Goal: Information Seeking & Learning: Learn about a topic

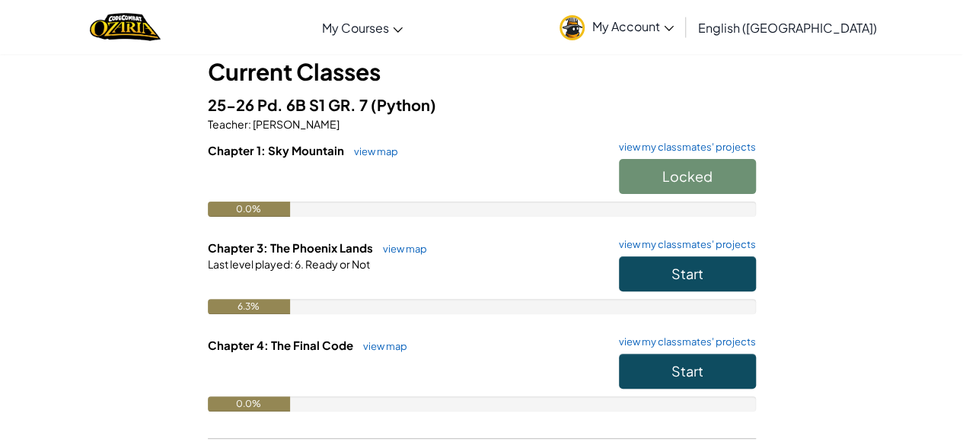
scroll to position [94, 0]
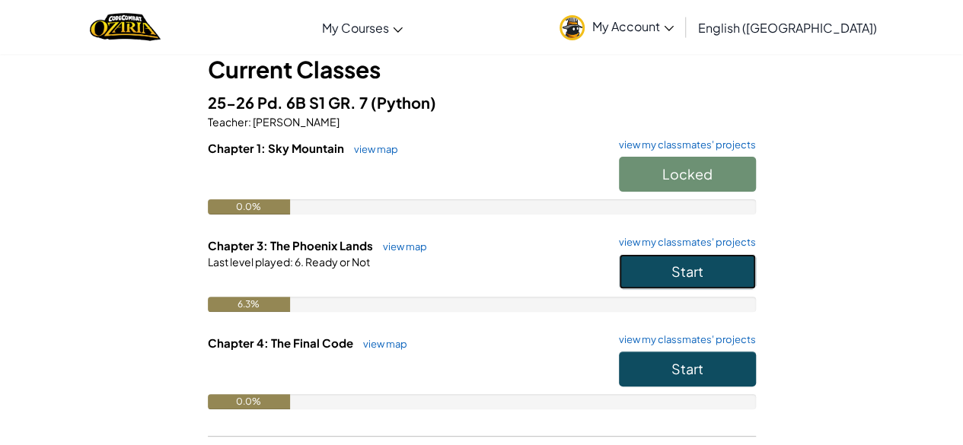
click at [697, 276] on span "Start" at bounding box center [687, 272] width 32 height 18
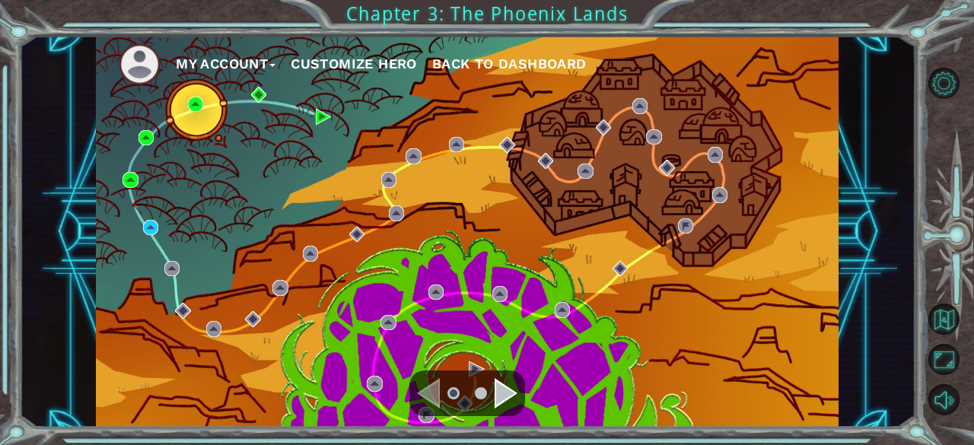
click at [496, 393] on div "Navigate to the next page" at bounding box center [506, 393] width 23 height 30
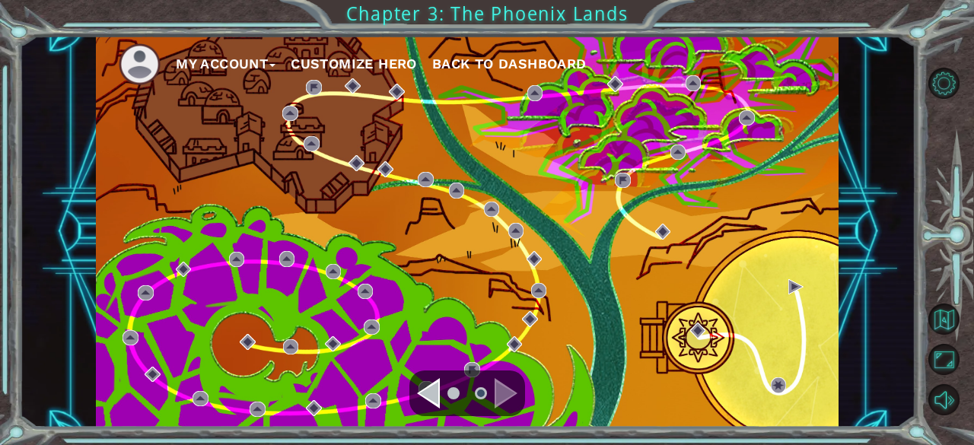
click at [431, 386] on div "Navigate to the previous page" at bounding box center [428, 393] width 23 height 30
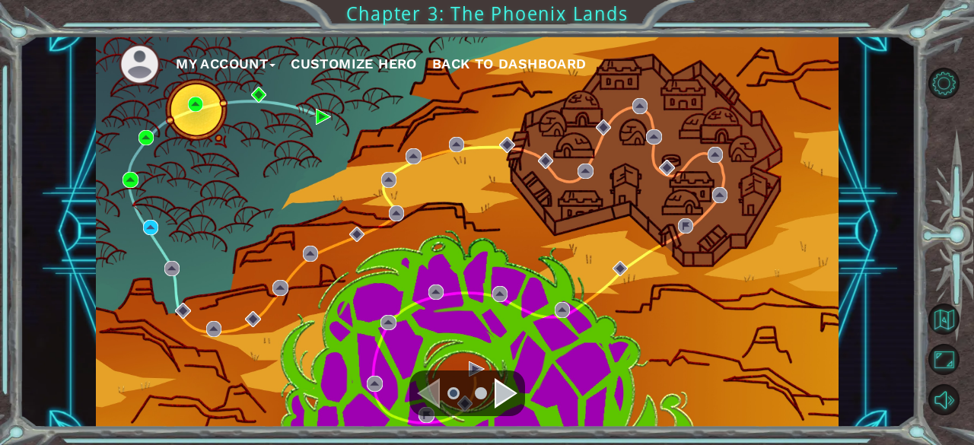
click at [163, 224] on div "My Account Customize Hero Back to Dashboard" at bounding box center [467, 232] width 743 height 392
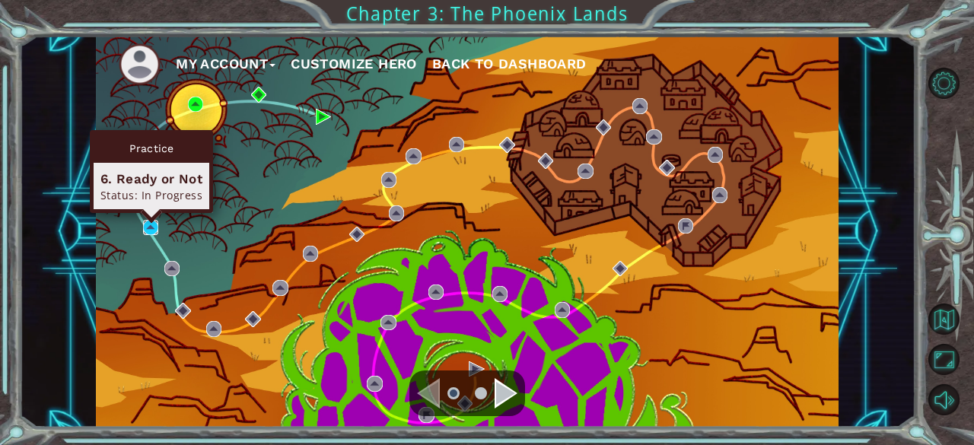
click at [148, 231] on img at bounding box center [150, 227] width 15 height 15
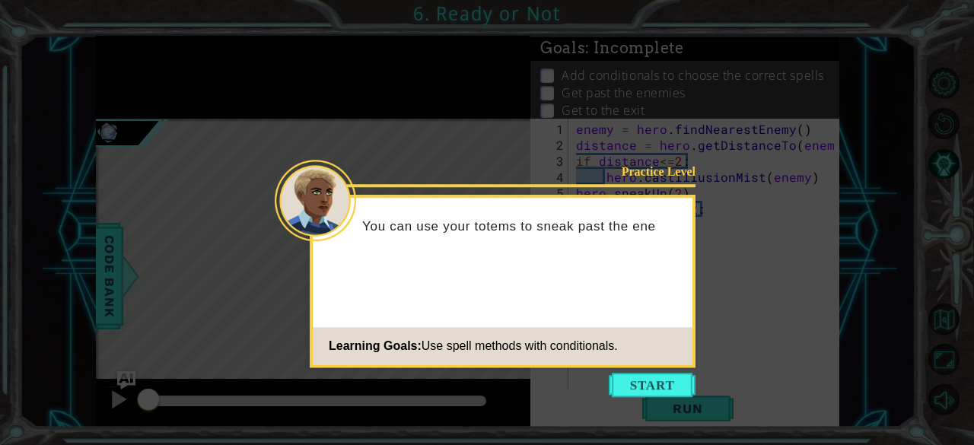
click at [148, 231] on icon at bounding box center [487, 222] width 974 height 445
click at [634, 387] on button "Start" at bounding box center [652, 385] width 87 height 24
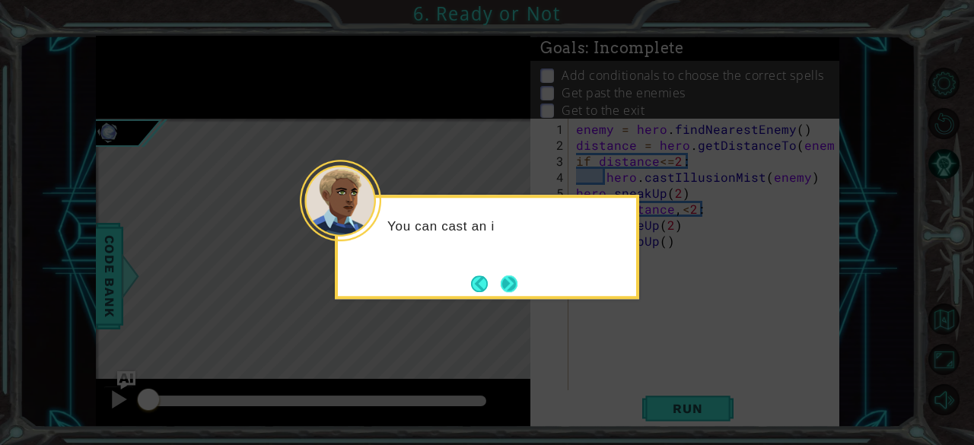
click at [506, 285] on button "Next" at bounding box center [509, 283] width 17 height 17
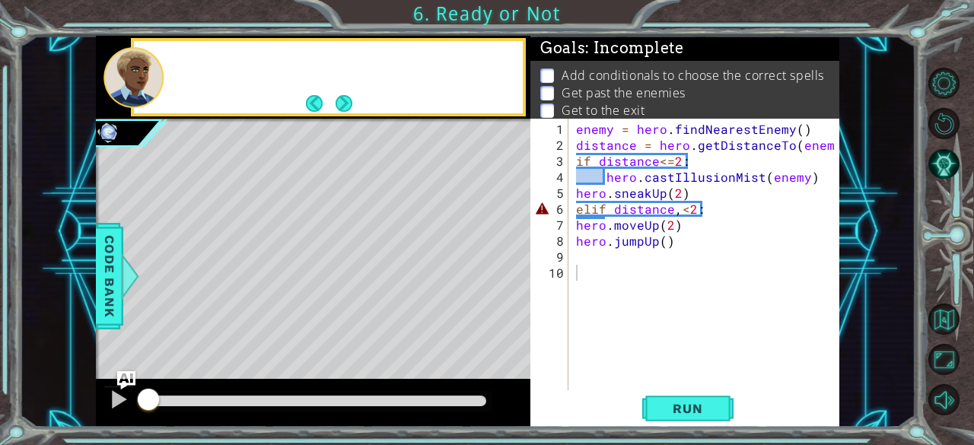
click at [506, 285] on div "Level Map" at bounding box center [447, 343] width 703 height 448
click at [676, 409] on span "Run" at bounding box center [687, 408] width 60 height 15
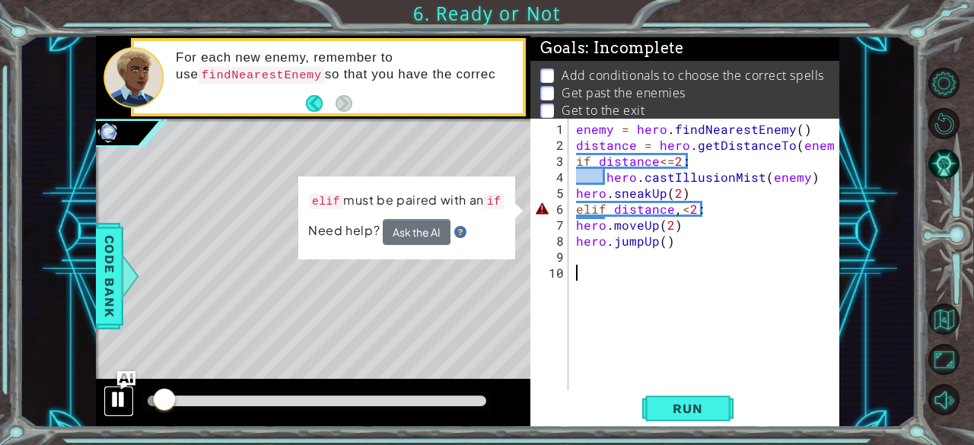
click at [117, 400] on div at bounding box center [119, 400] width 20 height 20
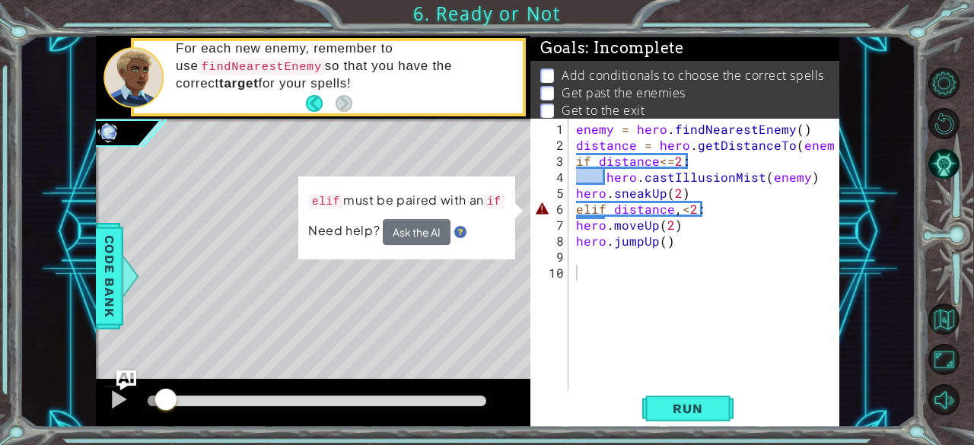
click at [129, 378] on img "Ask AI" at bounding box center [126, 380] width 20 height 20
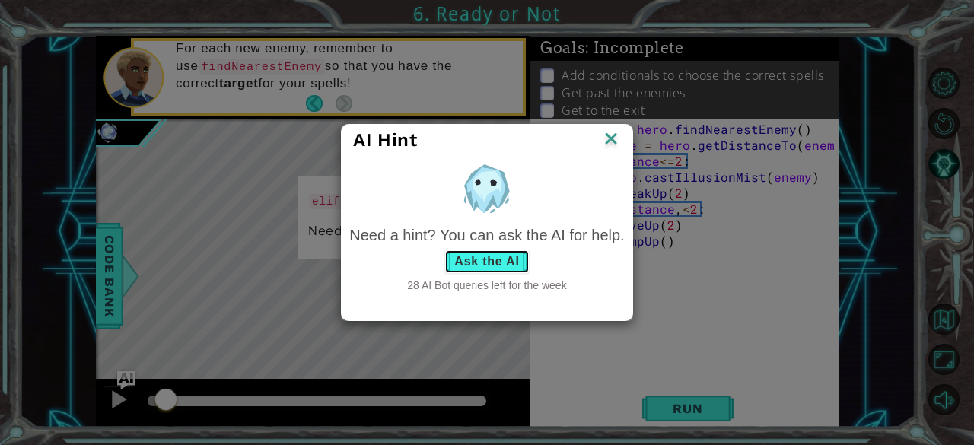
click at [482, 259] on button "Ask the AI" at bounding box center [486, 262] width 84 height 24
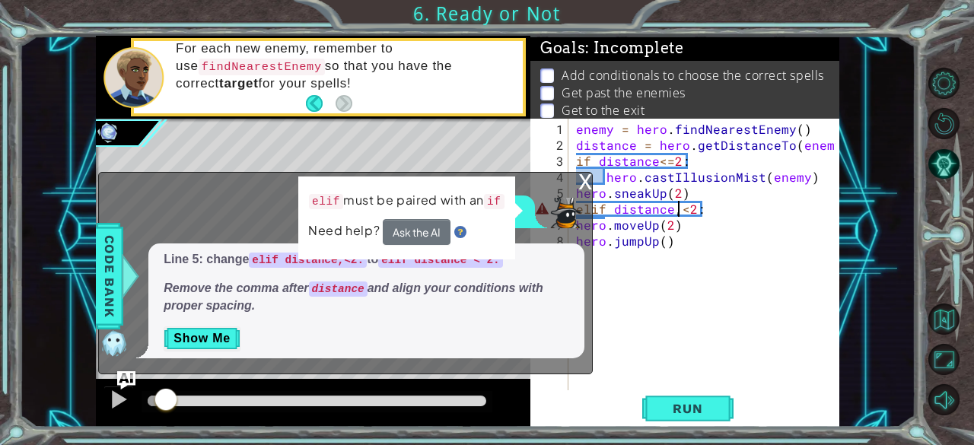
click at [676, 212] on div "enemy = hero . findNearestEnemy ( ) distance = hero . getDistanceTo ( enemy ) i…" at bounding box center [708, 273] width 271 height 304
type textarea "elif distance<2:"
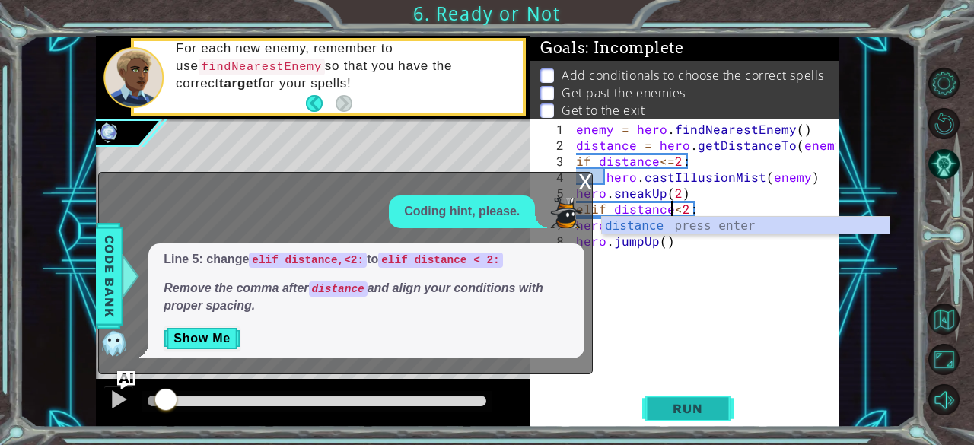
click at [685, 396] on button "Run" at bounding box center [687, 408] width 91 height 31
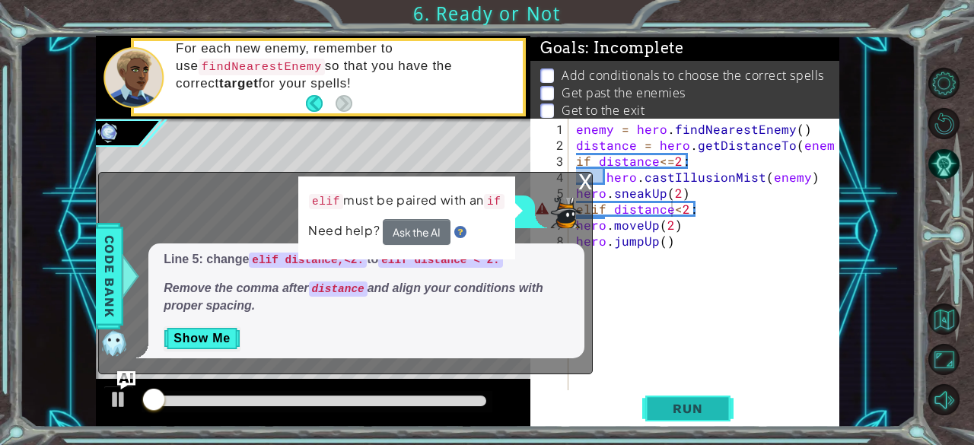
click at [685, 396] on button "Run" at bounding box center [687, 408] width 91 height 31
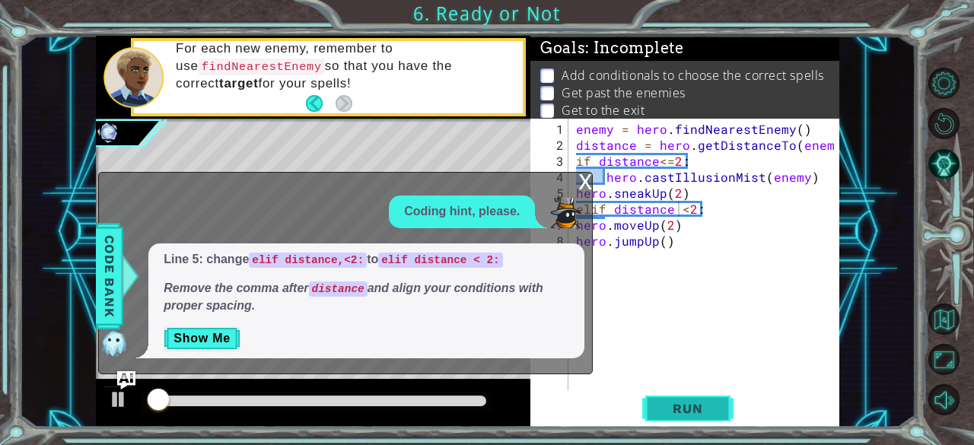
click at [685, 403] on span "Run" at bounding box center [687, 408] width 60 height 15
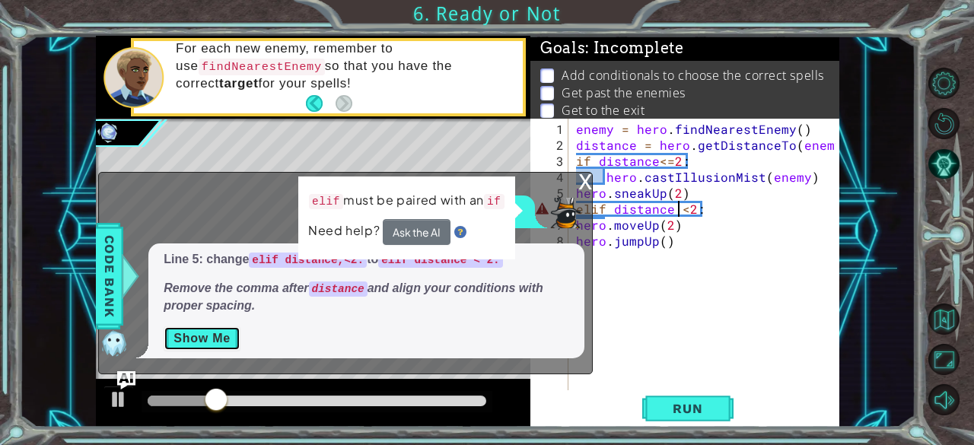
click at [202, 333] on button "Show Me" at bounding box center [202, 338] width 77 height 24
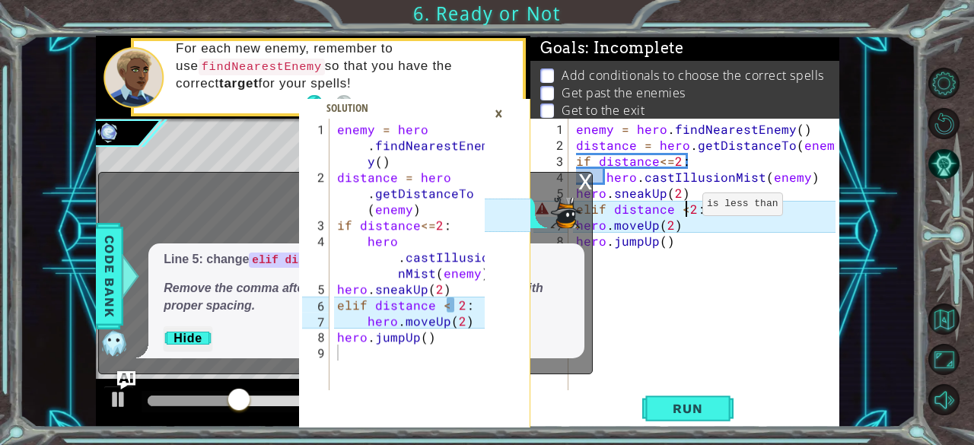
click at [684, 210] on div "enemy = hero . findNearestEnemy ( ) distance = hero . getDistanceTo ( enemy ) i…" at bounding box center [708, 273] width 271 height 304
click at [686, 208] on div "enemy = hero . findNearestEnemy ( ) distance = hero . getDistanceTo ( enemy ) i…" at bounding box center [708, 273] width 271 height 304
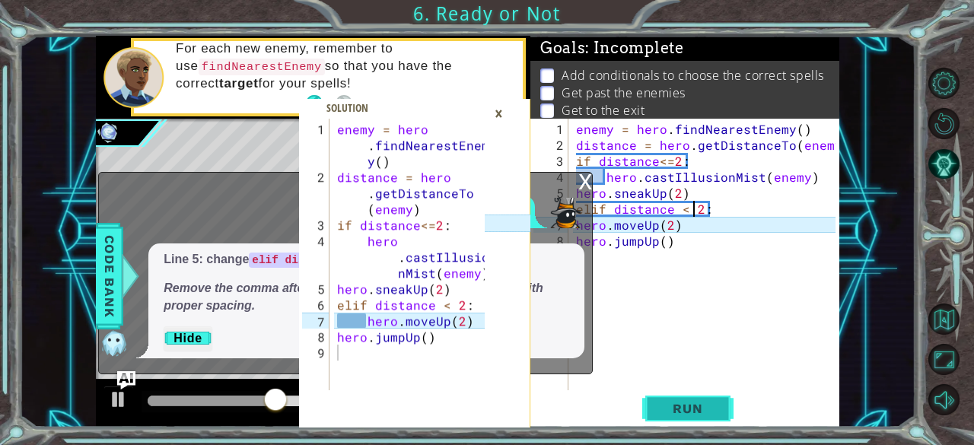
click at [697, 418] on button "Run" at bounding box center [687, 408] width 91 height 31
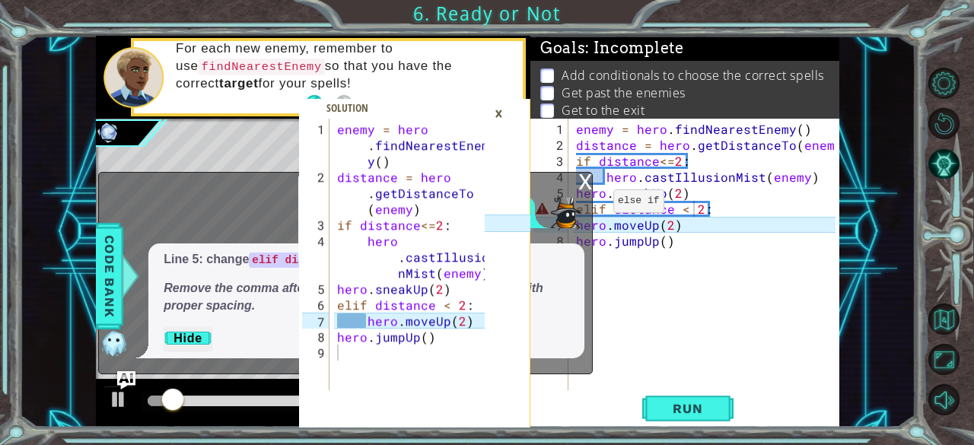
click at [591, 177] on div "x" at bounding box center [585, 180] width 14 height 15
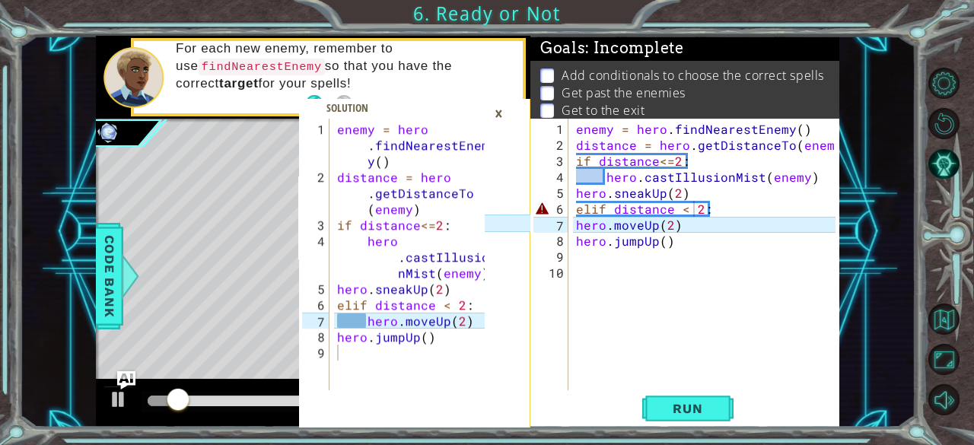
scroll to position [0, 5]
click at [575, 223] on div "enemy = hero . findNearestEnemy ( ) distance = hero . getDistanceTo ( enemy ) i…" at bounding box center [708, 273] width 271 height 304
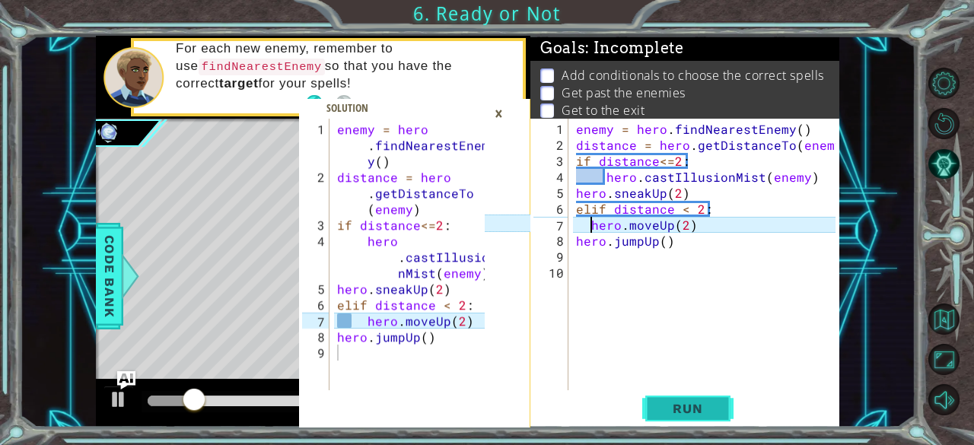
click at [691, 408] on span "Run" at bounding box center [687, 408] width 60 height 15
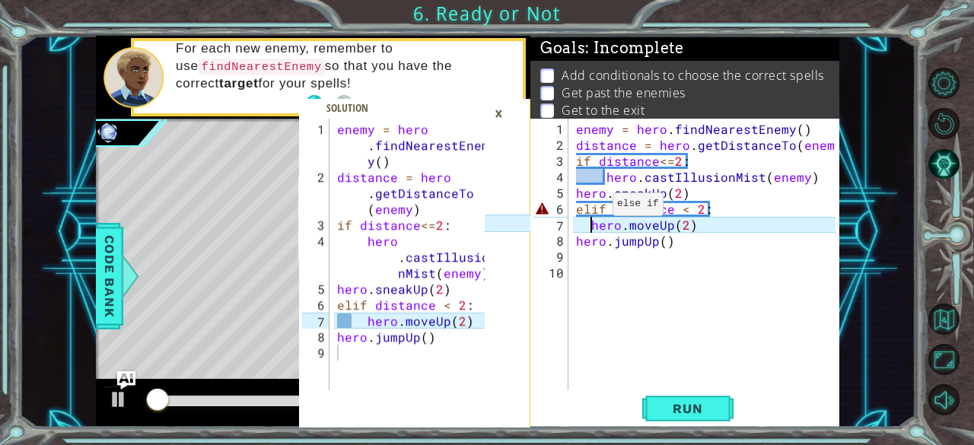
click at [594, 211] on div "enemy = hero . findNearestEnemy ( ) distance = hero . getDistanceTo ( enemy ) i…" at bounding box center [708, 273] width 271 height 304
click at [585, 224] on div "enemy = hero . findNearestEnemy ( ) distance = hero . getDistanceTo ( enemy ) i…" at bounding box center [708, 273] width 271 height 304
click at [586, 228] on div "enemy = hero . findNearestEnemy ( ) distance = hero . getDistanceTo ( enemy ) i…" at bounding box center [708, 273] width 271 height 304
click at [588, 223] on div "enemy = hero . findNearestEnemy ( ) distance = hero . getDistanceTo ( enemy ) i…" at bounding box center [708, 273] width 271 height 304
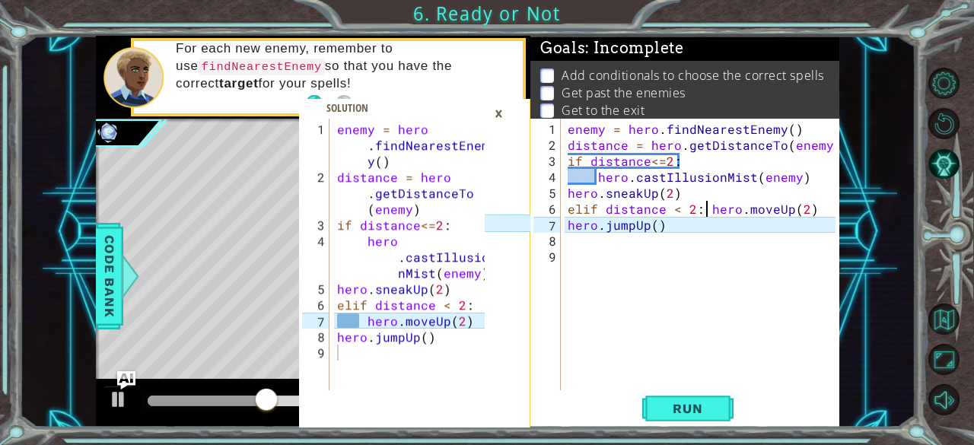
click at [593, 223] on div "enemy = hero . findNearestEnemy ( ) distance = hero . getDistanceTo ( enemy ) i…" at bounding box center [704, 273] width 279 height 304
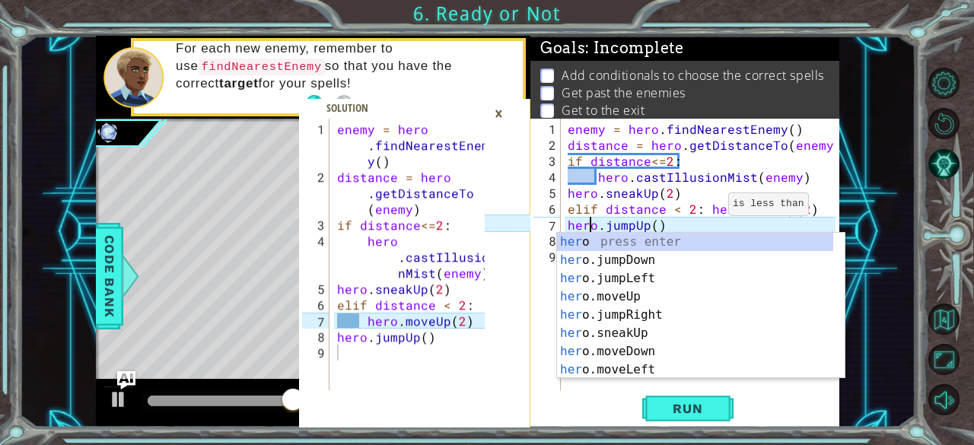
click at [699, 211] on div "enemy = hero . findNearestEnemy ( ) distance = hero . getDistanceTo ( enemy ) i…" at bounding box center [704, 273] width 279 height 304
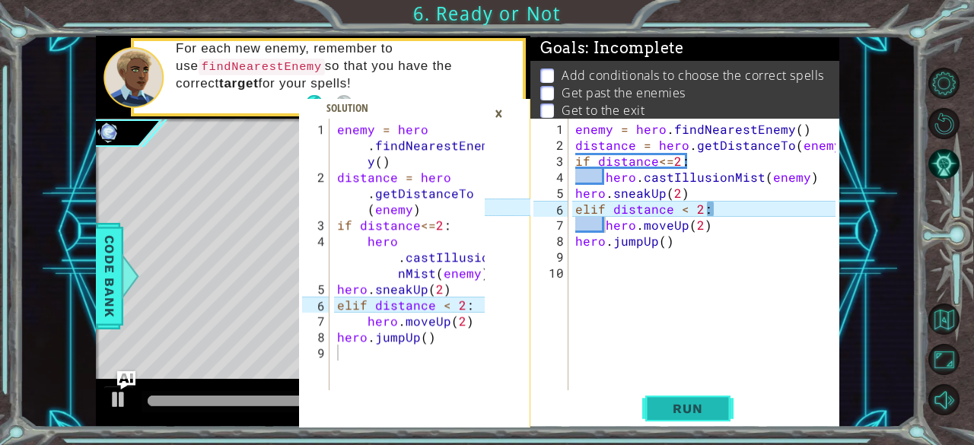
click at [671, 406] on span "Run" at bounding box center [687, 408] width 60 height 15
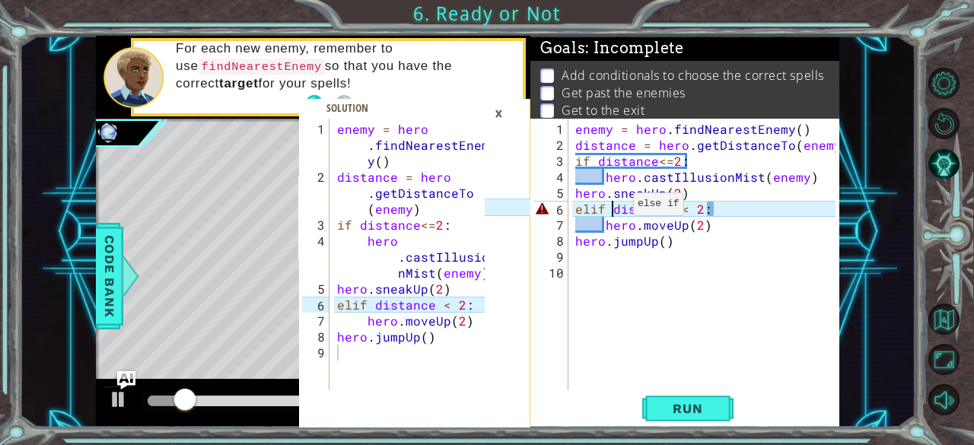
click at [614, 211] on div "enemy = hero . findNearestEnemy ( ) distance = hero . getDistanceTo ( enemy ) i…" at bounding box center [708, 273] width 272 height 304
drag, startPoint x: 614, startPoint y: 212, endPoint x: 703, endPoint y: 223, distance: 89.8
click at [703, 223] on div "enemy = hero . findNearestEnemy ( ) distance = hero . getDistanceTo ( enemy ) i…" at bounding box center [708, 273] width 272 height 304
type textarea "hero.moveUp(2)"
click at [647, 279] on div "enemy = hero . findNearestEnemy ( ) distance = hero . getDistanceTo ( enemy ) i…" at bounding box center [708, 273] width 272 height 304
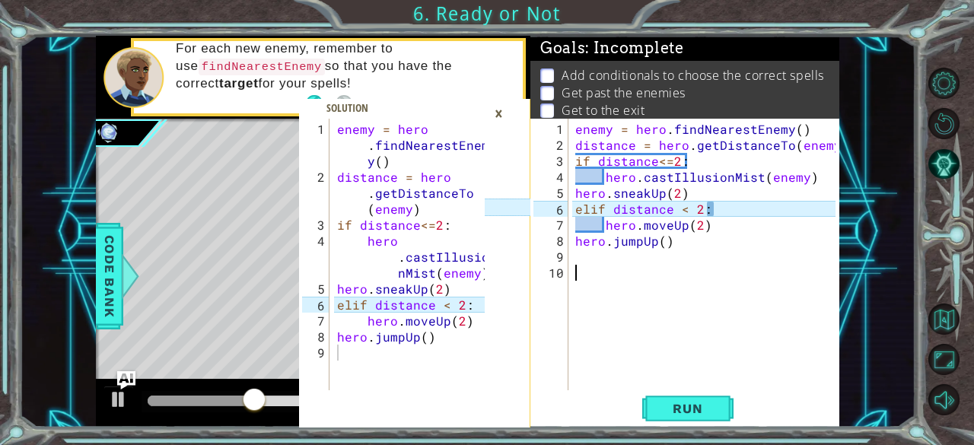
scroll to position [0, 0]
click at [712, 212] on div "enemy = hero . findNearestEnemy ( ) distance = hero . getDistanceTo ( enemy ) i…" at bounding box center [708, 273] width 272 height 304
type textarea "elif distance < 2:"
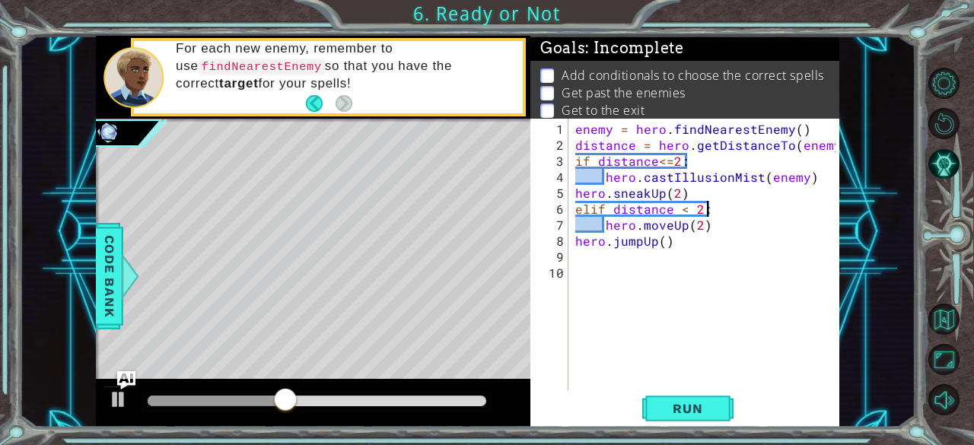
click at [702, 380] on div "enemy = hero . findNearestEnemy ( ) distance = hero . getDistanceTo ( enemy ) i…" at bounding box center [708, 273] width 272 height 304
click at [709, 413] on span "Run" at bounding box center [687, 408] width 60 height 15
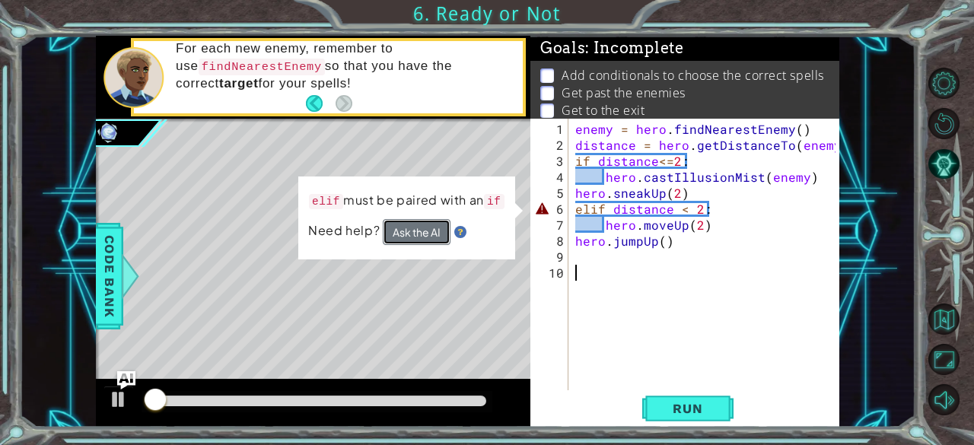
click at [428, 232] on button "Ask the AI" at bounding box center [417, 232] width 68 height 26
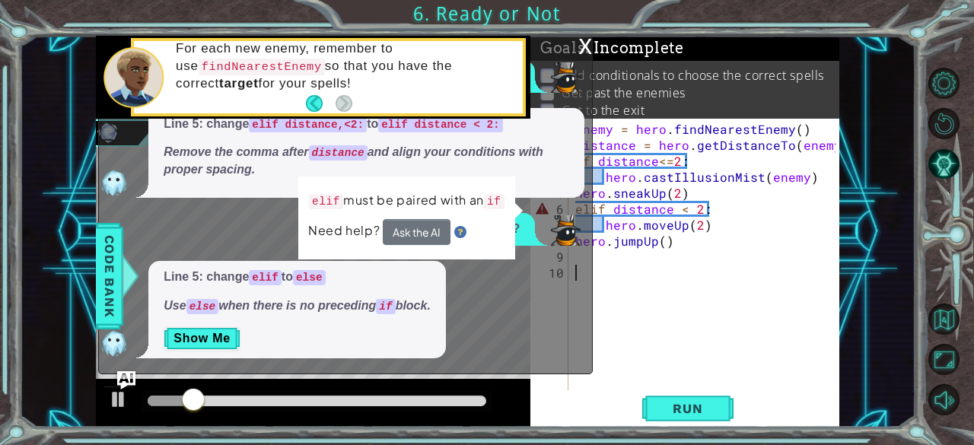
click at [587, 47] on div "x" at bounding box center [585, 44] width 14 height 15
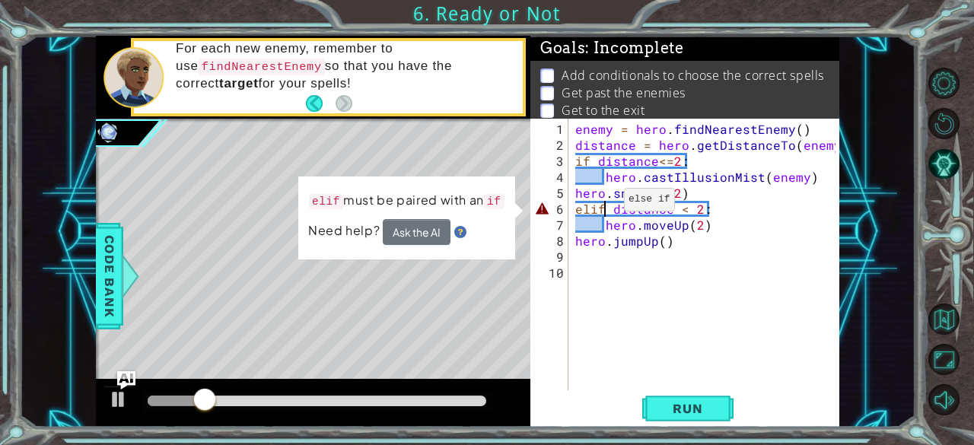
click at [604, 205] on div "enemy = hero . findNearestEnemy ( ) distance = hero . getDistanceTo ( enemy ) i…" at bounding box center [708, 273] width 272 height 304
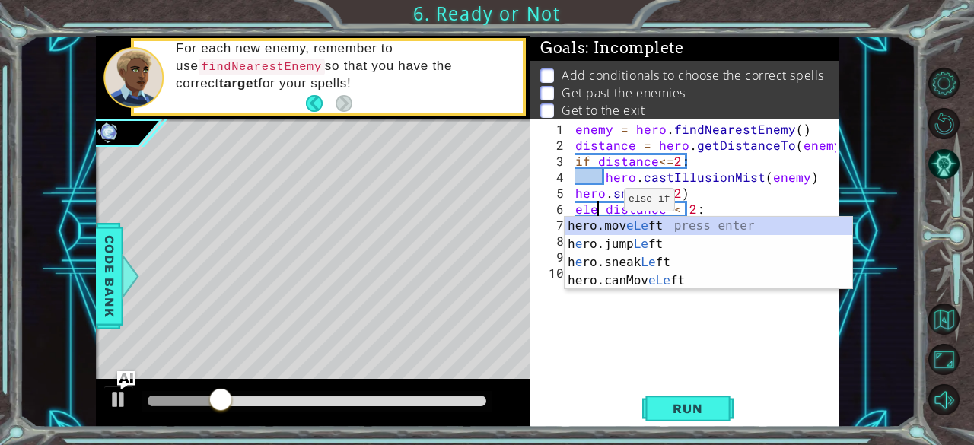
scroll to position [0, 2]
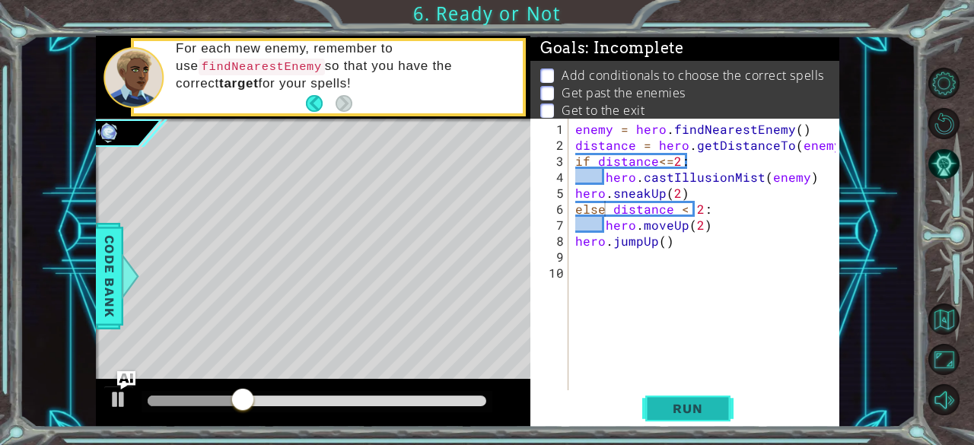
click at [699, 403] on span "Run" at bounding box center [687, 408] width 60 height 15
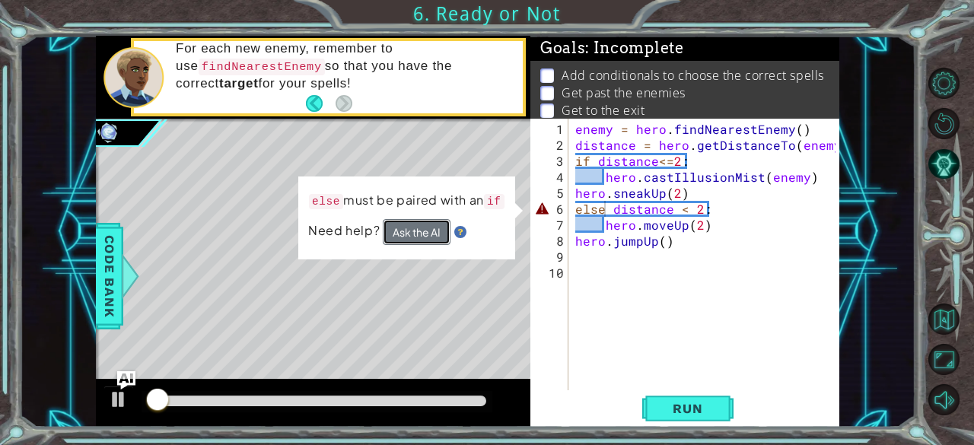
click at [423, 231] on button "Ask the AI" at bounding box center [417, 232] width 68 height 26
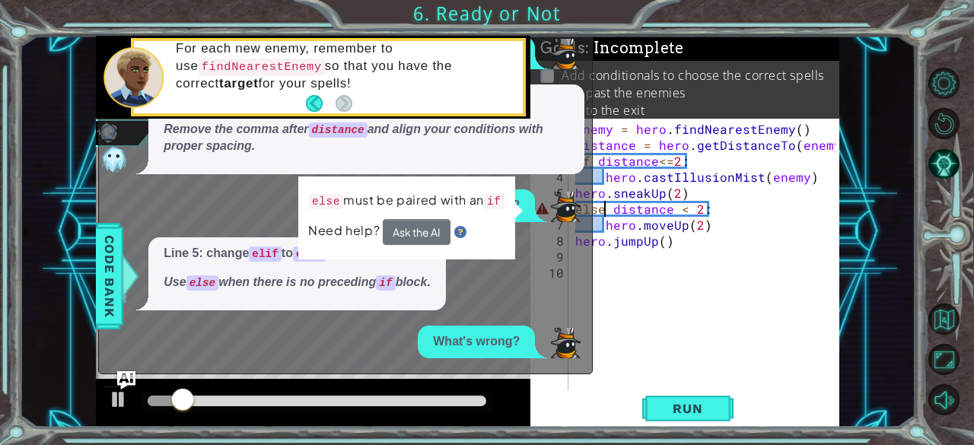
scroll to position [45, 0]
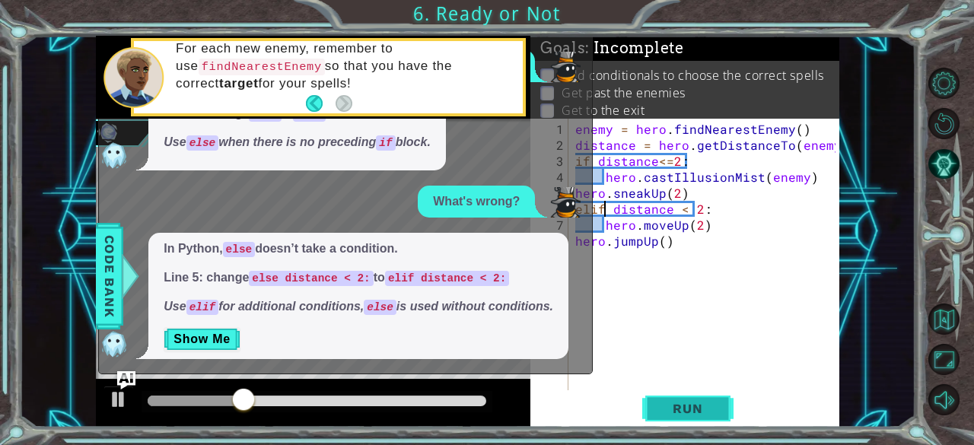
click at [667, 406] on span "Run" at bounding box center [687, 408] width 60 height 15
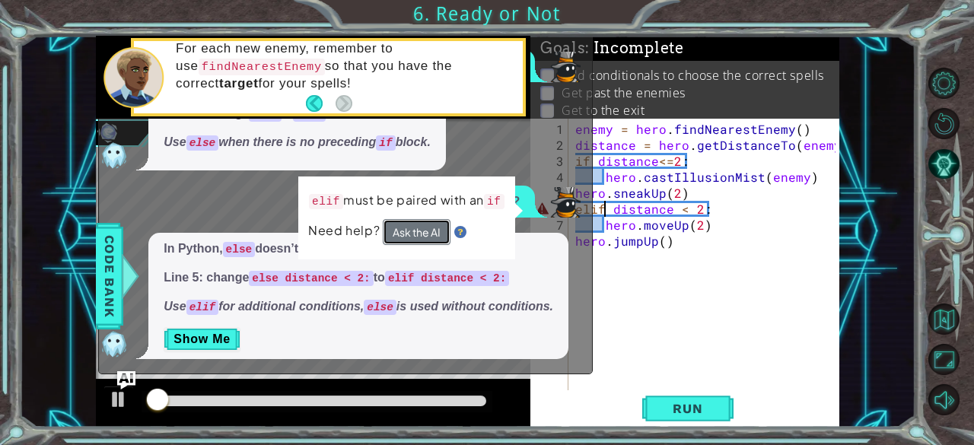
click at [427, 231] on button "Ask the AI" at bounding box center [417, 232] width 68 height 26
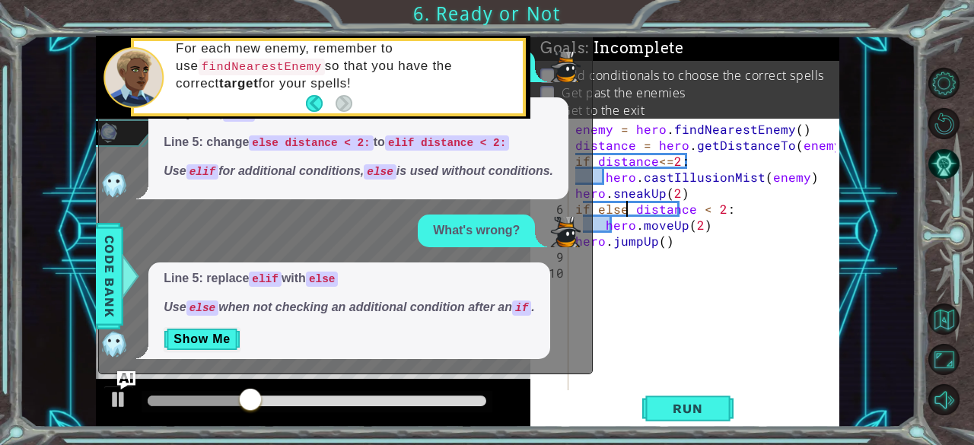
scroll to position [0, 3]
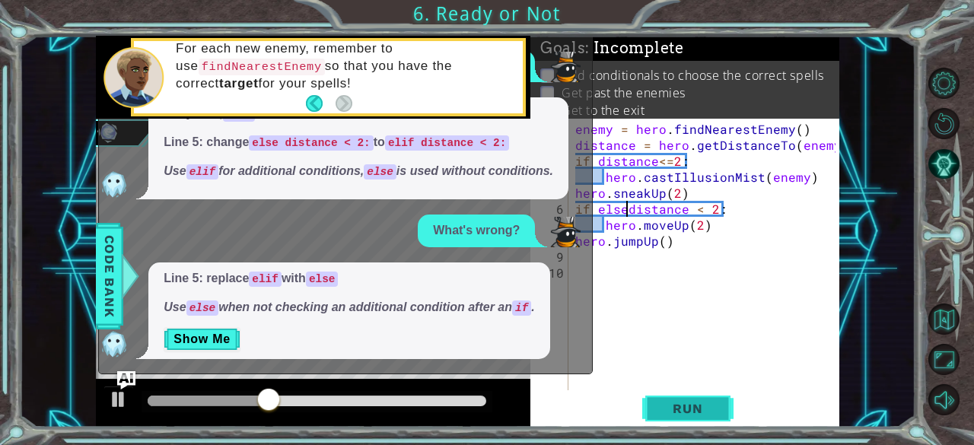
click at [686, 410] on span "Run" at bounding box center [687, 408] width 60 height 15
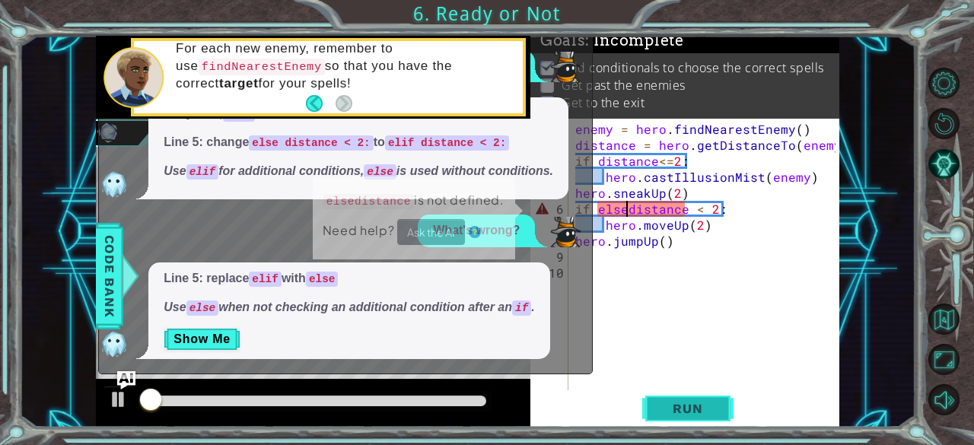
scroll to position [14, 0]
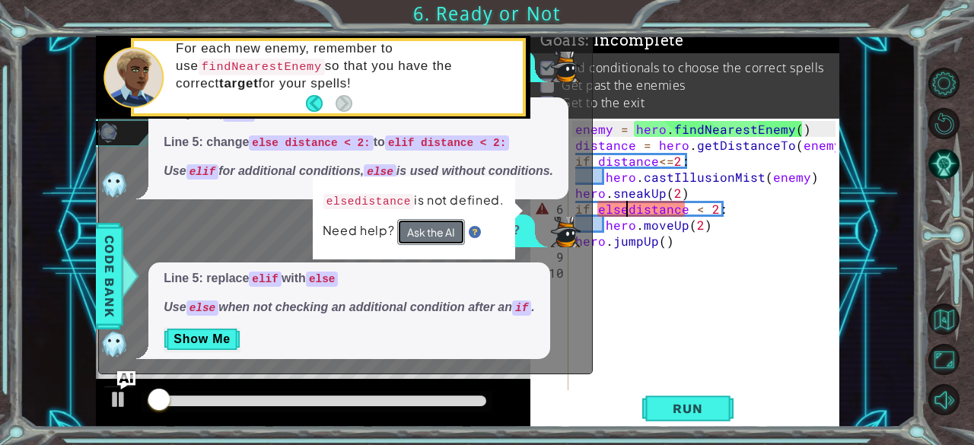
click at [441, 224] on button "Ask the AI" at bounding box center [431, 232] width 68 height 26
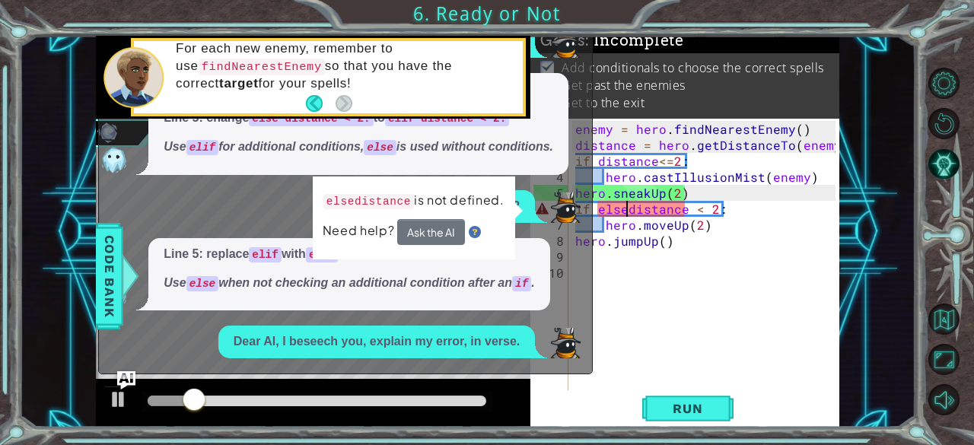
scroll to position [397, 0]
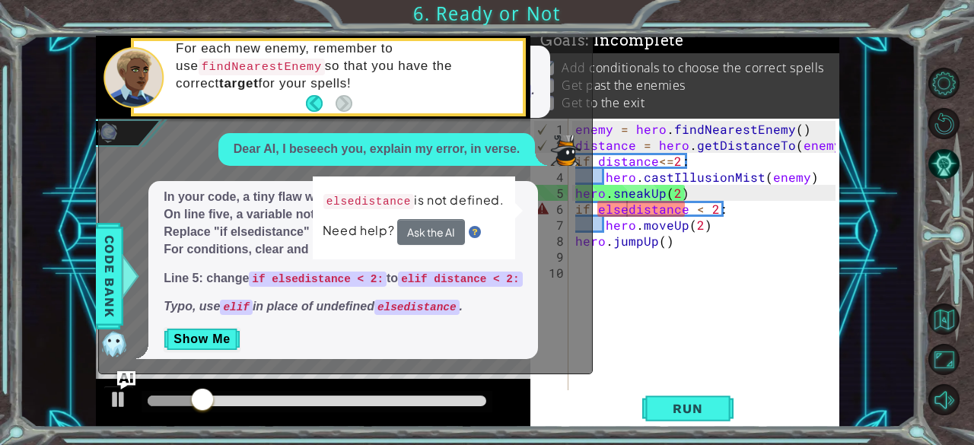
click at [399, 279] on code "elif distance < 2:" at bounding box center [460, 279] width 124 height 15
click at [688, 208] on div "enemy = hero . findNearestEnemy ( ) distance = hero . getDistanceTo ( enemy ) i…" at bounding box center [708, 273] width 272 height 304
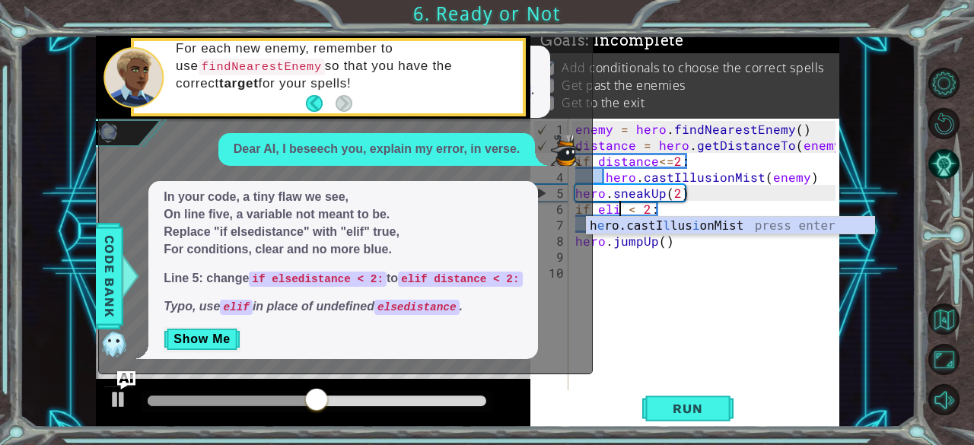
scroll to position [0, 3]
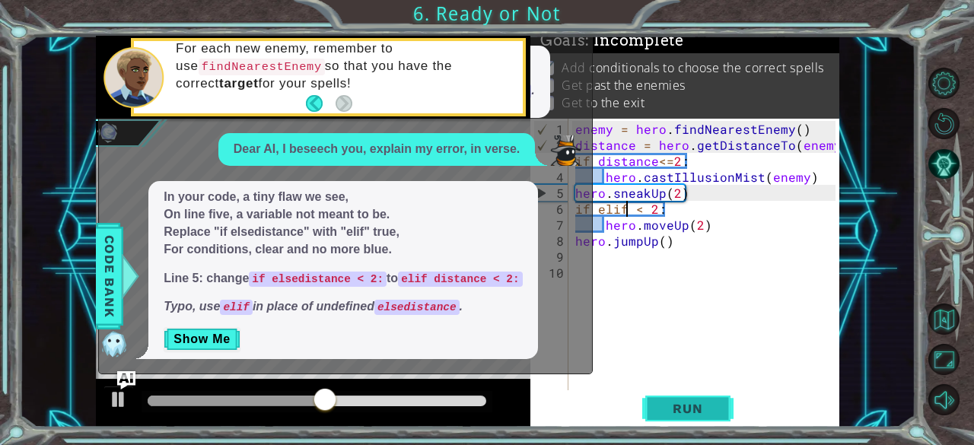
click at [664, 403] on span "Run" at bounding box center [687, 408] width 60 height 15
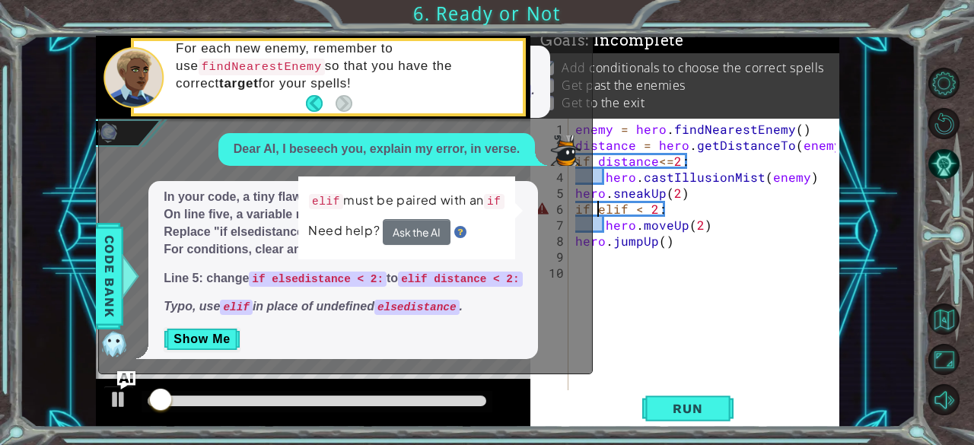
click at [600, 209] on div "enemy = hero . findNearestEnemy ( ) distance = hero . getDistanceTo ( enemy ) i…" at bounding box center [708, 273] width 272 height 304
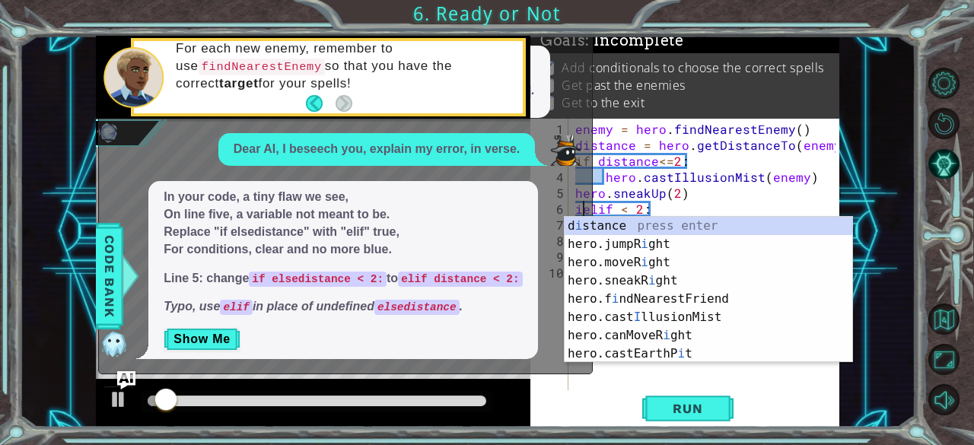
type textarea "elif < 2:"
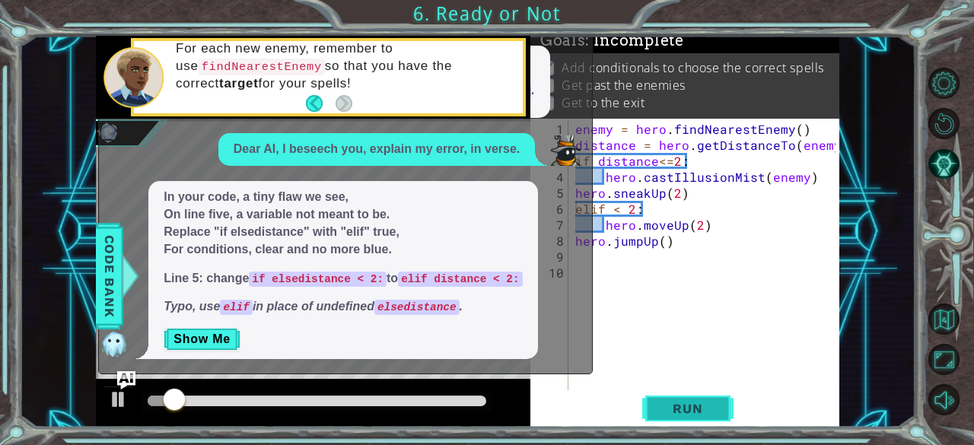
click at [673, 404] on span "Run" at bounding box center [687, 408] width 60 height 15
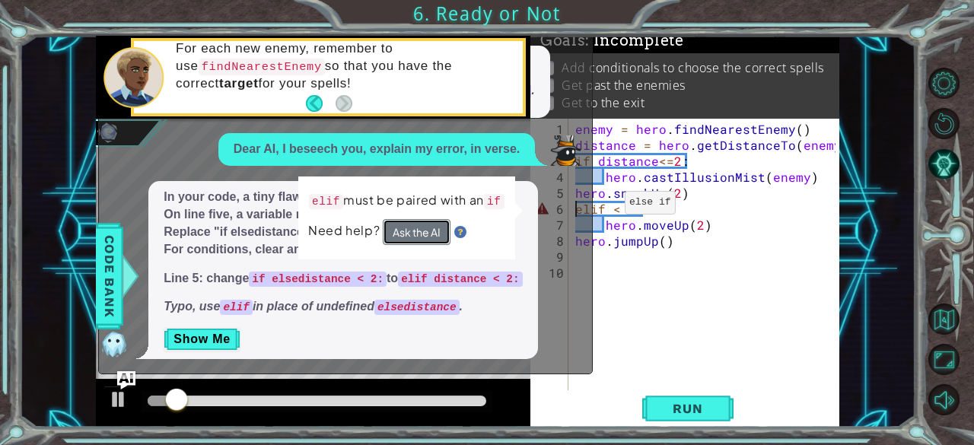
click at [415, 222] on button "Ask the AI" at bounding box center [417, 232] width 68 height 26
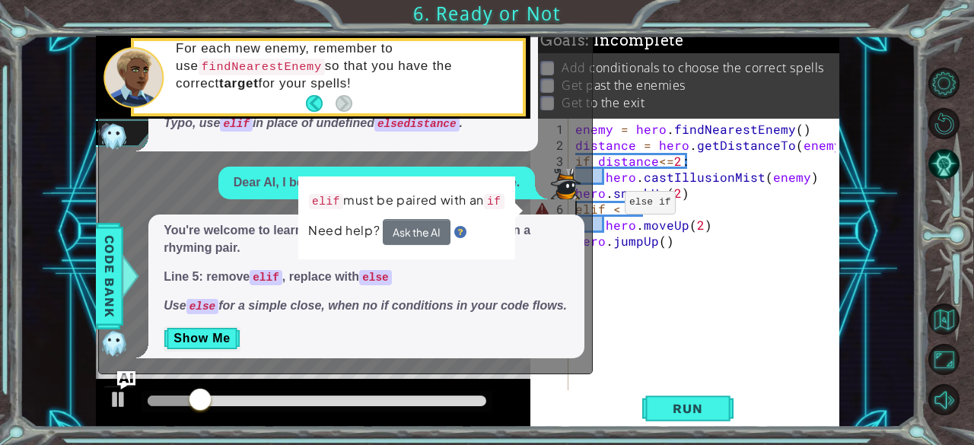
scroll to position [597, 0]
click at [519, 269] on p "Line 5: remove elif , replace with else" at bounding box center [367, 278] width 406 height 18
click at [609, 266] on div "enemy = hero . findNearestEnemy ( ) distance = hero . getDistanceTo ( enemy ) i…" at bounding box center [708, 273] width 272 height 304
click at [121, 343] on img at bounding box center [114, 343] width 30 height 30
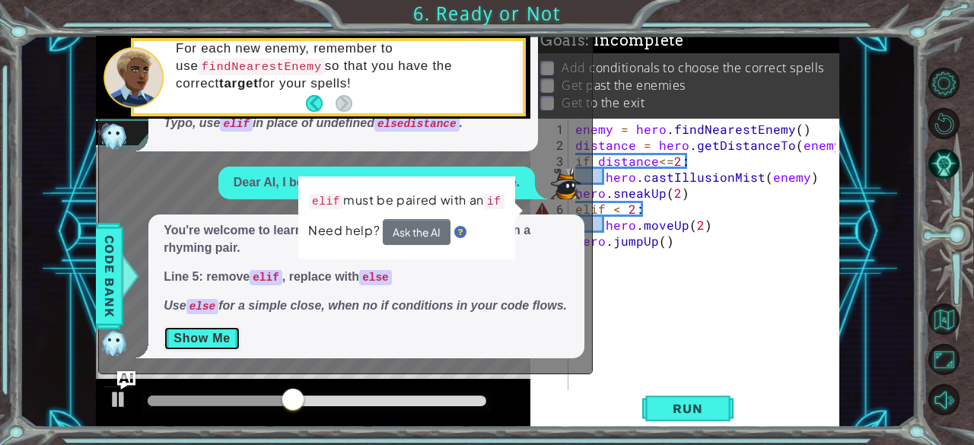
click at [199, 335] on button "Show Me" at bounding box center [202, 338] width 77 height 24
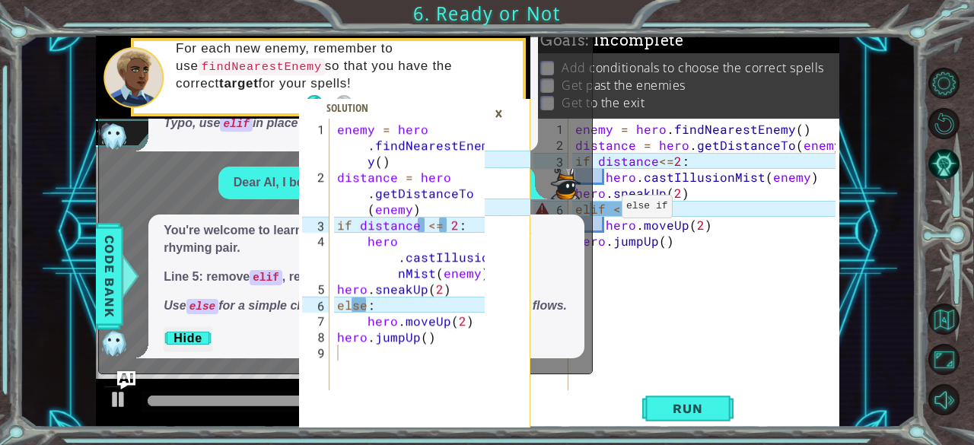
click at [603, 212] on div "enemy = hero . findNearestEnemy ( ) distance = hero . getDistanceTo ( enemy ) i…" at bounding box center [708, 273] width 272 height 304
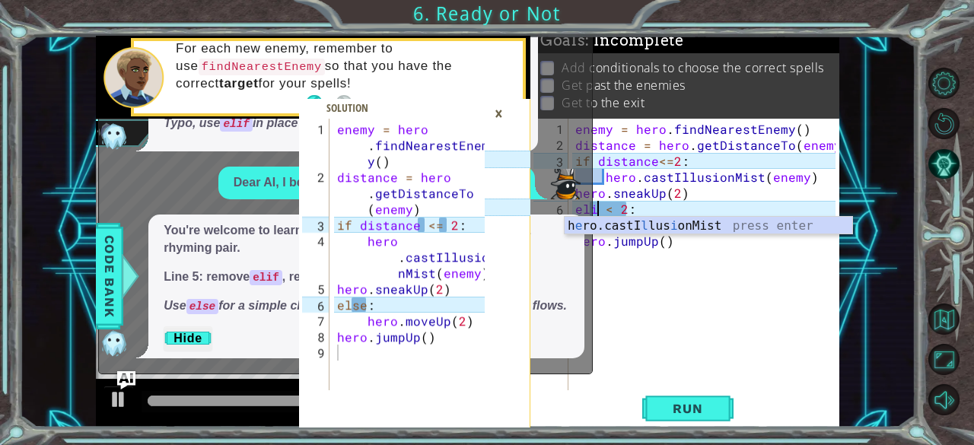
type textarea "el < 2:"
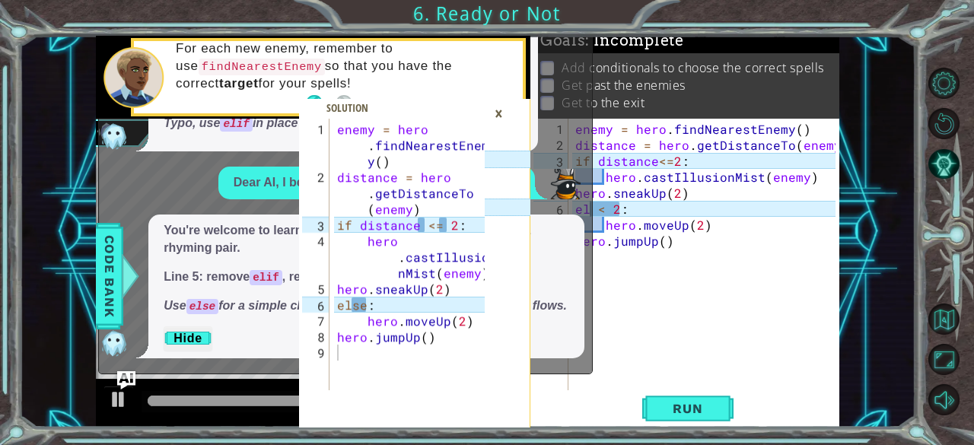
click at [332, 126] on div "1 2 3 4 5 6 7 8 9 enemy = hero . findNearestEnem y ( ) distance = hero . getDis…" at bounding box center [392, 255] width 186 height 272
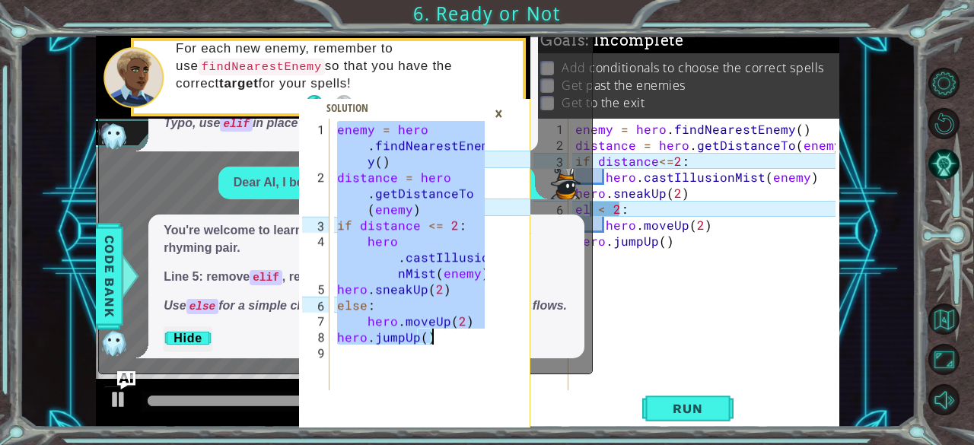
drag, startPoint x: 339, startPoint y: 130, endPoint x: 460, endPoint y: 337, distance: 239.8
click at [460, 337] on div "enemy = hero . findNearestEnem y ( ) distance = hero . getDistanceTo ( enemy ) …" at bounding box center [413, 289] width 158 height 336
type textarea "hero.moveUp(2) hero.jumpUp()"
click at [736, 307] on div "enemy = hero . findNearestEnemy ( ) distance = hero . getDistanceTo ( enemy ) i…" at bounding box center [708, 273] width 272 height 304
click at [724, 269] on div "enemy = hero . findNearestEnemy ( ) distance = hero . getDistanceTo ( enemy ) i…" at bounding box center [708, 273] width 272 height 304
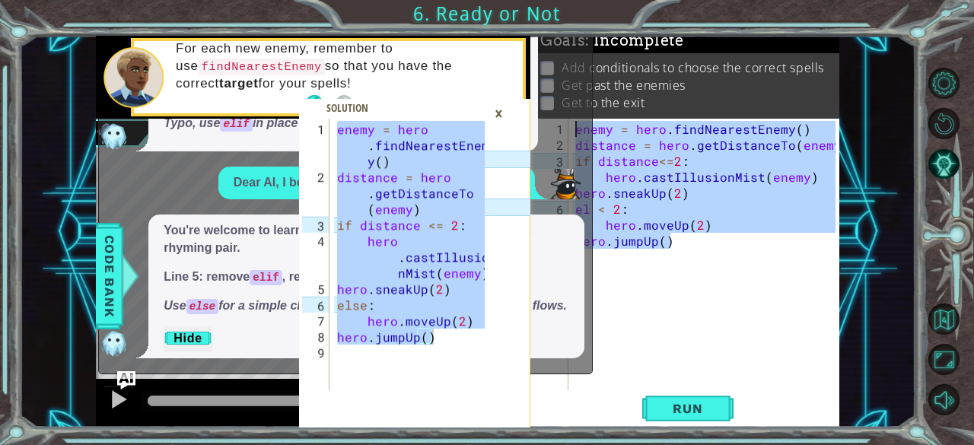
drag, startPoint x: 705, startPoint y: 244, endPoint x: 574, endPoint y: 120, distance: 180.9
click at [574, 120] on div "hero.moveUp(2) hero.jumpUp() 1 2 3 4 5 6 7 8 9 enemy = hero . findNearestEnem y…" at bounding box center [467, 232] width 743 height 392
paste textarea "hero.jumpUp("
type textarea "hero.jumpUp()"
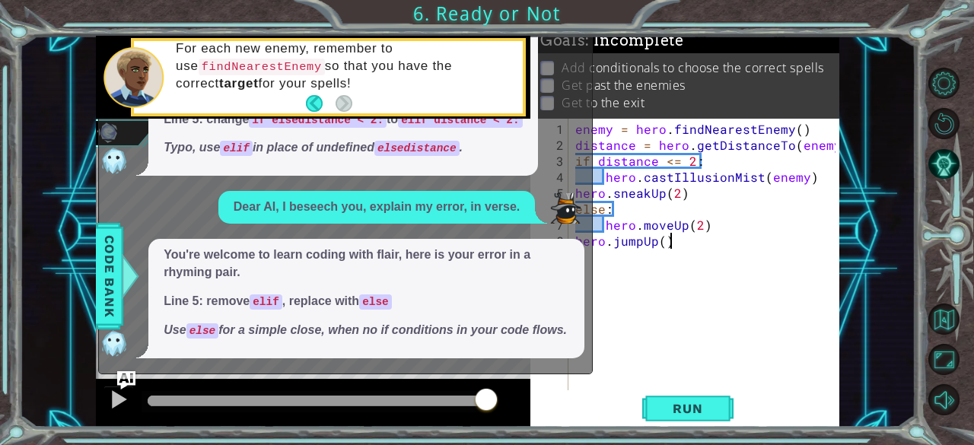
scroll to position [573, 0]
click at [654, 408] on button "Run" at bounding box center [687, 408] width 91 height 31
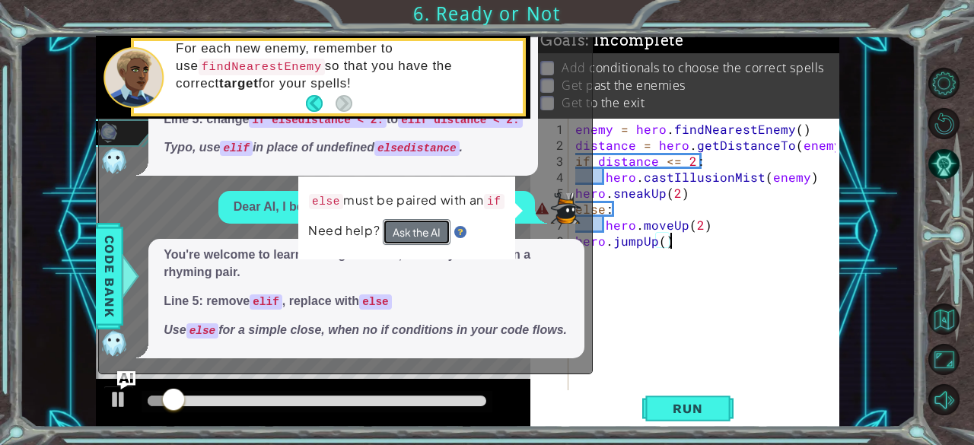
click at [412, 234] on button "Ask the AI" at bounding box center [417, 232] width 68 height 26
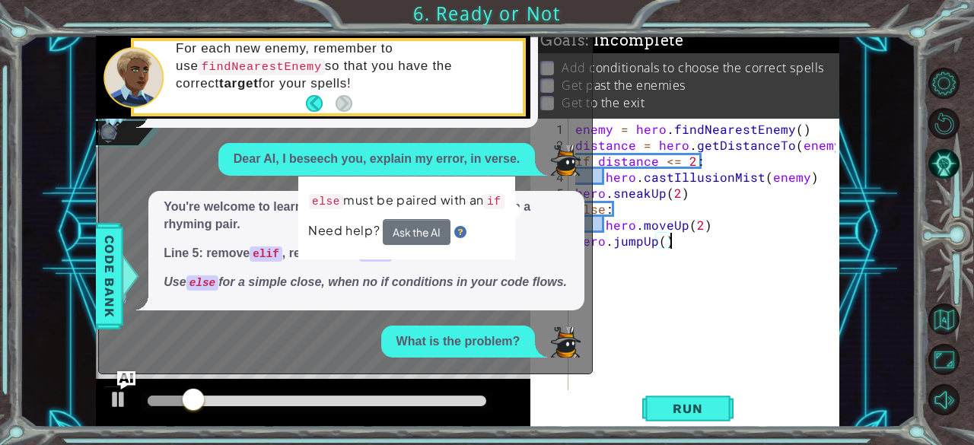
scroll to position [762, 0]
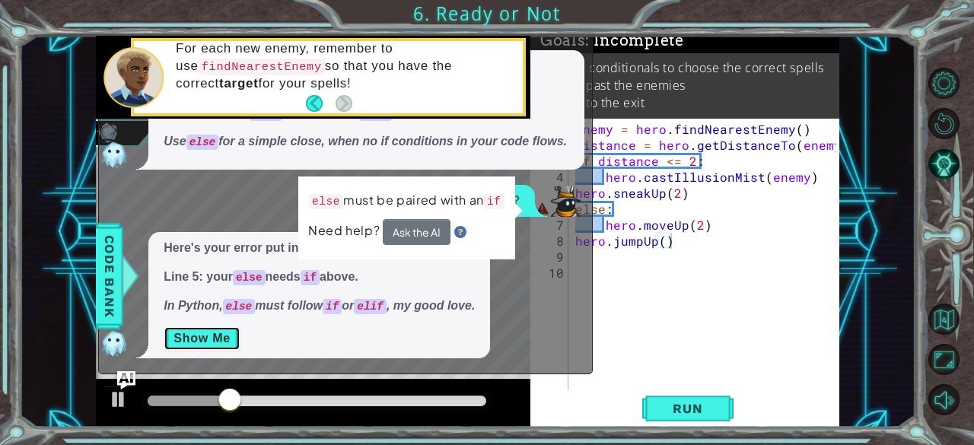
click at [211, 336] on button "Show Me" at bounding box center [202, 338] width 77 height 24
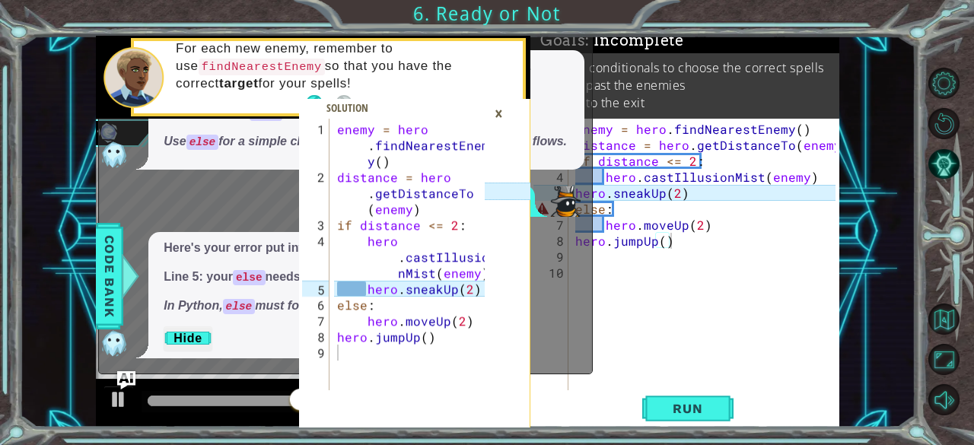
click at [499, 112] on div "×" at bounding box center [499, 113] width 24 height 26
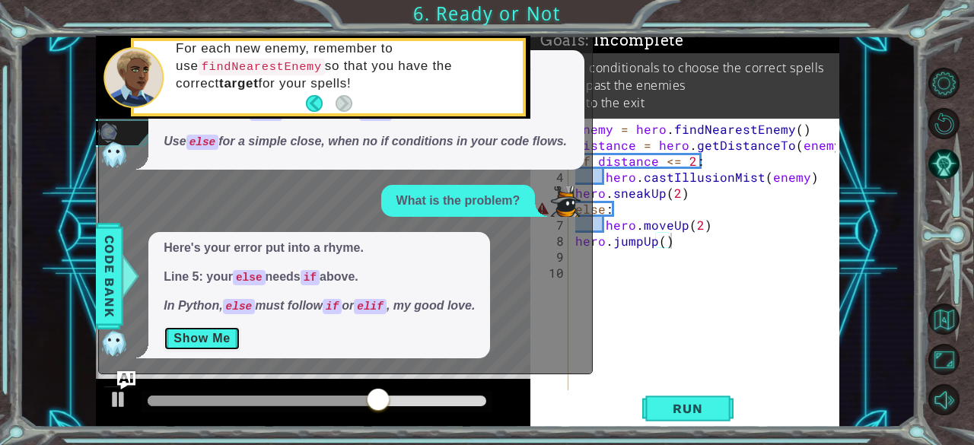
click at [205, 334] on button "Show Me" at bounding box center [202, 338] width 77 height 24
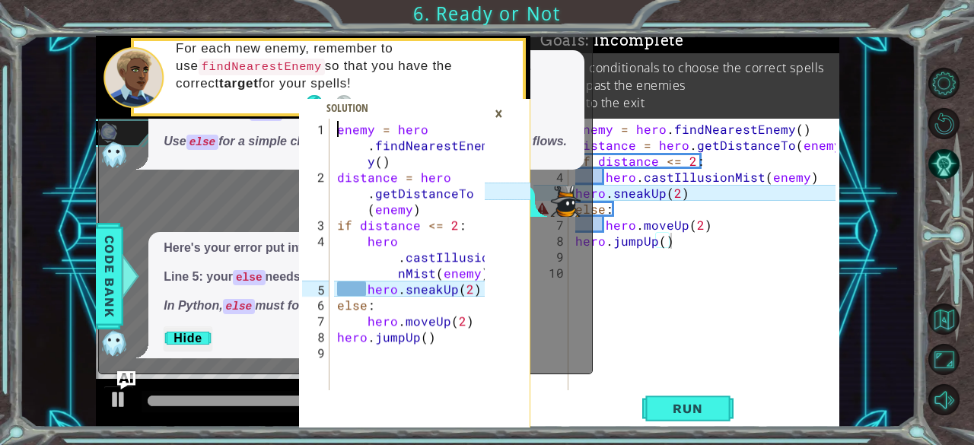
click at [339, 129] on div "enemy = hero . findNearestEnem y ( ) distance = hero . getDistanceTo ( enemy ) …" at bounding box center [413, 289] width 158 height 336
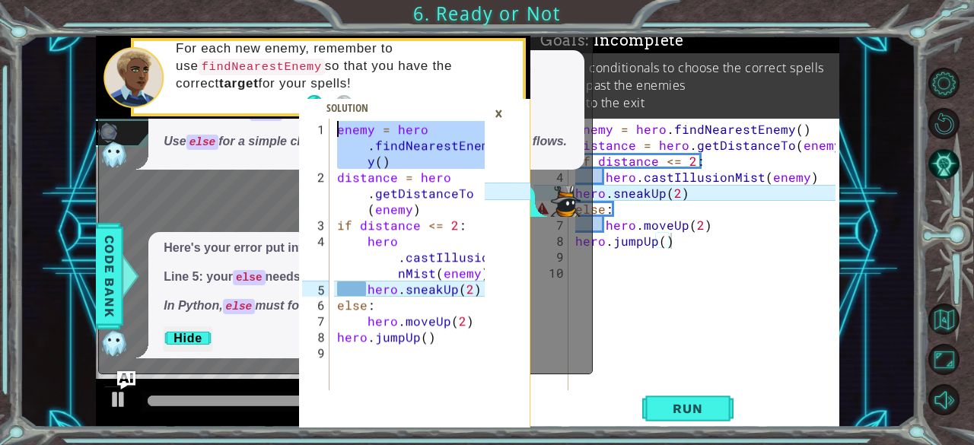
click at [339, 129] on div "enemy = hero . findNearestEnem y ( ) distance = hero . getDistanceTo ( enemy ) …" at bounding box center [413, 289] width 158 height 336
click at [342, 135] on div "enemy = hero . findNearestEnem y ( ) distance = hero . getDistanceTo ( enemy ) …" at bounding box center [409, 255] width 151 height 272
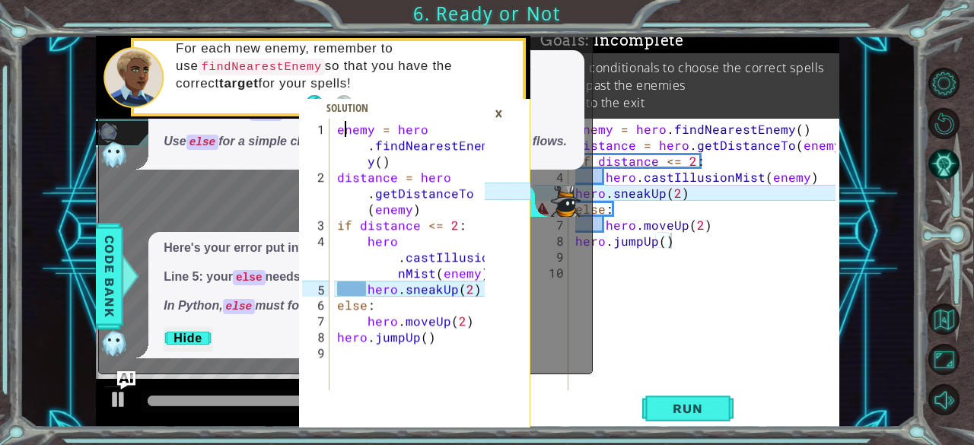
click at [342, 135] on div "enemy = hero . findNearestEnem y ( ) distance = hero . getDistanceTo ( enemy ) …" at bounding box center [413, 289] width 158 height 336
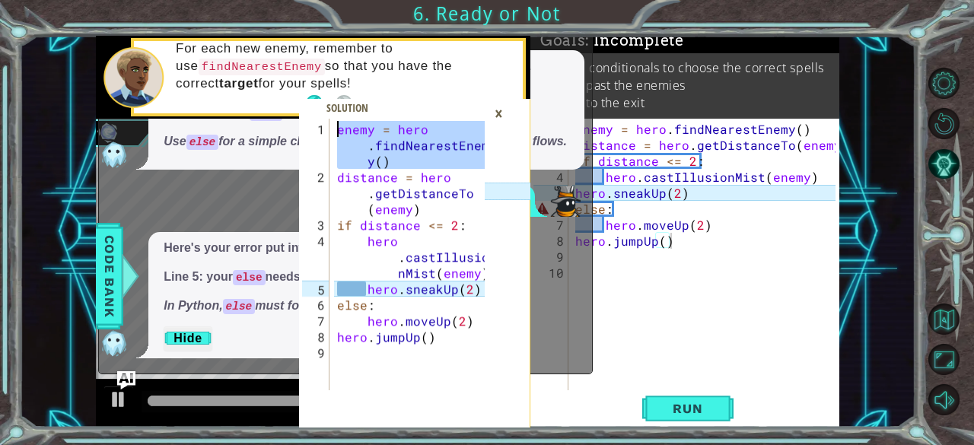
click at [342, 135] on div "enemy = hero . findNearestEnem y ( ) distance = hero . getDistanceTo ( enemy ) …" at bounding box center [413, 289] width 158 height 336
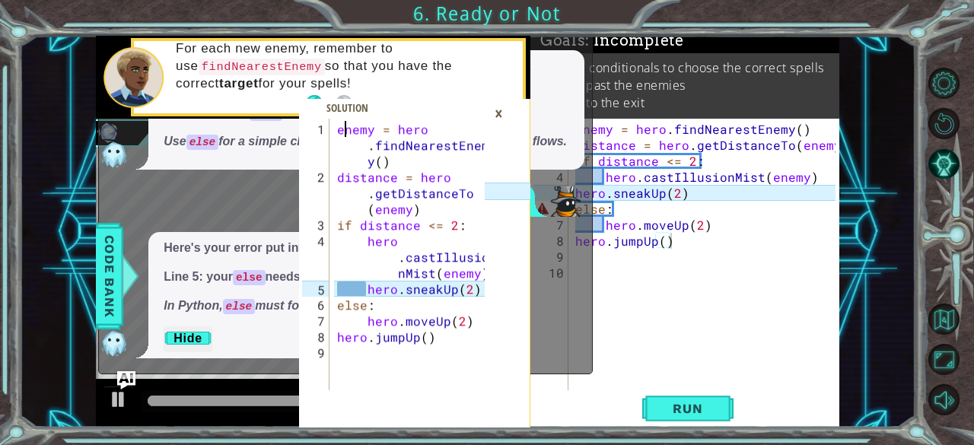
click at [342, 135] on div "enemy = hero . findNearestEnem y ( ) distance = hero . getDistanceTo ( enemy ) …" at bounding box center [413, 289] width 158 height 336
type textarea "hero.jumpUp()"
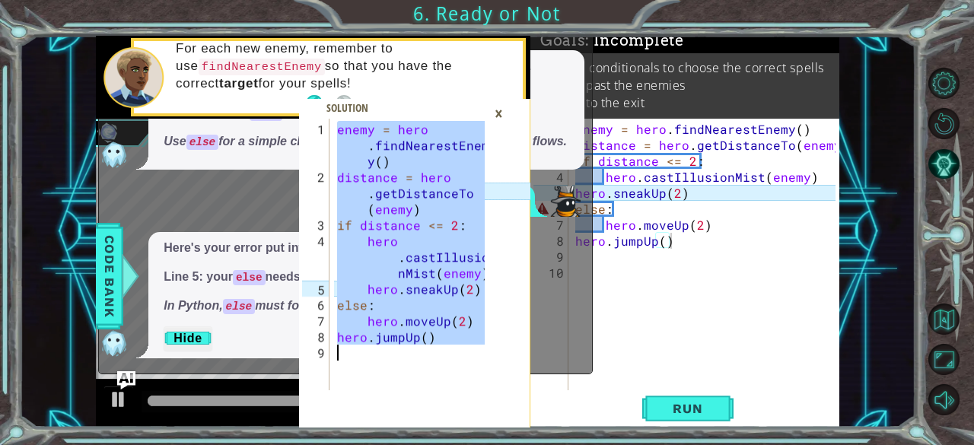
type textarea "hero.sneakUp(2)"
click at [689, 199] on div "enemy = hero . findNearestEnemy ( ) distance = hero . getDistanceTo ( enemy ) i…" at bounding box center [708, 273] width 272 height 304
paste textarea "Code Area"
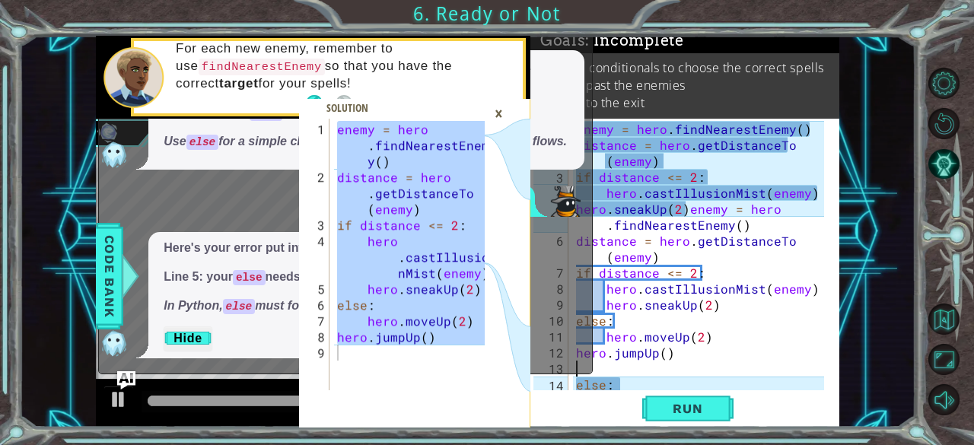
type textarea "hero.jumpUp()"
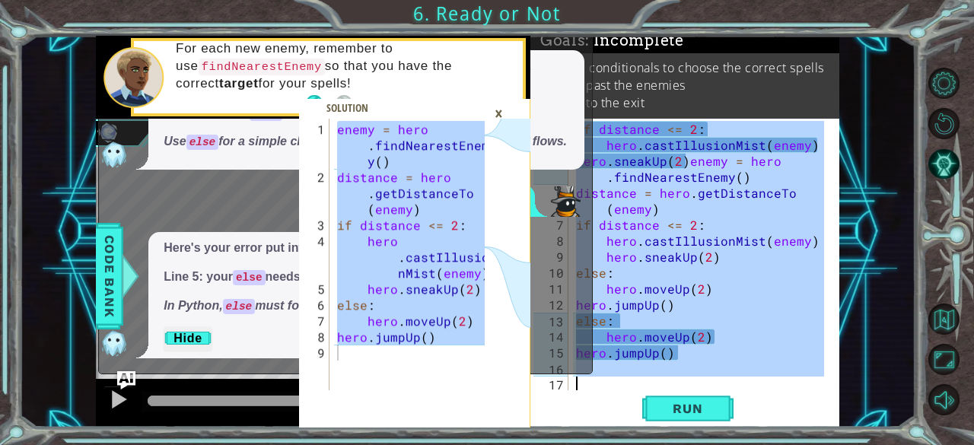
scroll to position [47, 0]
drag, startPoint x: 596, startPoint y: 126, endPoint x: 744, endPoint y: 400, distance: 310.9
click at [744, 400] on div "hero.jumpUp() 3 4 5 6 7 8 9 10 11 12 13 14 15 16 17 if distance <= 2 : hero . c…" at bounding box center [684, 273] width 309 height 308
type textarea "ene"
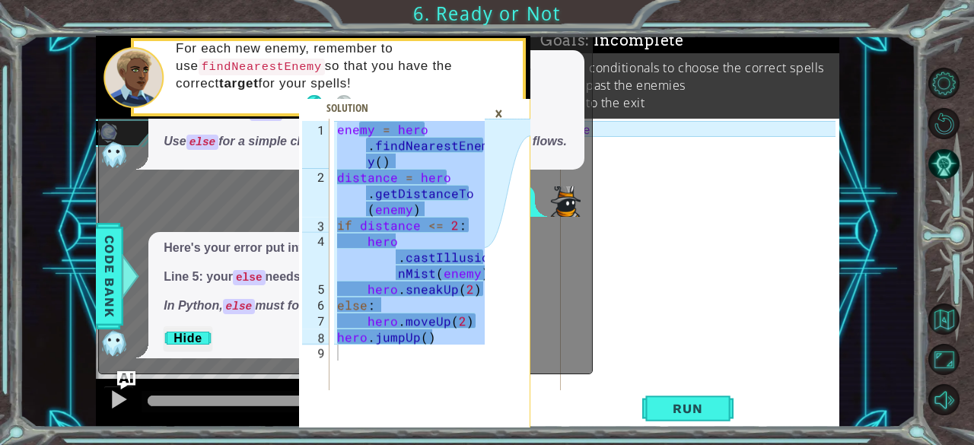
click at [762, 346] on div "ene" at bounding box center [704, 273] width 279 height 304
drag, startPoint x: 713, startPoint y: 131, endPoint x: 528, endPoint y: 145, distance: 185.5
click at [528, 145] on div "hero.jumpUp() 1 2 3 4 5 6 7 8 9 enemy = hero . findNearestEnem y ( ) distance =…" at bounding box center [467, 232] width 743 height 392
type textarea "ene"
click at [504, 116] on div "×" at bounding box center [499, 113] width 24 height 26
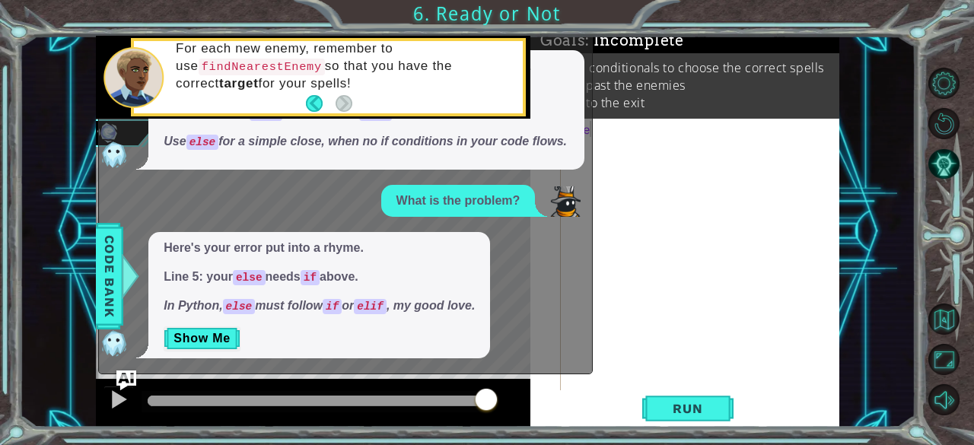
click at [128, 378] on img "Ask AI" at bounding box center [126, 380] width 20 height 20
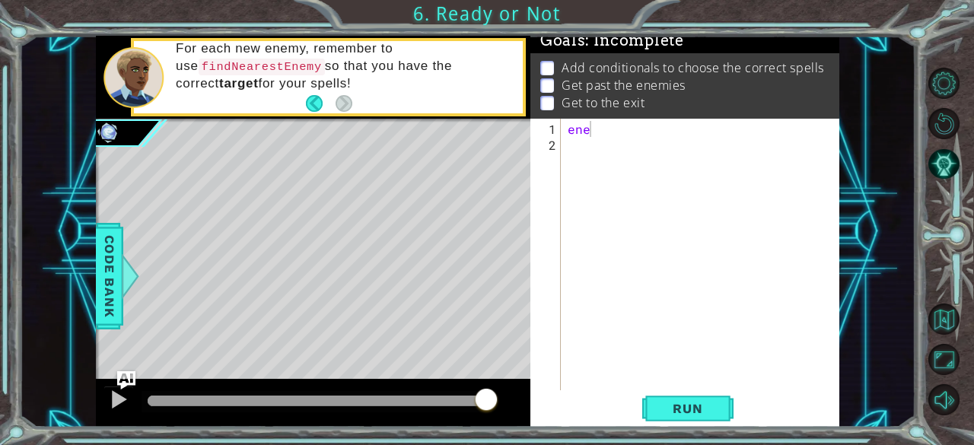
click at [638, 146] on div "ene" at bounding box center [704, 273] width 279 height 304
click at [626, 135] on div "ene" at bounding box center [704, 273] width 279 height 304
click at [625, 135] on div "ene" at bounding box center [704, 273] width 279 height 304
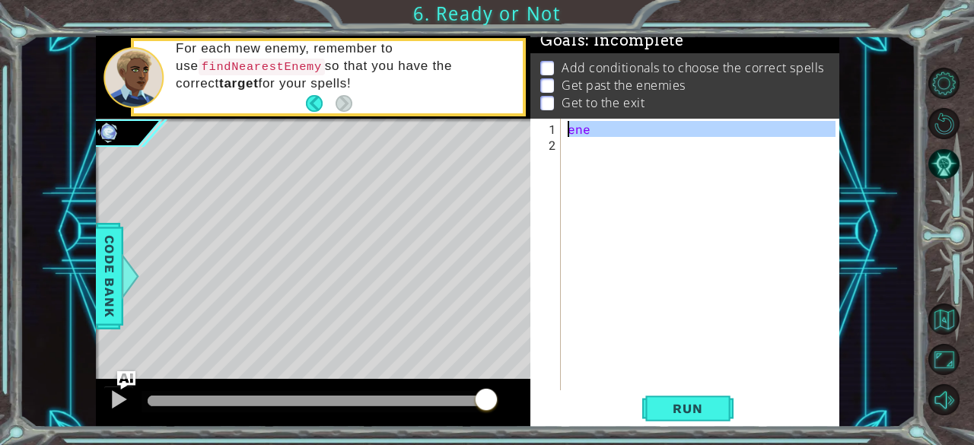
drag, startPoint x: 597, startPoint y: 135, endPoint x: 556, endPoint y: 135, distance: 40.3
click at [556, 135] on div "1 2 ene ההההההההההההההההההההההההההההההההההההההההההההההההההההההההההההההההההההההה…" at bounding box center [683, 255] width 306 height 272
type textarea "ene"
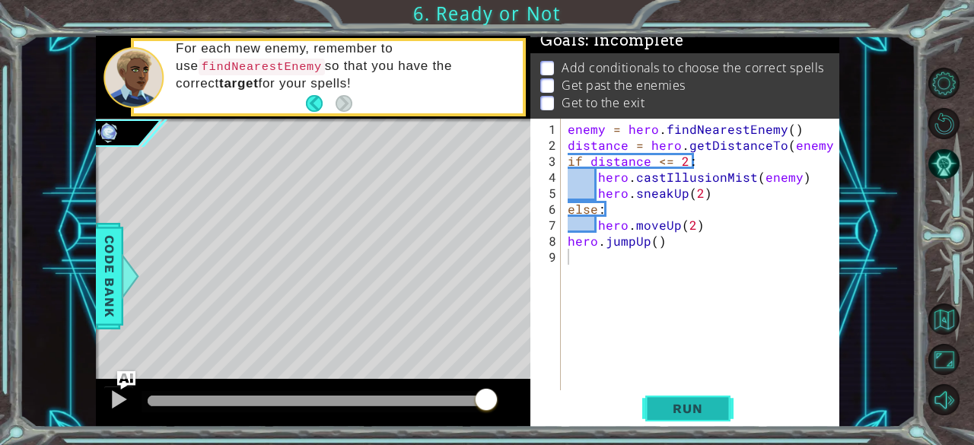
click at [677, 409] on span "Run" at bounding box center [687, 408] width 60 height 15
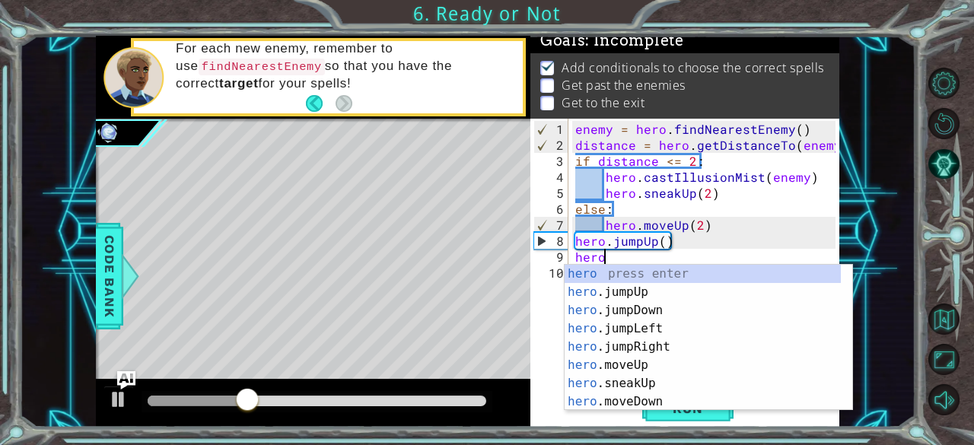
scroll to position [0, 1]
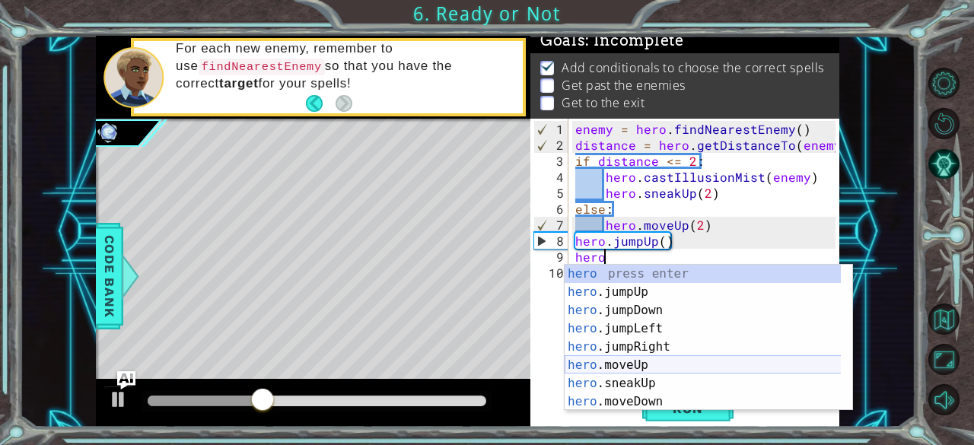
click at [638, 365] on div "hero press enter hero .jumpUp press enter hero .jumpDown press enter hero .jump…" at bounding box center [703, 356] width 277 height 183
type textarea "hero.moveUp(1)"
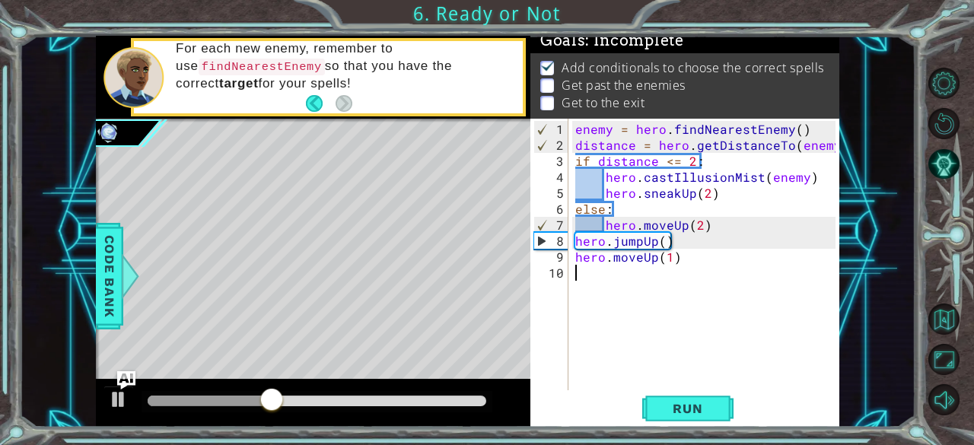
click at [645, 304] on div "enemy = hero . findNearestEnemy ( ) distance = hero . getDistanceTo ( enemy ) i…" at bounding box center [708, 273] width 272 height 304
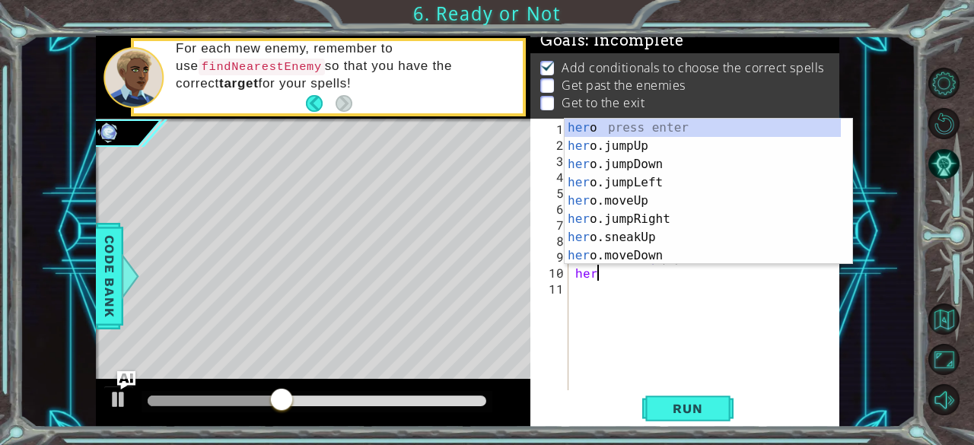
scroll to position [0, 0]
type textarea "hero"
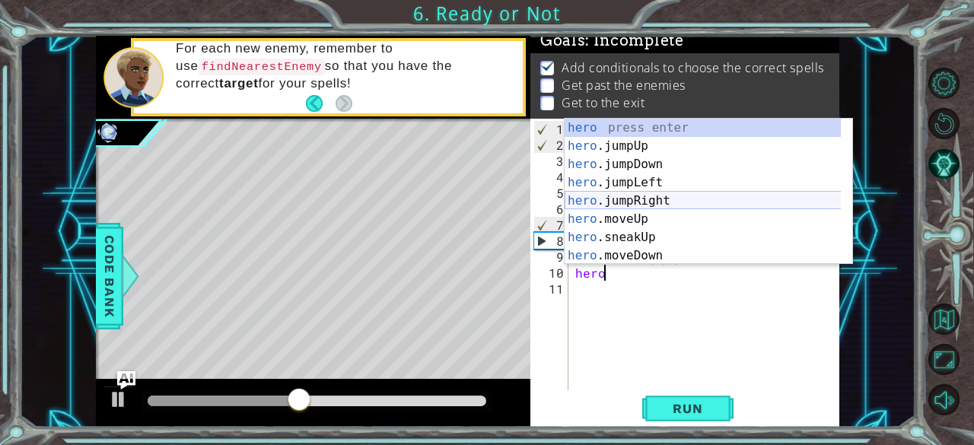
click at [647, 196] on div "hero press enter hero .jumpUp press enter hero .jumpDown press enter hero .jump…" at bounding box center [703, 210] width 277 height 183
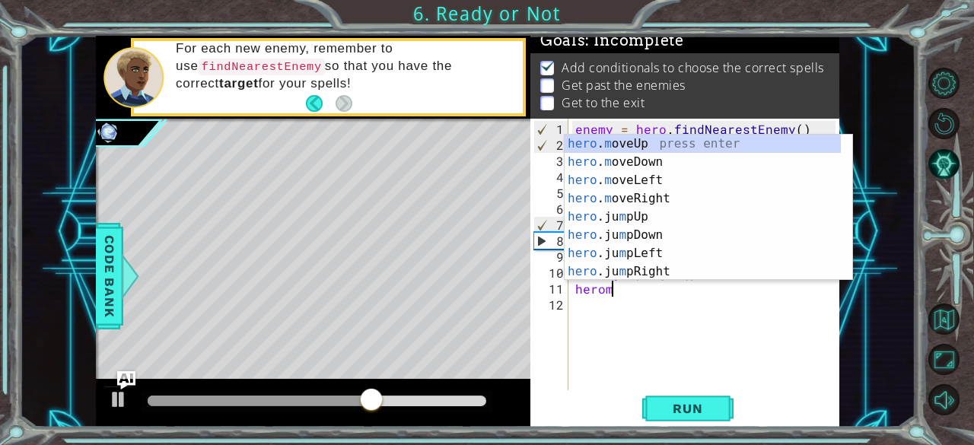
scroll to position [0, 2]
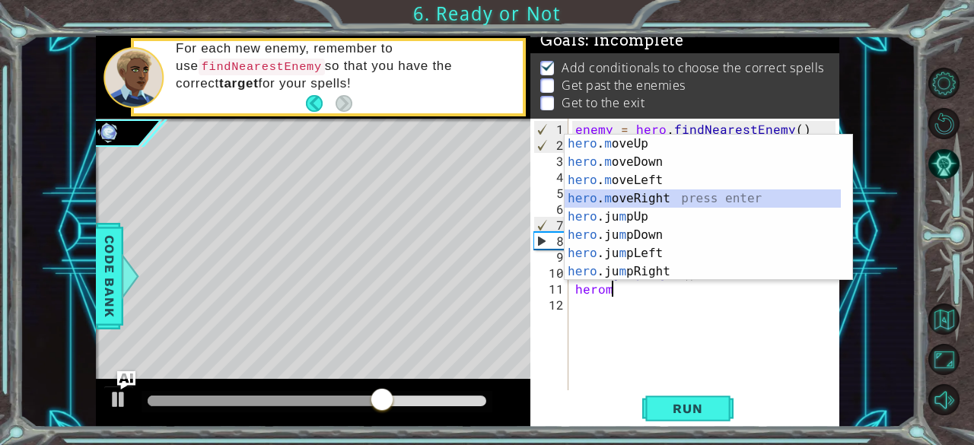
click at [638, 193] on div "hero . m oveUp press enter hero . m oveDown press enter hero . m oveLeft press …" at bounding box center [703, 226] width 277 height 183
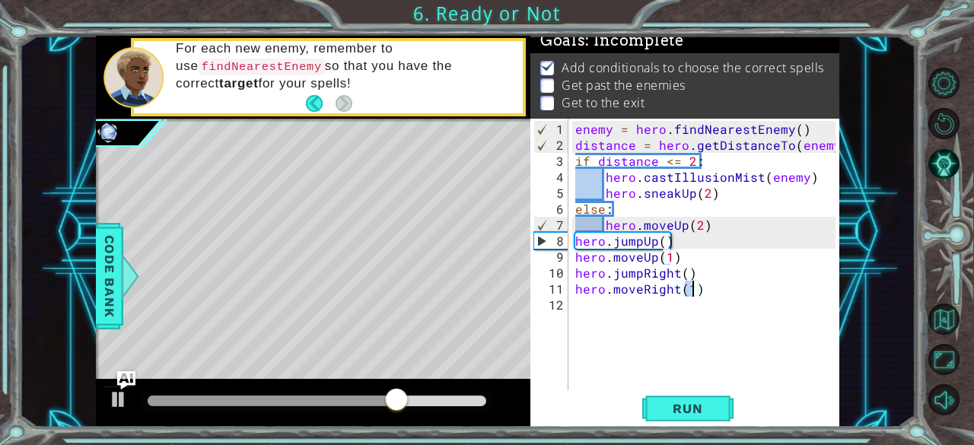
type textarea "hero.moveRight(3)"
click at [595, 311] on div "enemy = hero . findNearestEnemy ( ) distance = hero . getDistanceTo ( enemy ) i…" at bounding box center [708, 273] width 272 height 304
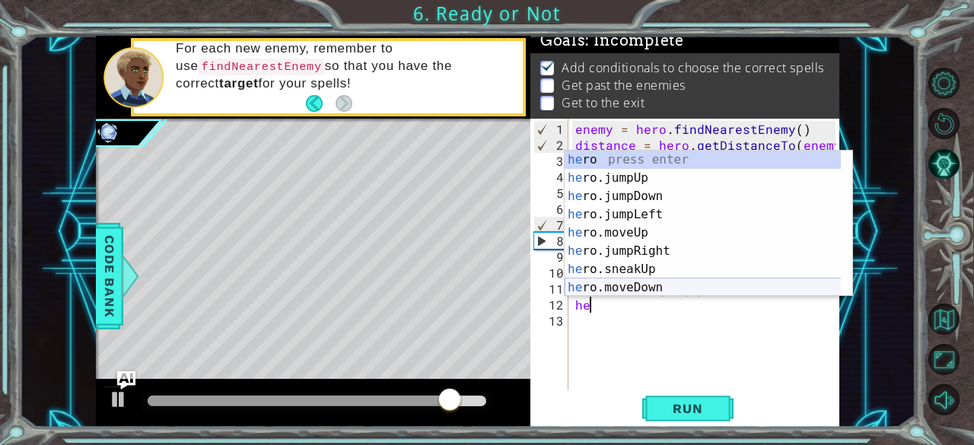
click at [607, 287] on div "he ro press enter he ro.jumpUp press enter he ro.jumpDown press enter he ro.jum…" at bounding box center [703, 242] width 277 height 183
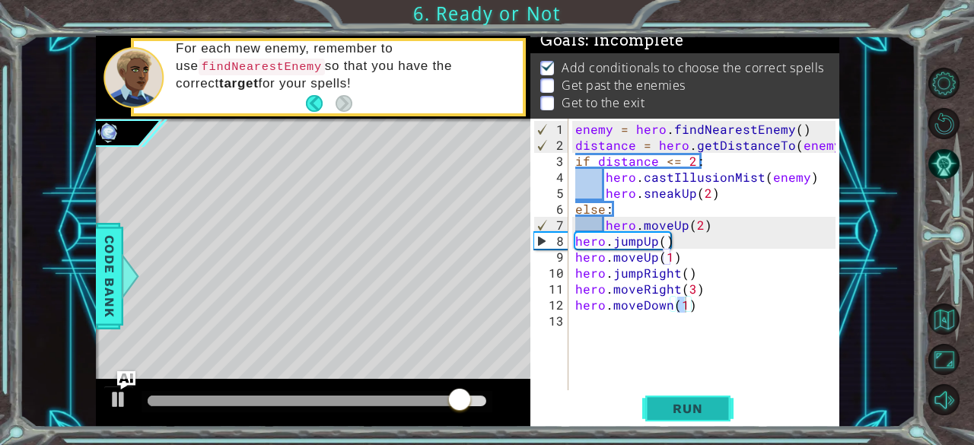
click at [691, 403] on span "Run" at bounding box center [687, 408] width 60 height 15
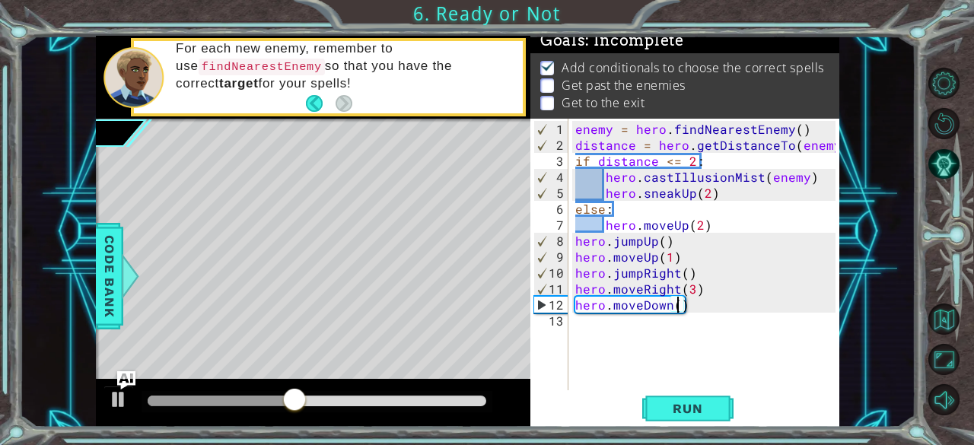
type textarea "hero.moveDown(3)"
click at [575, 336] on div "enemy = hero . findNearestEnemy ( ) distance = hero . getDistanceTo ( enemy ) i…" at bounding box center [708, 273] width 272 height 304
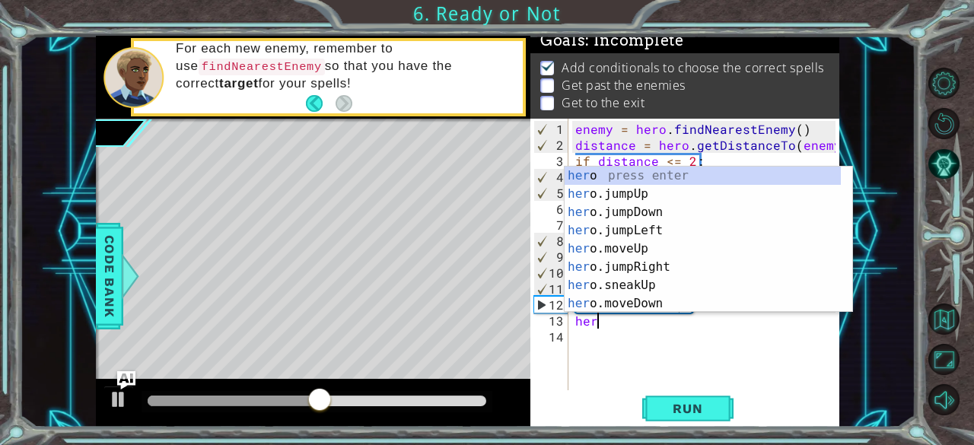
scroll to position [0, 0]
type textarea "hero"
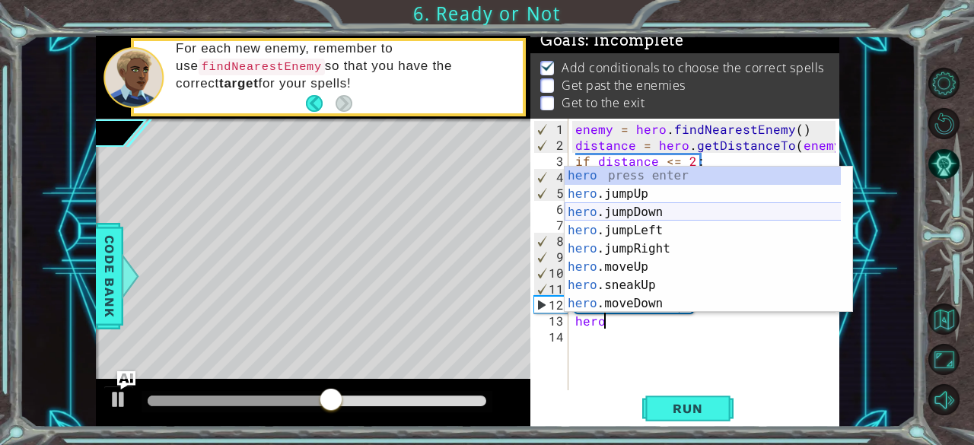
click at [661, 214] on div "hero press enter hero .jumpUp press enter hero .jumpDown press enter hero .jump…" at bounding box center [703, 258] width 277 height 183
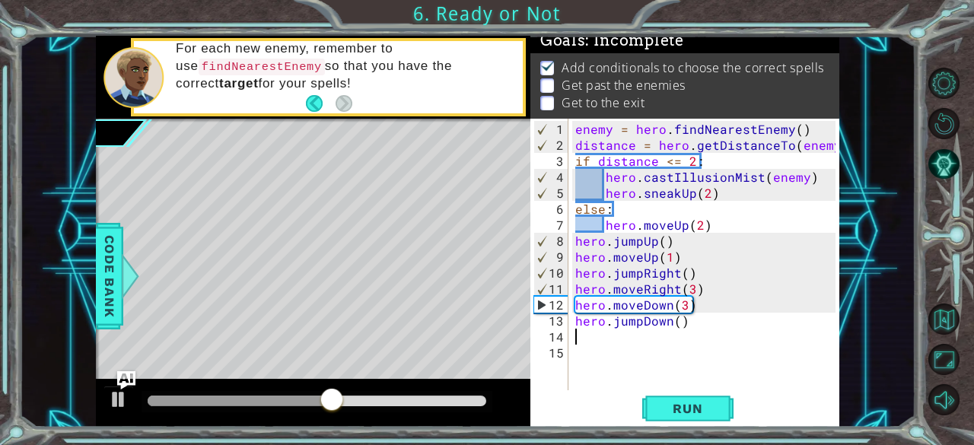
scroll to position [0, 0]
click at [674, 401] on span "Run" at bounding box center [687, 408] width 60 height 15
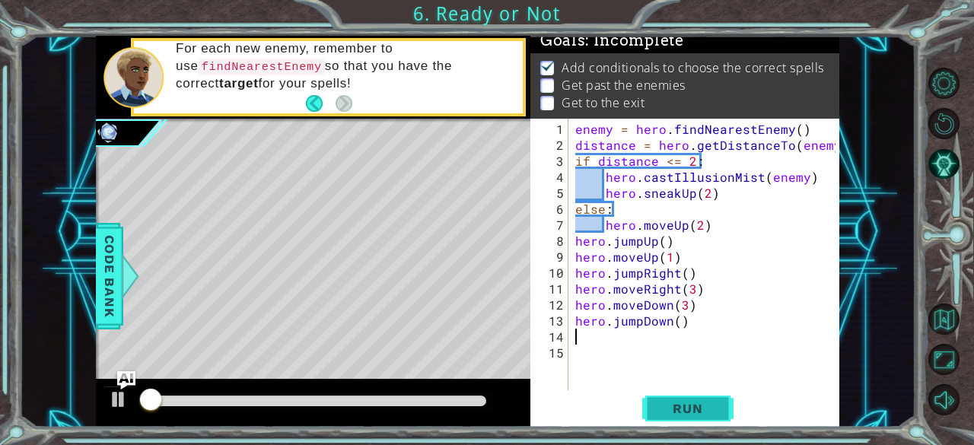
click at [674, 401] on span "Run" at bounding box center [687, 408] width 60 height 15
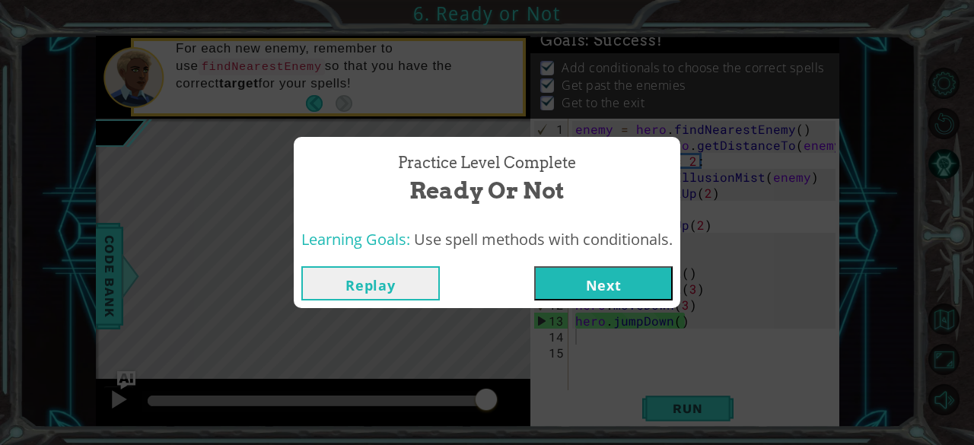
click at [632, 278] on button "Next" at bounding box center [603, 283] width 138 height 34
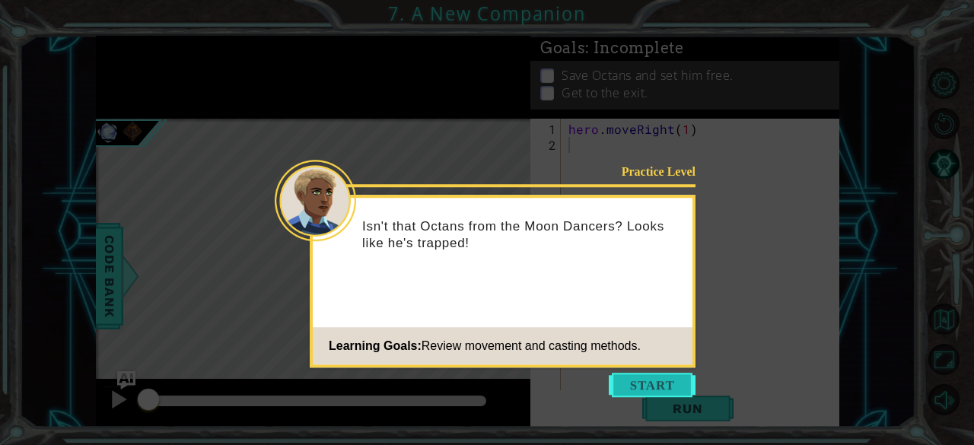
click at [632, 386] on button "Start" at bounding box center [652, 385] width 87 height 24
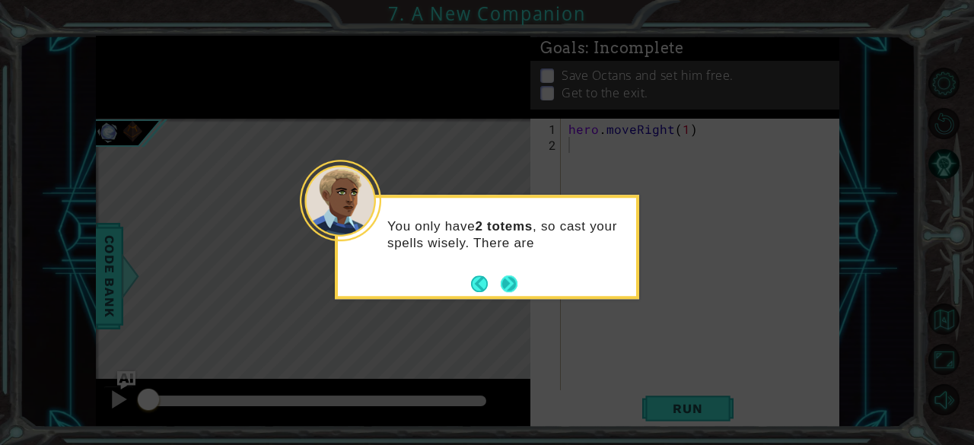
click at [516, 281] on button "Next" at bounding box center [509, 283] width 17 height 17
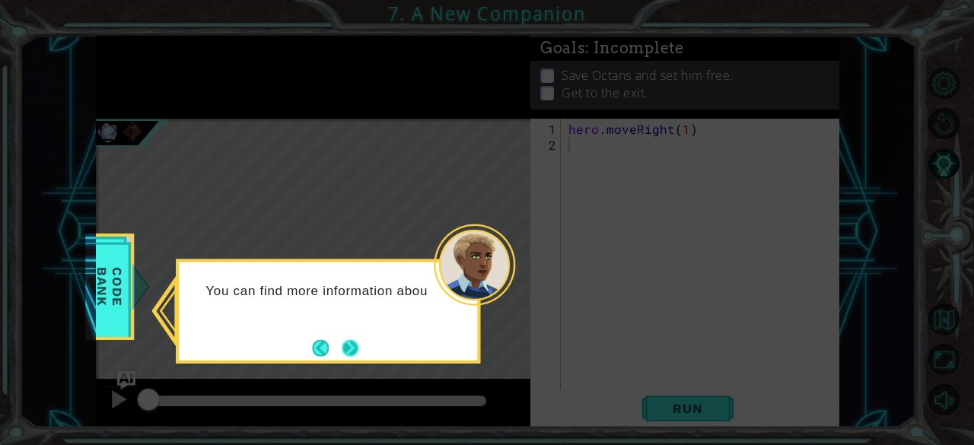
click at [358, 345] on button "Next" at bounding box center [350, 347] width 17 height 17
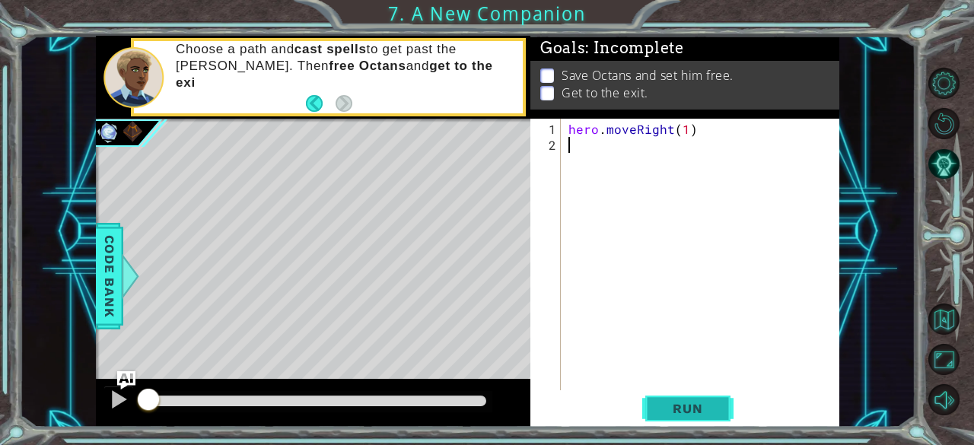
click at [656, 401] on button "Run" at bounding box center [687, 408] width 91 height 31
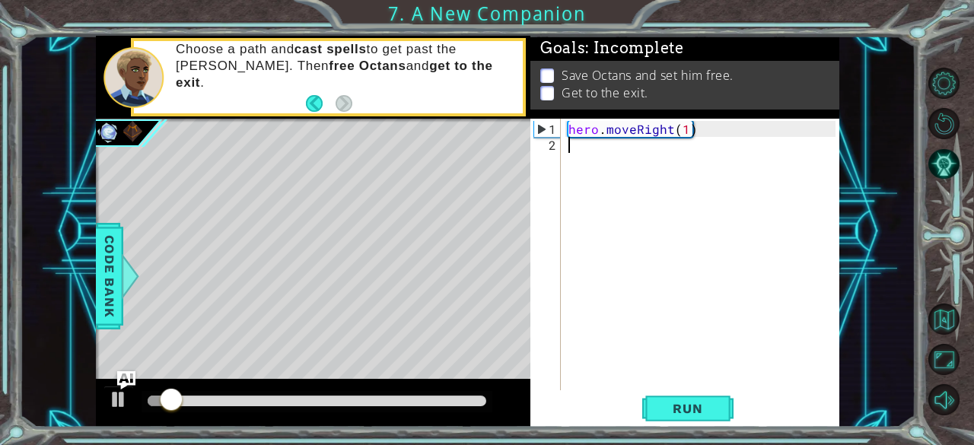
click at [575, 180] on div "hero . moveRight ( 1 )" at bounding box center [704, 273] width 279 height 304
click at [577, 165] on div "hero . moveRight ( 1 )" at bounding box center [704, 273] width 279 height 304
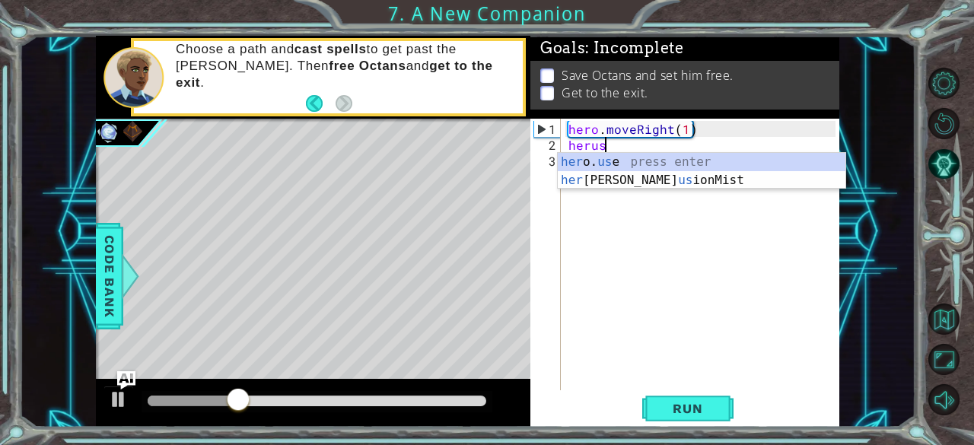
scroll to position [0, 2]
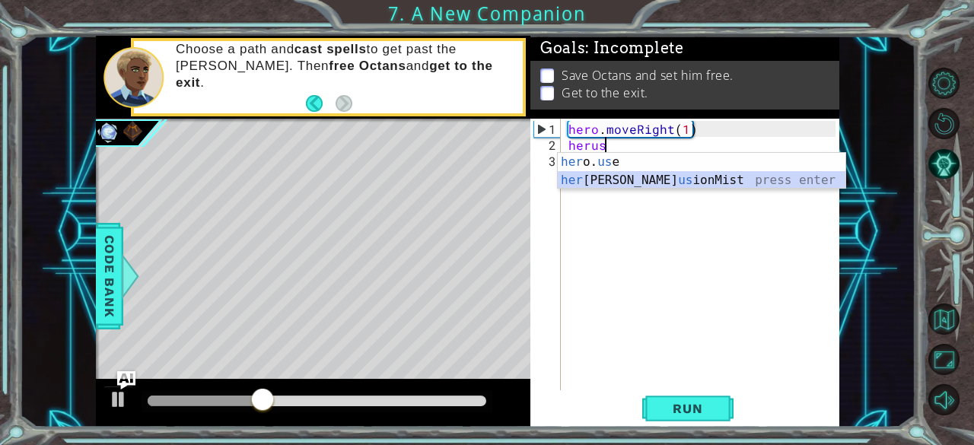
click at [609, 177] on div "her o. us e press enter her [PERSON_NAME] us ionMist press enter" at bounding box center [702, 189] width 288 height 73
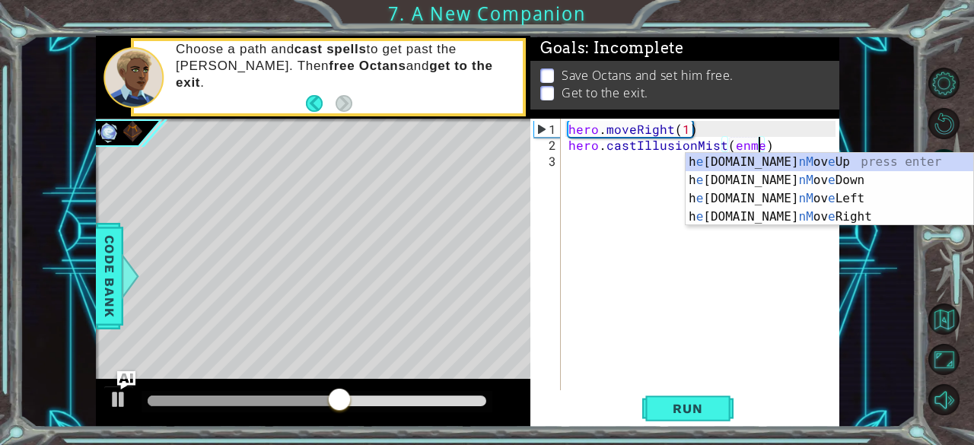
scroll to position [0, 11]
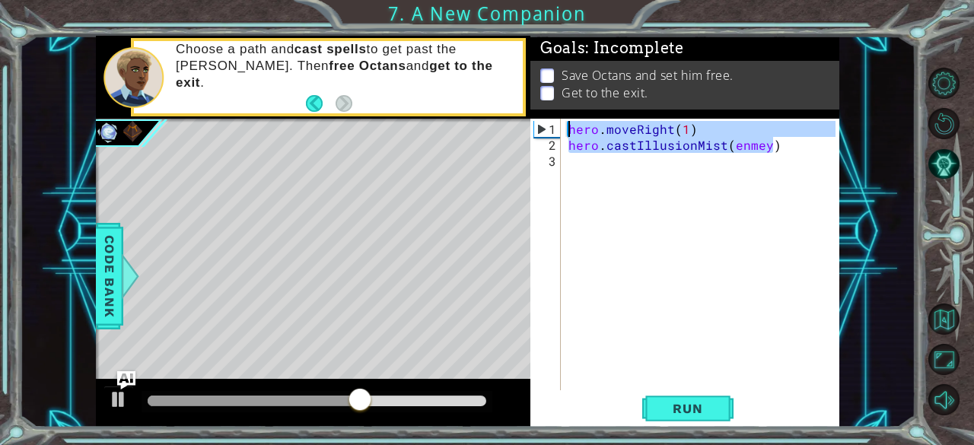
drag, startPoint x: 787, startPoint y: 151, endPoint x: 580, endPoint y: 116, distance: 209.8
click at [580, 116] on div "Goals : Incomplete Save Octans and set him free. Get to the exit. hero.castIllu…" at bounding box center [684, 232] width 309 height 392
type textarea "hero.moveRight(1) hero.castIllusionMist(enmey)"
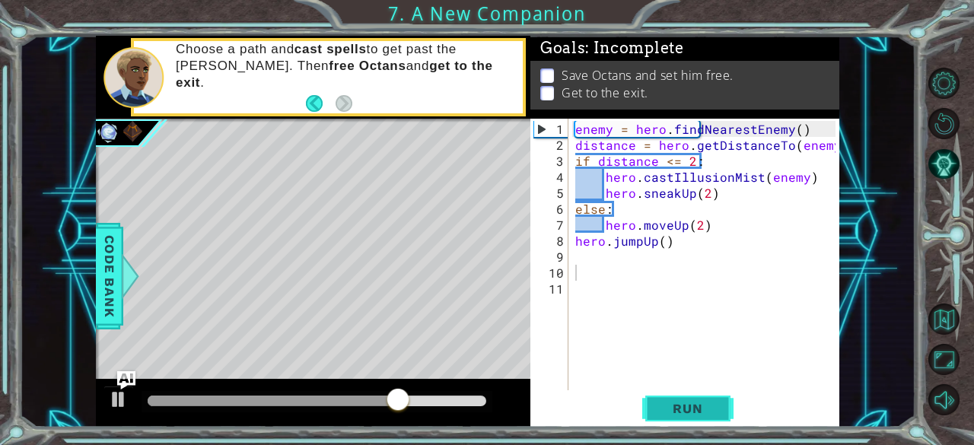
click at [678, 395] on button "Run" at bounding box center [687, 408] width 91 height 31
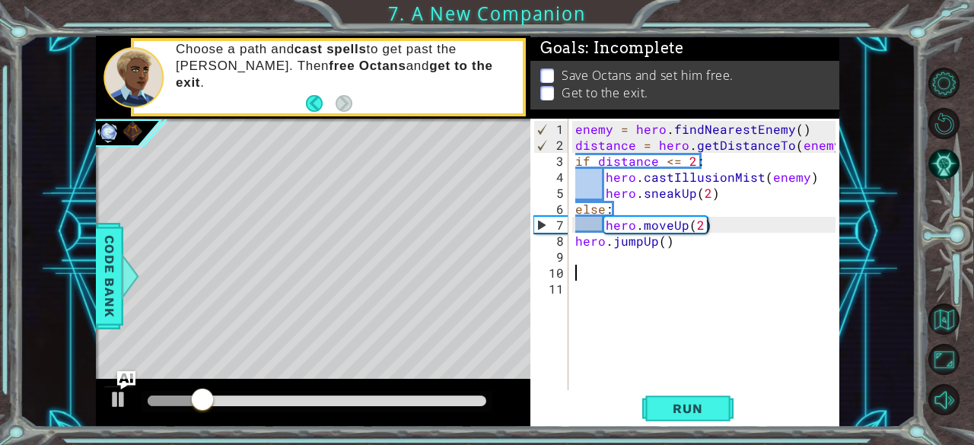
click at [708, 226] on div "enemy = hero . findNearestEnemy ( ) distance = hero . getDistanceTo ( enemy ) i…" at bounding box center [708, 273] width 272 height 304
click at [704, 224] on div "enemy = hero . findNearestEnemy ( ) distance = hero . getDistanceTo ( enemy ) i…" at bounding box center [708, 273] width 272 height 304
click at [685, 221] on div "enemy = hero . findNearestEnemy ( ) distance = hero . getDistanceTo ( enemy ) i…" at bounding box center [708, 273] width 272 height 304
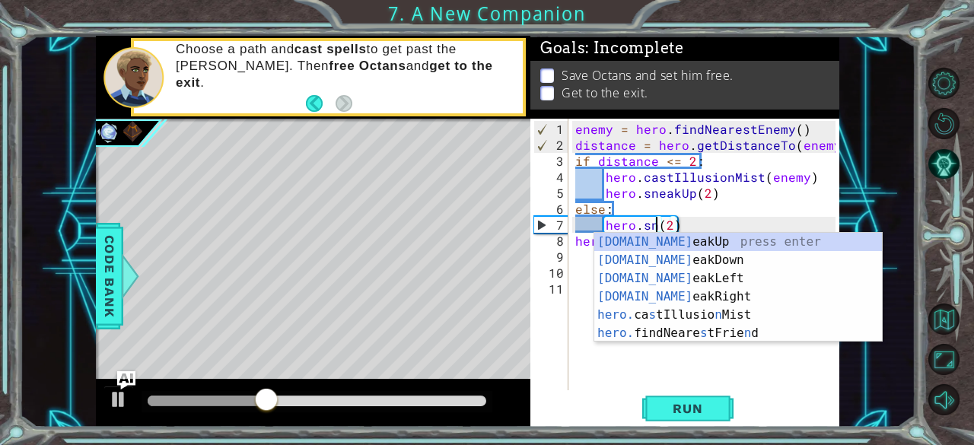
scroll to position [0, 5]
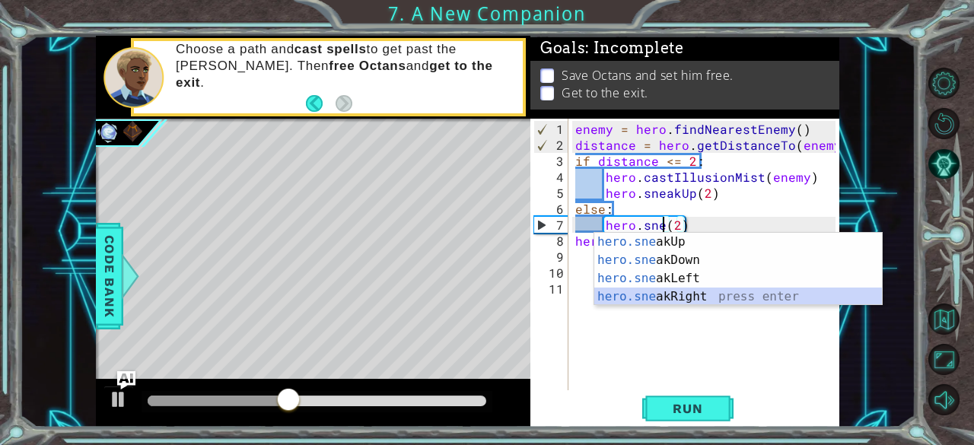
click at [689, 291] on div "hero.sne akUp press enter hero.sne akDown press enter hero.sne akLeft press ent…" at bounding box center [738, 288] width 288 height 110
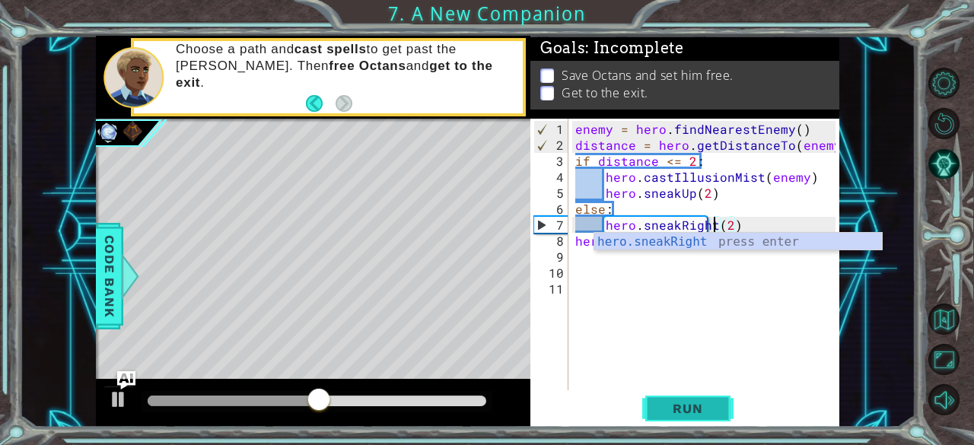
click at [693, 394] on button "Run" at bounding box center [687, 408] width 91 height 31
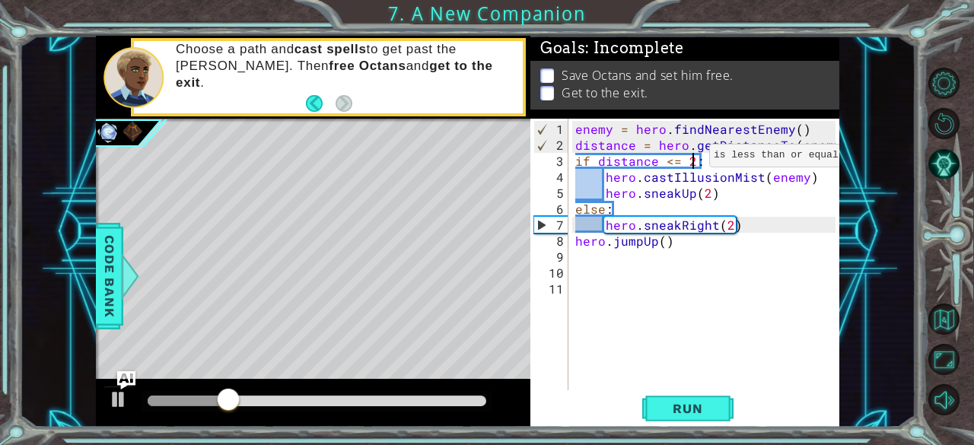
click at [689, 162] on div "enemy = hero . findNearestEnemy ( ) distance = hero . getDistanceTo ( enemy ) i…" at bounding box center [708, 273] width 272 height 304
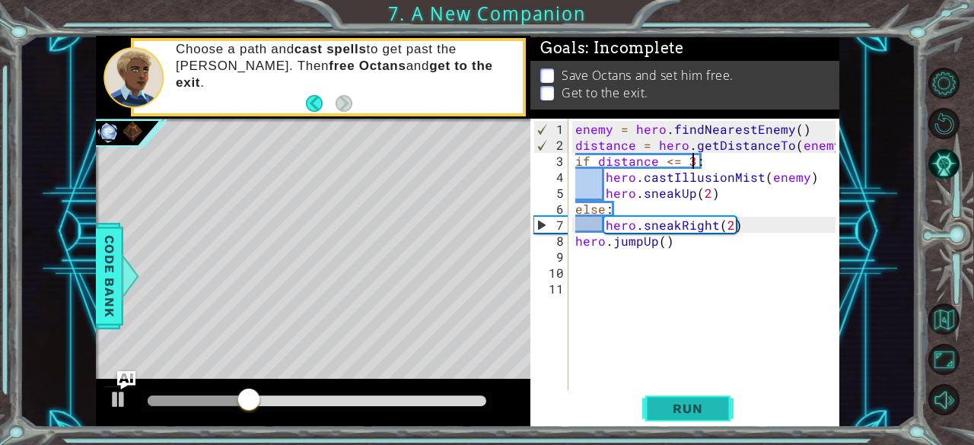
click at [673, 415] on span "Run" at bounding box center [687, 408] width 60 height 15
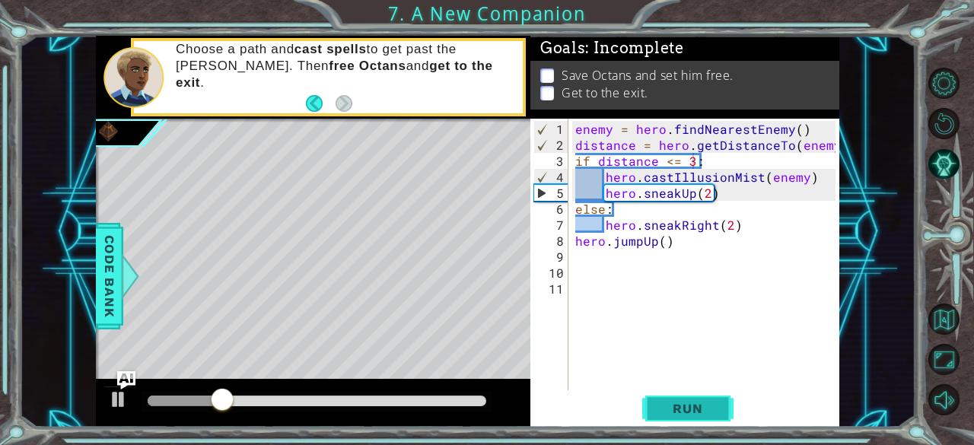
click at [673, 415] on span "Run" at bounding box center [687, 408] width 60 height 15
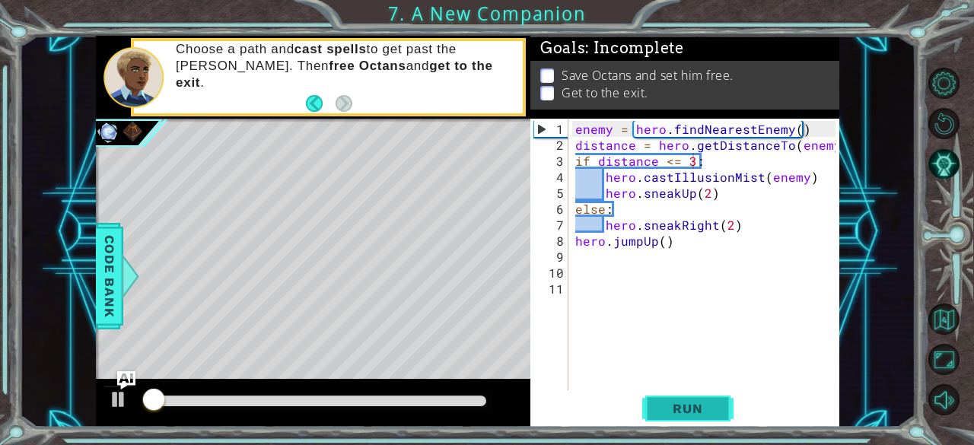
click at [673, 415] on span "Run" at bounding box center [687, 408] width 60 height 15
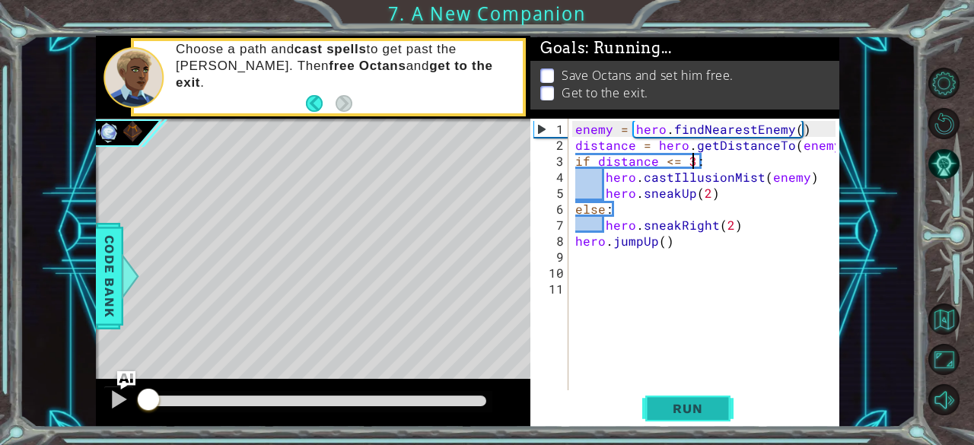
click at [673, 415] on span "Run" at bounding box center [687, 408] width 60 height 15
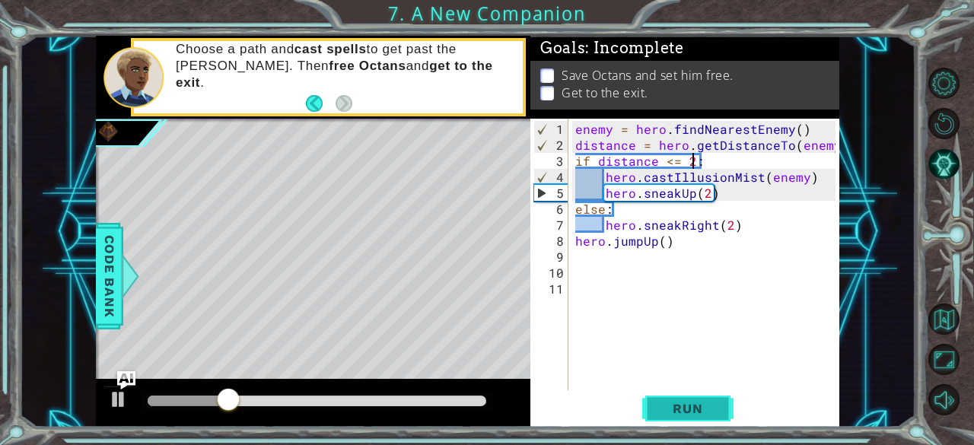
click at [664, 403] on span "Run" at bounding box center [687, 408] width 60 height 15
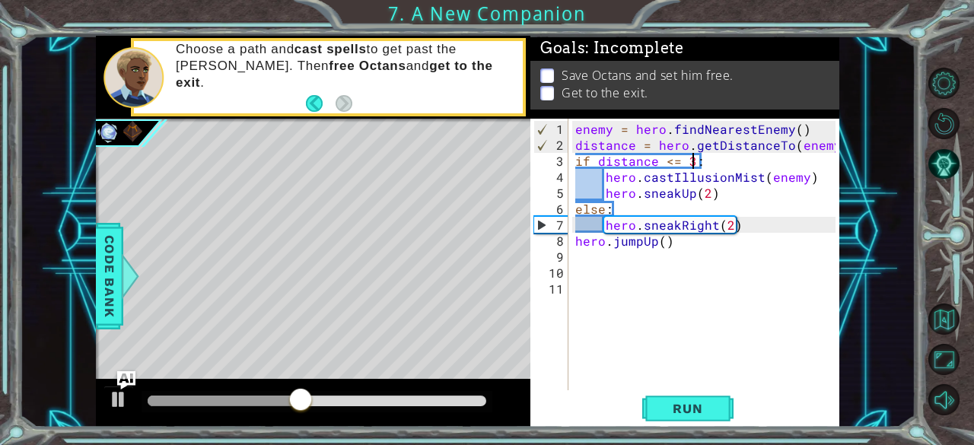
click at [674, 425] on div "if distance <= 3: 1 2 3 4 5 6 7 8 9 10 11 enemy = hero . findNearestEnemy ( ) d…" at bounding box center [684, 273] width 309 height 308
click at [694, 406] on span "Run" at bounding box center [687, 408] width 60 height 15
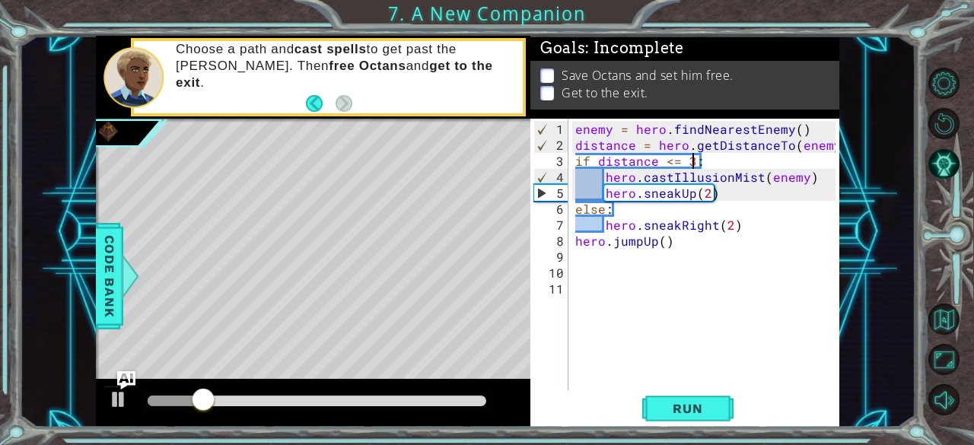
click at [688, 194] on div "enemy = hero . findNearestEnemy ( ) distance = hero . getDistanceTo ( enemy ) i…" at bounding box center [708, 273] width 272 height 304
click at [694, 195] on div "enemy = hero . findNearestEnemy ( ) distance = hero . getDistanceTo ( enemy ) i…" at bounding box center [708, 273] width 272 height 304
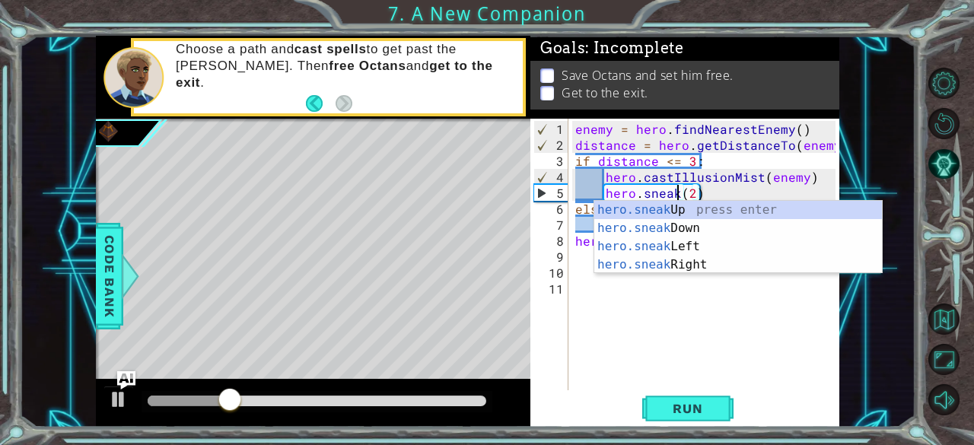
scroll to position [0, 6]
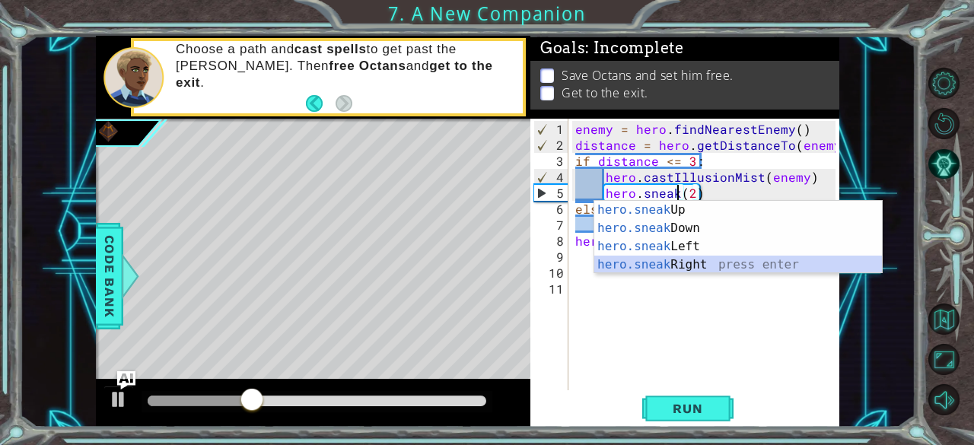
click at [690, 266] on div "hero.sneak Up press enter hero.sneak Down press enter hero.sneak Left press ent…" at bounding box center [738, 256] width 288 height 110
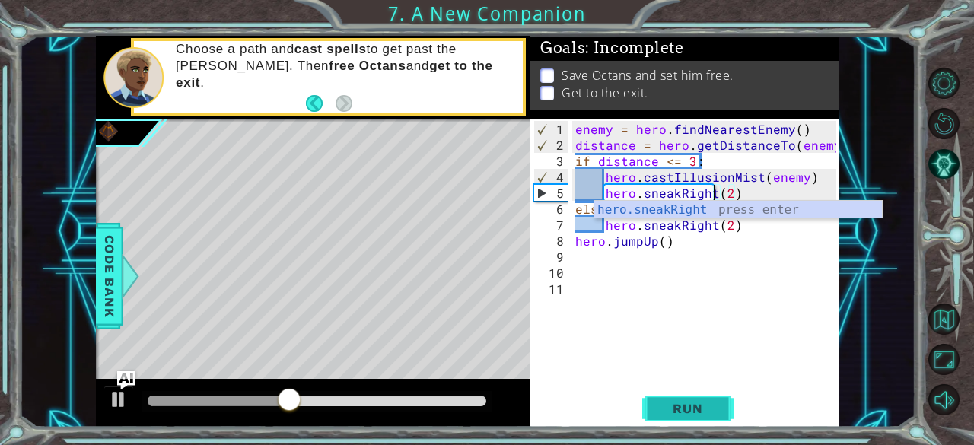
click at [689, 413] on span "Run" at bounding box center [687, 408] width 60 height 15
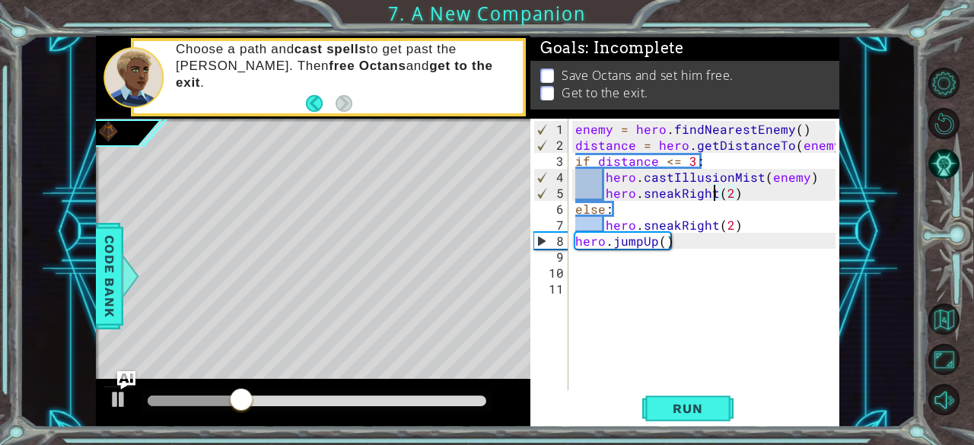
click at [726, 193] on div "enemy = hero . findNearestEnemy ( ) distance = hero . getDistanceTo ( enemy ) i…" at bounding box center [708, 273] width 272 height 304
click at [731, 223] on div "enemy = hero . findNearestEnemy ( ) distance = hero . getDistanceTo ( enemy ) i…" at bounding box center [708, 273] width 272 height 304
click at [676, 224] on div "enemy = hero . findNearestEnemy ( ) distance = hero . getDistanceTo ( enemy ) i…" at bounding box center [708, 273] width 272 height 304
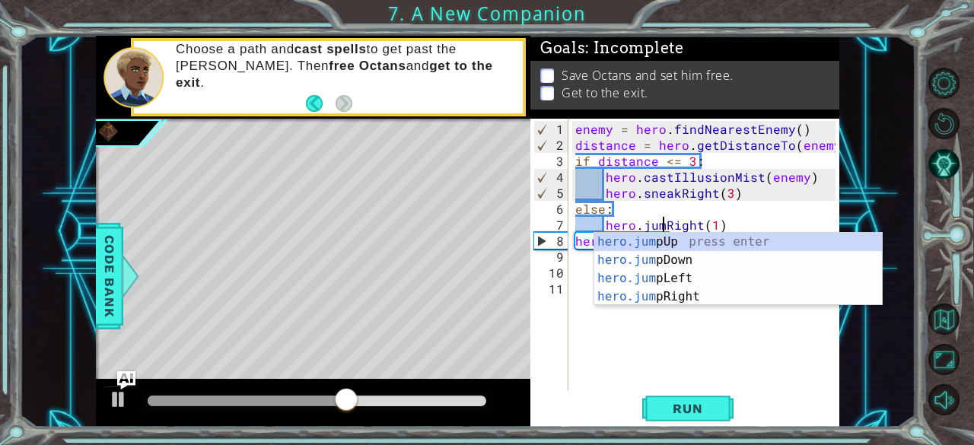
scroll to position [0, 5]
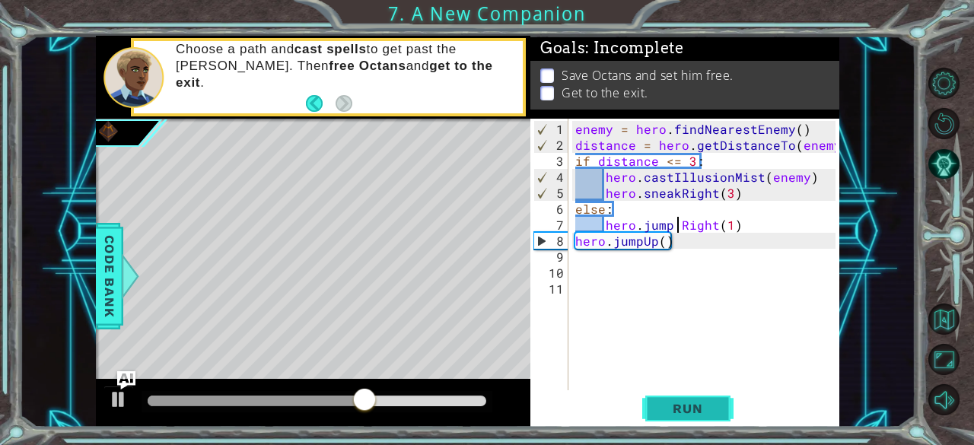
click at [680, 410] on span "Run" at bounding box center [687, 408] width 60 height 15
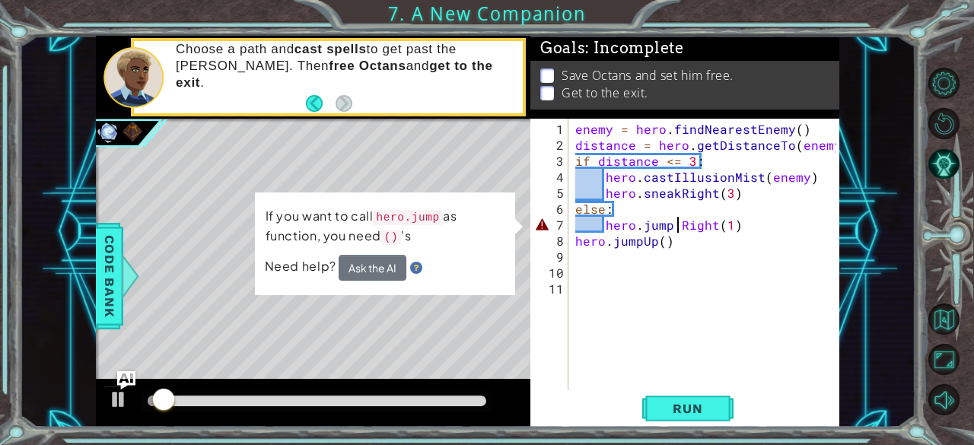
click at [680, 231] on div "enemy = hero . findNearestEnemy ( ) distance = hero . getDistanceTo ( enemy ) i…" at bounding box center [708, 273] width 272 height 304
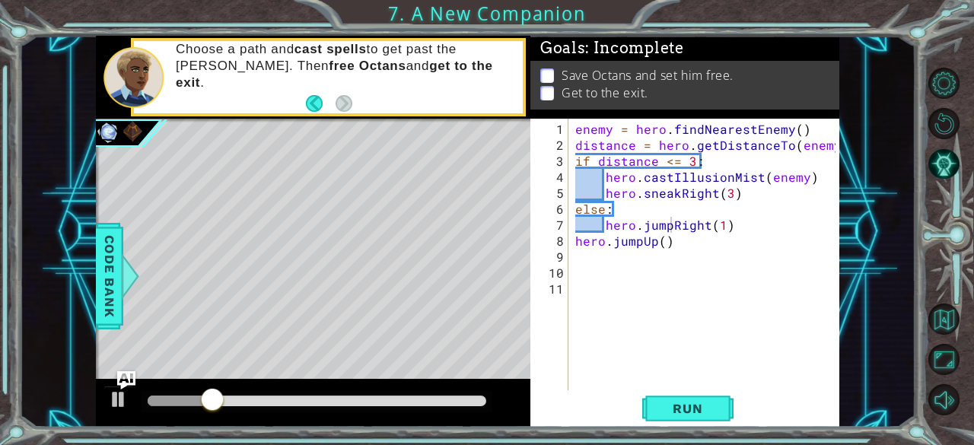
click at [676, 392] on div "hero.jumpRight(1) 1 2 3 4 5 6 7 8 9 10 11 enemy = hero . findNearestEnemy ( ) d…" at bounding box center [684, 273] width 309 height 308
click at [676, 407] on span "Run" at bounding box center [687, 408] width 60 height 15
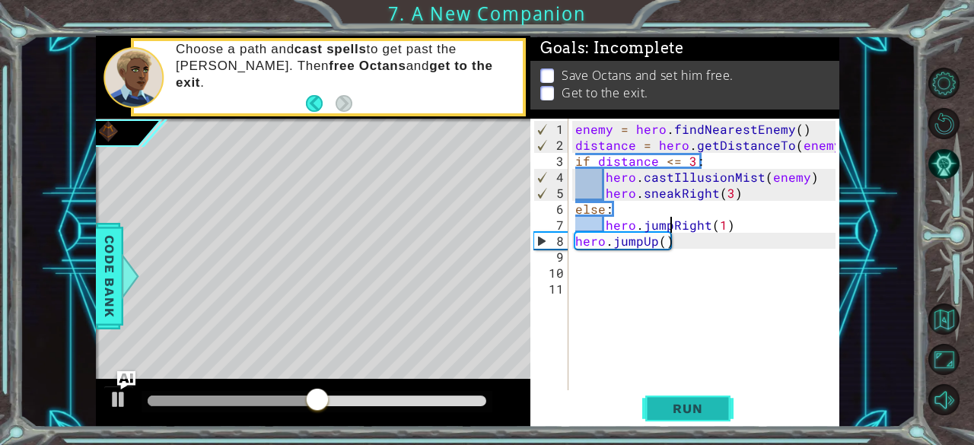
click at [673, 403] on span "Run" at bounding box center [687, 408] width 60 height 15
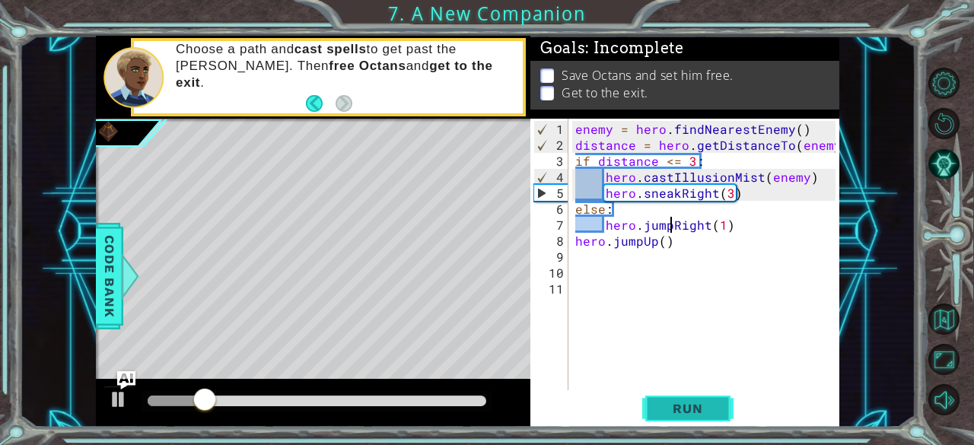
click at [673, 403] on span "Run" at bounding box center [687, 408] width 60 height 15
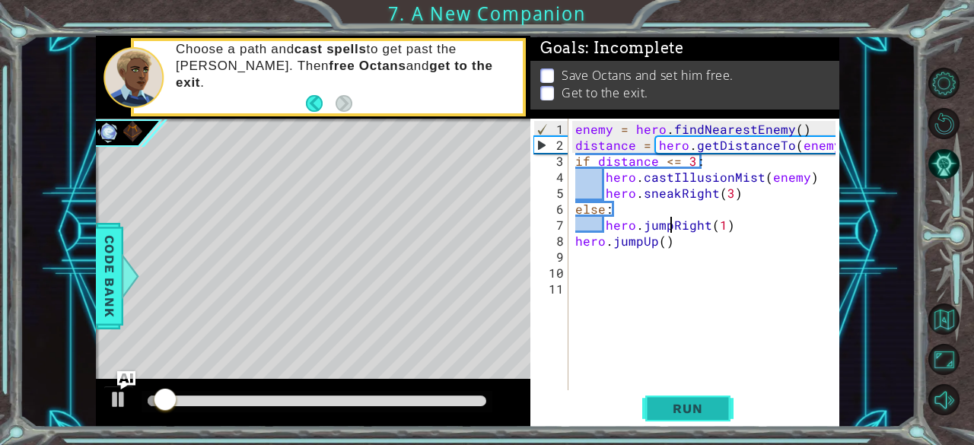
click at [673, 403] on span "Run" at bounding box center [687, 408] width 60 height 15
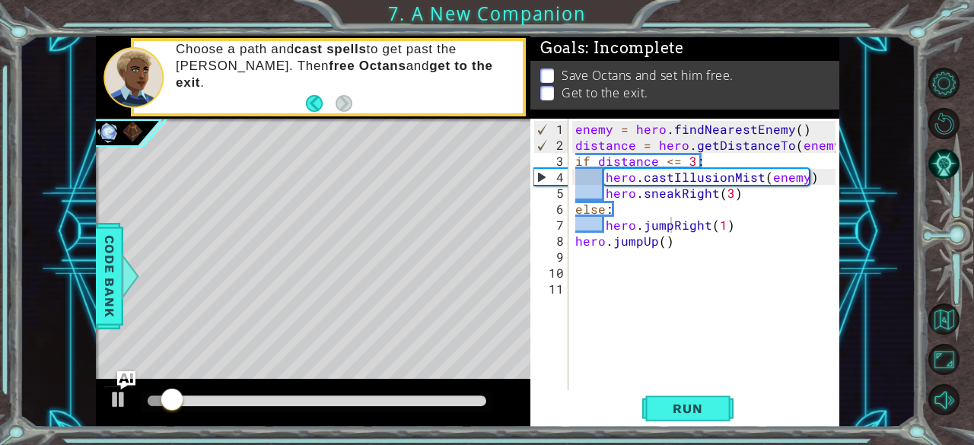
click at [672, 392] on div "hero.jumpRight(1) 1 2 3 4 5 6 7 8 9 10 11 enemy = hero . findNearestEnemy ( ) d…" at bounding box center [684, 273] width 309 height 308
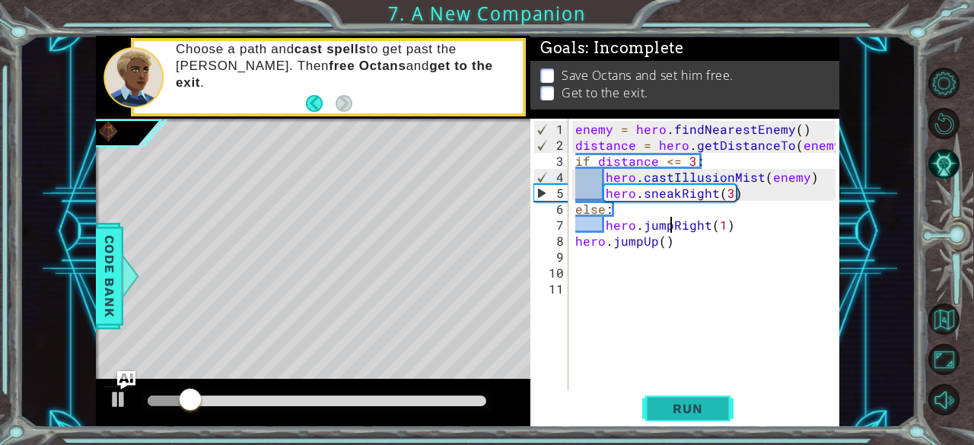
click at [676, 396] on button "Run" at bounding box center [687, 408] width 91 height 31
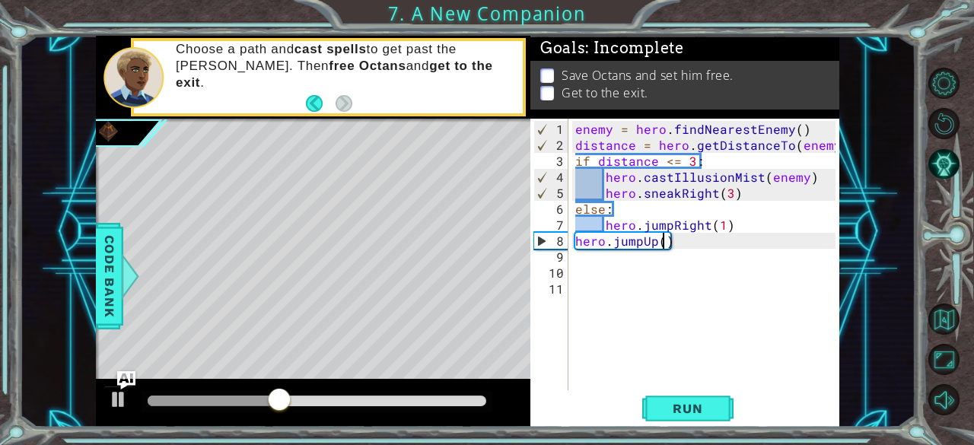
click at [660, 243] on div "enemy = hero . findNearestEnemy ( ) distance = hero . getDistanceTo ( enemy ) i…" at bounding box center [708, 273] width 272 height 304
click at [649, 241] on div "enemy = hero . findNearestEnemy ( ) distance = hero . getDistanceTo ( enemy ) i…" at bounding box center [708, 273] width 272 height 304
click at [657, 401] on span "Run" at bounding box center [687, 408] width 60 height 15
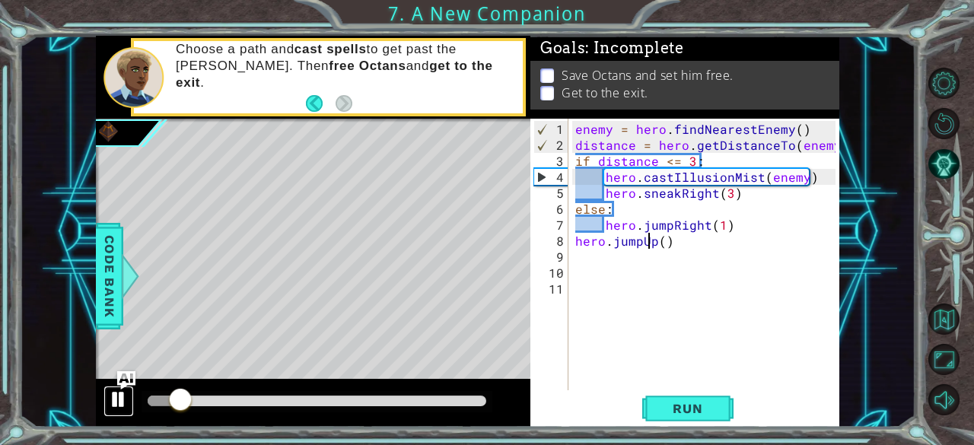
click at [117, 395] on div at bounding box center [119, 400] width 20 height 20
click at [727, 192] on div "enemy = hero . findNearestEnemy ( ) distance = hero . getDistanceTo ( enemy ) i…" at bounding box center [708, 273] width 272 height 304
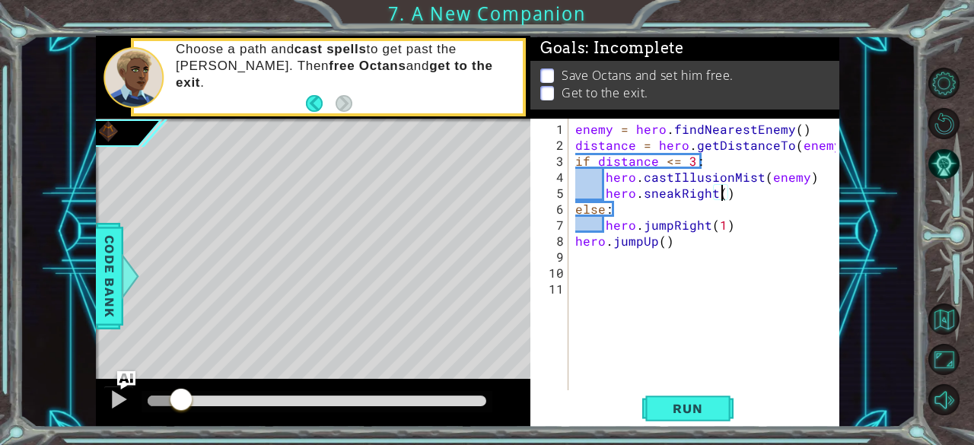
scroll to position [0, 9]
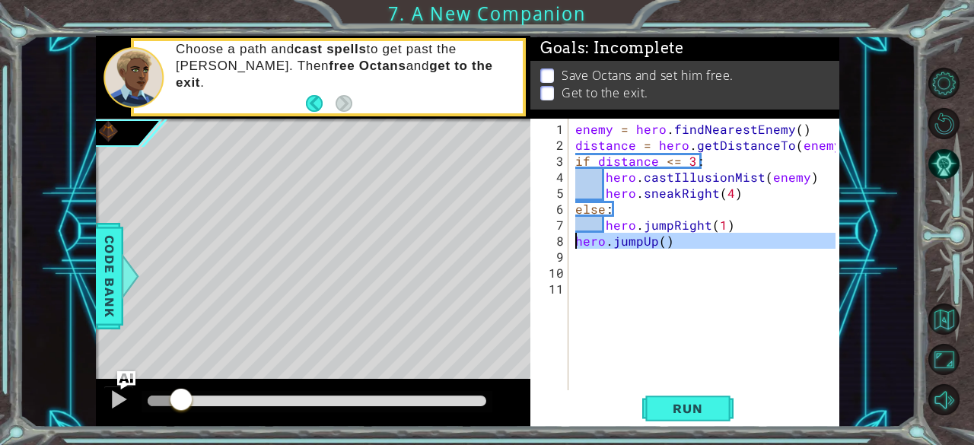
drag, startPoint x: 692, startPoint y: 248, endPoint x: 575, endPoint y: 241, distance: 116.6
click at [575, 241] on div "enemy = hero . findNearestEnemy ( ) distance = hero . getDistanceTo ( enemy ) i…" at bounding box center [708, 273] width 272 height 304
type textarea "hero.jumpUp()"
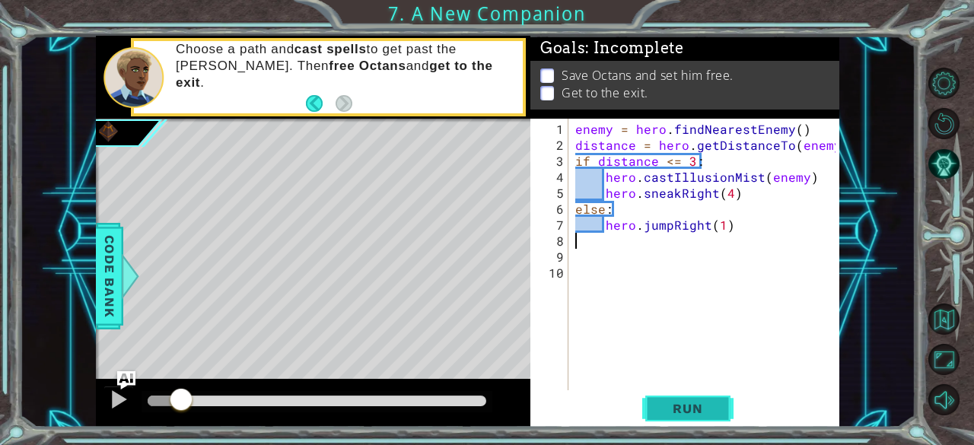
click at [667, 396] on button "Run" at bounding box center [687, 408] width 91 height 31
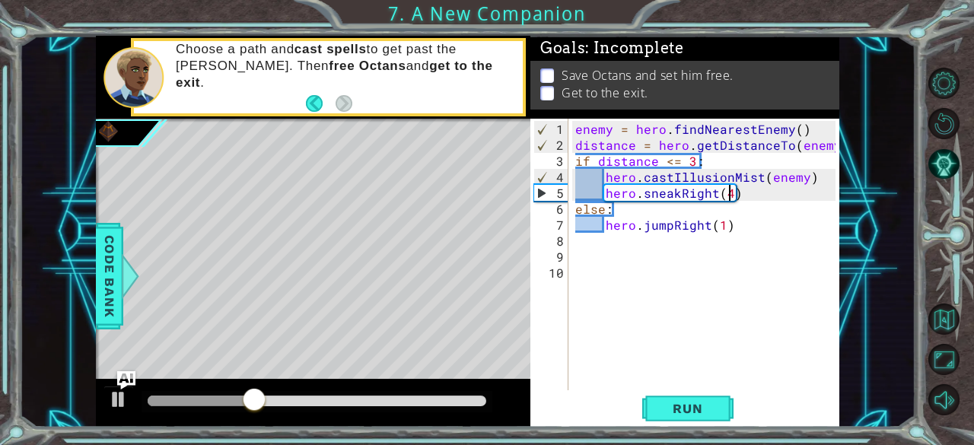
click at [728, 194] on div "enemy = hero . findNearestEnemy ( ) distance = hero . getDistanceTo ( enemy ) i…" at bounding box center [708, 273] width 272 height 304
type textarea "hero.sneakRight(3)"
click at [596, 253] on div "enemy = hero . findNearestEnemy ( ) distance = hero . getDistanceTo ( enemy ) i…" at bounding box center [708, 273] width 272 height 304
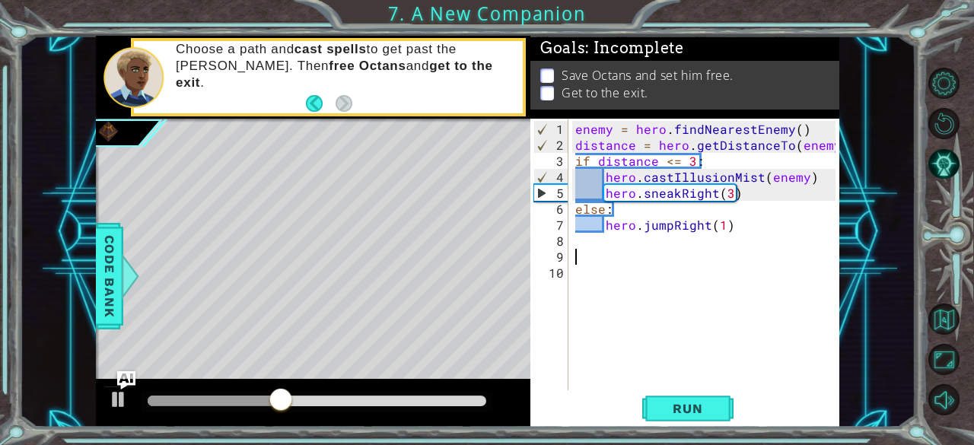
click at [594, 249] on div "enemy = hero . findNearestEnemy ( ) distance = hero . getDistanceTo ( enemy ) i…" at bounding box center [708, 273] width 272 height 304
click at [589, 244] on div "enemy = hero . findNearestEnemy ( ) distance = hero . getDistanceTo ( enemy ) i…" at bounding box center [708, 273] width 272 height 304
drag, startPoint x: 613, startPoint y: 210, endPoint x: 579, endPoint y: 209, distance: 34.3
click at [579, 209] on div "enemy = hero . findNearestEnemy ( ) distance = hero . getDistanceTo ( enemy ) i…" at bounding box center [708, 273] width 272 height 304
type textarea "e"
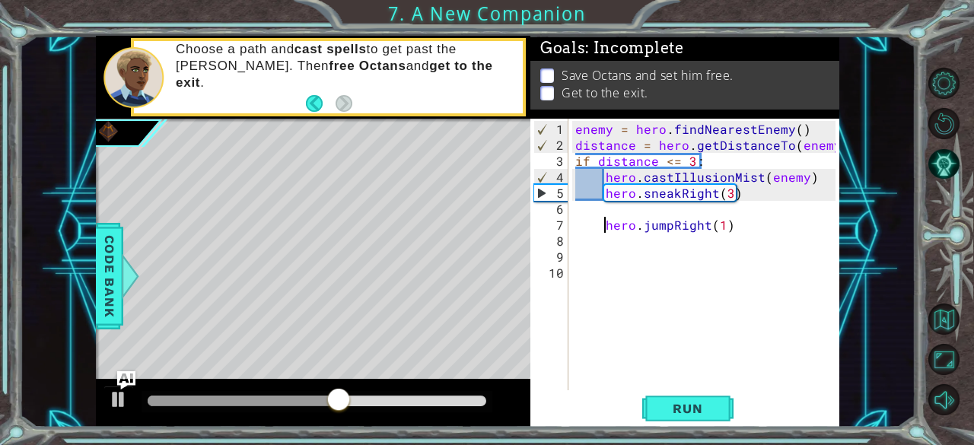
click at [603, 226] on div "enemy = hero . findNearestEnemy ( ) distance = hero . getDistanceTo ( enemy ) i…" at bounding box center [708, 273] width 272 height 304
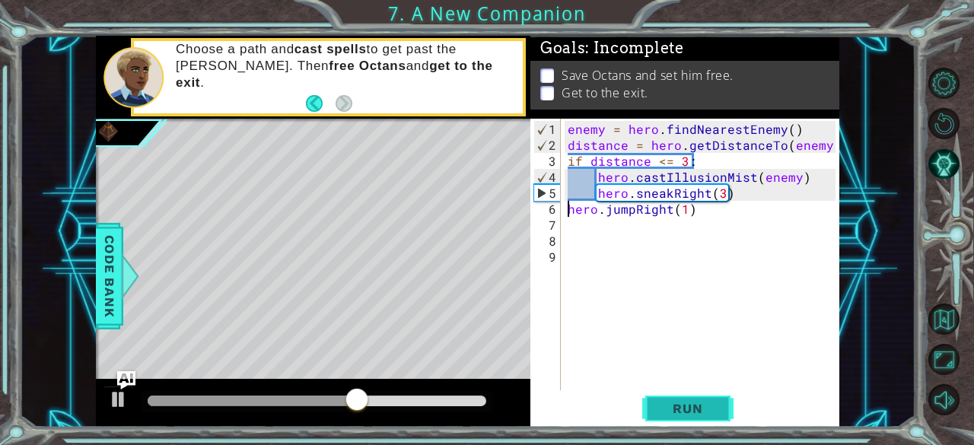
type textarea "hero.jumpRight(1)"
click at [680, 406] on span "Run" at bounding box center [687, 408] width 60 height 15
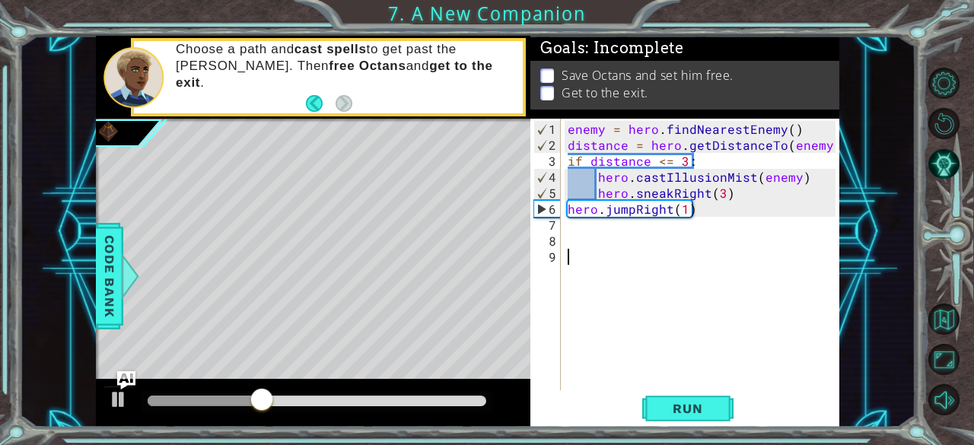
click at [595, 248] on div "enemy = hero . findNearestEnemy ( ) distance = hero . getDistanceTo ( enemy ) i…" at bounding box center [704, 273] width 279 height 304
click at [586, 234] on div "enemy = hero . findNearestEnemy ( ) distance = hero . getDistanceTo ( enemy ) i…" at bounding box center [704, 273] width 279 height 304
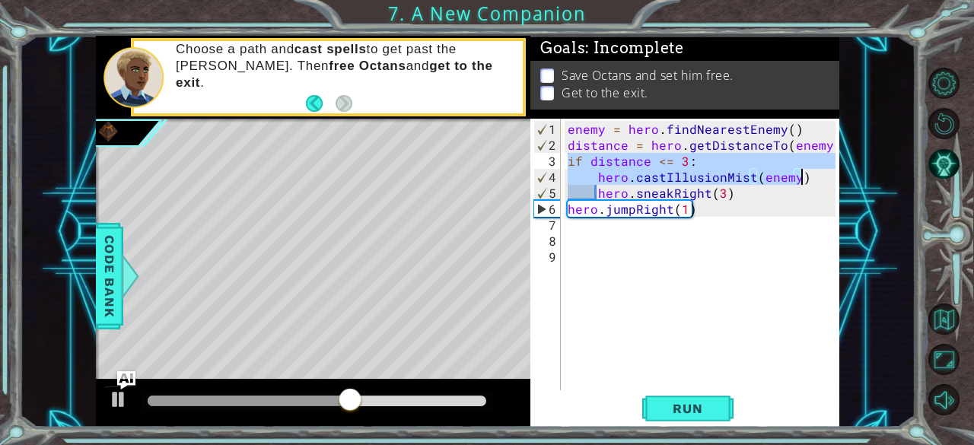
drag, startPoint x: 569, startPoint y: 161, endPoint x: 797, endPoint y: 173, distance: 228.6
click at [797, 173] on div "enemy = hero . findNearestEnemy ( ) distance = hero . getDistanceTo ( enemy ) i…" at bounding box center [704, 273] width 279 height 304
type textarea "if distance <= 3: hero.castIllusionMist(enemy)"
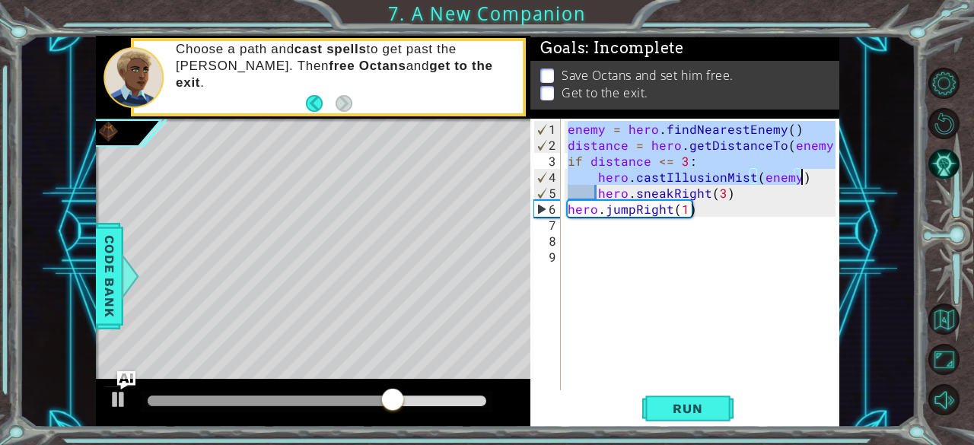
drag, startPoint x: 568, startPoint y: 126, endPoint x: 813, endPoint y: 179, distance: 250.6
click at [813, 179] on div "enemy = hero . findNearestEnemy ( ) distance = hero . getDistanceTo ( enemy ) i…" at bounding box center [704, 273] width 279 height 304
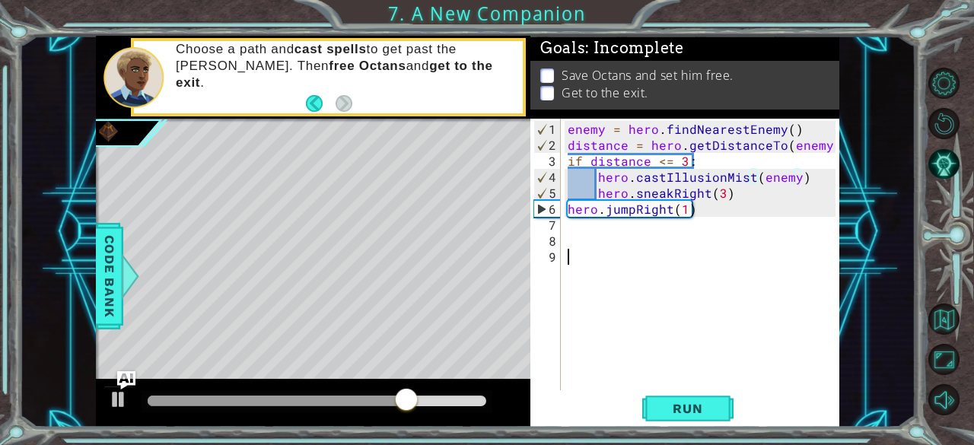
click at [698, 256] on div "enemy = hero . findNearestEnemy ( ) distance = hero . getDistanceTo ( enemy ) i…" at bounding box center [704, 273] width 279 height 304
click at [694, 229] on div "enemy = hero . findNearestEnemy ( ) distance = hero . getDistanceTo ( enemy ) i…" at bounding box center [704, 273] width 279 height 304
paste textarea "hero.castIllusionMist(enemy)"
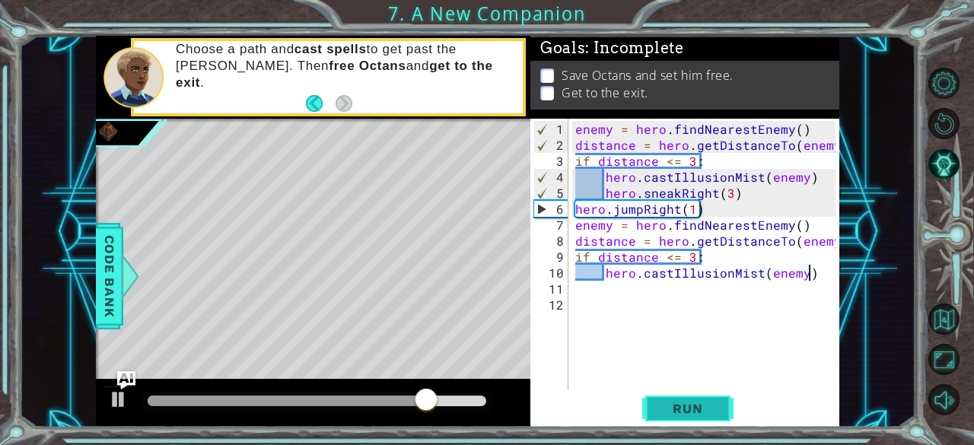
click at [692, 415] on span "Run" at bounding box center [687, 408] width 60 height 15
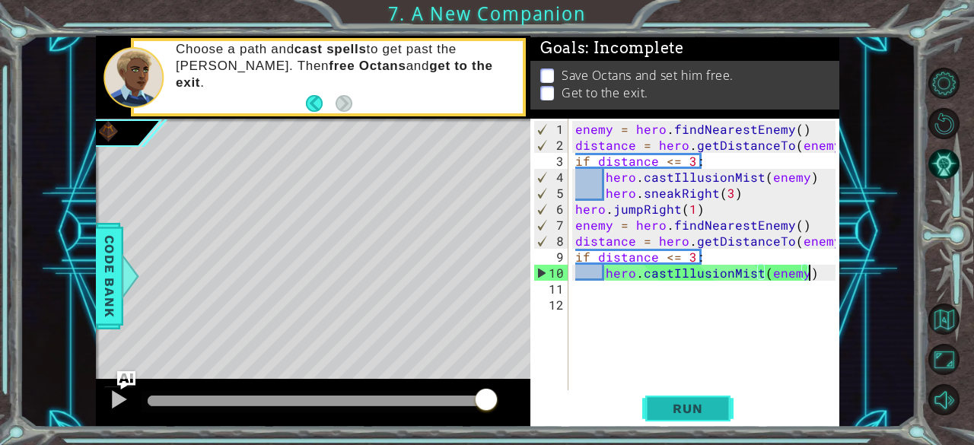
click at [692, 415] on span "Run" at bounding box center [687, 408] width 60 height 15
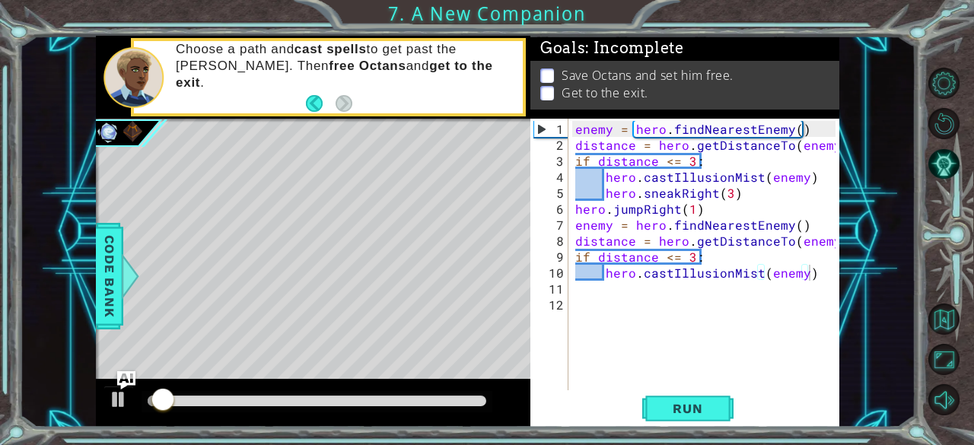
click at [271, 393] on div at bounding box center [317, 401] width 351 height 21
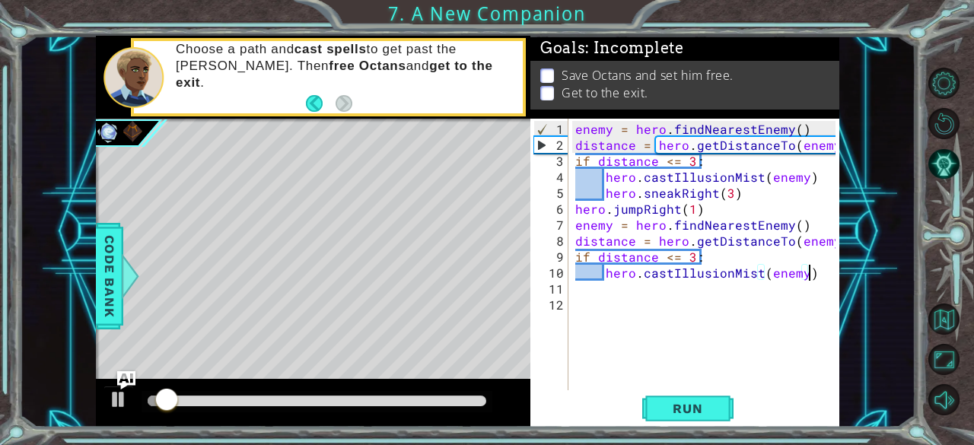
click at [279, 403] on div at bounding box center [317, 401] width 339 height 11
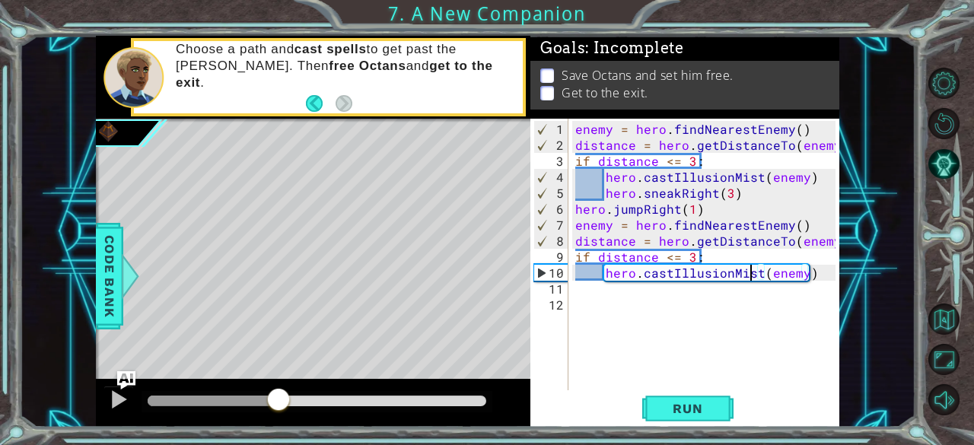
click at [750, 278] on div "enemy = hero . findNearestEnemy ( ) distance = hero . getDistanceTo ( enemy ) i…" at bounding box center [708, 273] width 272 height 304
drag, startPoint x: 756, startPoint y: 270, endPoint x: 673, endPoint y: 277, distance: 83.2
click at [673, 277] on div "enemy = hero . findNearestEnemy ( ) distance = hero . getDistanceTo ( enemy ) i…" at bounding box center [708, 273] width 272 height 304
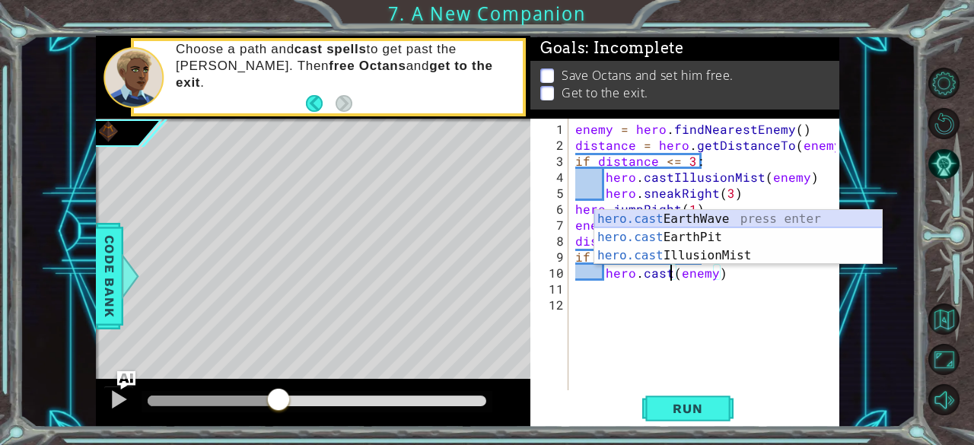
click at [710, 212] on div "hero.cast EarthWave press enter hero.cast EarthPit press enter hero.cast Illusi…" at bounding box center [738, 255] width 288 height 91
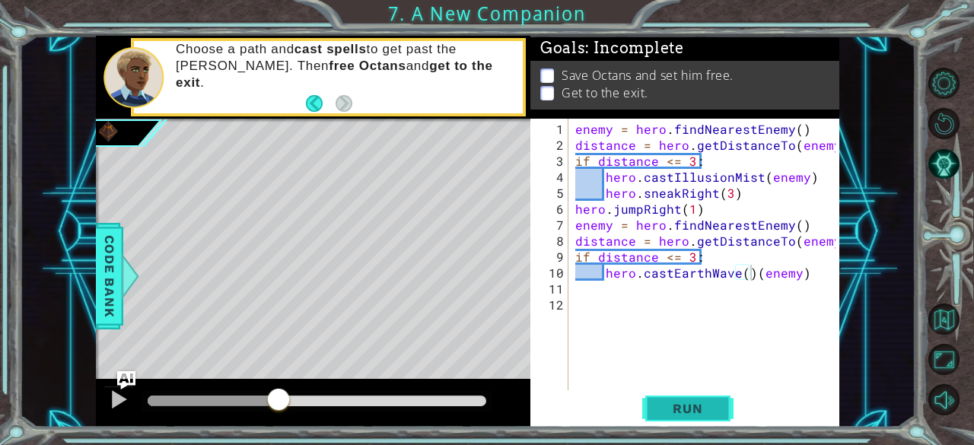
click at [691, 406] on span "Run" at bounding box center [687, 408] width 60 height 15
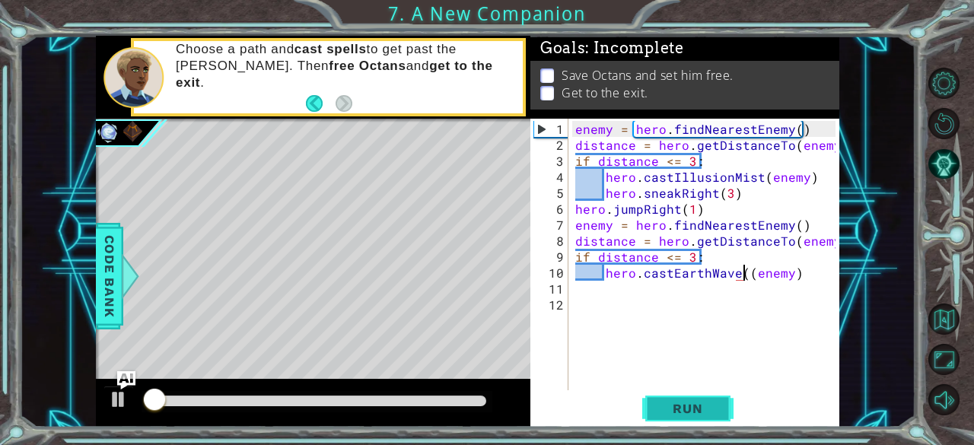
type textarea "hero.castEarthWave(enemy)"
click at [694, 409] on span "Run" at bounding box center [687, 408] width 60 height 15
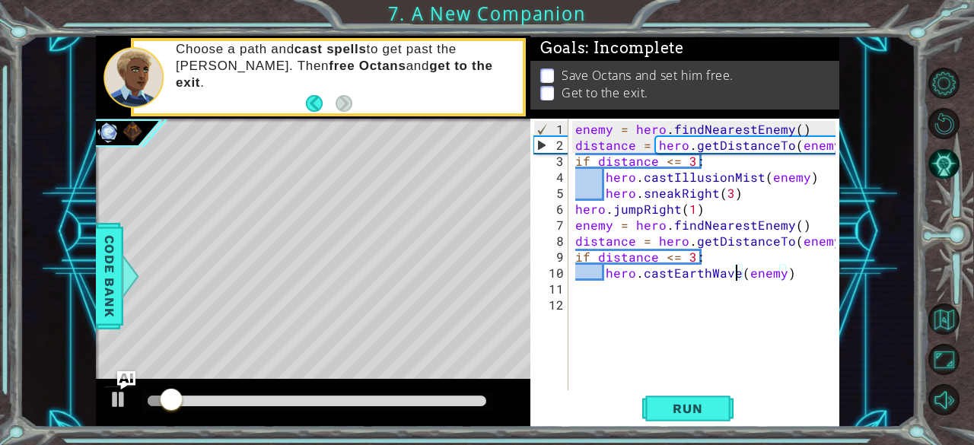
click at [224, 400] on div at bounding box center [317, 401] width 339 height 11
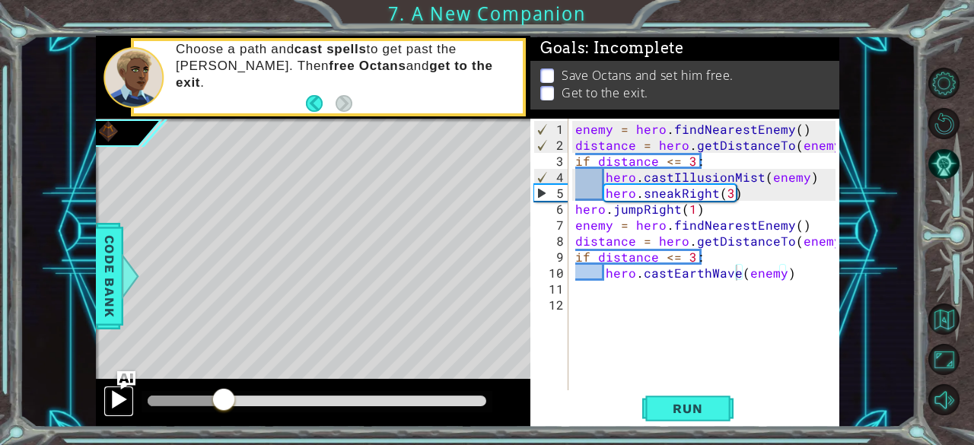
click at [110, 399] on div at bounding box center [119, 400] width 20 height 20
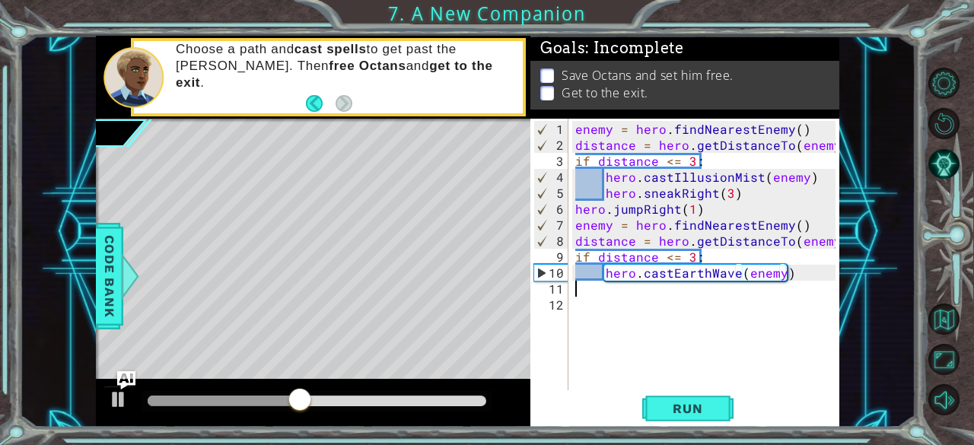
click at [622, 294] on div "enemy = hero . findNearestEnemy ( ) distance = hero . getDistanceTo ( enemy ) i…" at bounding box center [708, 273] width 272 height 304
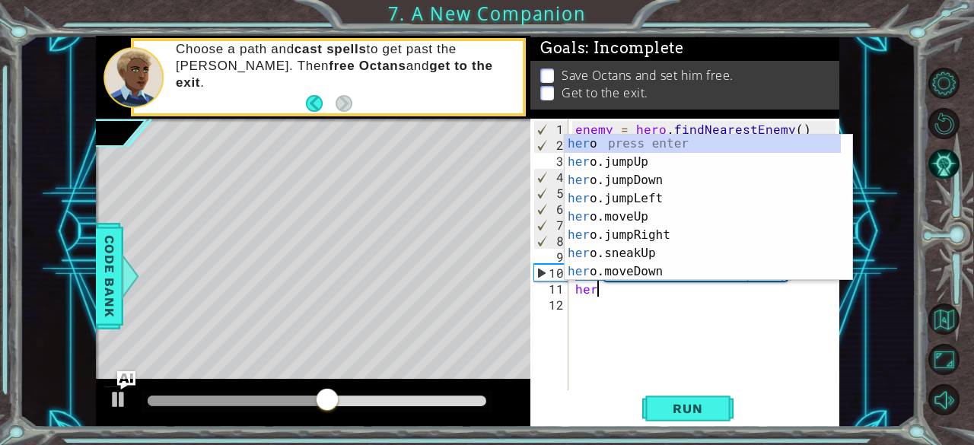
scroll to position [0, 1]
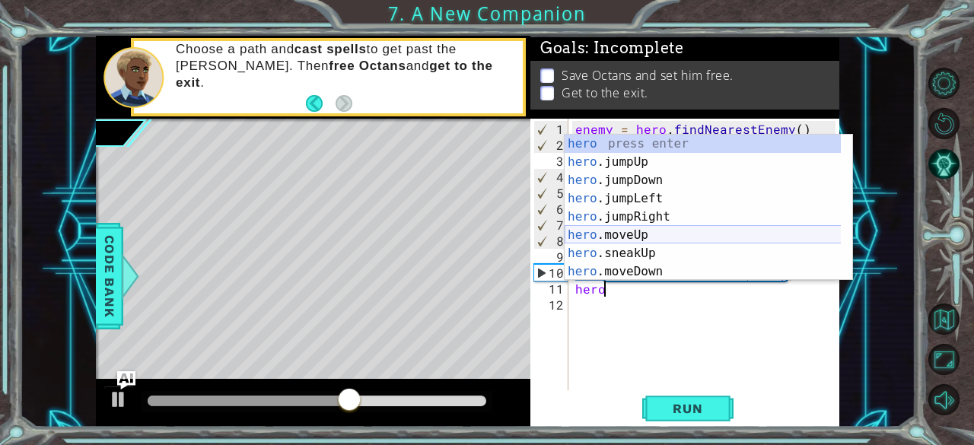
click at [651, 233] on div "hero press enter hero .jumpUp press enter hero .jumpDown press enter hero .jump…" at bounding box center [703, 226] width 277 height 183
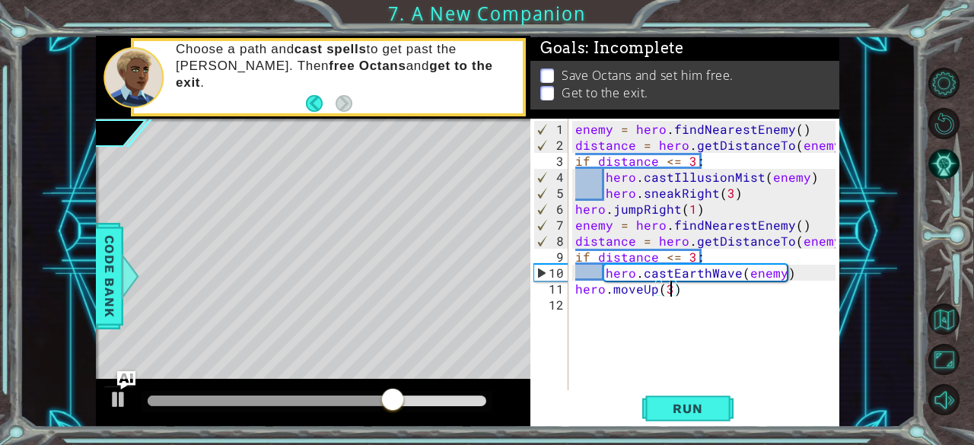
scroll to position [0, 5]
type textarea "hero.moveUp(3)"
click at [718, 398] on button "Run" at bounding box center [687, 408] width 91 height 31
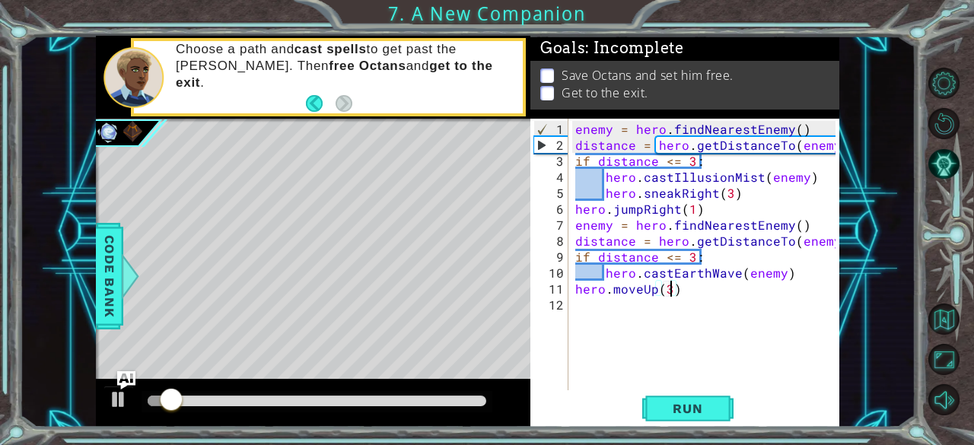
click at [282, 399] on div at bounding box center [317, 401] width 339 height 11
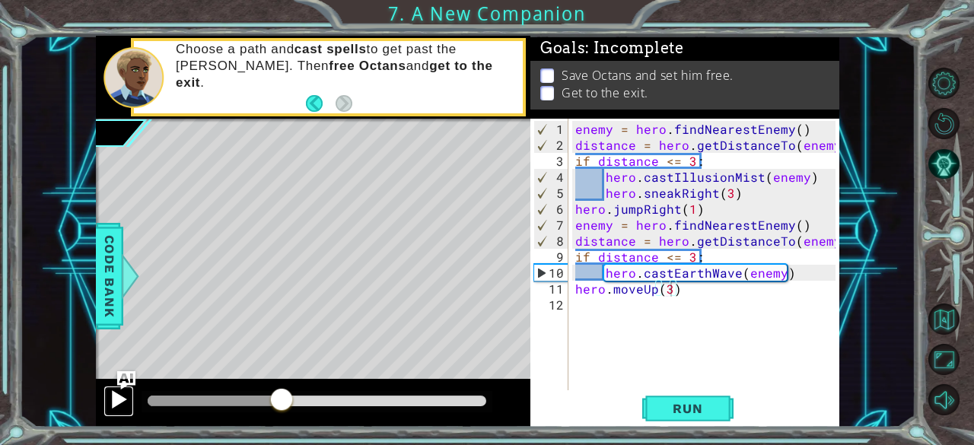
click at [116, 395] on div at bounding box center [119, 400] width 20 height 20
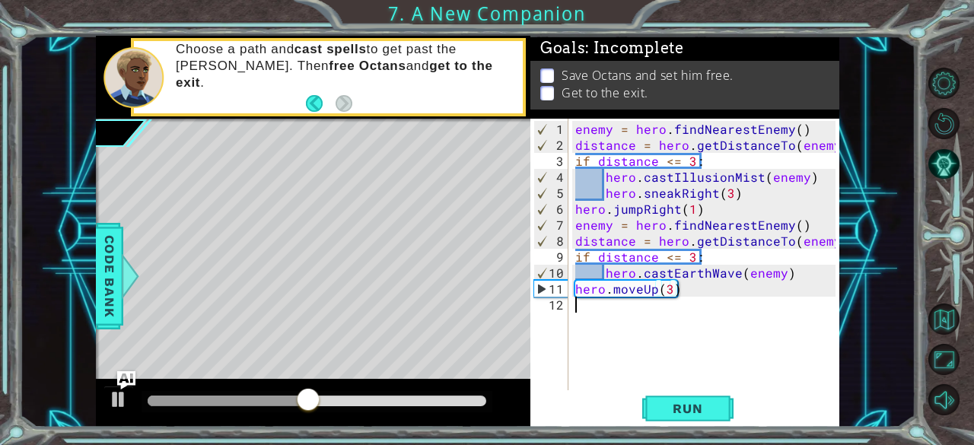
click at [578, 317] on div "enemy = hero . findNearestEnemy ( ) distance = hero . getDistanceTo ( enemy ) i…" at bounding box center [708, 273] width 272 height 304
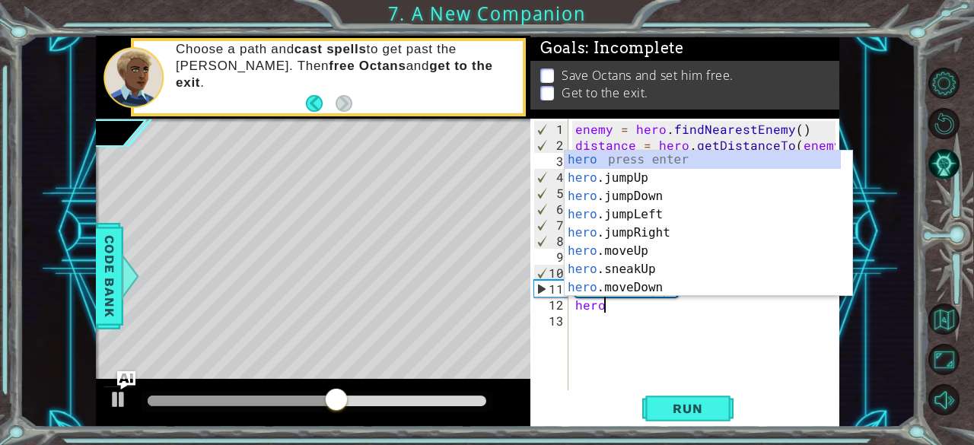
scroll to position [0, 2]
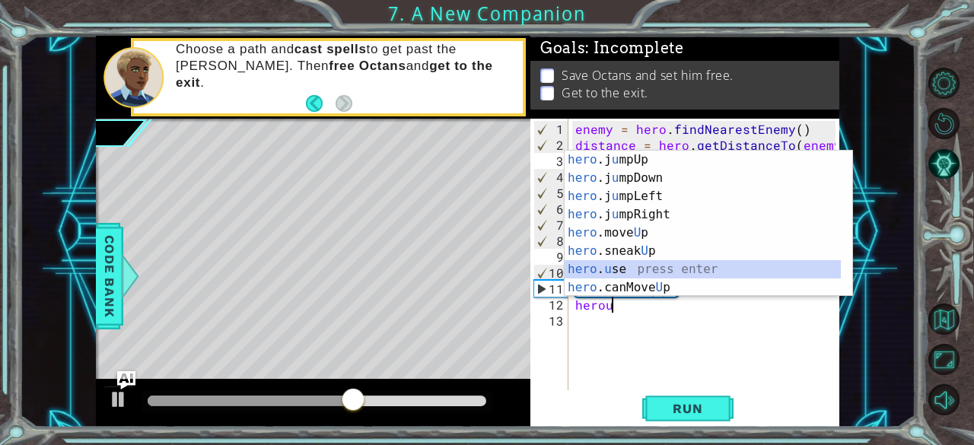
click at [615, 266] on div "hero .j u mpUp press enter hero .j u mpDown press enter hero .j u mpLeft press …" at bounding box center [703, 242] width 277 height 183
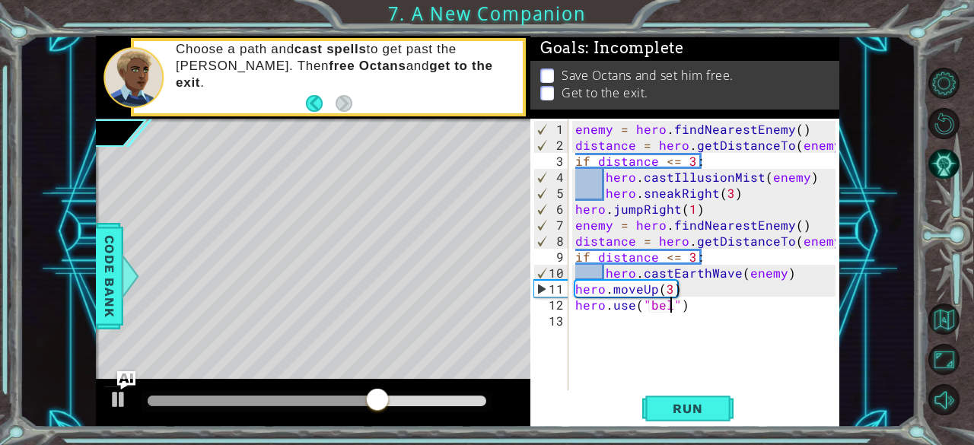
scroll to position [0, 6]
type textarea "hero.use("bell")"
click at [667, 400] on button "Run" at bounding box center [687, 408] width 91 height 31
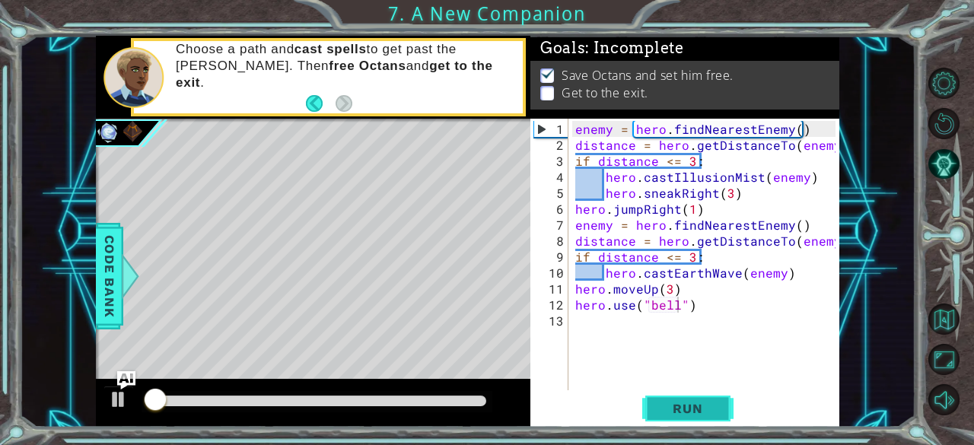
click at [667, 400] on button "Run" at bounding box center [687, 408] width 91 height 31
click at [241, 401] on div at bounding box center [317, 401] width 339 height 11
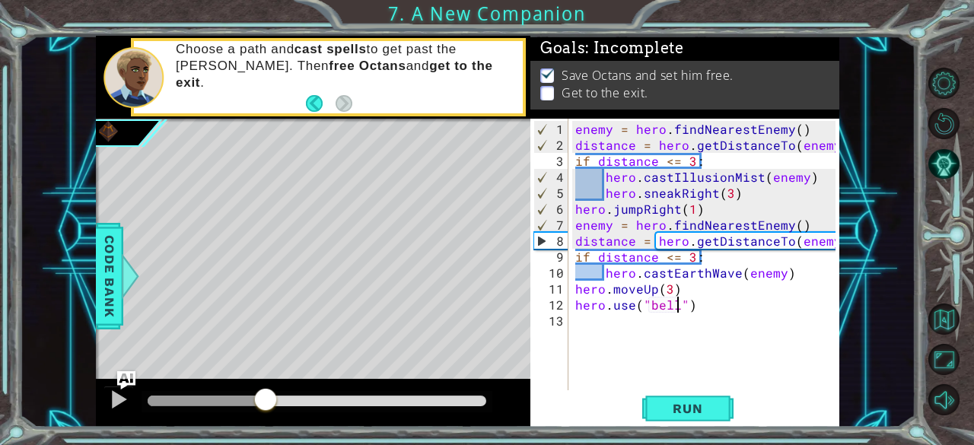
click at [266, 396] on div at bounding box center [317, 401] width 339 height 11
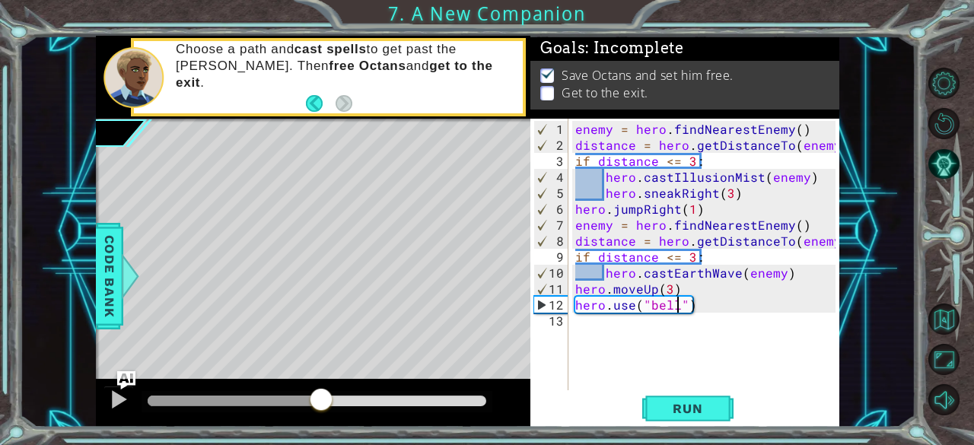
click at [321, 404] on div at bounding box center [317, 401] width 339 height 11
click at [120, 391] on div at bounding box center [119, 400] width 20 height 20
click at [610, 339] on div "enemy = hero . findNearestEnemy ( ) distance = hero . getDistanceTo ( enemy ) i…" at bounding box center [708, 273] width 272 height 304
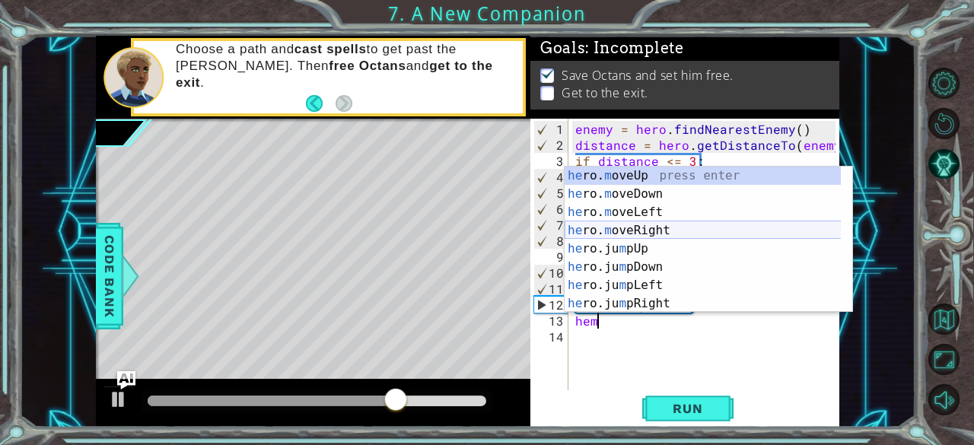
scroll to position [0, 1]
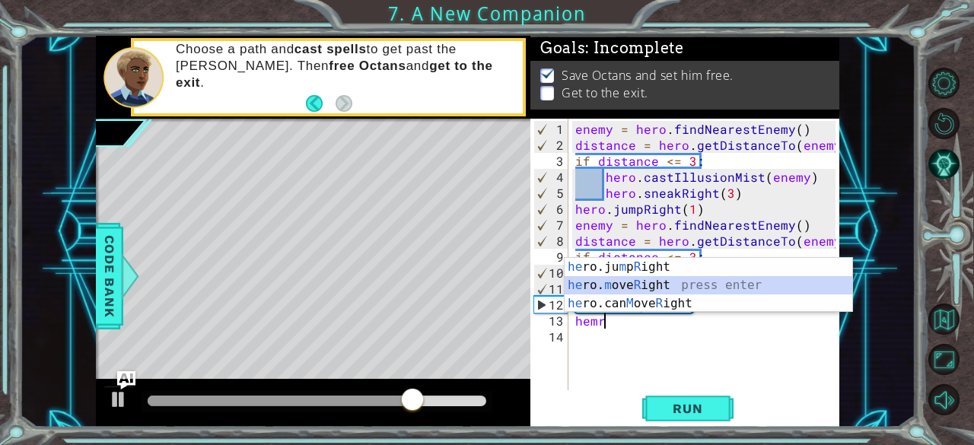
click at [647, 282] on div "he ro.ju m p R ight press enter he ro. m ove R ight press enter he ro.can M ove…" at bounding box center [709, 303] width 288 height 91
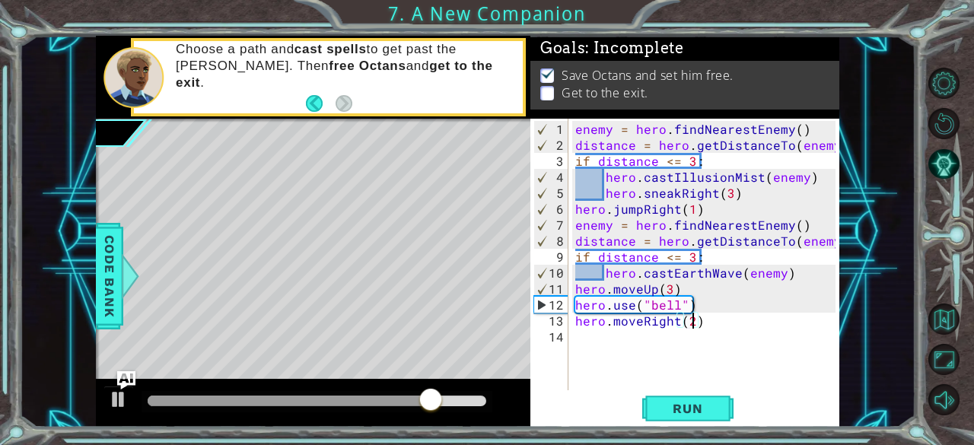
scroll to position [0, 7]
type textarea "hero.moveRight(2)"
click at [685, 413] on span "Run" at bounding box center [687, 408] width 60 height 15
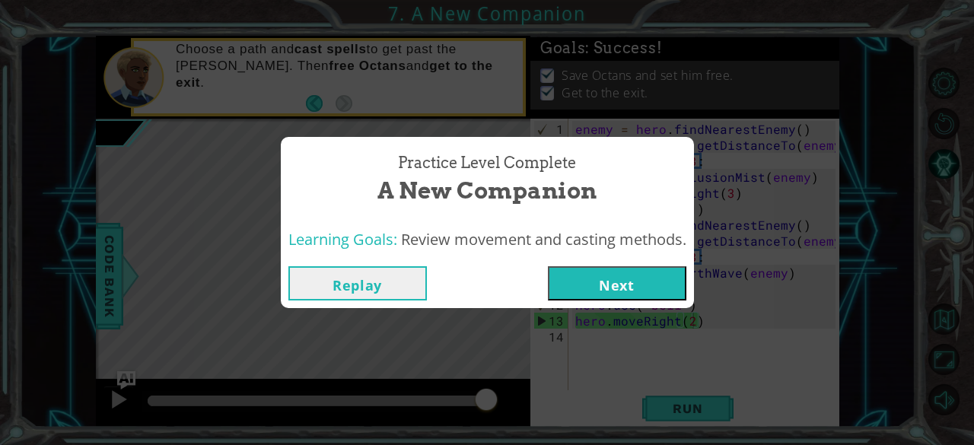
click at [641, 282] on button "Next" at bounding box center [617, 283] width 138 height 34
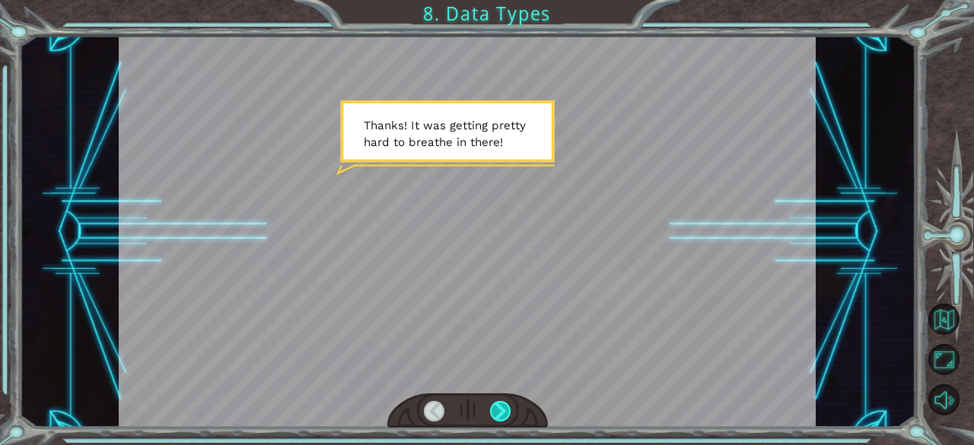
click at [497, 411] on div at bounding box center [500, 411] width 21 height 21
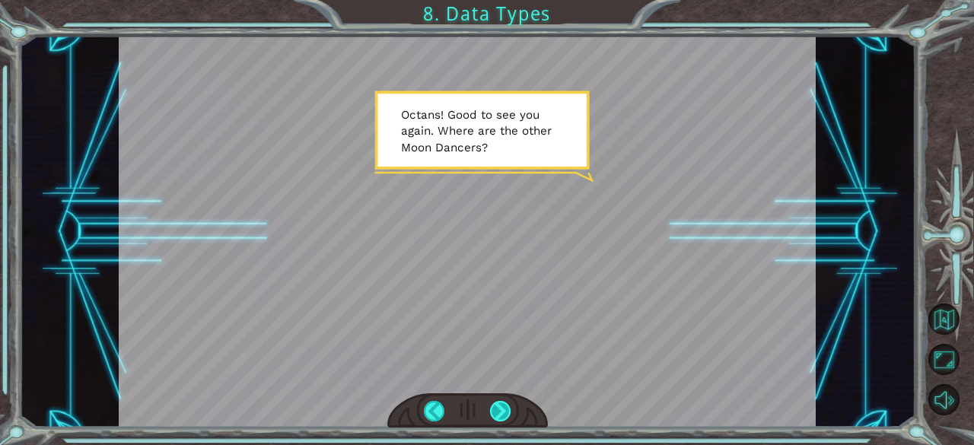
click at [498, 407] on div at bounding box center [500, 411] width 21 height 21
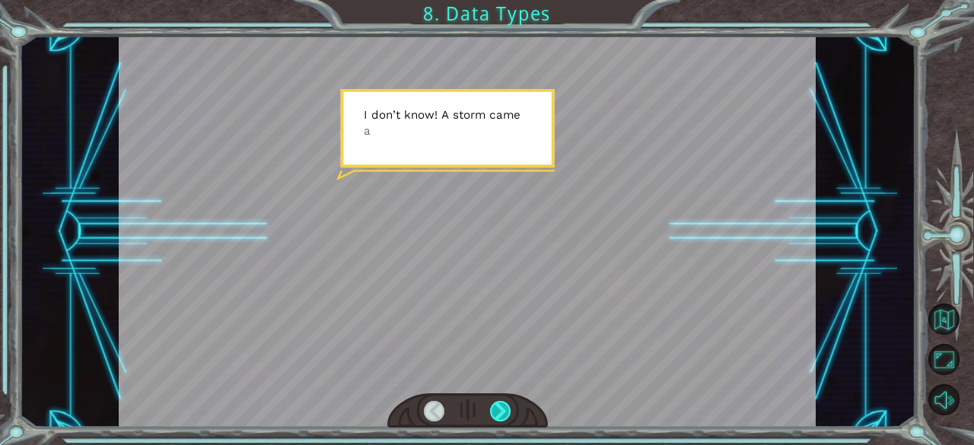
click at [501, 409] on div at bounding box center [500, 411] width 21 height 21
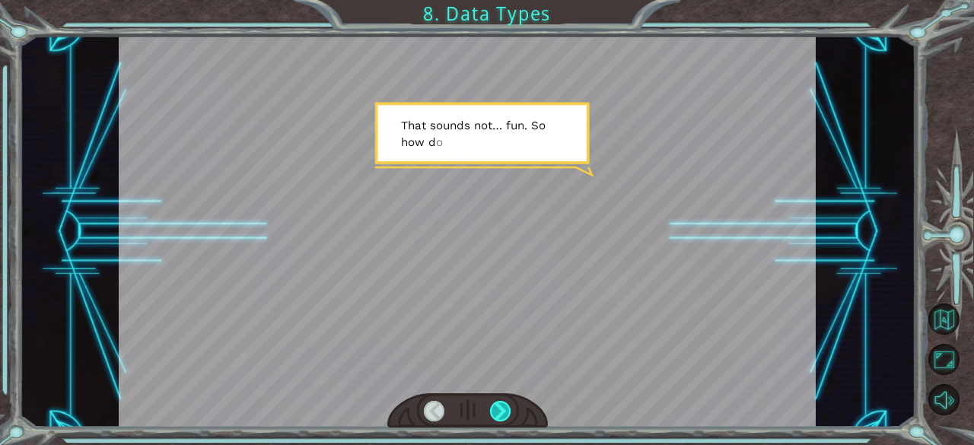
click at [500, 412] on div at bounding box center [500, 411] width 21 height 21
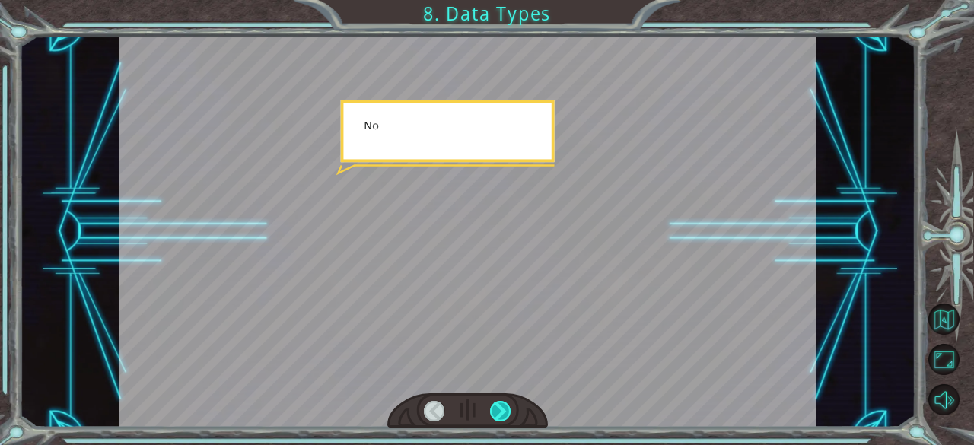
click at [500, 412] on div at bounding box center [500, 411] width 21 height 21
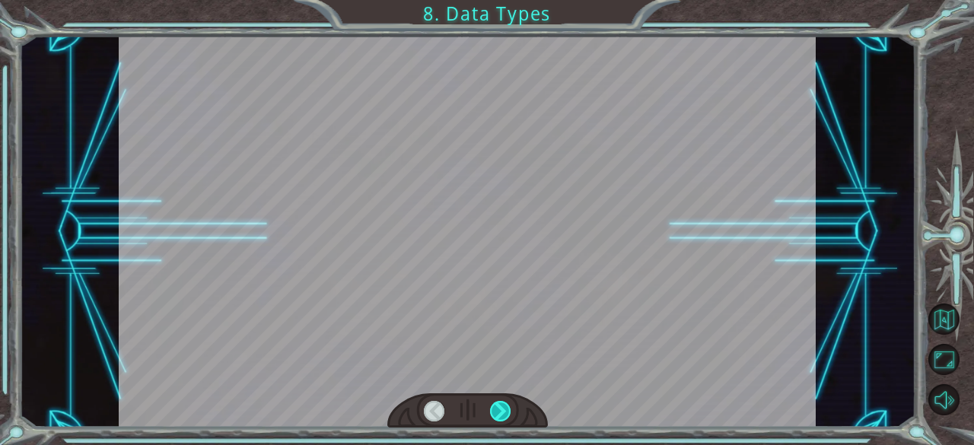
click at [500, 412] on div at bounding box center [500, 411] width 21 height 21
click at [505, 412] on div at bounding box center [500, 411] width 21 height 21
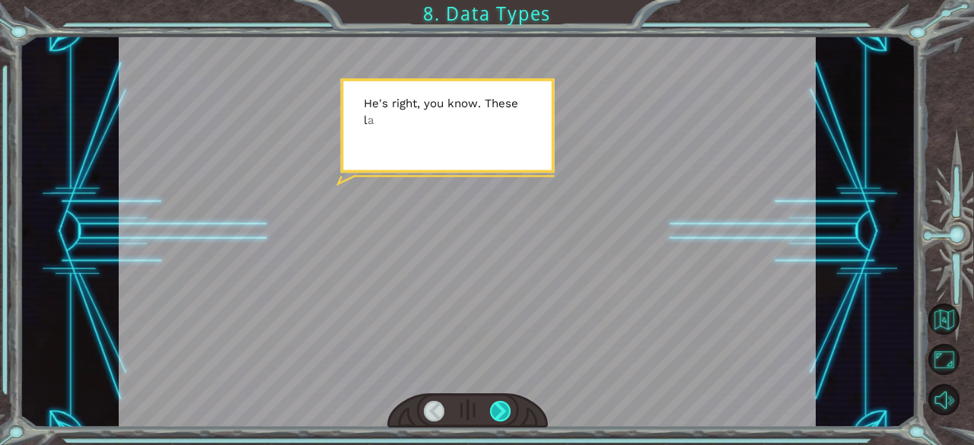
click at [505, 412] on div at bounding box center [500, 411] width 21 height 21
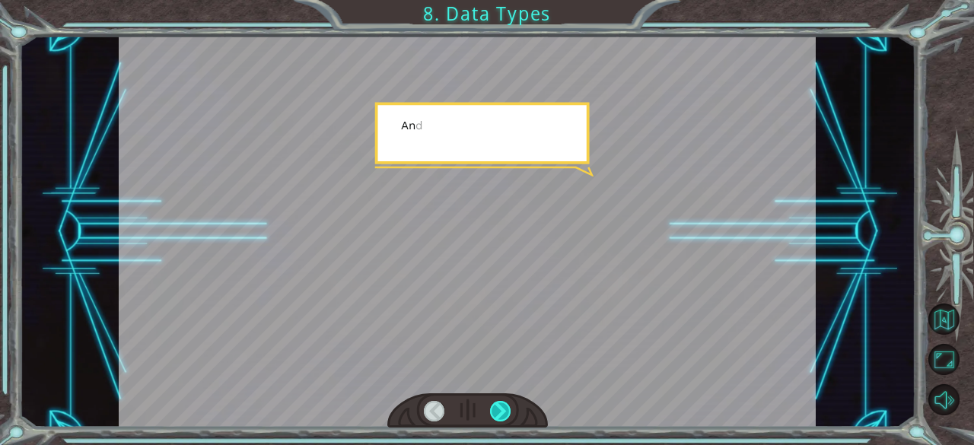
click at [505, 412] on div at bounding box center [500, 411] width 21 height 21
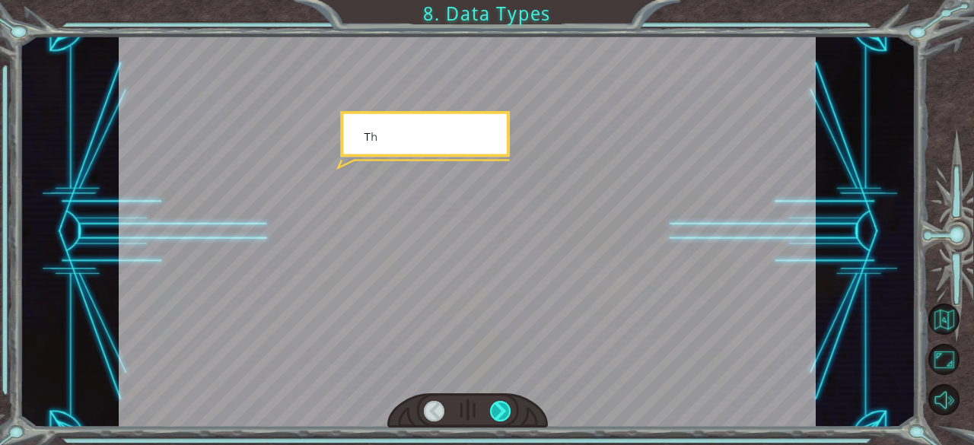
click at [505, 412] on div at bounding box center [500, 411] width 21 height 21
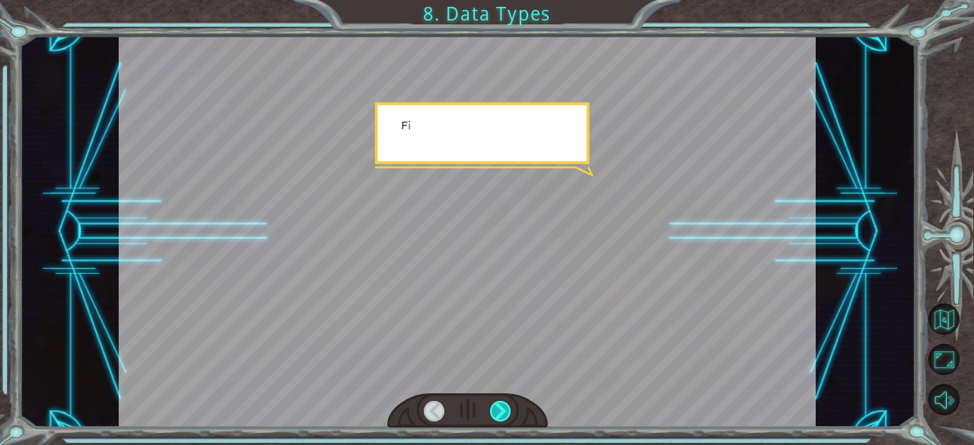
click at [505, 412] on div at bounding box center [500, 411] width 21 height 21
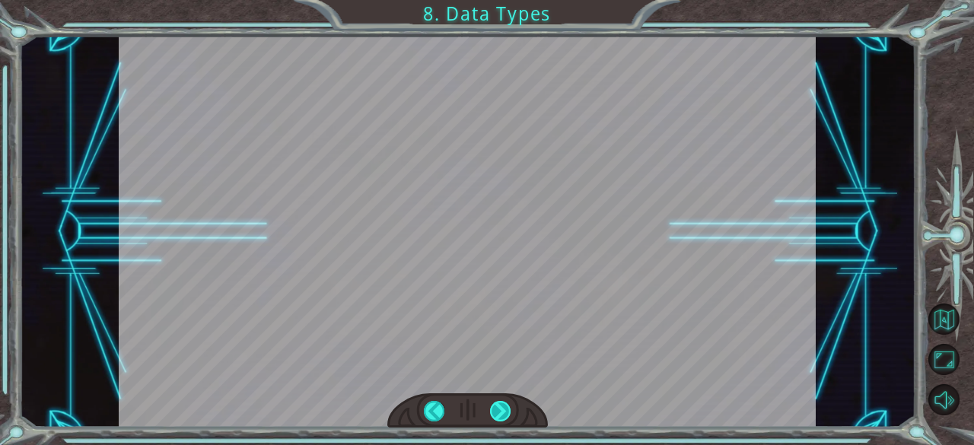
click at [505, 412] on div at bounding box center [500, 411] width 21 height 21
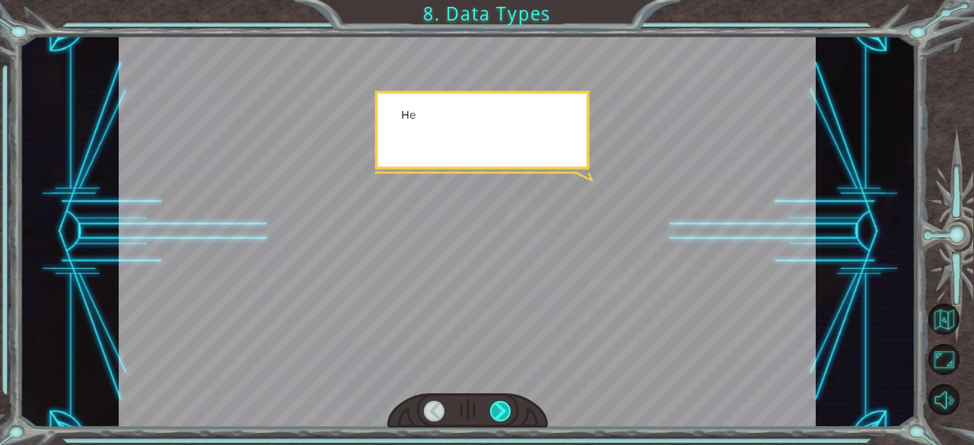
click at [505, 412] on div at bounding box center [500, 411] width 21 height 21
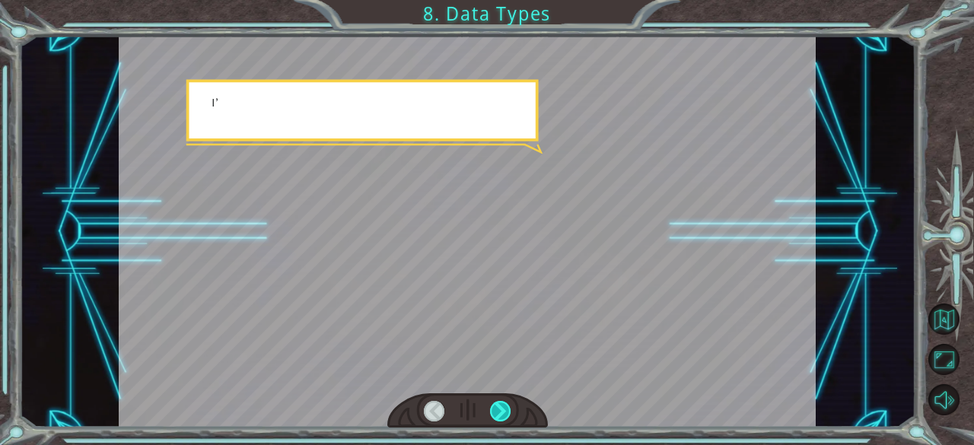
click at [505, 412] on div at bounding box center [500, 411] width 21 height 21
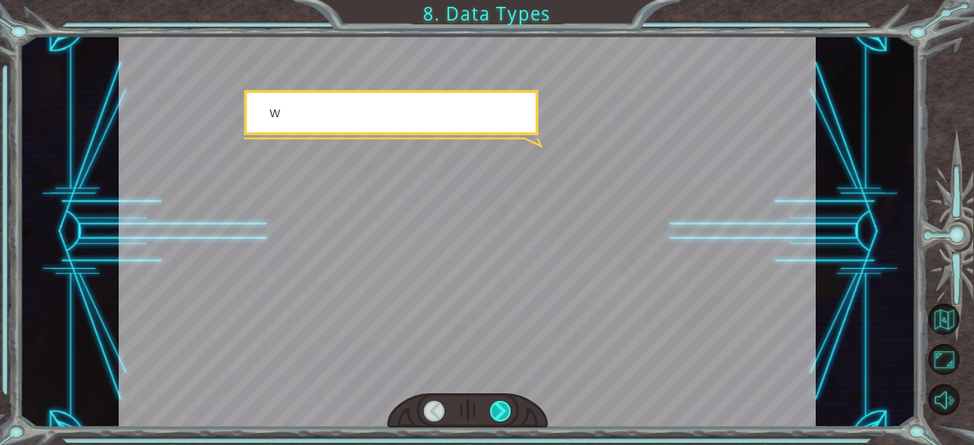
click at [505, 412] on div at bounding box center [500, 411] width 21 height 21
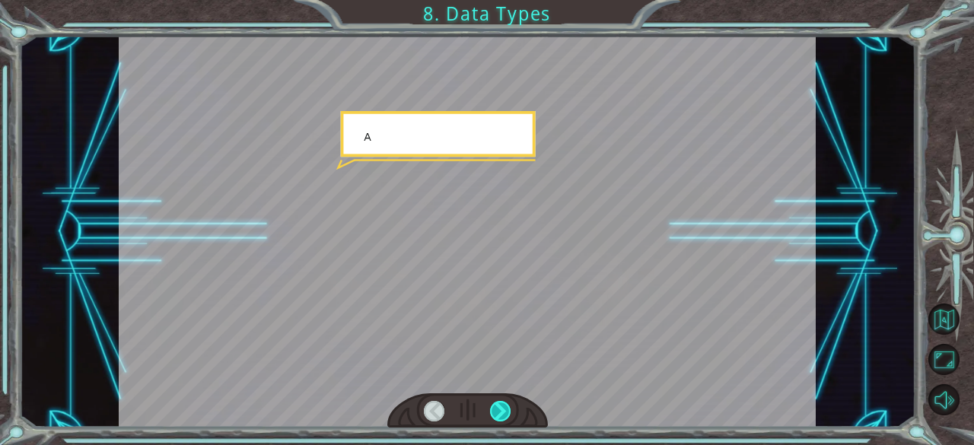
click at [505, 412] on div at bounding box center [500, 411] width 21 height 21
click at [505, 411] on div at bounding box center [500, 411] width 21 height 21
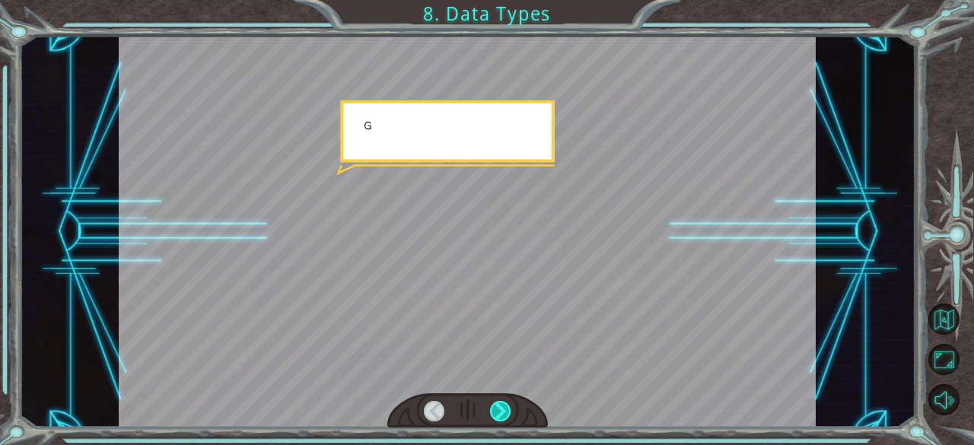
click at [505, 411] on div at bounding box center [500, 411] width 21 height 21
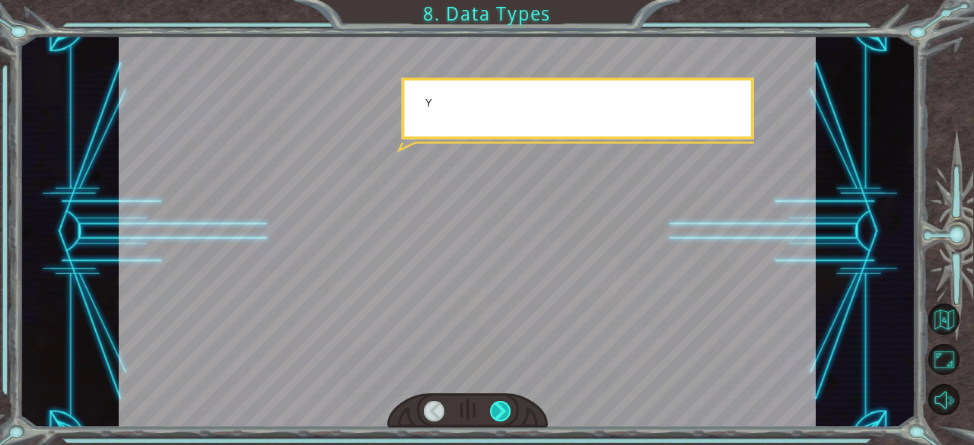
click at [505, 411] on div at bounding box center [500, 411] width 21 height 21
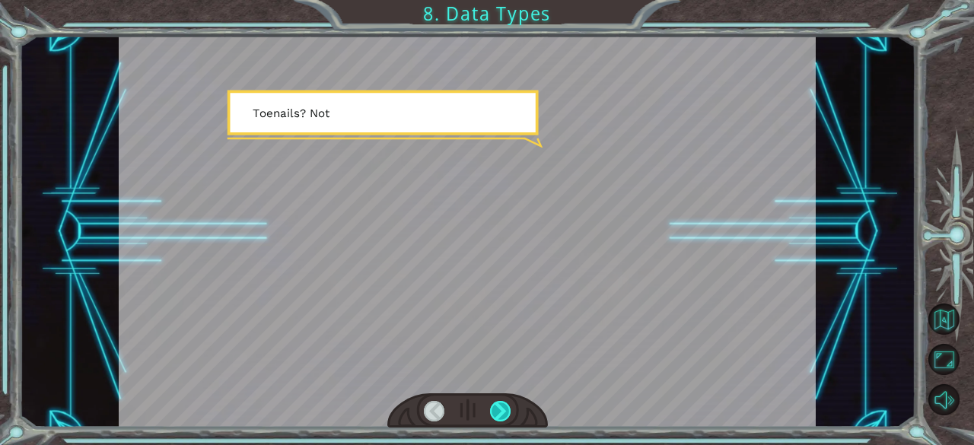
click at [508, 412] on div at bounding box center [500, 411] width 21 height 21
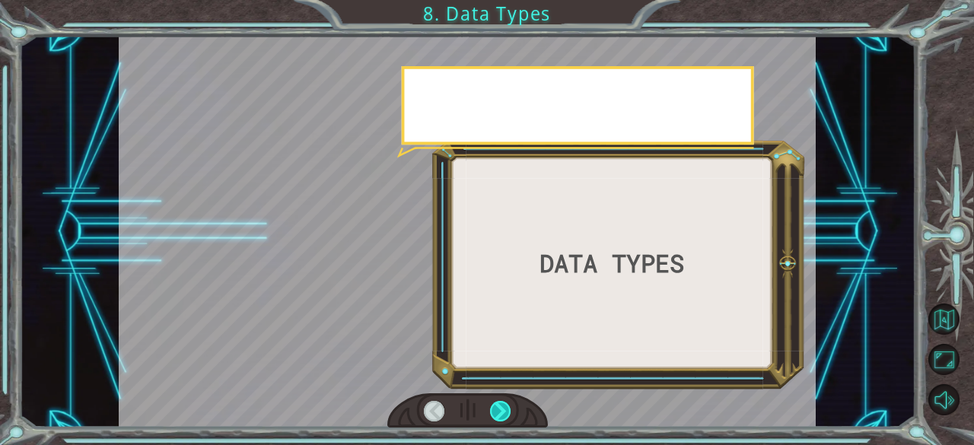
click at [508, 412] on div at bounding box center [500, 411] width 21 height 21
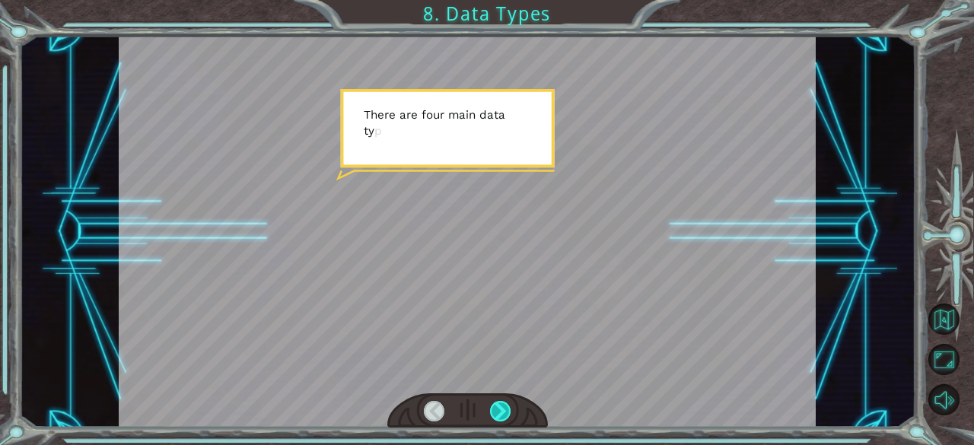
click at [508, 412] on div at bounding box center [500, 411] width 21 height 21
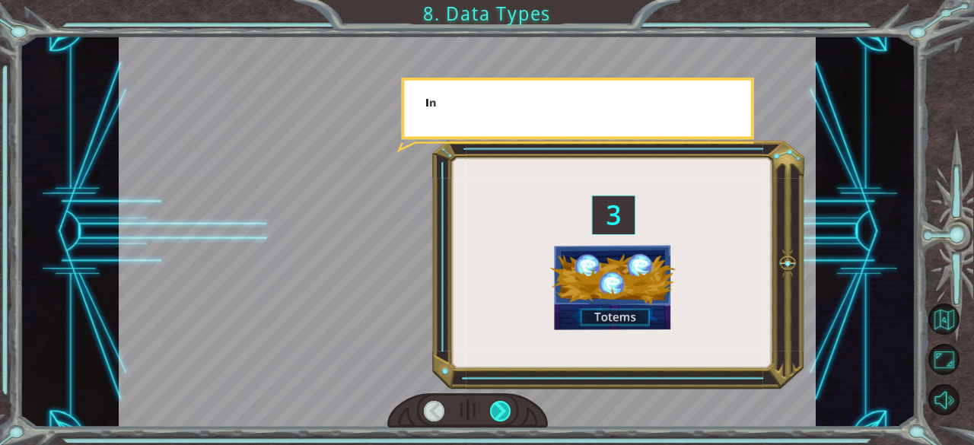
click at [508, 412] on div at bounding box center [500, 411] width 21 height 21
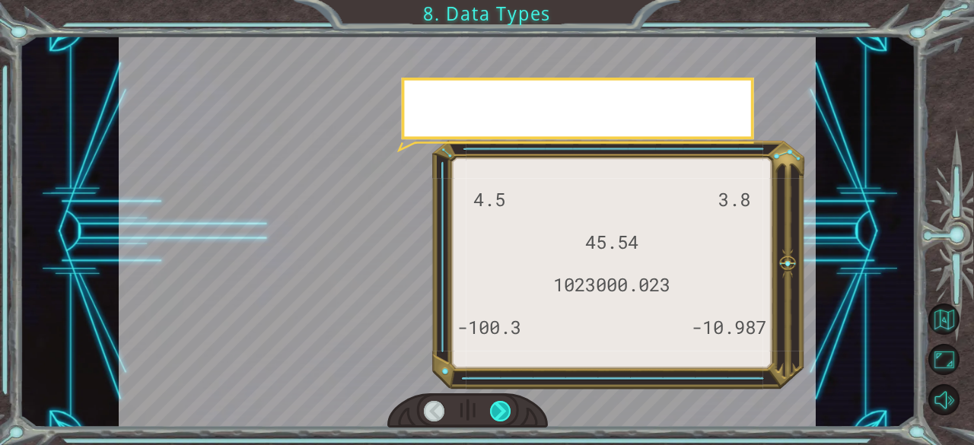
click at [508, 412] on div at bounding box center [500, 411] width 21 height 21
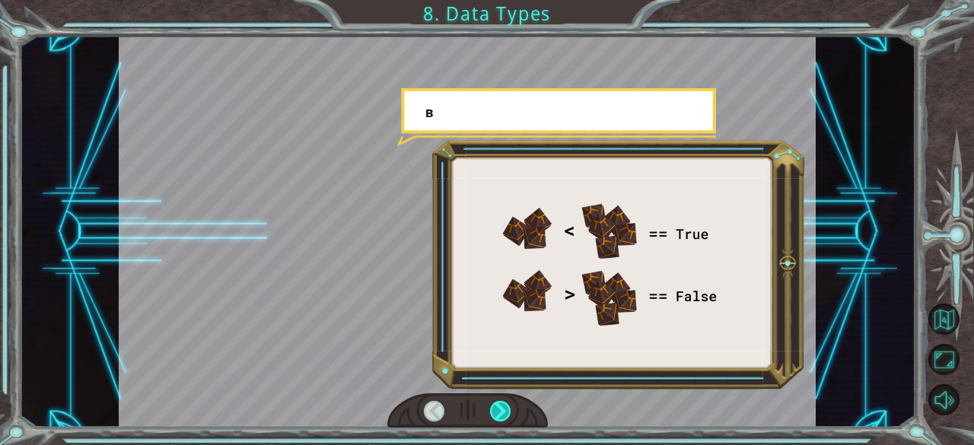
click at [508, 412] on div at bounding box center [500, 411] width 21 height 21
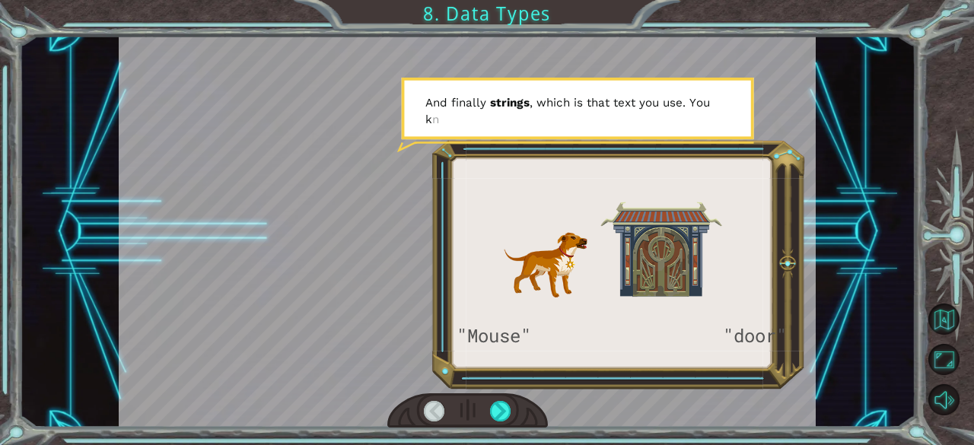
click at [399, 407] on div at bounding box center [467, 410] width 161 height 35
click at [488, 407] on div at bounding box center [467, 410] width 161 height 35
click at [496, 415] on div at bounding box center [500, 411] width 21 height 21
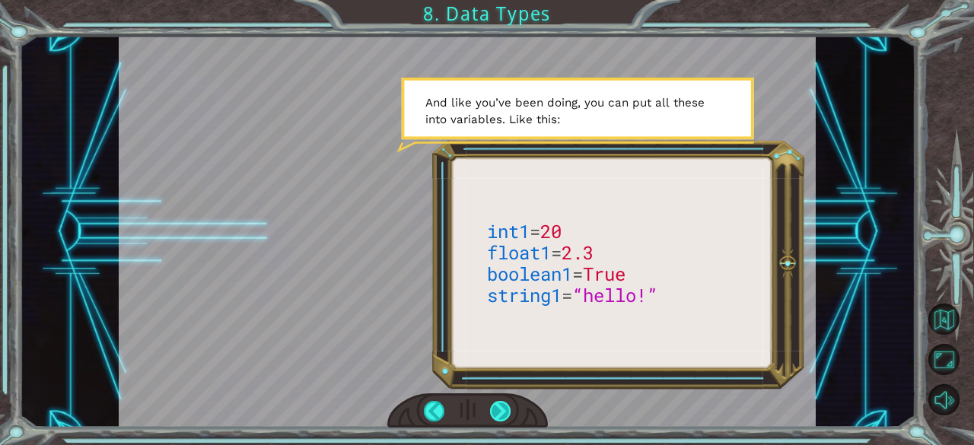
click at [492, 404] on div at bounding box center [500, 411] width 21 height 21
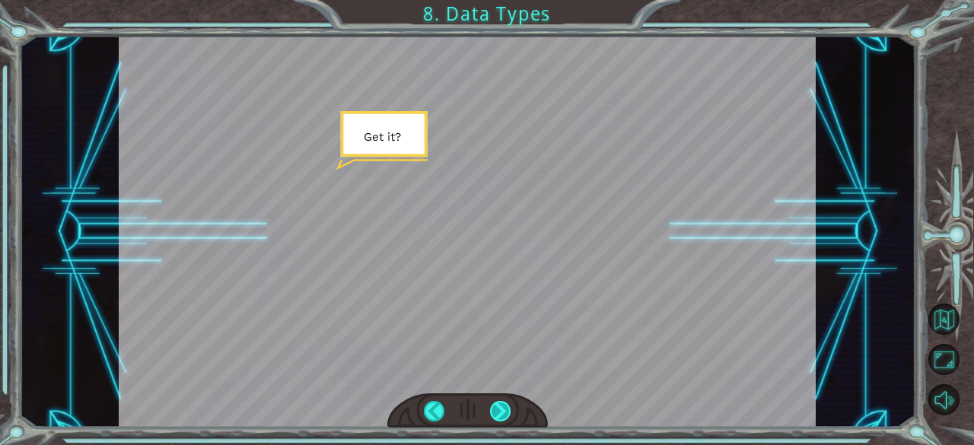
click at [491, 404] on div at bounding box center [500, 411] width 21 height 21
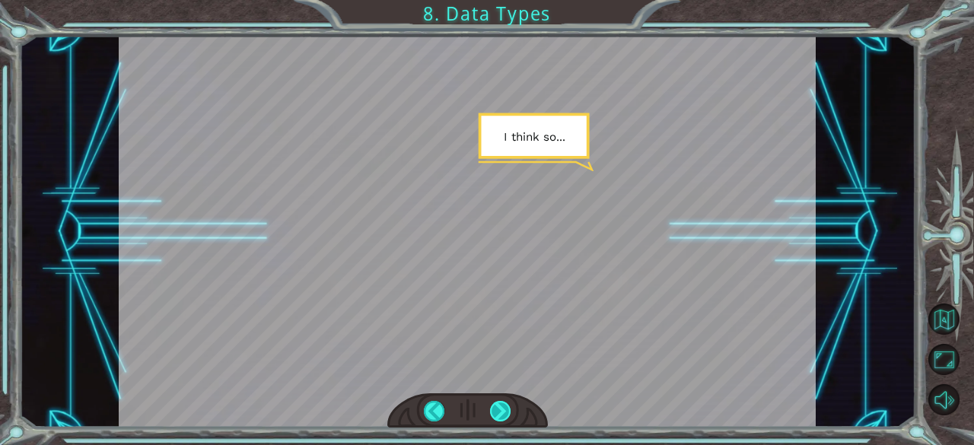
click at [490, 404] on div at bounding box center [500, 411] width 21 height 21
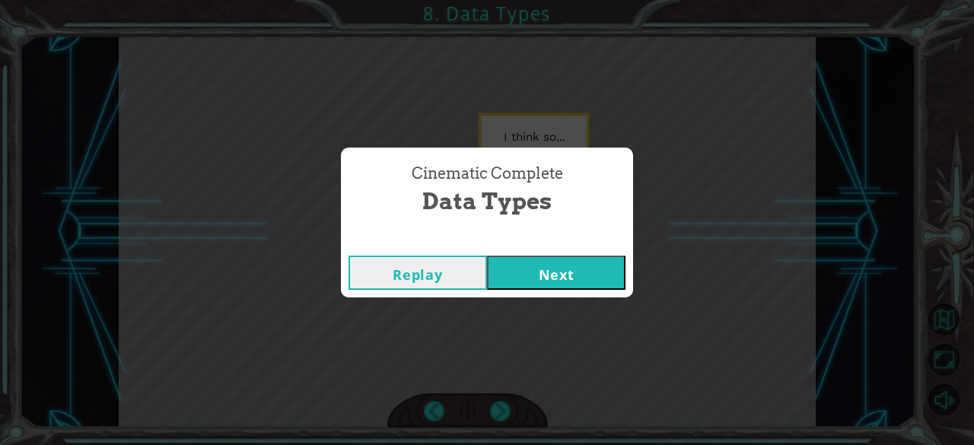
click at [528, 284] on button "Next" at bounding box center [556, 273] width 138 height 34
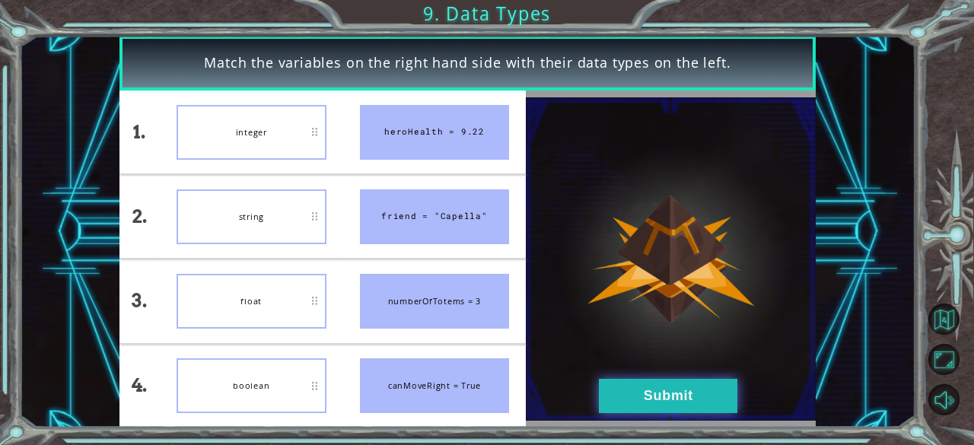
click at [638, 380] on button "Submit" at bounding box center [668, 396] width 138 height 34
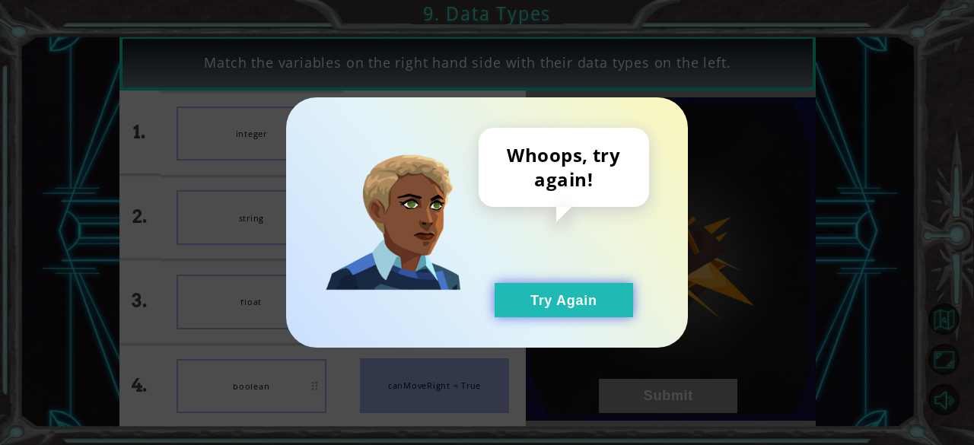
click at [593, 309] on button "Try Again" at bounding box center [564, 300] width 138 height 34
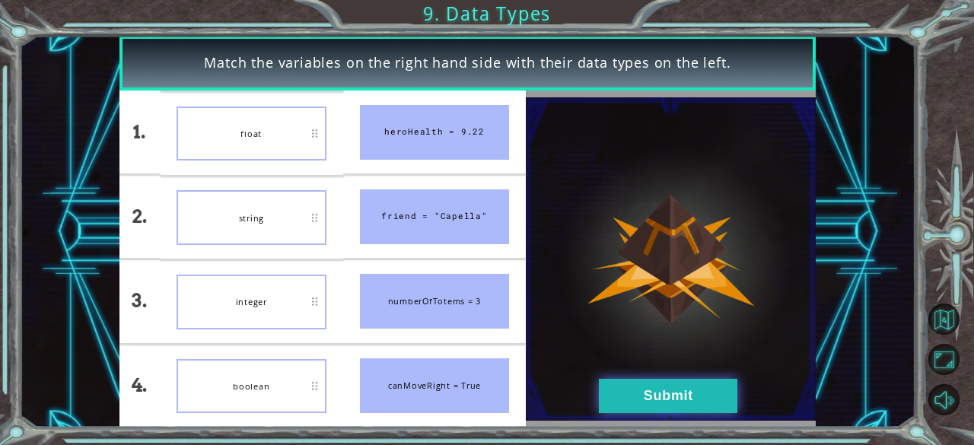
click at [671, 396] on button "Submit" at bounding box center [668, 396] width 138 height 34
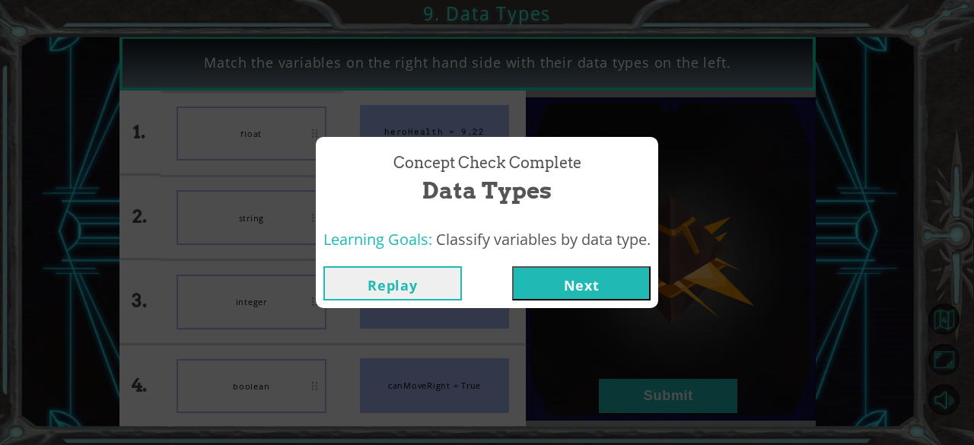
click at [571, 284] on button "Next" at bounding box center [581, 283] width 138 height 34
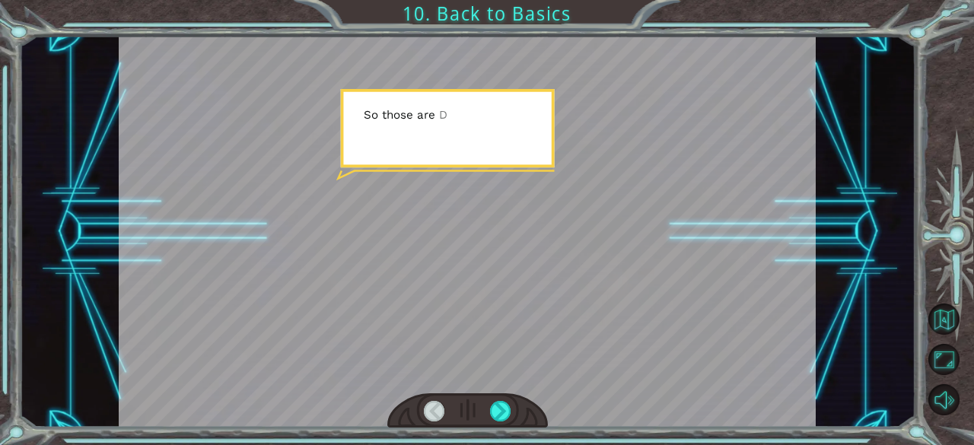
click at [571, 284] on div at bounding box center [467, 232] width 697 height 392
click at [489, 413] on div at bounding box center [467, 410] width 161 height 35
click at [492, 412] on div at bounding box center [500, 411] width 21 height 21
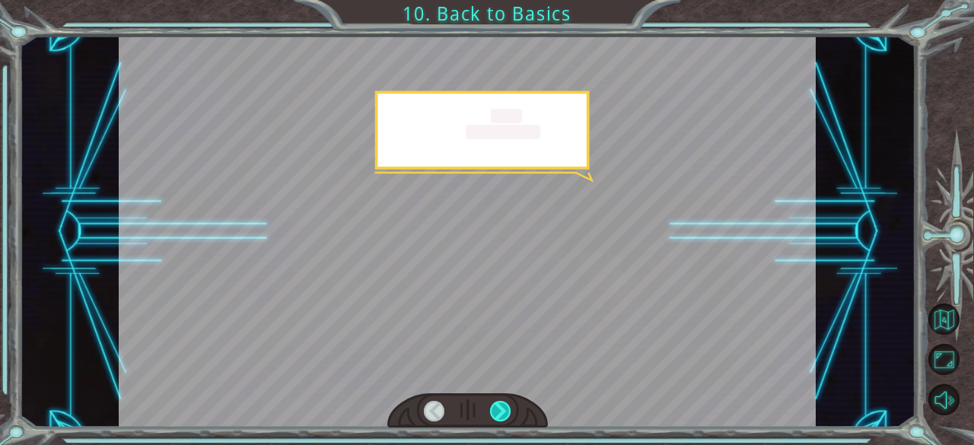
click at [492, 412] on div at bounding box center [500, 411] width 21 height 21
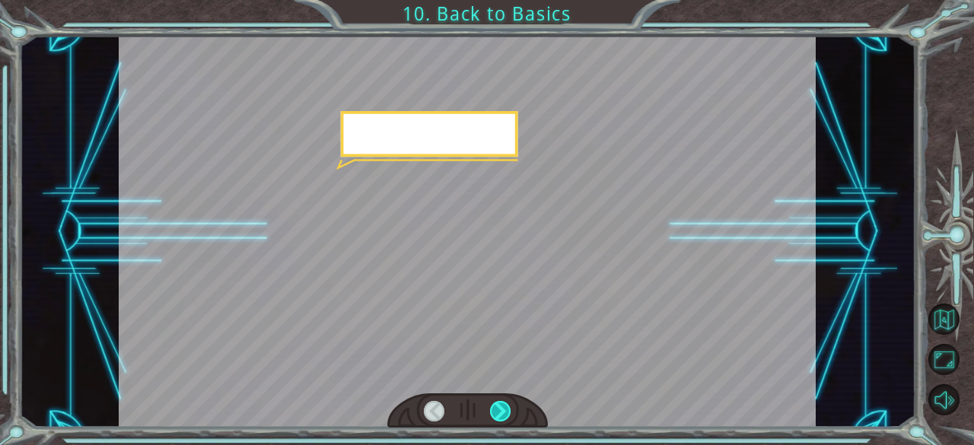
click at [492, 412] on div at bounding box center [500, 411] width 21 height 21
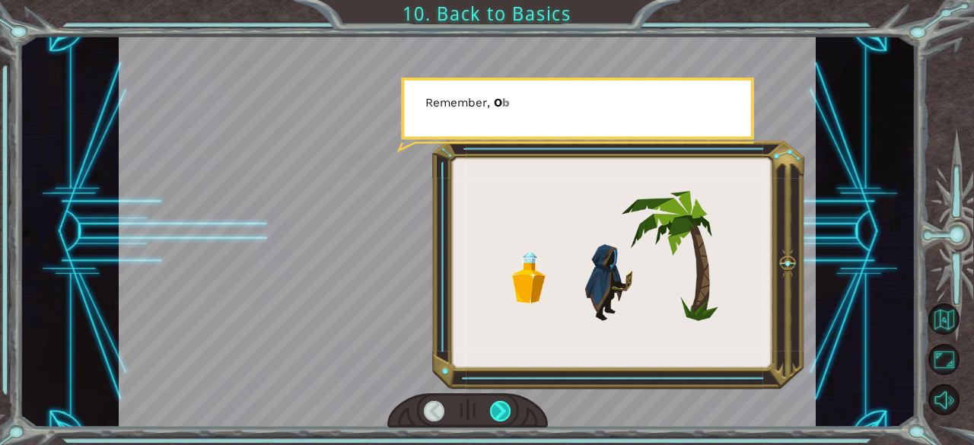
click at [492, 412] on div at bounding box center [500, 411] width 21 height 21
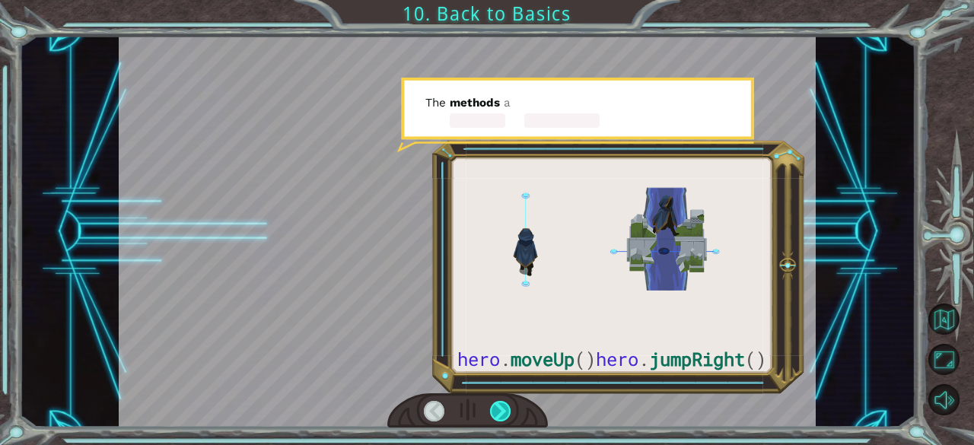
click at [492, 412] on div at bounding box center [500, 411] width 21 height 21
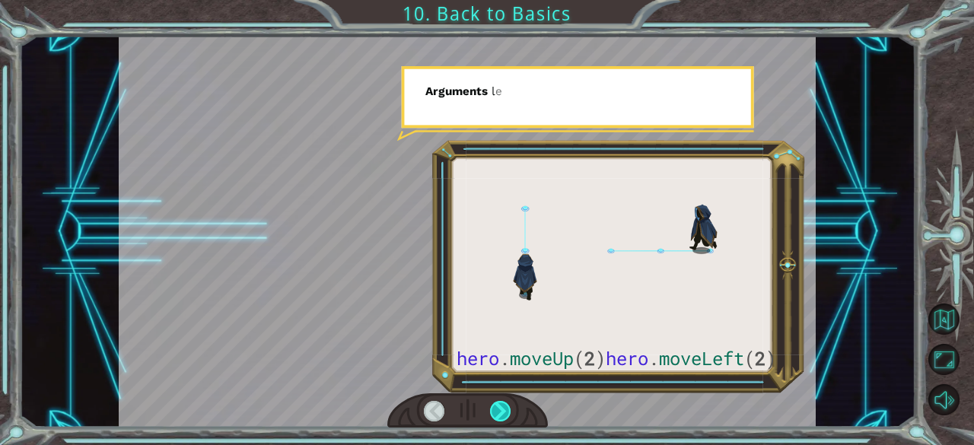
click at [492, 412] on div at bounding box center [500, 411] width 21 height 21
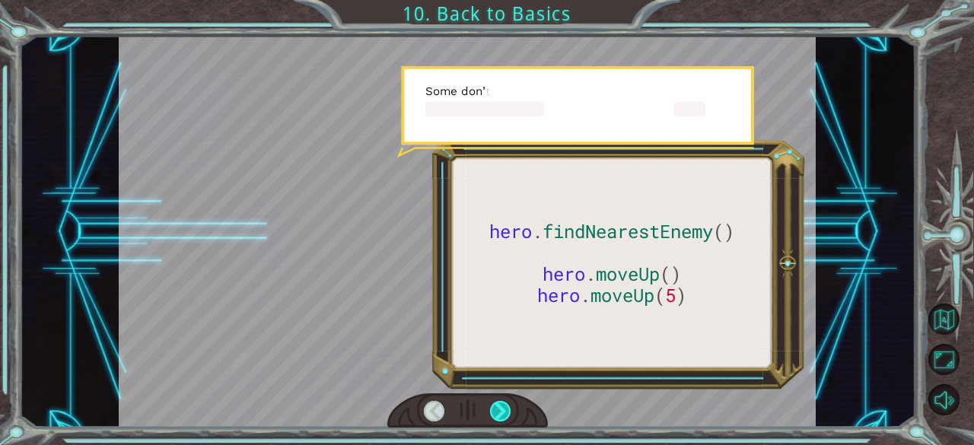
click at [492, 412] on div at bounding box center [500, 411] width 21 height 21
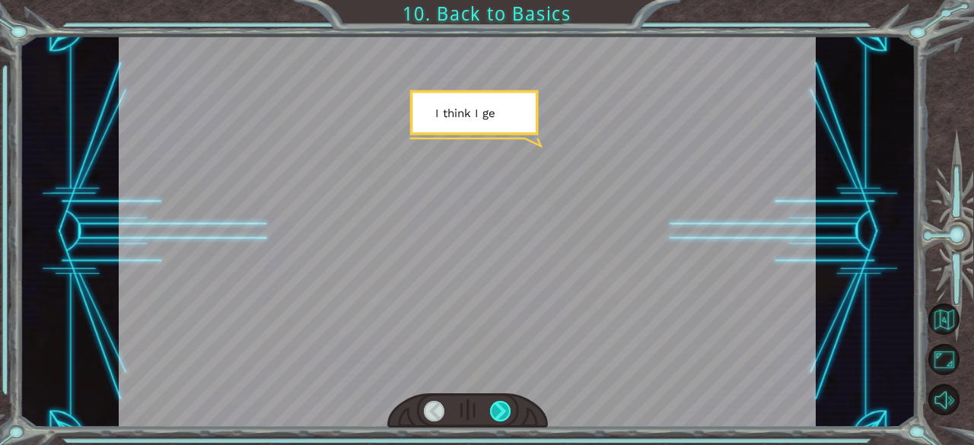
click at [492, 412] on div at bounding box center [500, 411] width 21 height 21
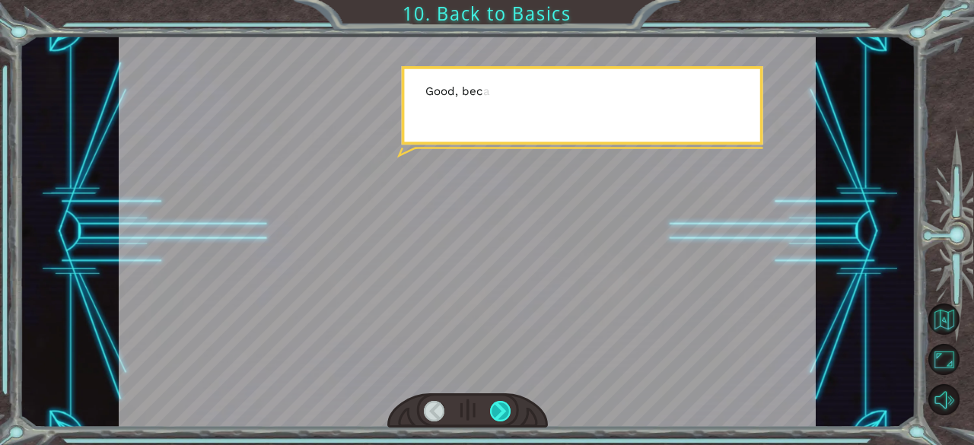
click at [492, 412] on div at bounding box center [500, 411] width 21 height 21
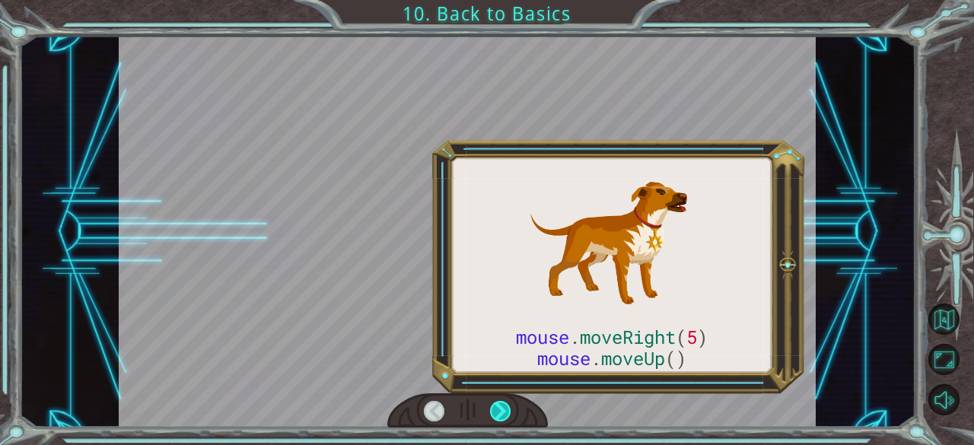
click at [492, 412] on div at bounding box center [500, 411] width 21 height 21
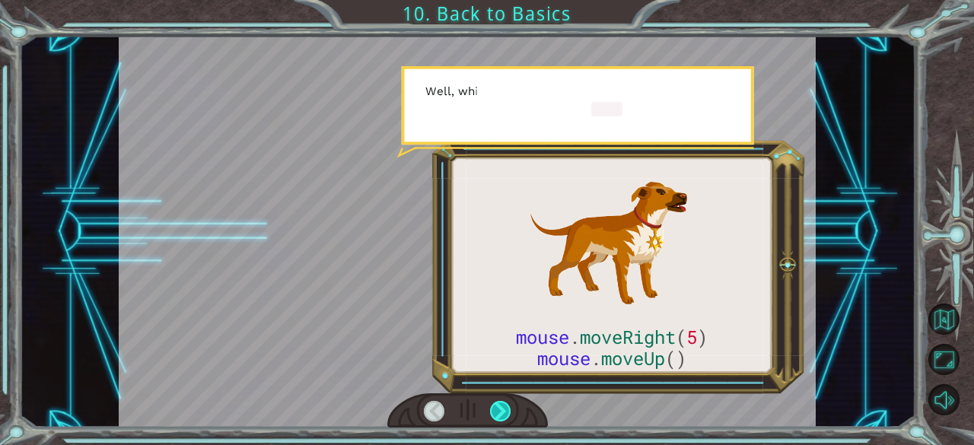
click at [492, 412] on div at bounding box center [500, 411] width 21 height 21
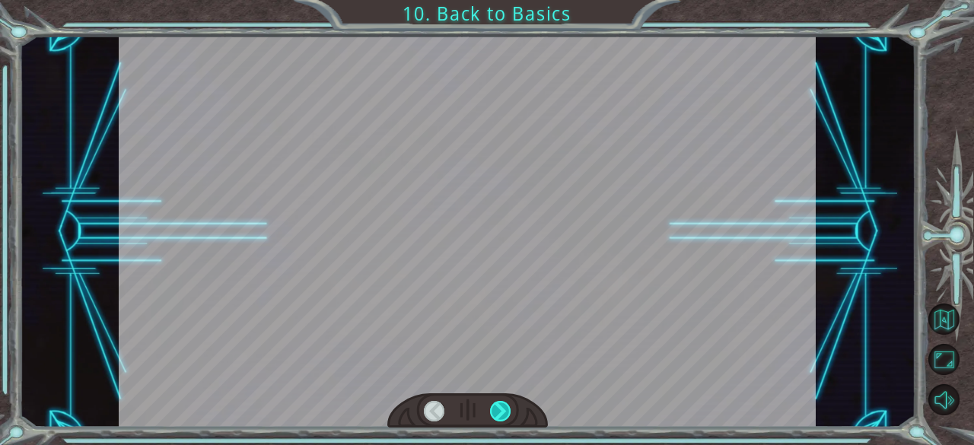
click at [492, 412] on div at bounding box center [500, 411] width 21 height 21
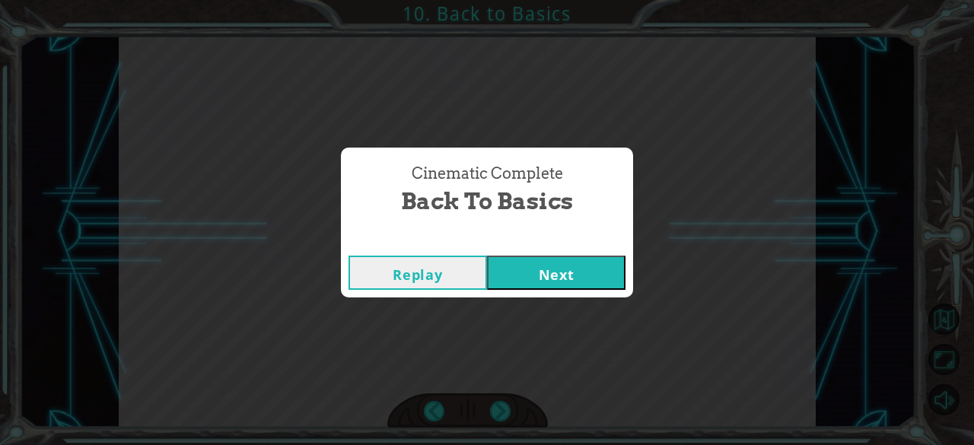
click at [530, 269] on button "Next" at bounding box center [556, 273] width 138 height 34
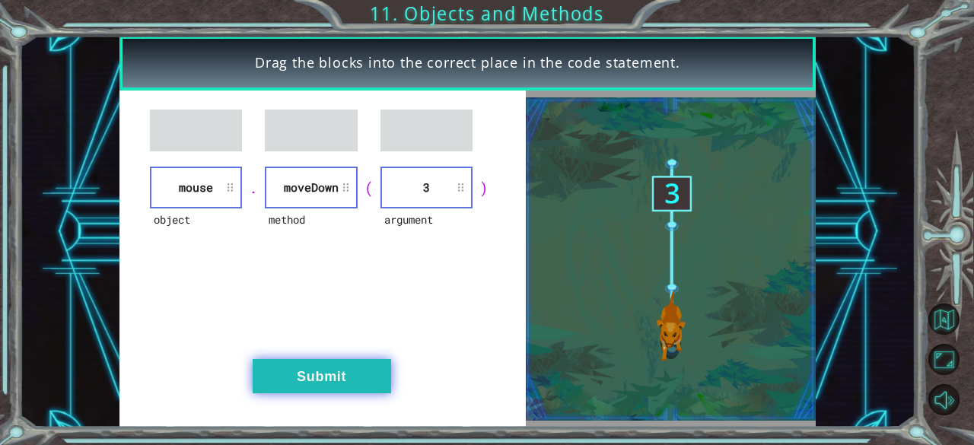
click at [337, 374] on button "Submit" at bounding box center [322, 376] width 138 height 34
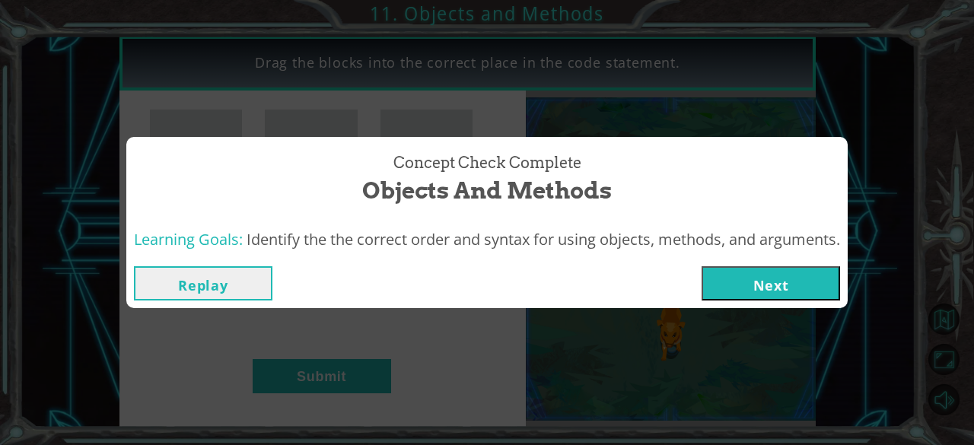
click at [749, 266] on div "Replay Next" at bounding box center [486, 283] width 721 height 49
click at [747, 274] on button "Next" at bounding box center [771, 283] width 138 height 34
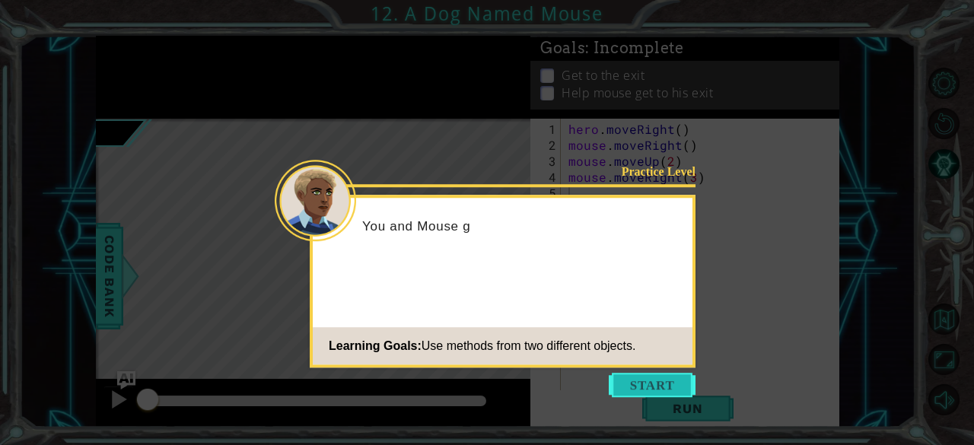
click at [641, 377] on button "Start" at bounding box center [652, 385] width 87 height 24
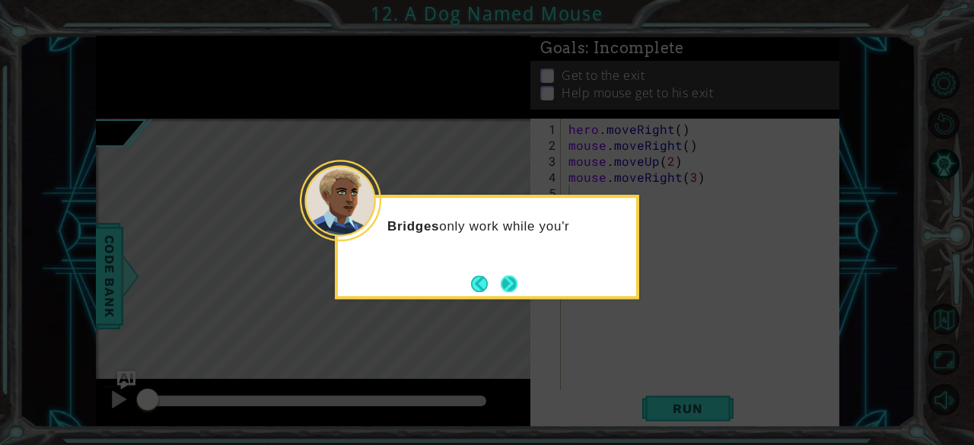
click at [510, 285] on button "Next" at bounding box center [509, 283] width 17 height 17
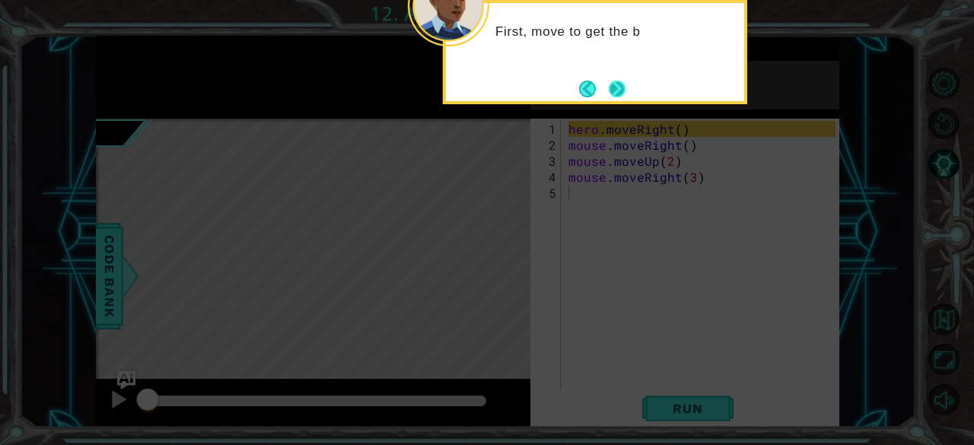
click at [622, 81] on button "Next" at bounding box center [617, 89] width 17 height 17
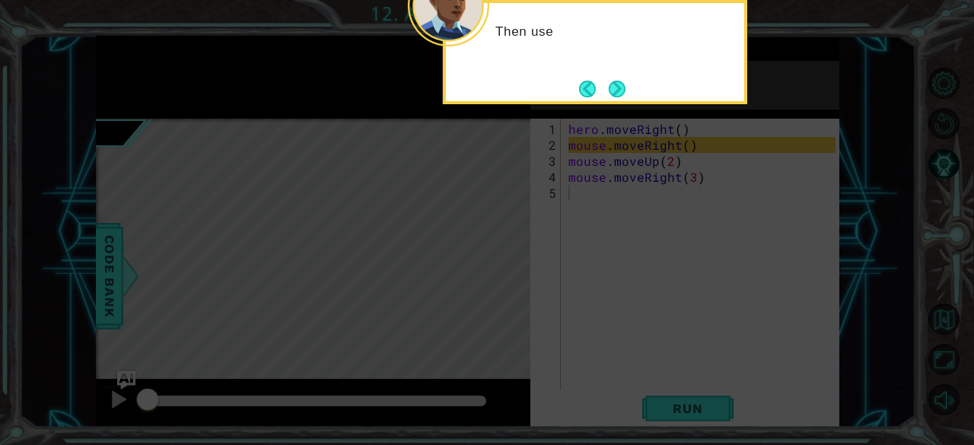
click at [622, 74] on div "Then use" at bounding box center [595, 52] width 304 height 104
click at [626, 97] on button "Next" at bounding box center [617, 89] width 17 height 17
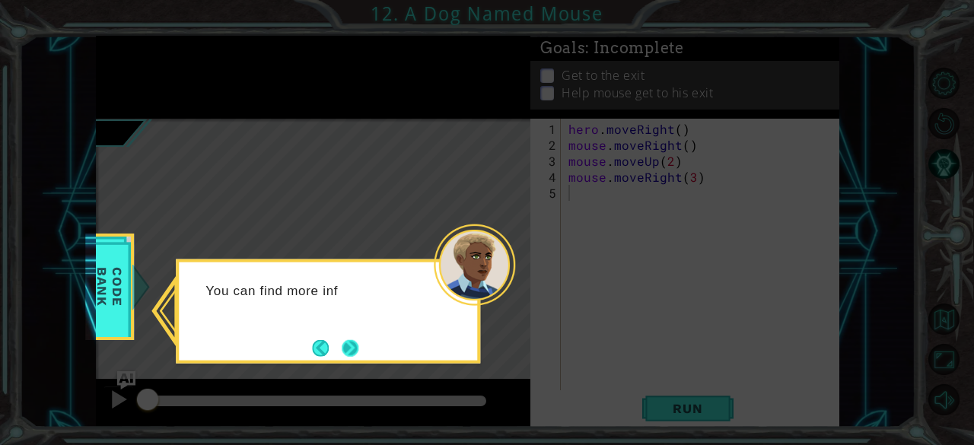
click at [353, 346] on button "Next" at bounding box center [350, 347] width 17 height 17
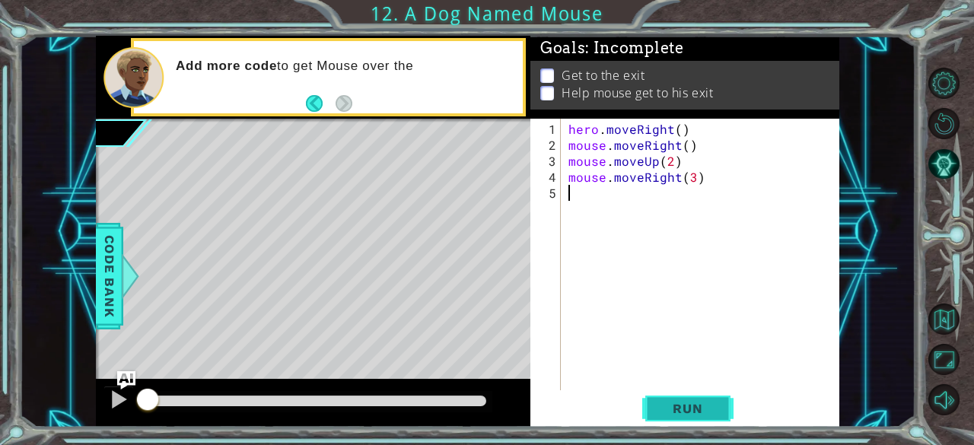
click at [666, 407] on span "Run" at bounding box center [687, 408] width 60 height 15
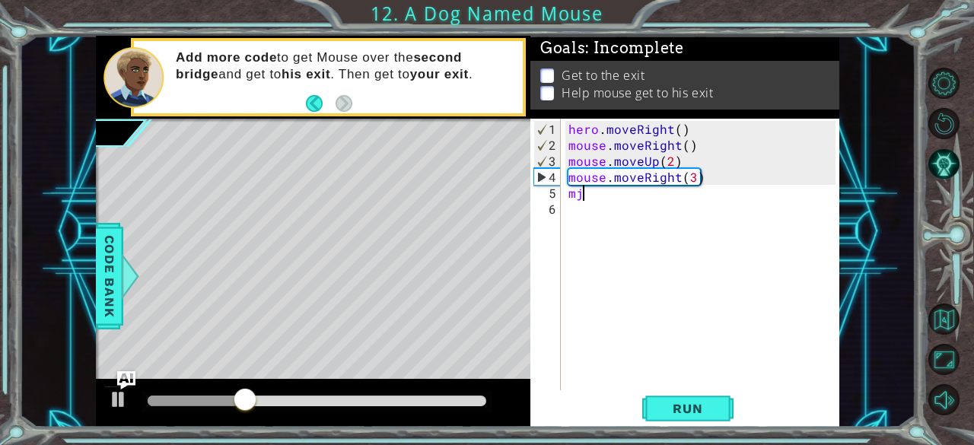
type textarea "m"
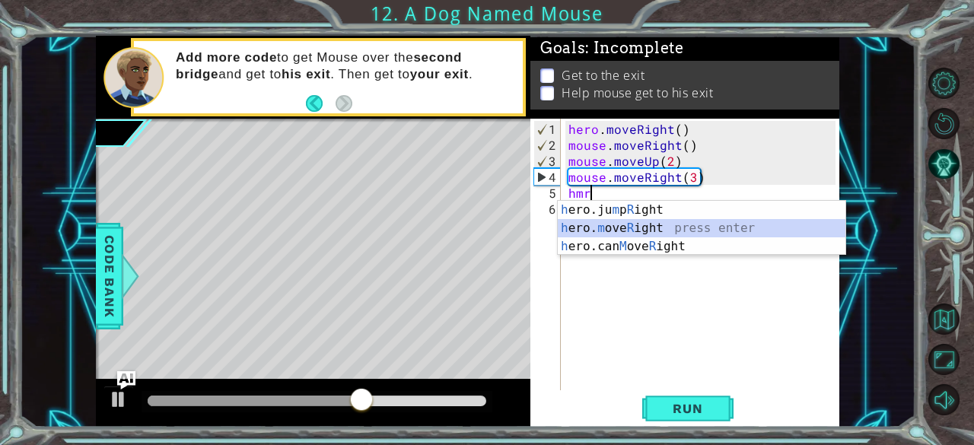
click at [650, 226] on div "h ero.ju m p R ight press enter h ero. m ove R ight press enter h ero.can M ove…" at bounding box center [702, 246] width 288 height 91
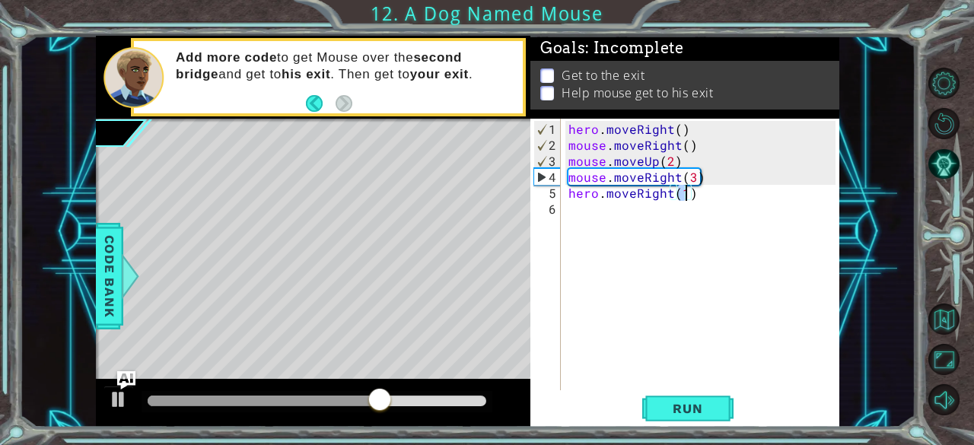
type textarea "hero.moveRight(2)"
click at [566, 217] on div "hero . moveRight ( ) mouse . moveRight ( ) mouse . moveUp ( 2 ) mouse . moveRig…" at bounding box center [704, 273] width 279 height 304
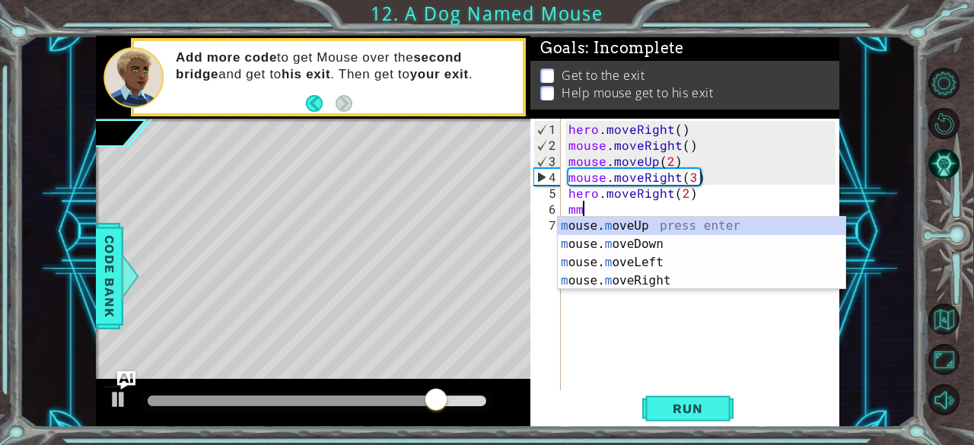
scroll to position [0, 0]
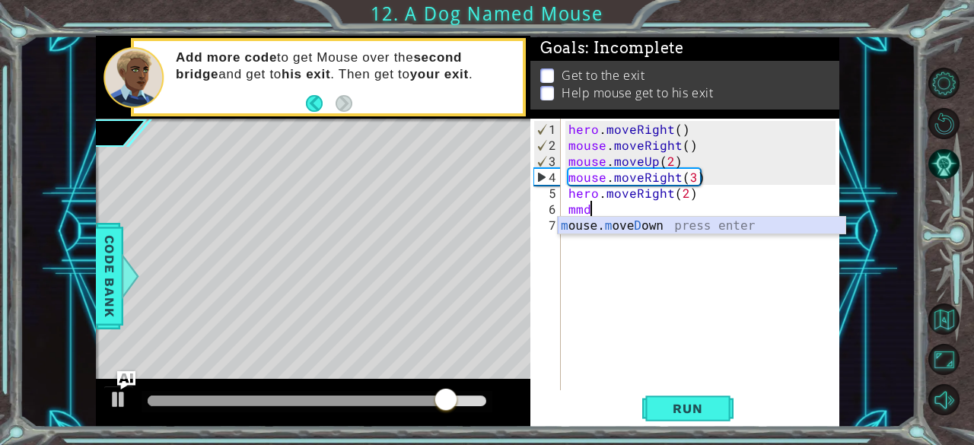
click at [577, 224] on div "m ouse. m ove D own press enter" at bounding box center [702, 244] width 288 height 55
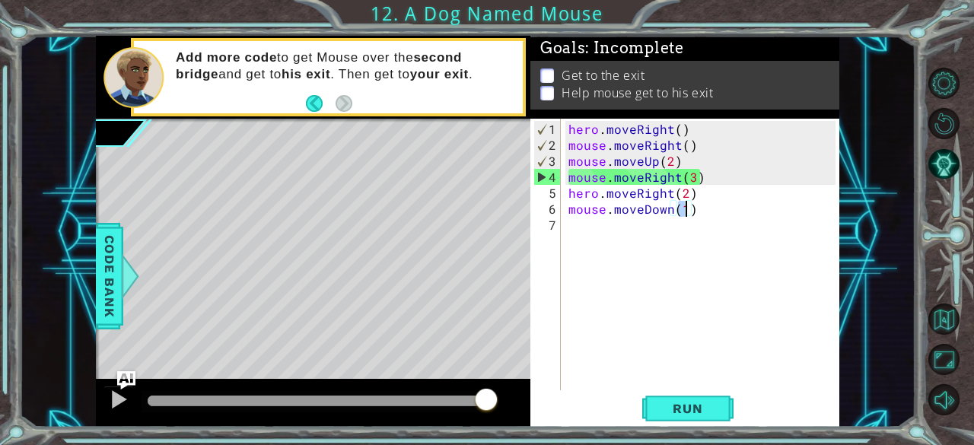
type textarea "mouse.moveDown(3)"
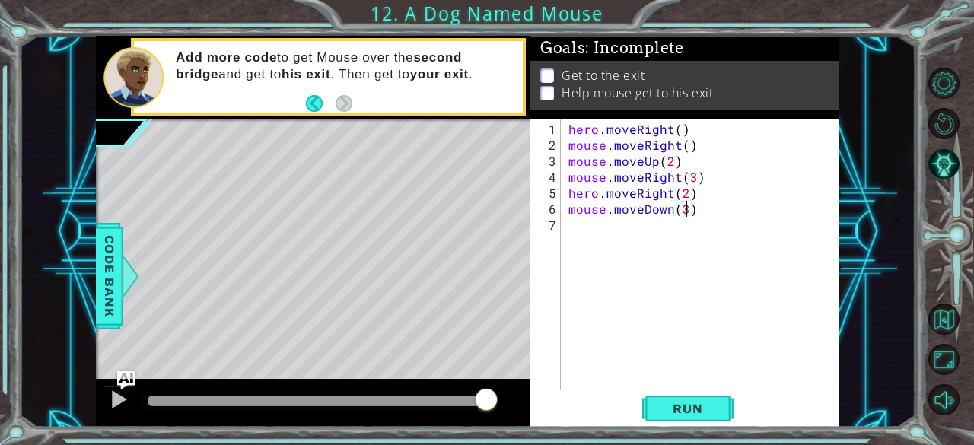
click at [578, 228] on div "hero . moveRight ( ) mouse . moveRight ( ) mouse . moveUp ( 2 ) mouse . moveRig…" at bounding box center [704, 273] width 279 height 304
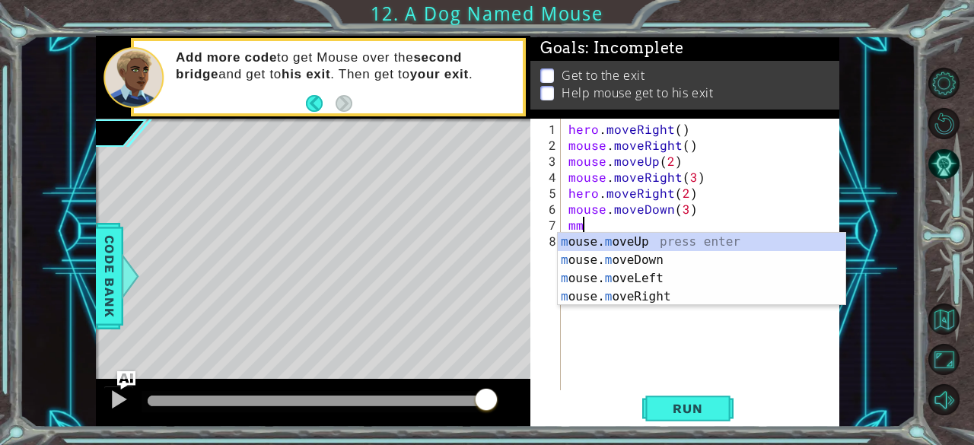
scroll to position [0, 0]
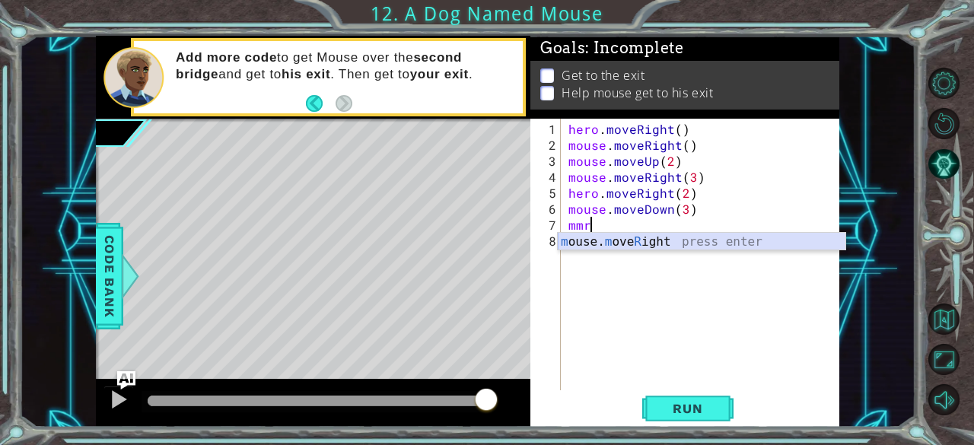
click at [618, 240] on div "m ouse. m ove R ight press enter" at bounding box center [702, 260] width 288 height 55
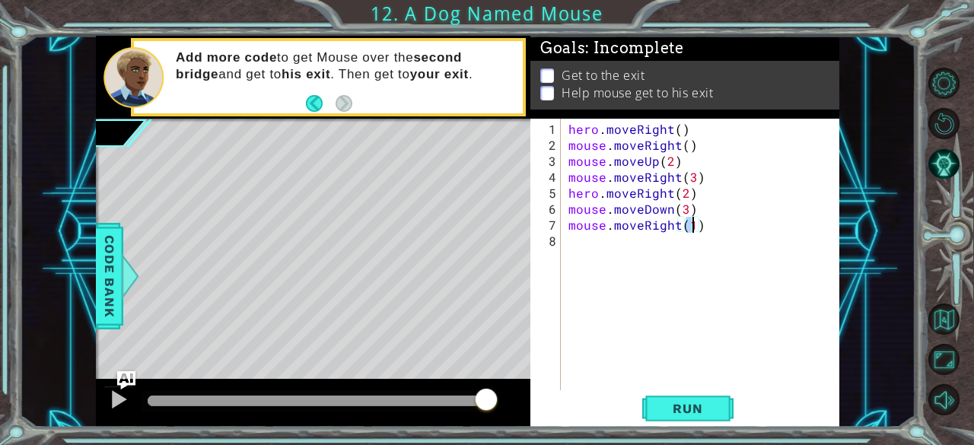
type textarea "mouse.moveRight(2)"
click at [572, 252] on div "hero . moveRight ( ) mouse . moveRight ( ) mouse . moveUp ( 2 ) mouse . moveRig…" at bounding box center [704, 273] width 279 height 304
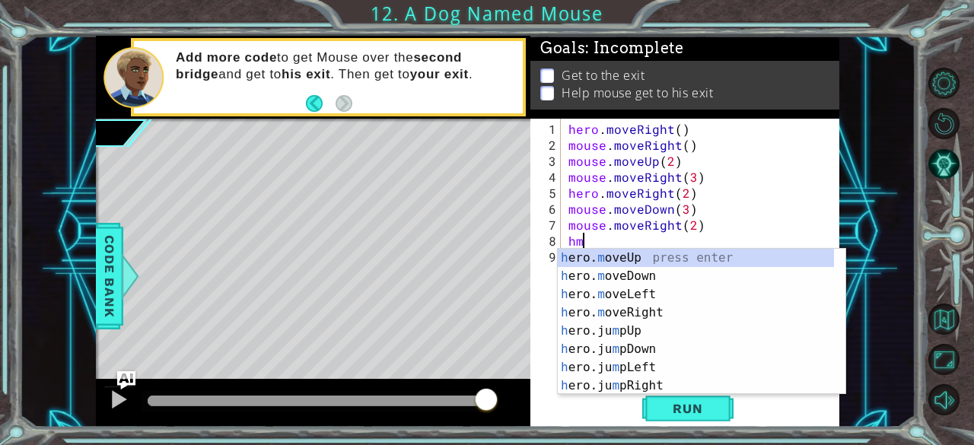
type textarea "hmr"
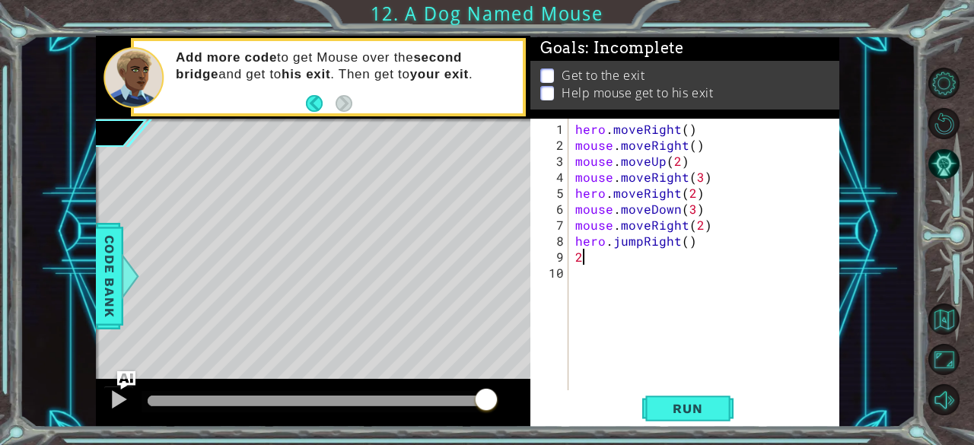
type textarea "2"
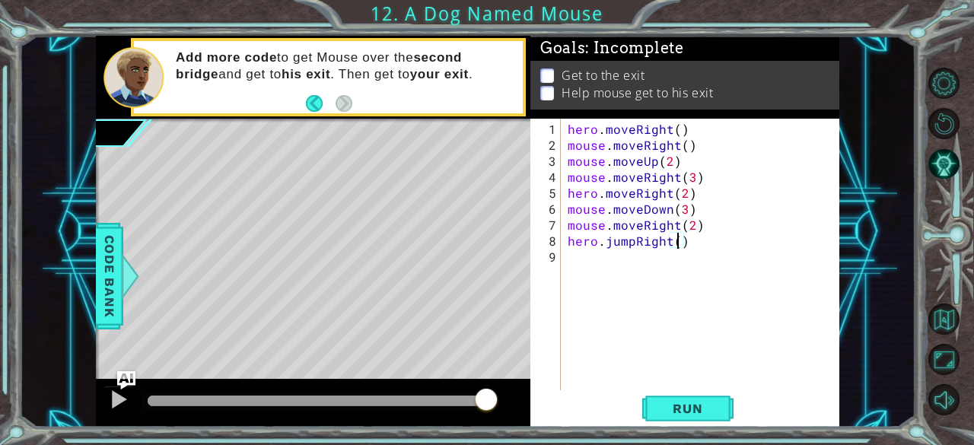
scroll to position [0, 6]
type textarea "hero.jumpRight(2)"
click at [641, 394] on div "Run" at bounding box center [687, 408] width 309 height 31
click at [654, 400] on button "Run" at bounding box center [687, 408] width 91 height 31
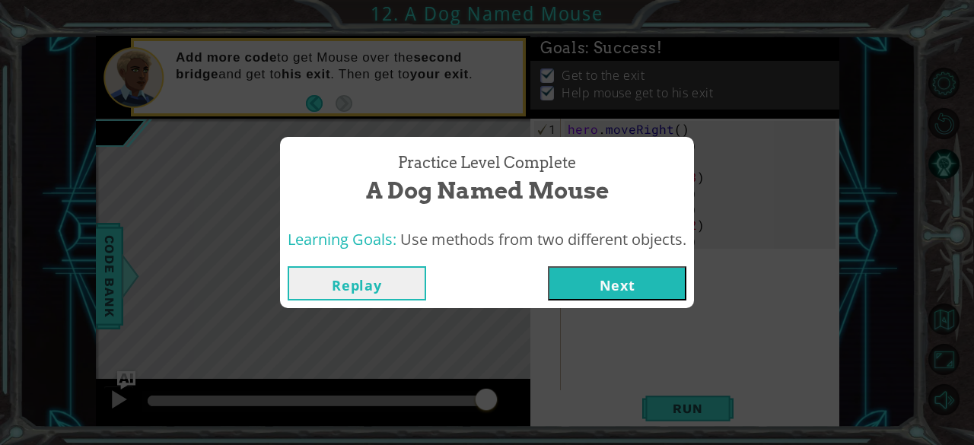
click at [648, 267] on button "Next" at bounding box center [617, 283] width 138 height 34
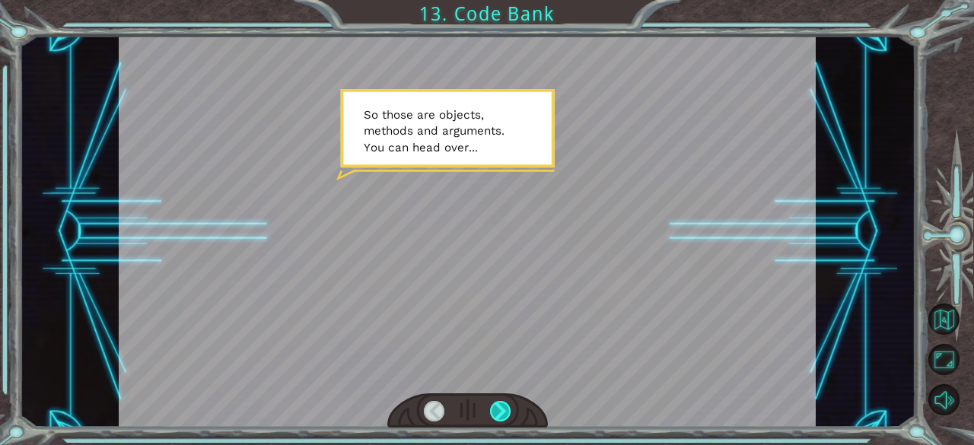
click at [496, 416] on div at bounding box center [500, 411] width 21 height 21
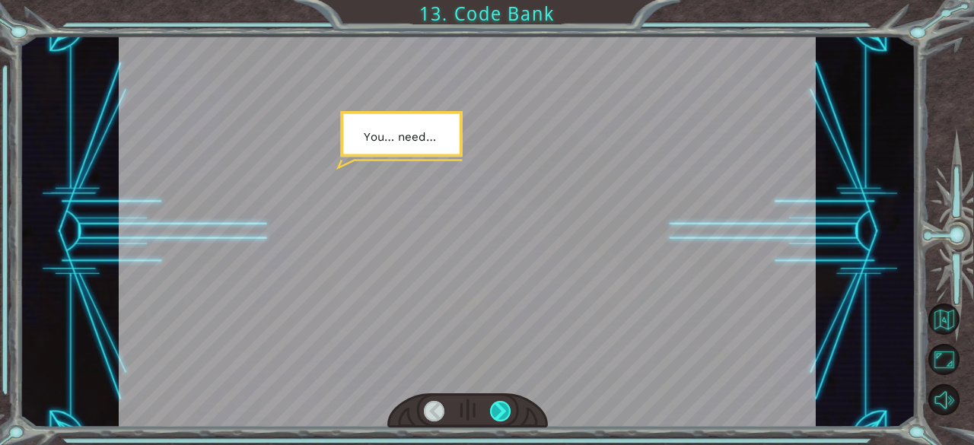
click at [499, 418] on div at bounding box center [500, 411] width 21 height 21
click at [501, 422] on div at bounding box center [500, 411] width 21 height 21
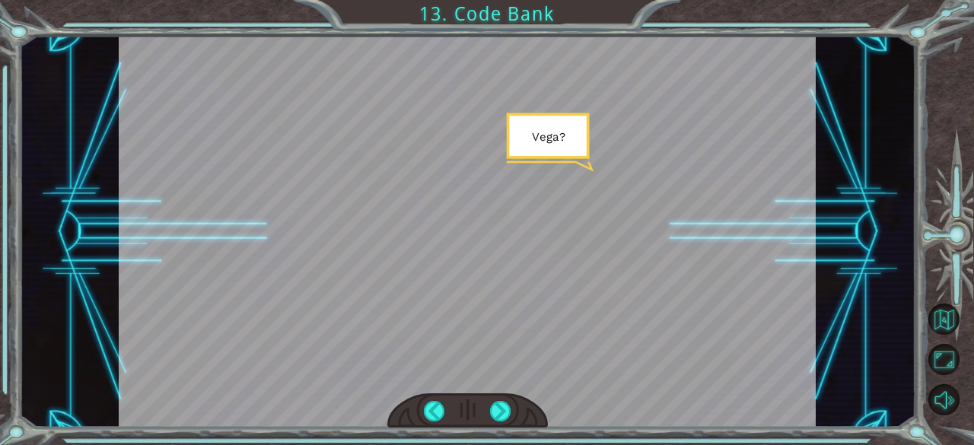
click at [500, 422] on div at bounding box center [467, 410] width 161 height 35
click at [508, 425] on div at bounding box center [467, 410] width 161 height 35
click at [517, 429] on div "Temporary Text S o t h o s e a r e o b j e c t s , m e t h o d s a n d a r g u …" at bounding box center [487, 222] width 974 height 445
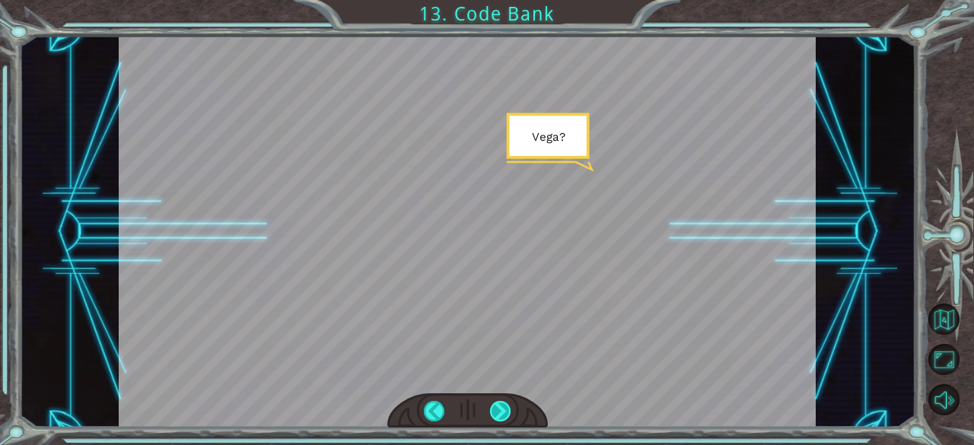
click at [492, 412] on div at bounding box center [500, 411] width 21 height 21
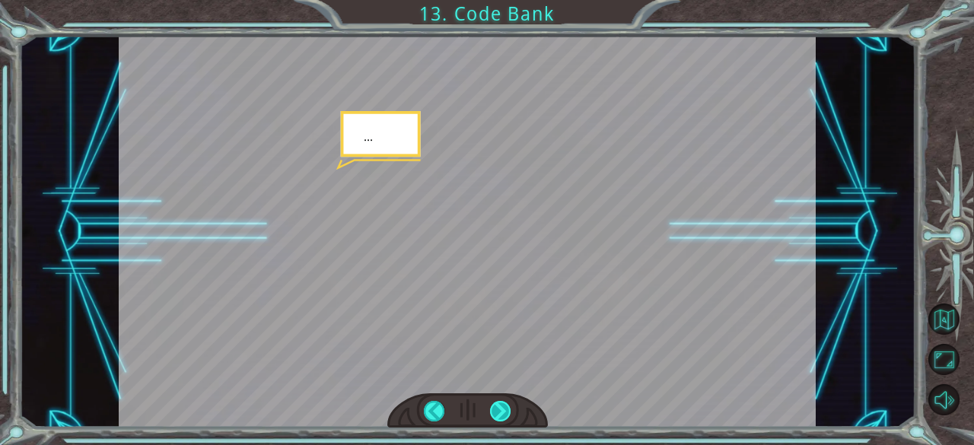
click at [492, 412] on div at bounding box center [500, 411] width 21 height 21
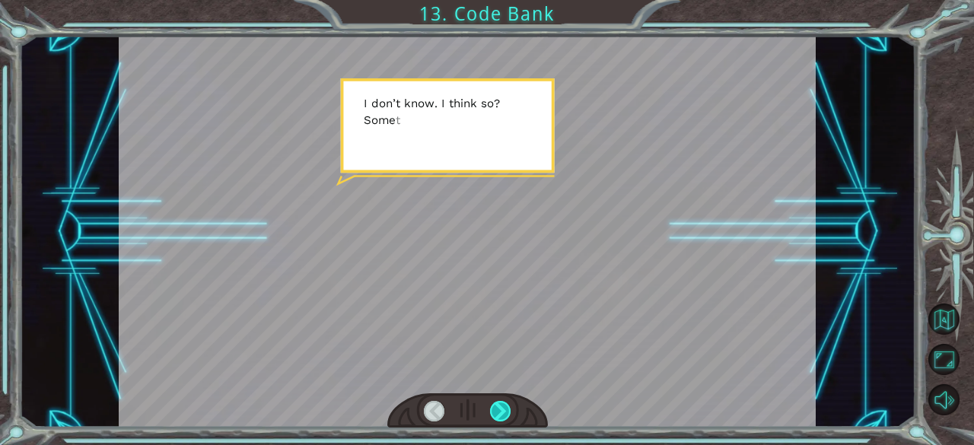
click at [492, 412] on div at bounding box center [500, 411] width 21 height 21
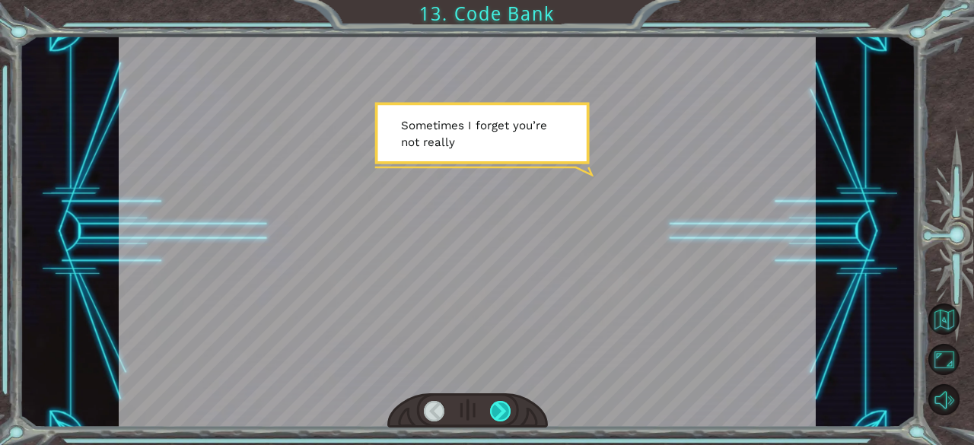
click at [492, 412] on div at bounding box center [500, 411] width 21 height 21
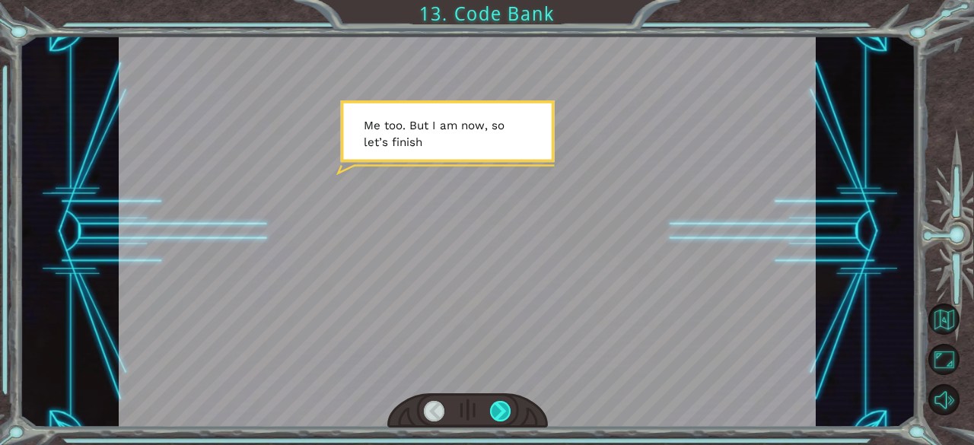
click at [493, 413] on div at bounding box center [500, 411] width 21 height 21
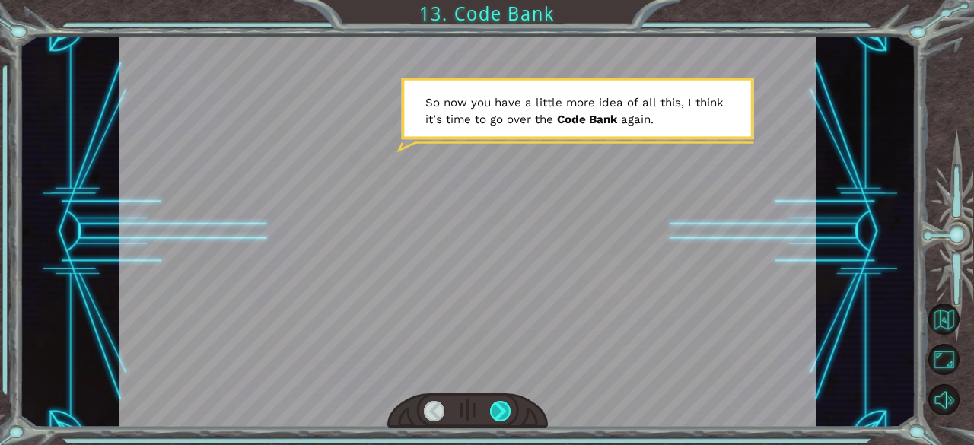
click at [493, 413] on div at bounding box center [500, 411] width 21 height 21
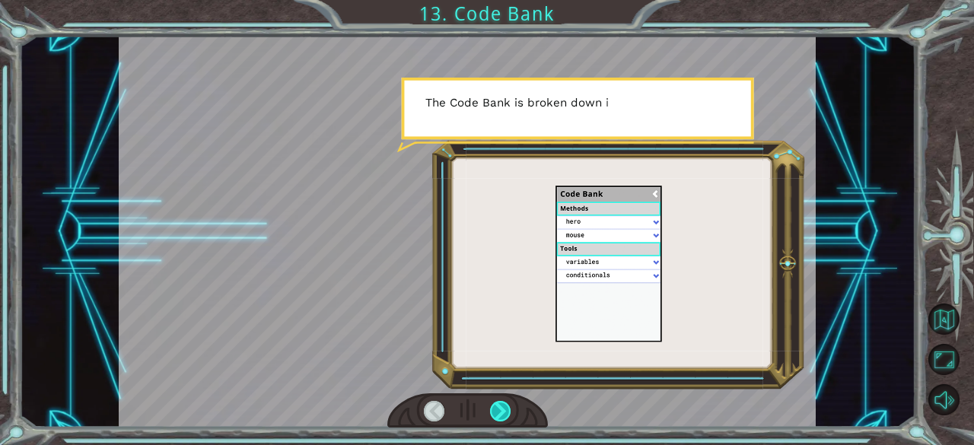
click at [496, 415] on div at bounding box center [500, 411] width 21 height 21
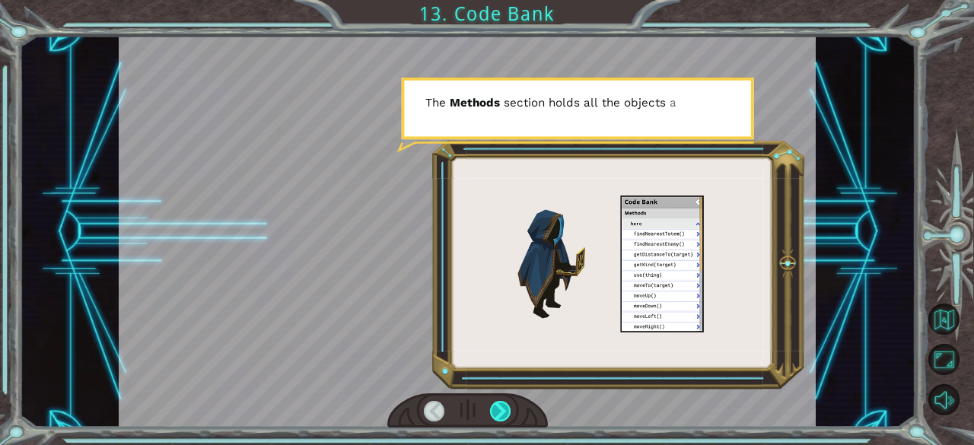
click at [498, 415] on div at bounding box center [500, 411] width 21 height 21
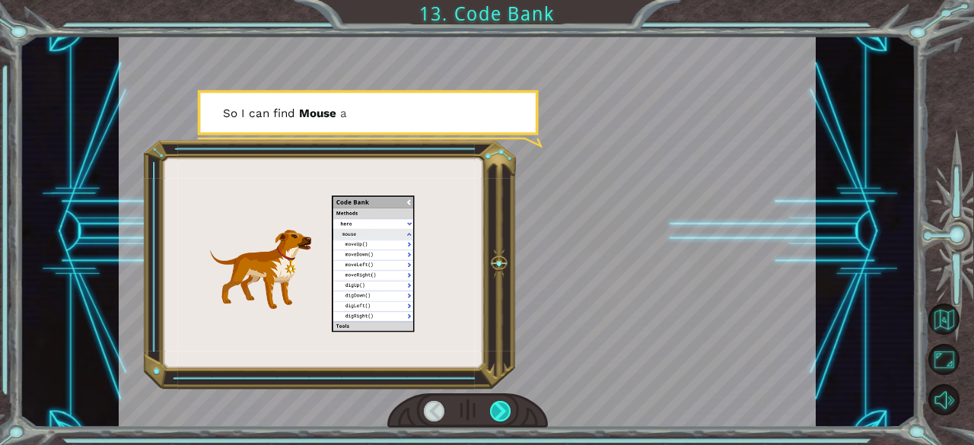
click at [499, 414] on div at bounding box center [500, 411] width 21 height 21
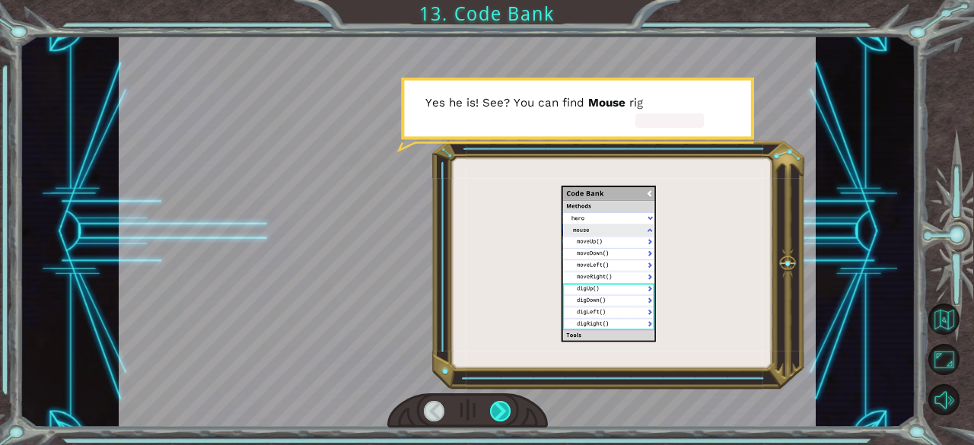
click at [497, 416] on div at bounding box center [500, 411] width 21 height 21
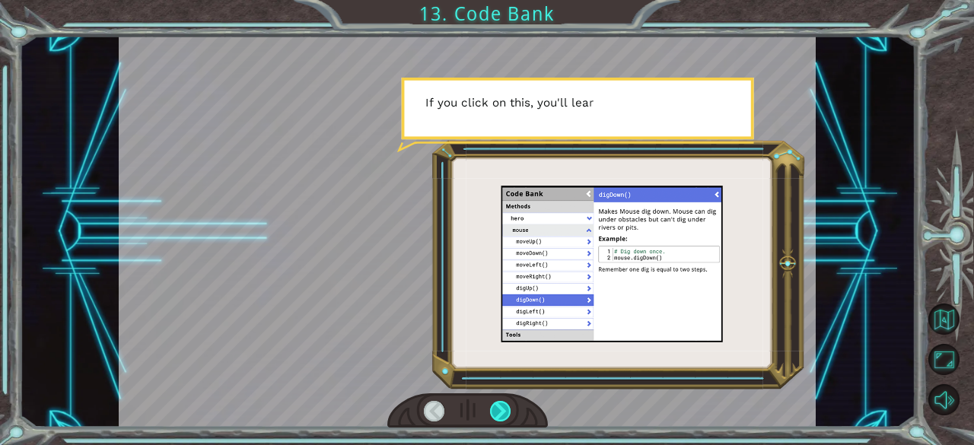
click at [497, 416] on div at bounding box center [500, 411] width 21 height 21
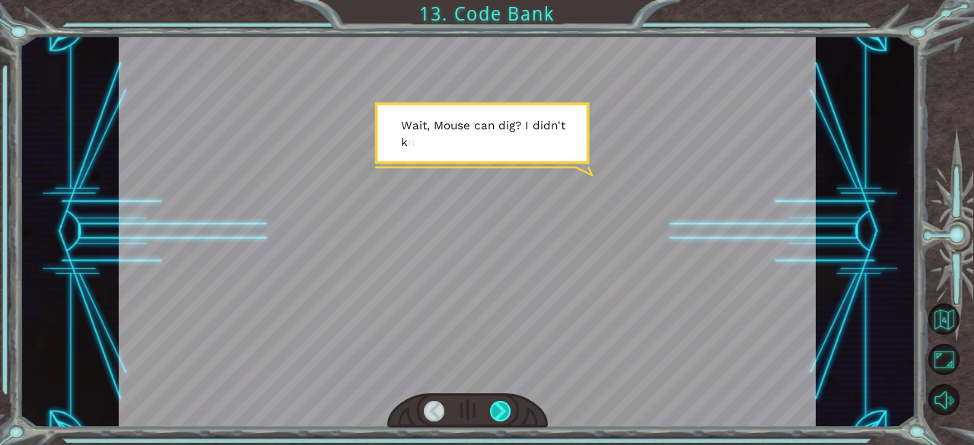
click at [497, 416] on div at bounding box center [500, 411] width 21 height 21
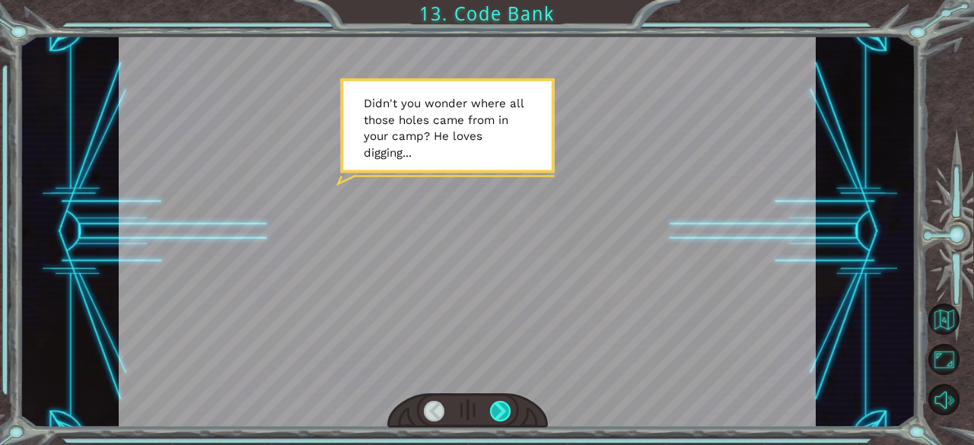
click at [497, 416] on div at bounding box center [500, 411] width 21 height 21
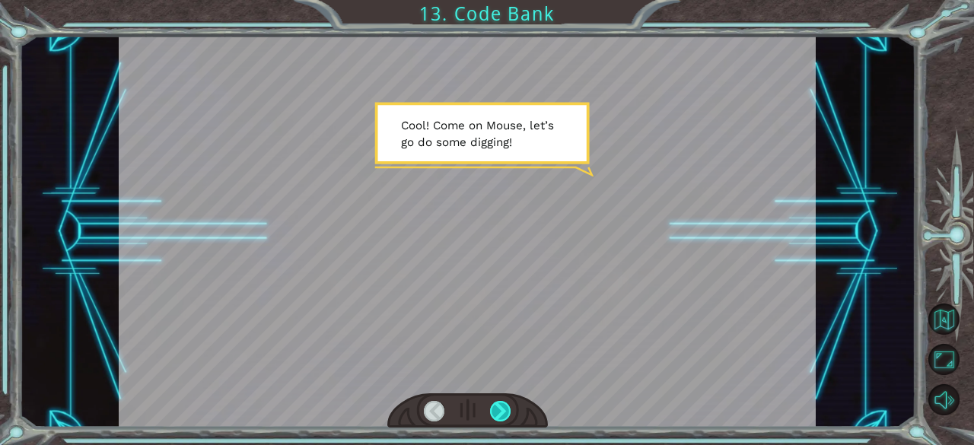
click at [497, 416] on div at bounding box center [500, 411] width 21 height 21
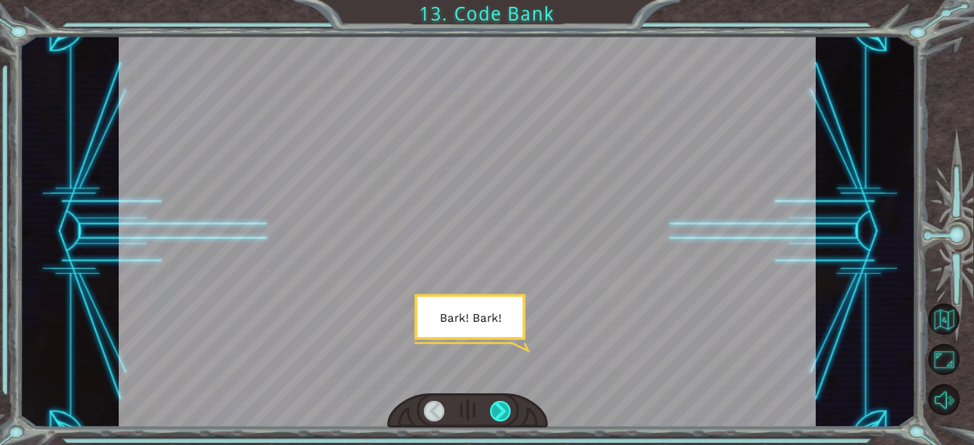
click at [497, 416] on div at bounding box center [500, 411] width 21 height 21
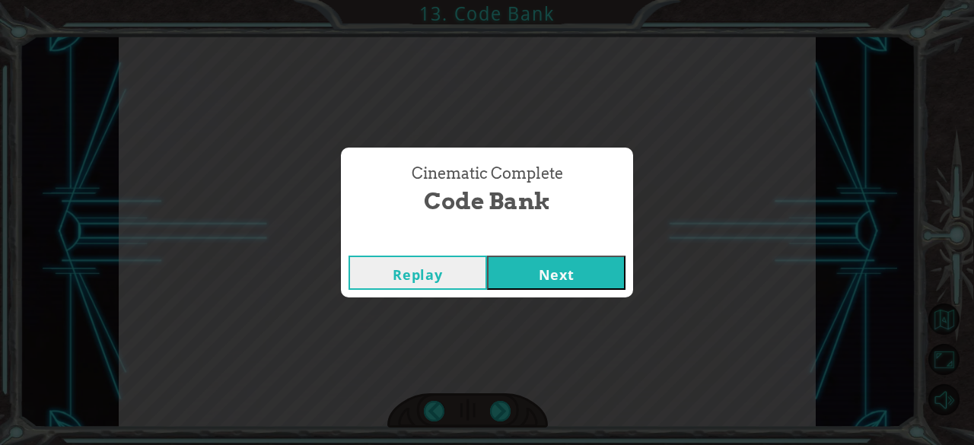
click at [546, 276] on button "Next" at bounding box center [556, 273] width 138 height 34
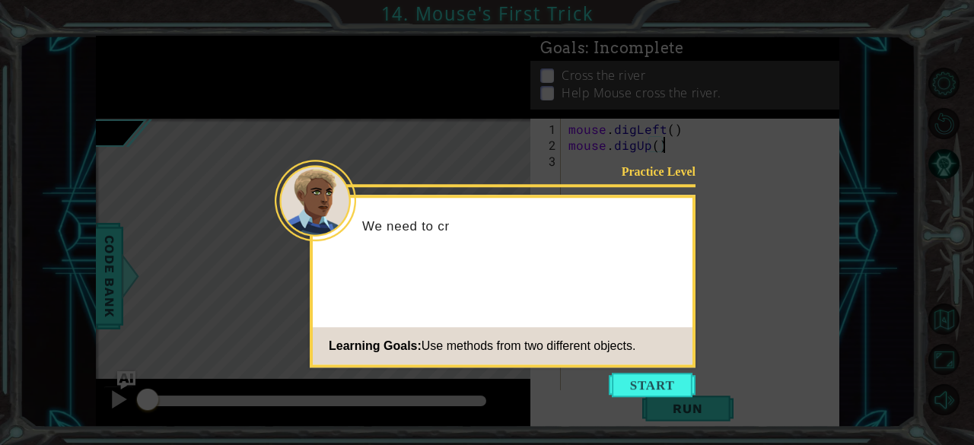
click at [658, 361] on footer "Learning Goals: Use methods from two different objects." at bounding box center [503, 345] width 380 height 37
click at [649, 374] on button "Start" at bounding box center [652, 385] width 87 height 24
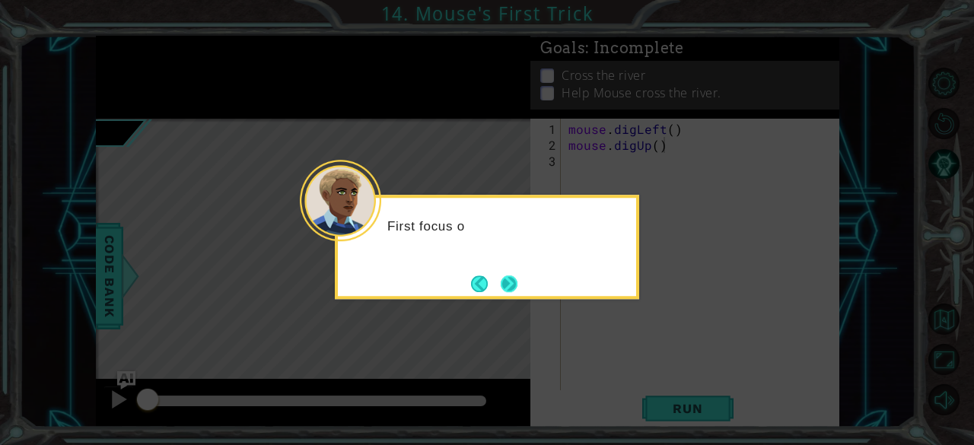
click at [510, 279] on button "Next" at bounding box center [509, 283] width 17 height 17
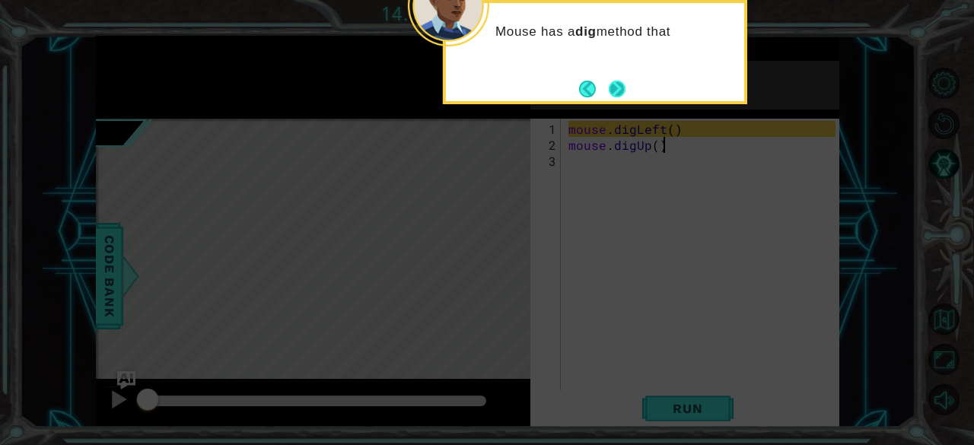
click at [622, 87] on button "Next" at bounding box center [617, 89] width 17 height 17
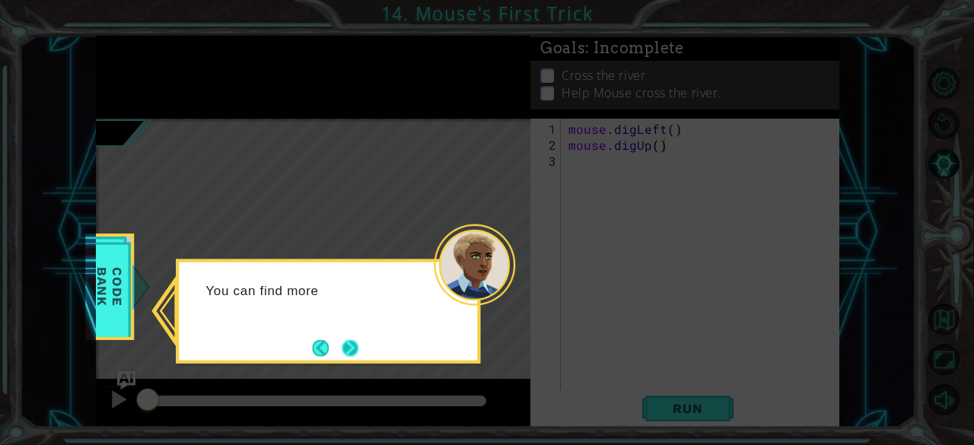
click at [347, 354] on button "Next" at bounding box center [350, 347] width 17 height 17
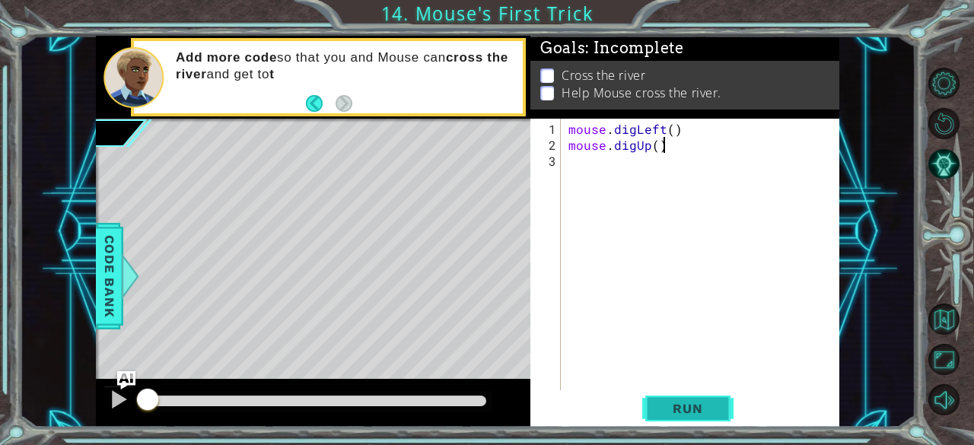
click at [688, 409] on span "Run" at bounding box center [687, 408] width 60 height 15
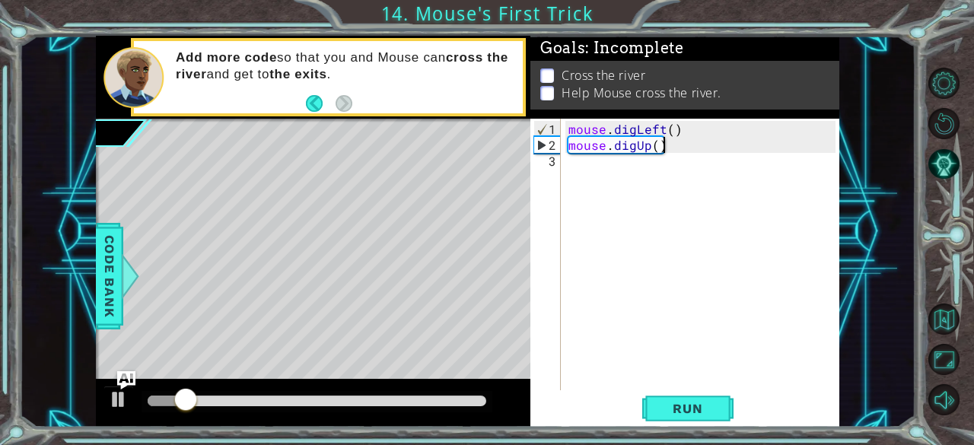
click at [589, 166] on div "mouse . digLeft ( ) mouse . digUp ( )" at bounding box center [704, 273] width 279 height 304
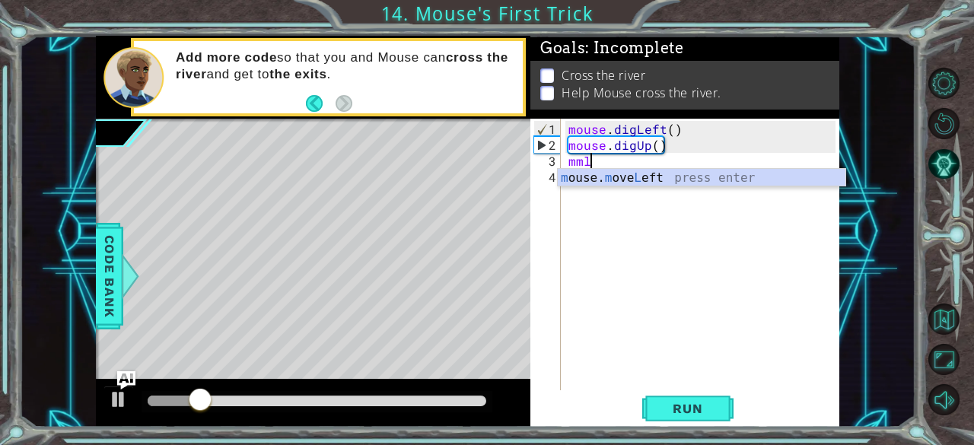
type textarea "mouse.moveLeft(1)"
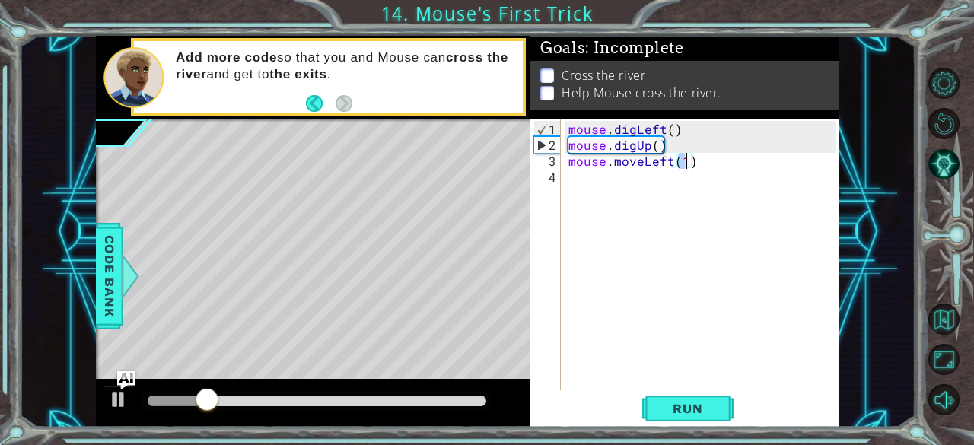
click at [610, 184] on div "mouse . digLeft ( ) mouse . digUp ( ) mouse . moveLeft ( 1 )" at bounding box center [704, 273] width 279 height 304
click at [566, 164] on div "mouse . digLeft ( ) mouse . digUp ( ) mouse . moveLeft ( 1 )" at bounding box center [704, 273] width 279 height 304
type textarea "mouse.moveLeft(1)"
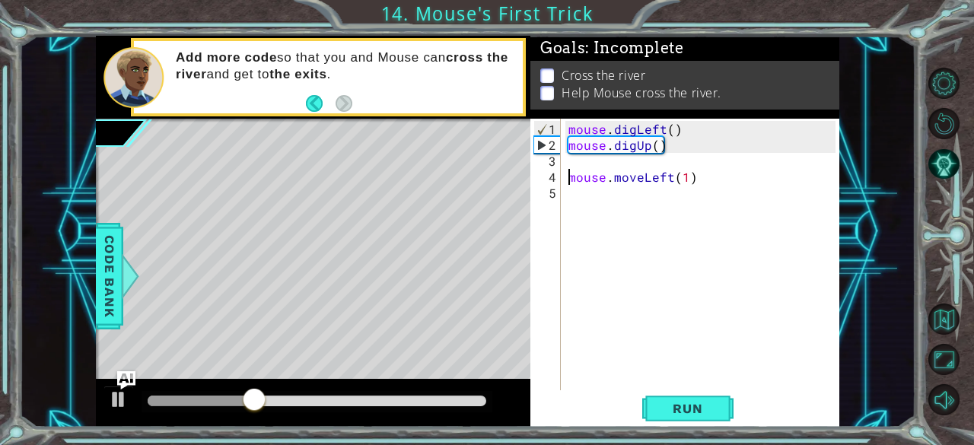
click at [565, 161] on div "mouse . digLeft ( ) mouse . digUp ( ) mouse . moveLeft ( 1 )" at bounding box center [704, 273] width 279 height 304
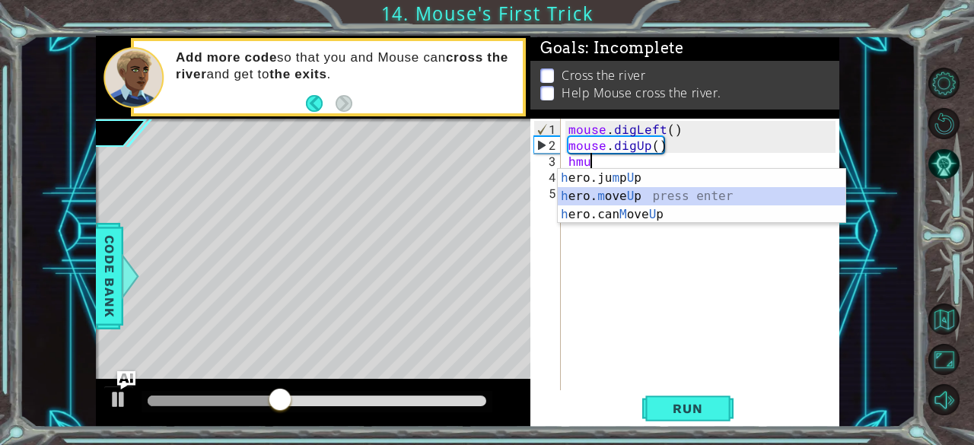
click at [618, 192] on div "h ero.ju m p U p press enter h ero. m ove U p press enter h ero.can M ove U p p…" at bounding box center [702, 214] width 288 height 91
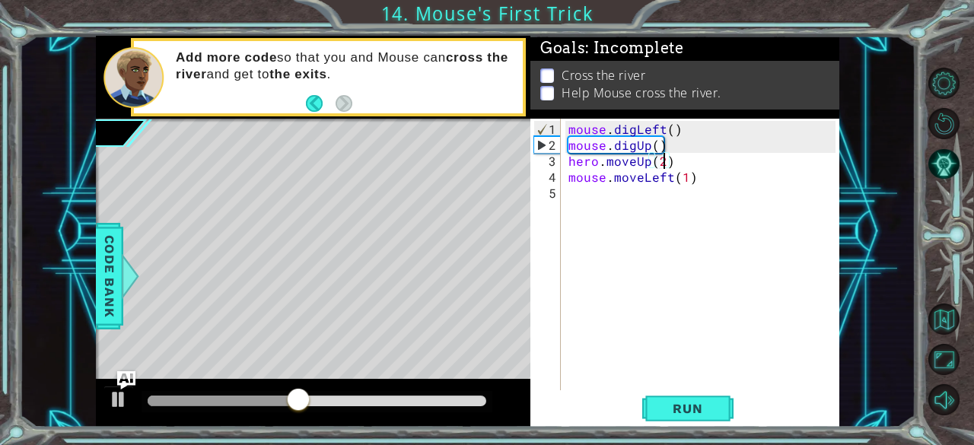
scroll to position [0, 5]
type textarea "hero.moveUp(2)"
click at [666, 406] on span "Run" at bounding box center [687, 408] width 60 height 15
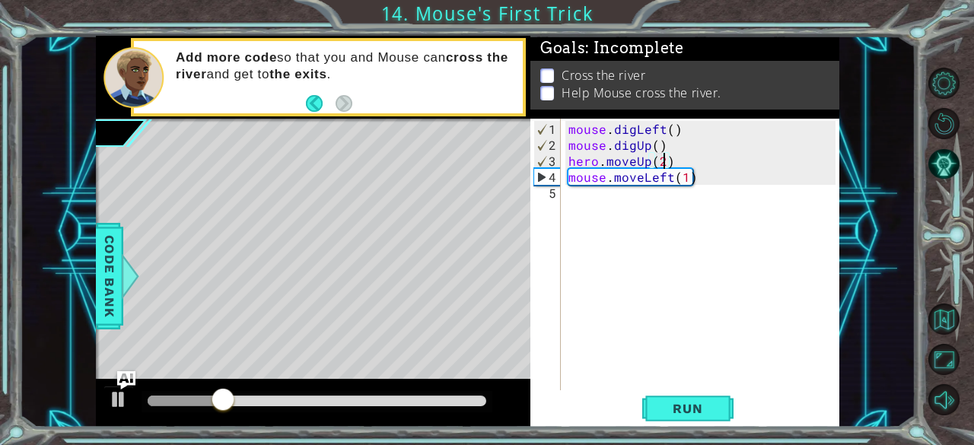
click at [585, 212] on div "mouse . digLeft ( ) mouse . digUp ( ) hero . moveUp ( 2 ) mouse . moveLeft ( 1 )" at bounding box center [704, 273] width 279 height 304
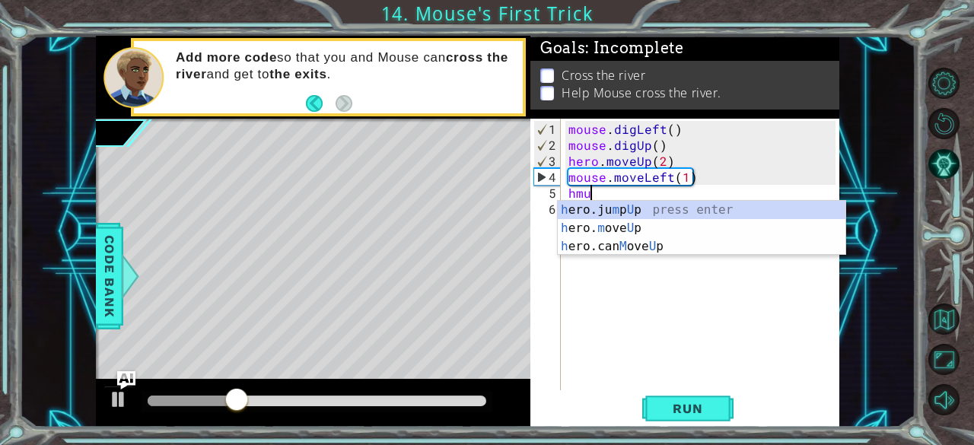
scroll to position [0, 0]
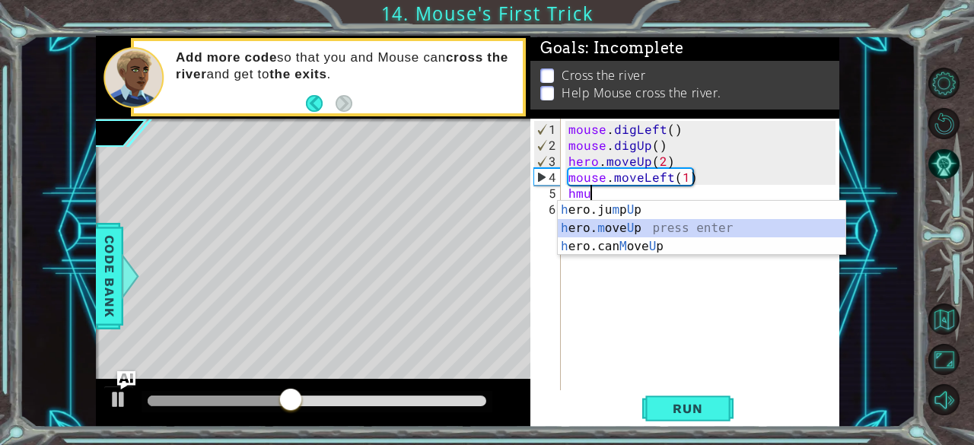
click at [568, 224] on div "h ero.ju m p U p press enter h ero. m ove U p press enter h ero.can M ove U p p…" at bounding box center [702, 246] width 288 height 91
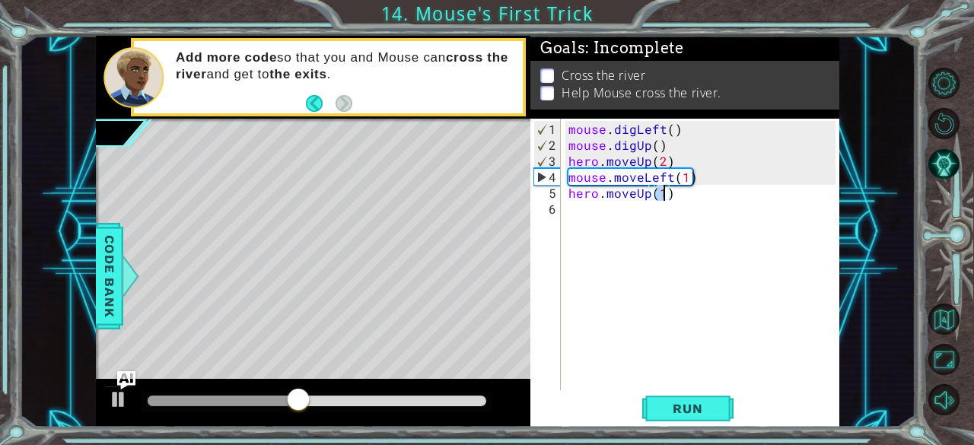
type textarea "hero.moveUp(3)"
click at [622, 217] on div "mouse . digLeft ( ) mouse . digUp ( ) hero . moveUp ( 2 ) mouse . moveLeft ( 1 …" at bounding box center [704, 273] width 279 height 304
click at [679, 403] on span "Run" at bounding box center [687, 408] width 60 height 15
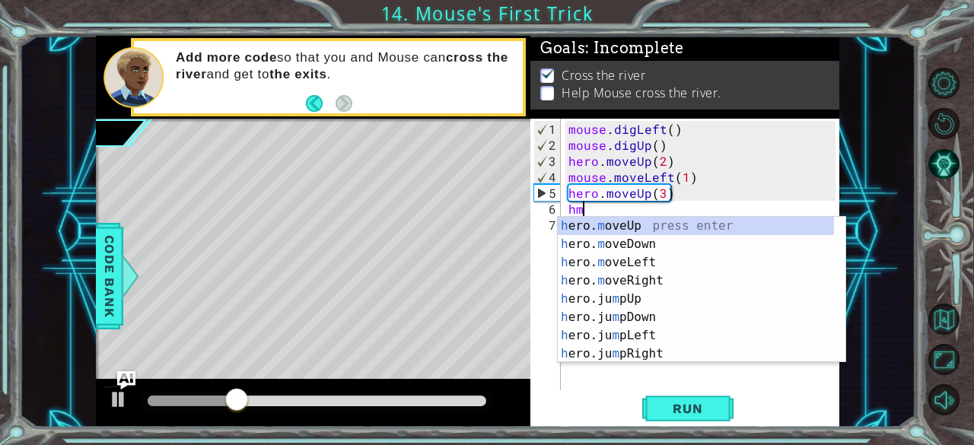
type textarea "hmr"
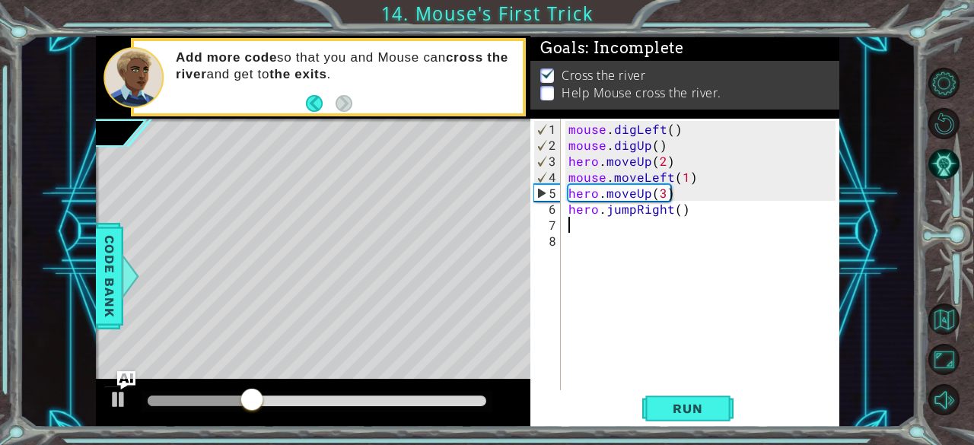
click at [632, 214] on div "mouse . digLeft ( ) mouse . digUp ( ) hero . moveUp ( 2 ) mouse . moveLeft ( 1 …" at bounding box center [704, 273] width 279 height 304
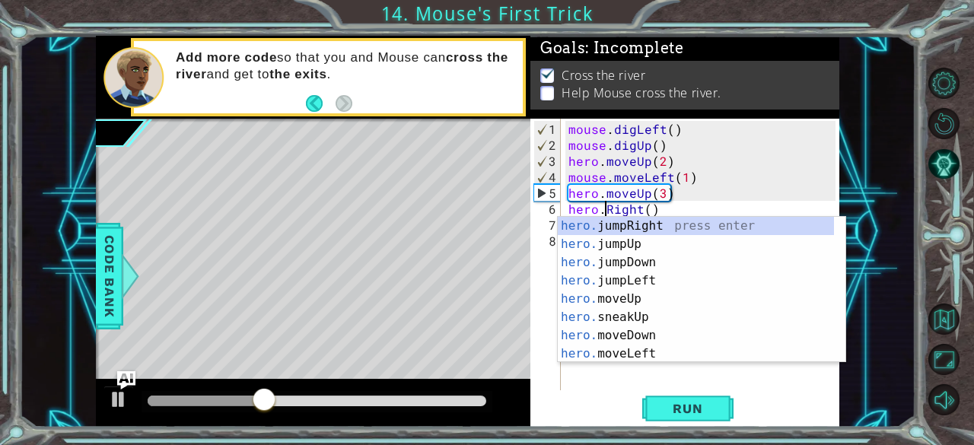
scroll to position [0, 2]
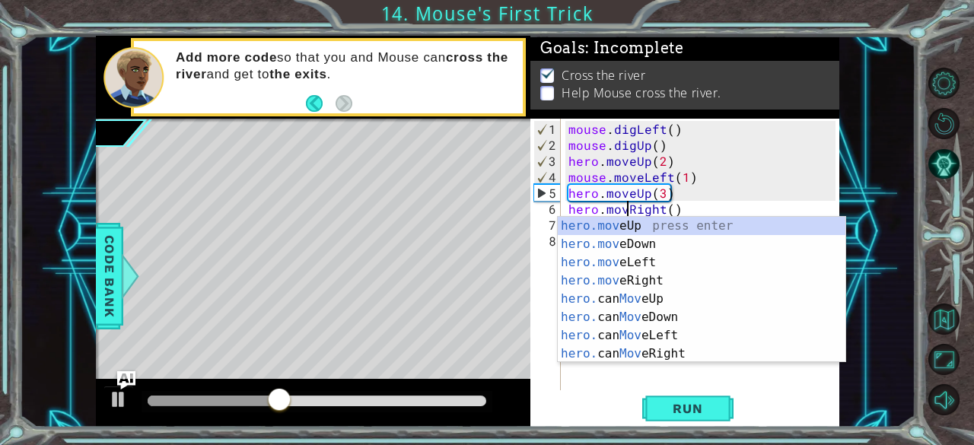
type textarea "hero.moveRight()"
click at [583, 369] on div "mouse . digLeft ( ) mouse . digUp ( ) hero . moveUp ( 2 ) mouse . moveLeft ( 1 …" at bounding box center [704, 273] width 279 height 304
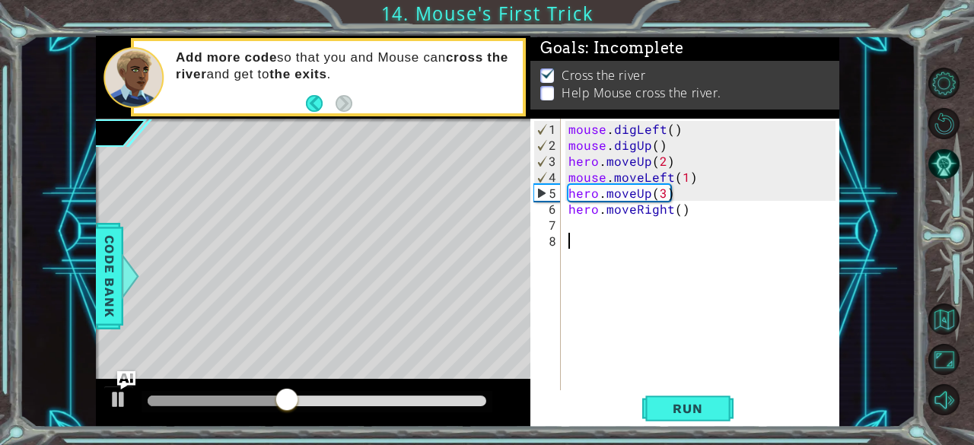
scroll to position [0, 0]
click at [665, 398] on button "Run" at bounding box center [687, 408] width 91 height 31
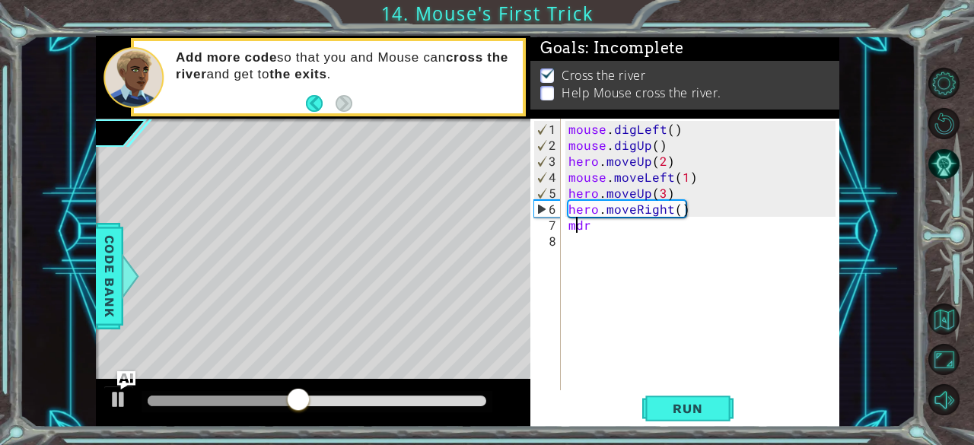
click at [574, 224] on div "mouse . digLeft ( ) mouse . digUp ( ) hero . moveUp ( 2 ) mouse . moveLeft ( 1 …" at bounding box center [704, 273] width 279 height 304
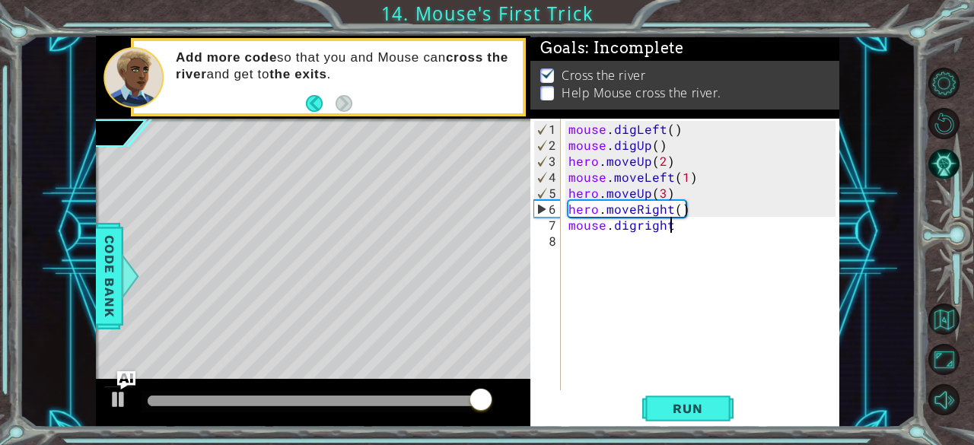
scroll to position [0, 6]
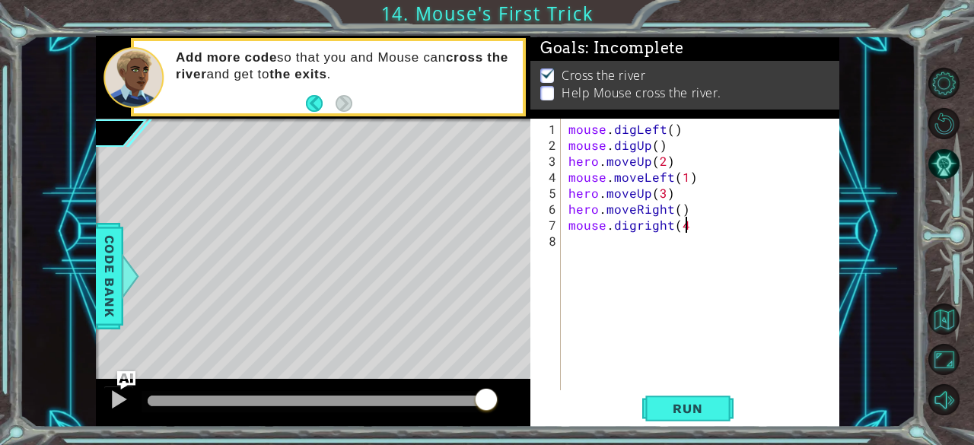
type textarea "mouse.digright(4)"
click at [697, 413] on span "Run" at bounding box center [687, 408] width 60 height 15
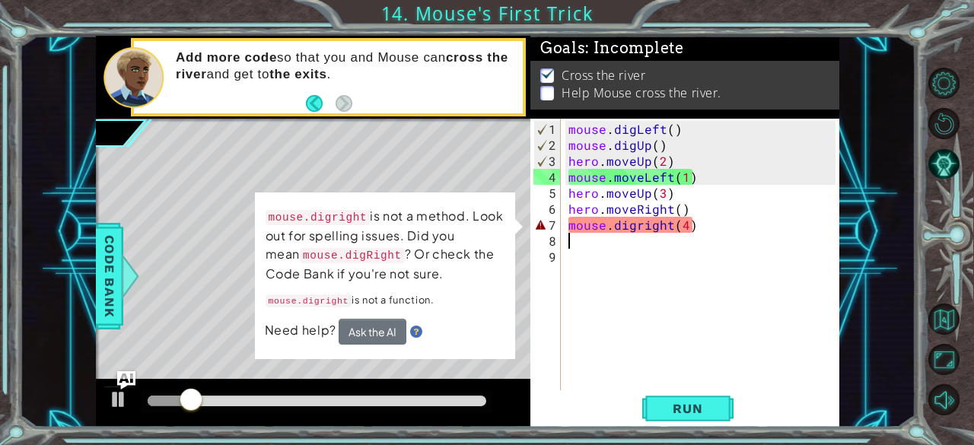
click at [636, 229] on div "mouse . digLeft ( ) mouse . digUp ( ) hero . moveUp ( 2 ) mouse . moveLeft ( 1 …" at bounding box center [704, 273] width 279 height 304
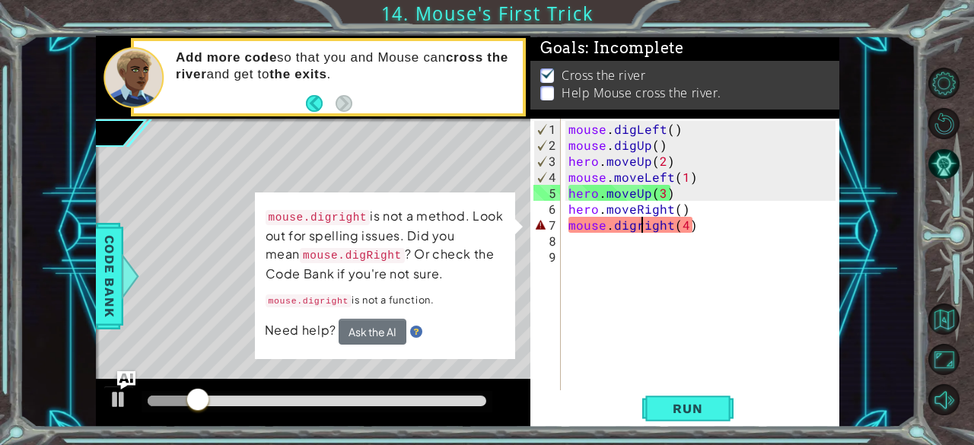
click at [640, 226] on div "mouse . digLeft ( ) mouse . digUp ( ) hero . moveUp ( 2 ) mouse . moveLeft ( 1 …" at bounding box center [704, 273] width 279 height 304
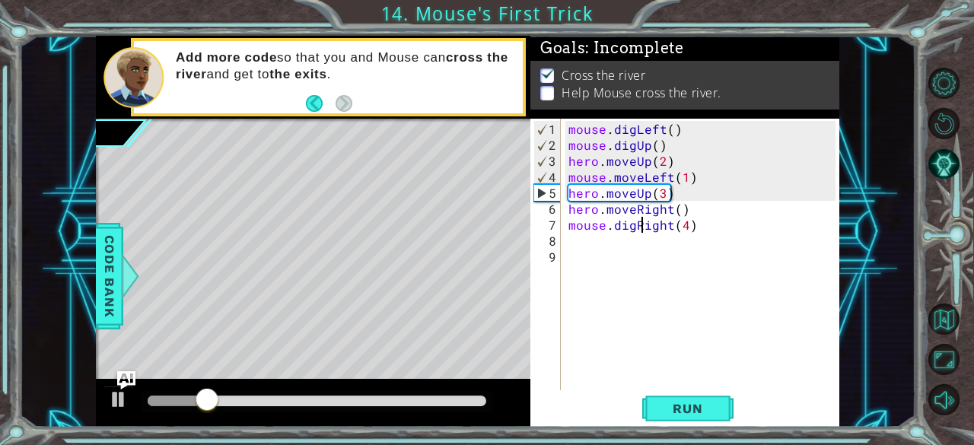
scroll to position [0, 4]
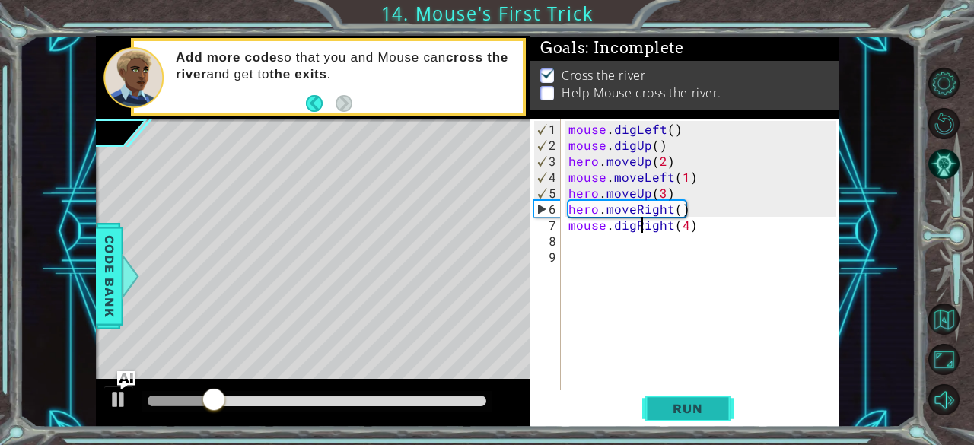
click at [679, 419] on button "Run" at bounding box center [687, 408] width 91 height 31
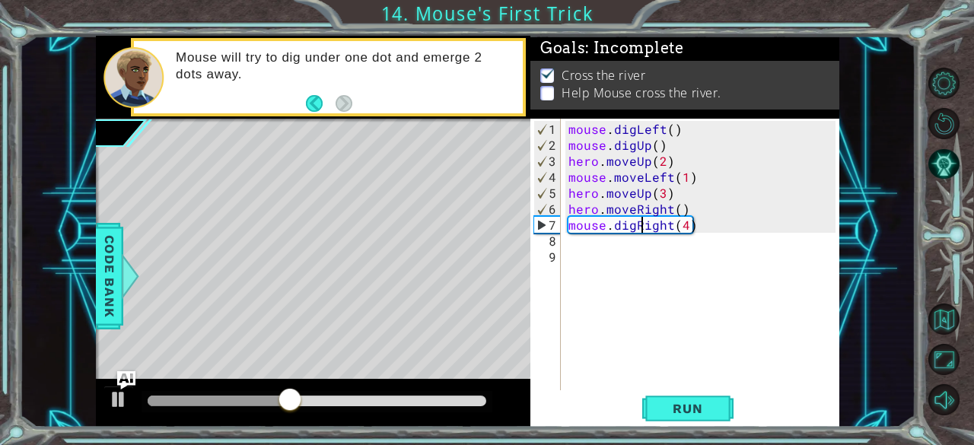
click at [163, 400] on div at bounding box center [219, 401] width 142 height 11
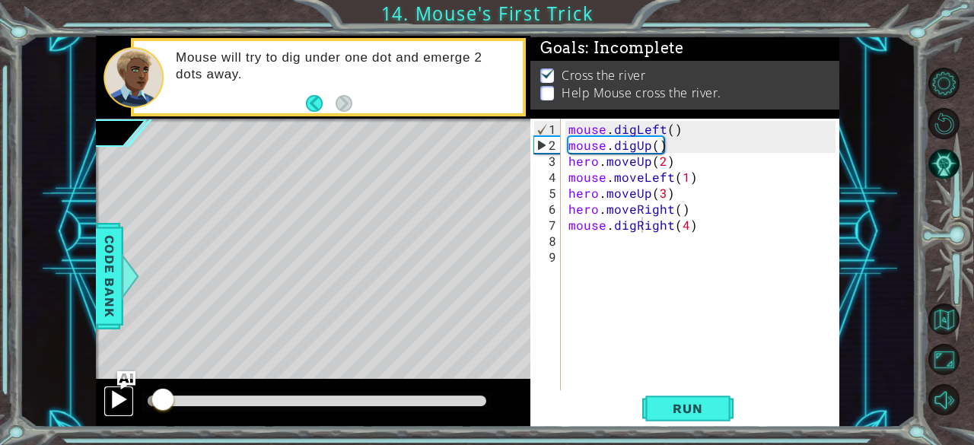
click at [125, 406] on div at bounding box center [119, 400] width 20 height 20
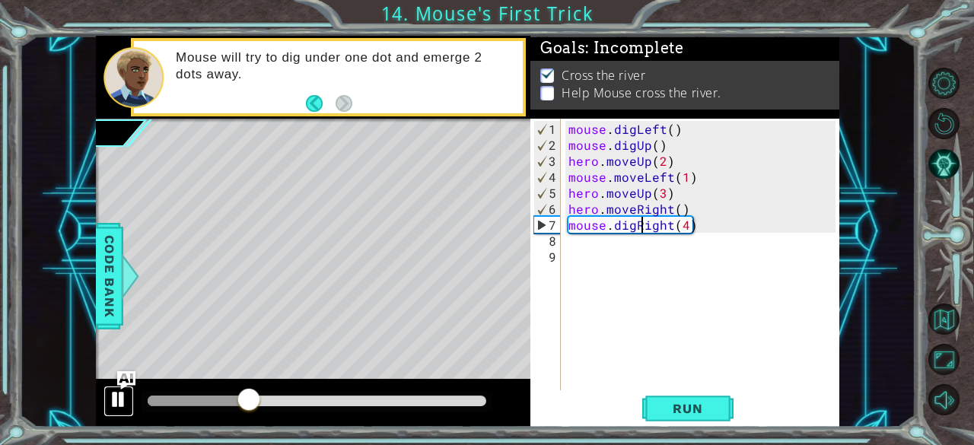
click at [113, 406] on div at bounding box center [119, 400] width 20 height 20
click at [686, 231] on div "mouse . digLeft ( ) mouse . digUp ( ) hero . moveUp ( 2 ) mouse . moveLeft ( 1 …" at bounding box center [704, 273] width 279 height 304
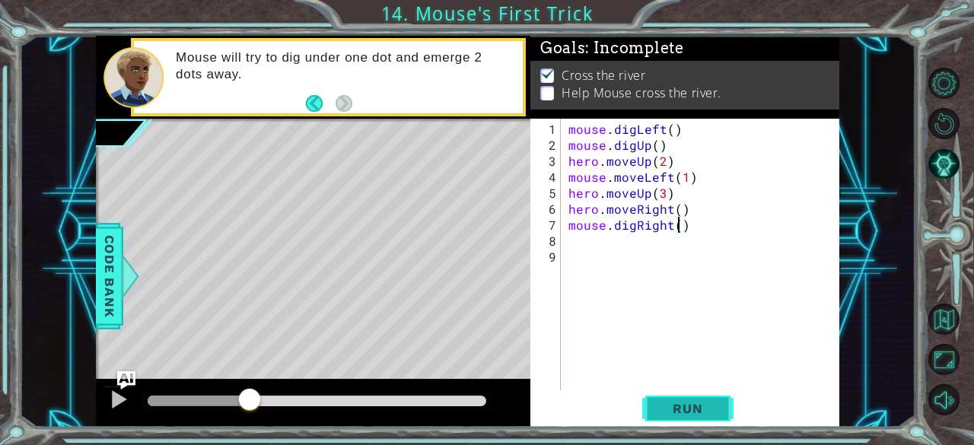
click at [680, 413] on span "Run" at bounding box center [687, 408] width 60 height 15
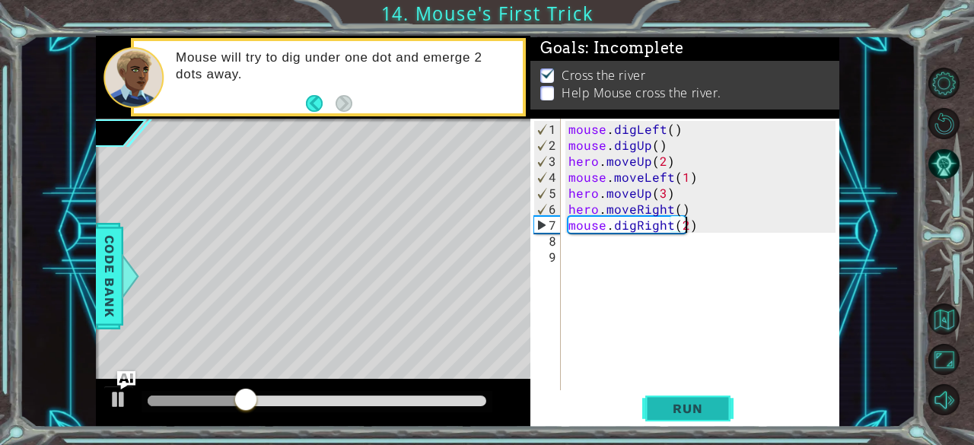
scroll to position [0, 6]
click at [689, 408] on span "Run" at bounding box center [687, 408] width 60 height 15
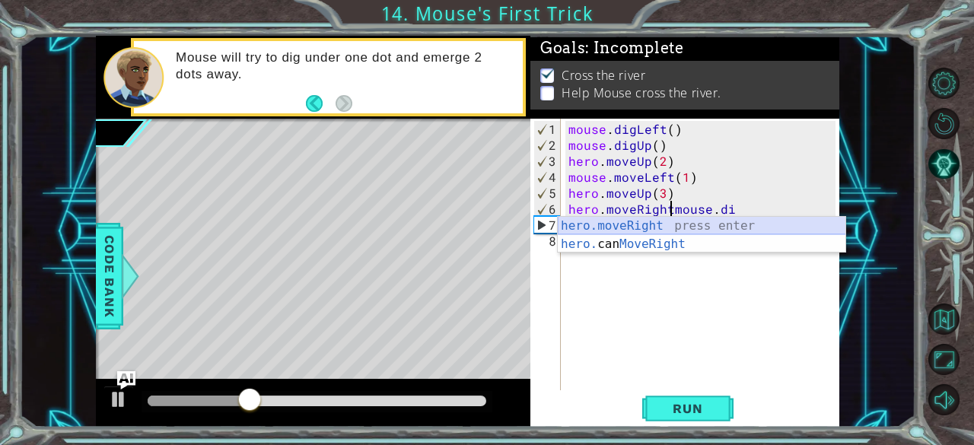
click at [611, 220] on div "hero.moveRight press enter hero. can MoveRight press enter" at bounding box center [702, 253] width 288 height 73
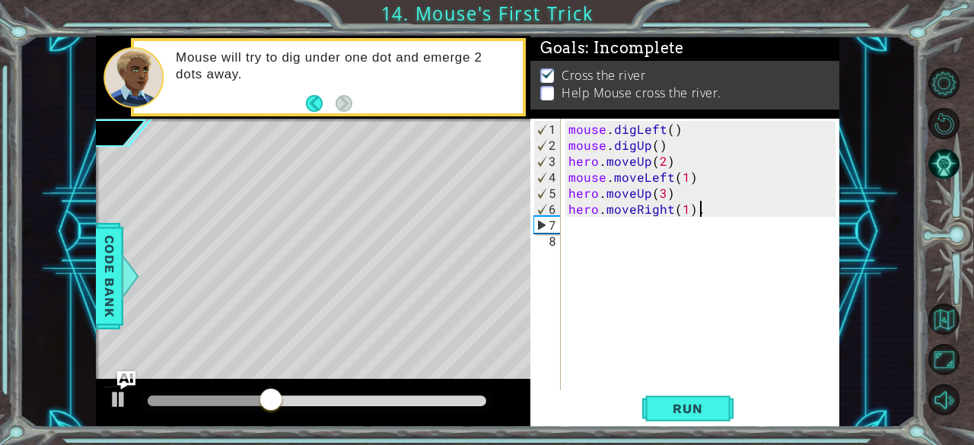
type textarea "hero.moveRight(1)"
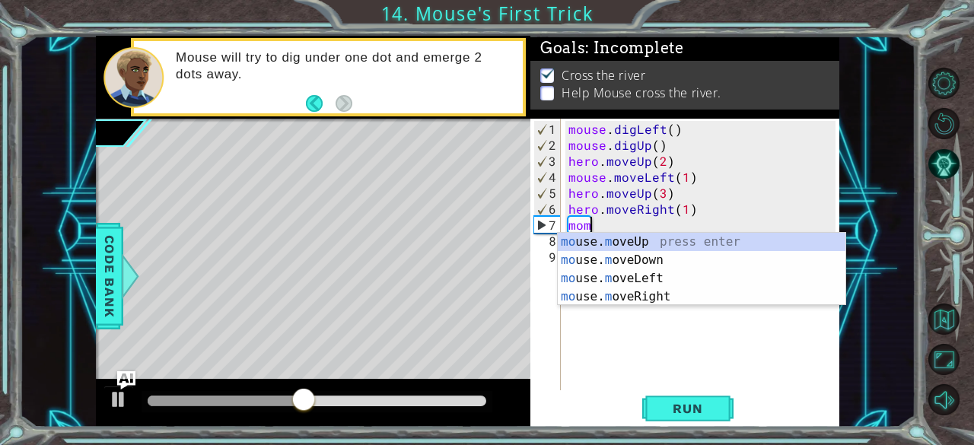
scroll to position [0, 1]
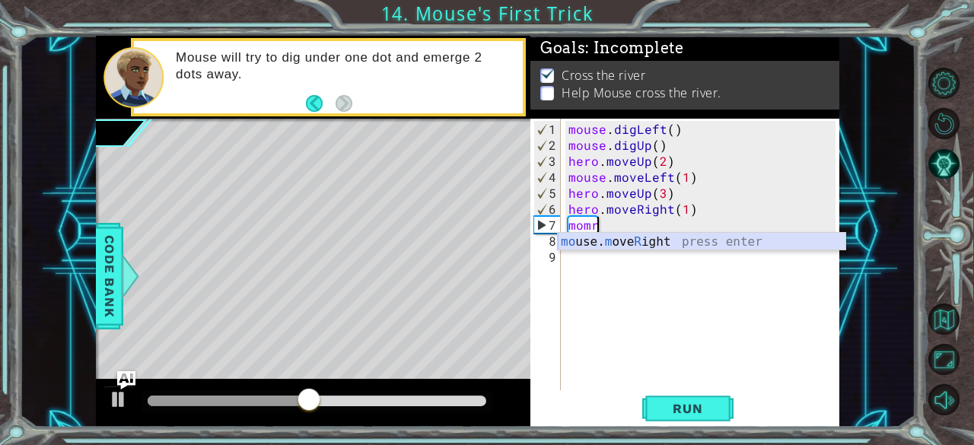
click at [622, 237] on div "mo use. m ove R ight press enter" at bounding box center [702, 260] width 288 height 55
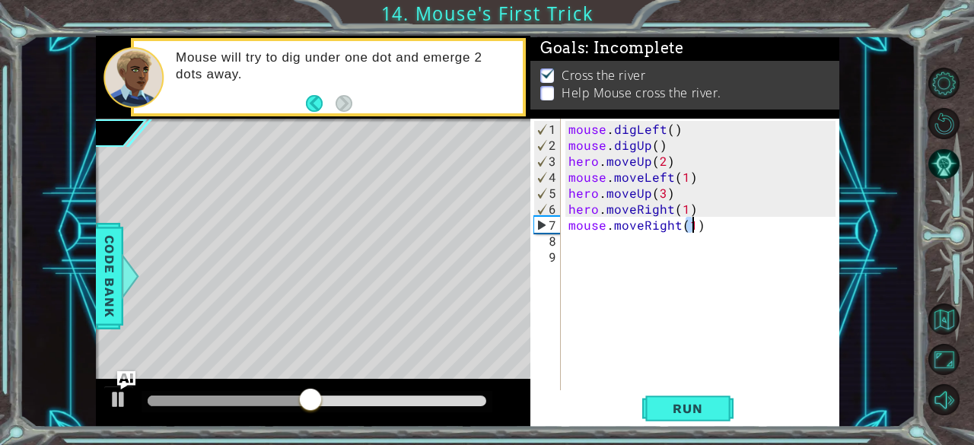
type textarea "mouse.moveRight(1)"
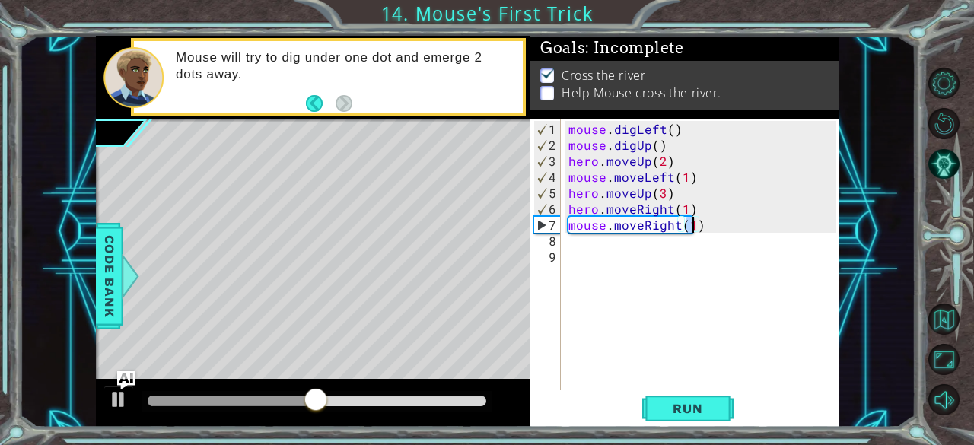
click at [600, 258] on div "mouse . digLeft ( ) mouse . digUp ( ) hero . moveUp ( 2 ) mouse . moveLeft ( 1 …" at bounding box center [704, 273] width 279 height 304
click at [597, 247] on div "mouse . digLeft ( ) mouse . digUp ( ) hero . moveUp ( 2 ) mouse . moveLeft ( 1 …" at bounding box center [704, 273] width 279 height 304
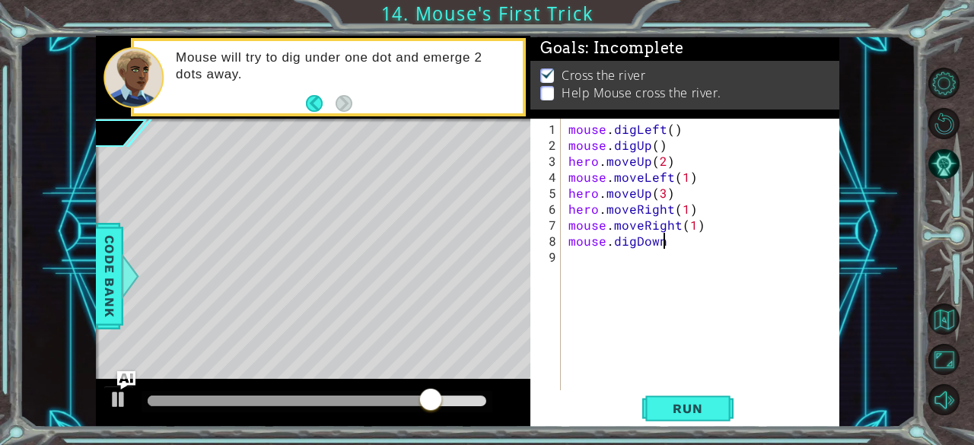
scroll to position [0, 5]
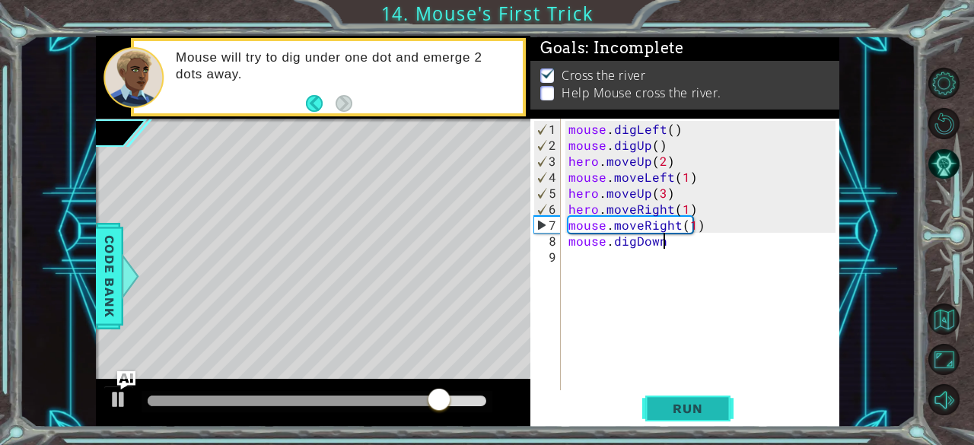
click at [678, 411] on span "Run" at bounding box center [687, 408] width 60 height 15
click at [683, 401] on span "Run" at bounding box center [687, 408] width 60 height 15
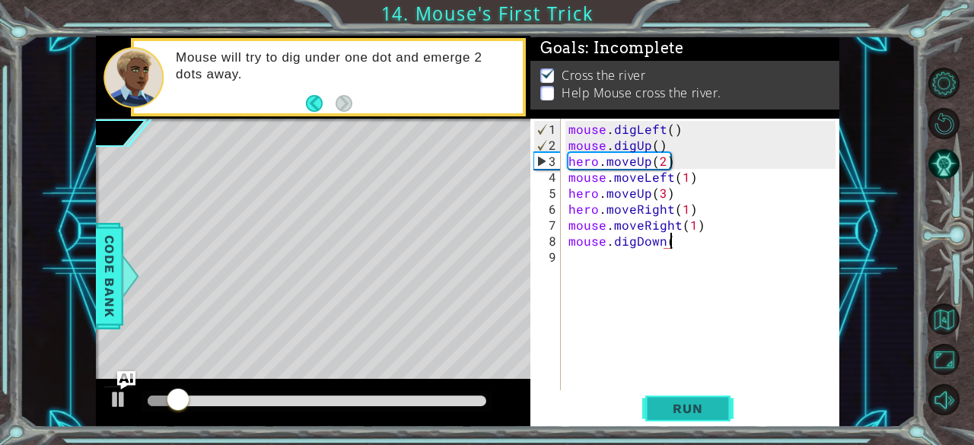
scroll to position [0, 6]
type textarea "mouse.digDown()"
click at [682, 400] on button "Run" at bounding box center [687, 408] width 91 height 31
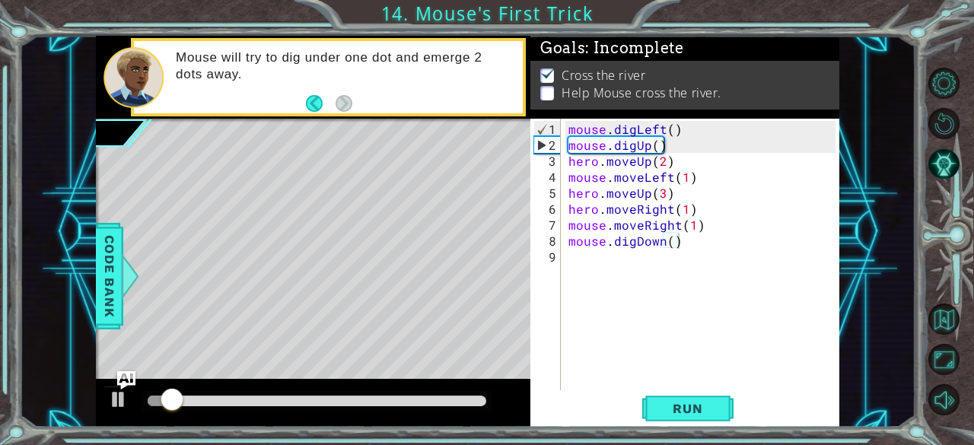
click at [282, 410] on div at bounding box center [317, 401] width 351 height 21
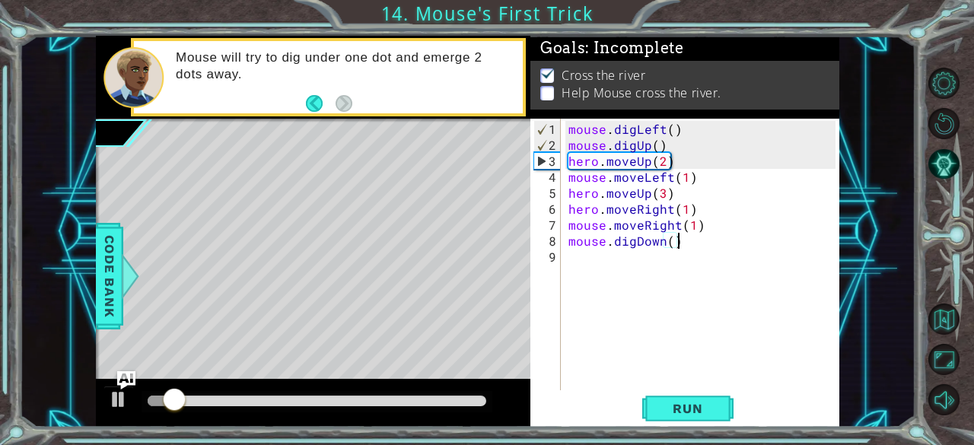
click at [265, 400] on div at bounding box center [317, 401] width 339 height 11
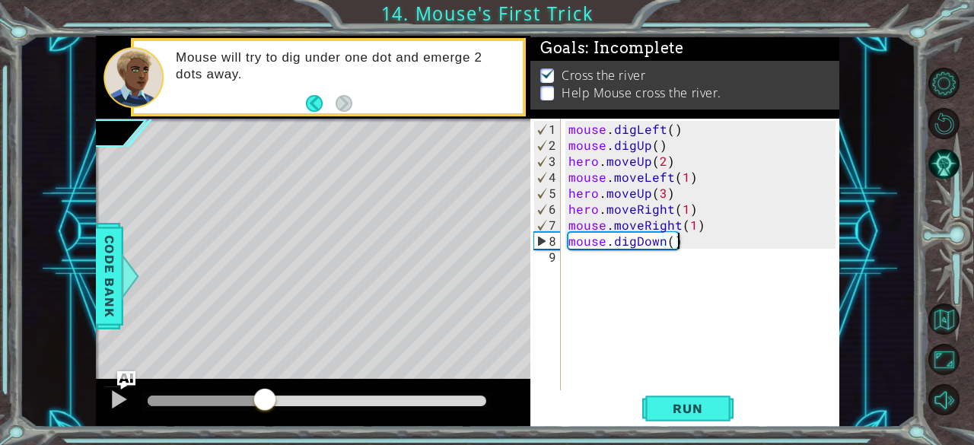
click at [217, 403] on div at bounding box center [206, 401] width 117 height 11
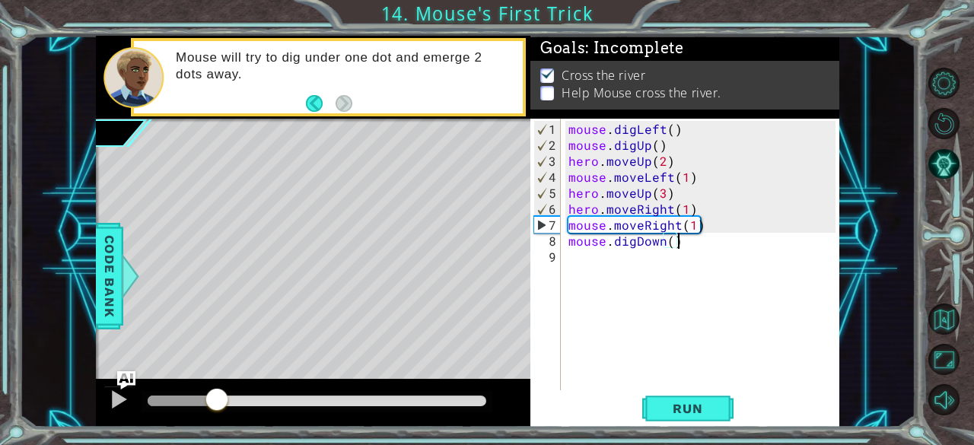
click at [265, 396] on div at bounding box center [317, 401] width 339 height 11
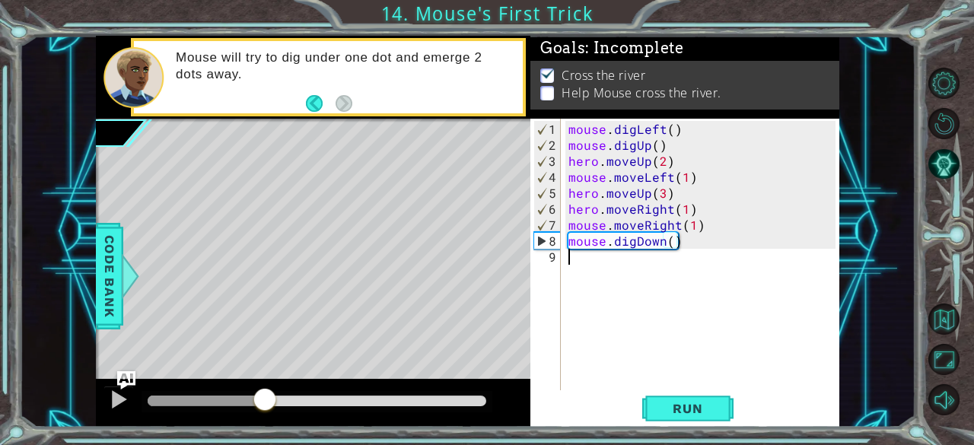
click at [574, 260] on div "mouse . digLeft ( ) mouse . digUp ( ) hero . moveUp ( 2 ) mouse . moveLeft ( 1 …" at bounding box center [704, 273] width 279 height 304
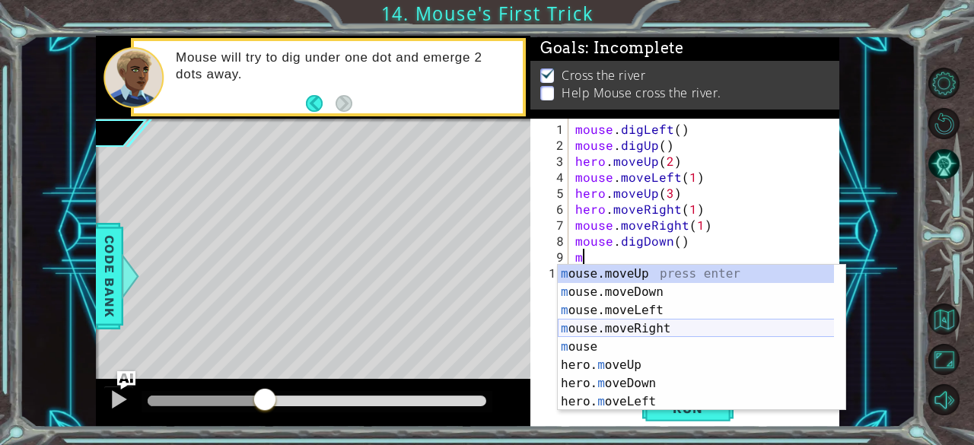
click at [624, 328] on div "m ouse.moveUp press enter m ouse.moveDown press enter m ouse.moveLeft press ent…" at bounding box center [696, 356] width 277 height 183
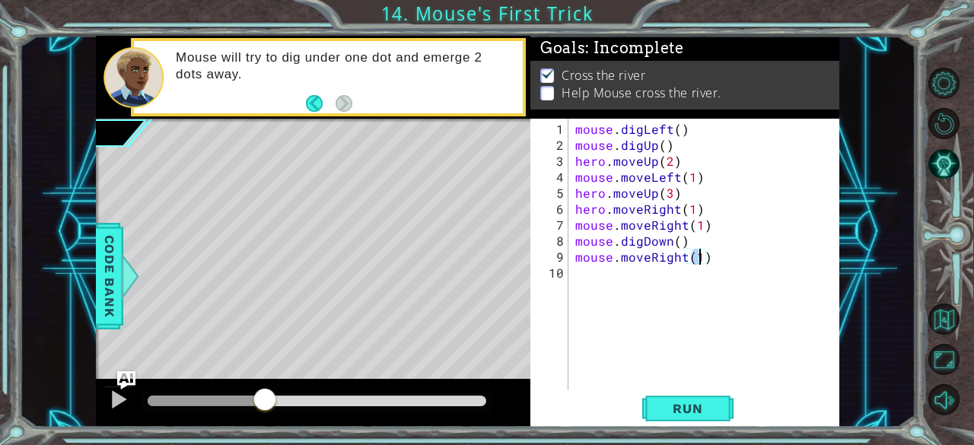
click at [649, 259] on div "mouse . digLeft ( ) mouse . digUp ( ) hero . moveUp ( 2 ) mouse . moveLeft ( 1 …" at bounding box center [708, 273] width 272 height 304
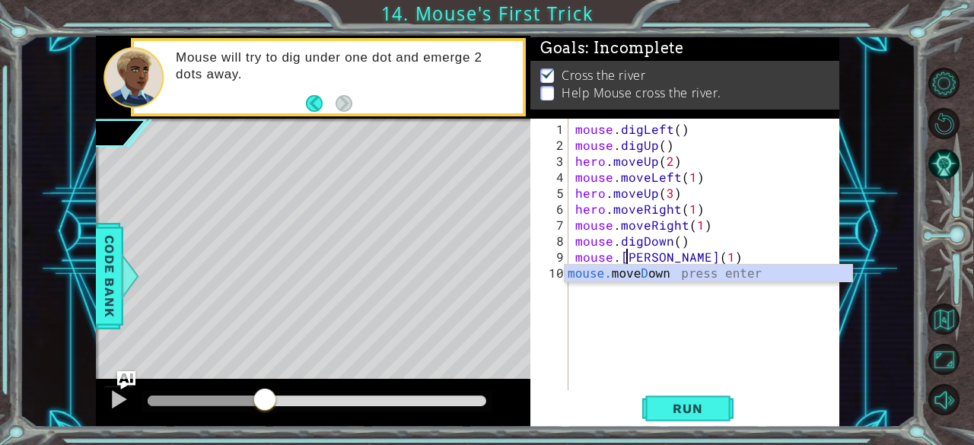
scroll to position [0, 3]
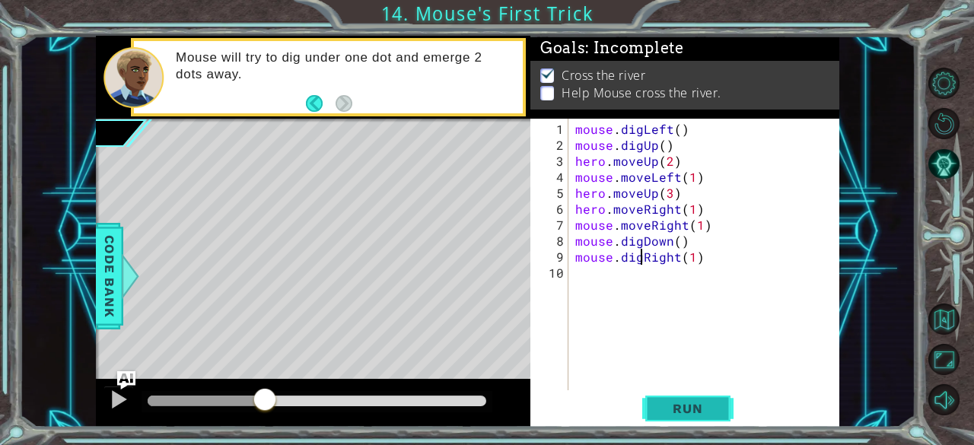
type textarea "mouse.digRight(1)"
click at [650, 403] on button "Run" at bounding box center [687, 408] width 91 height 31
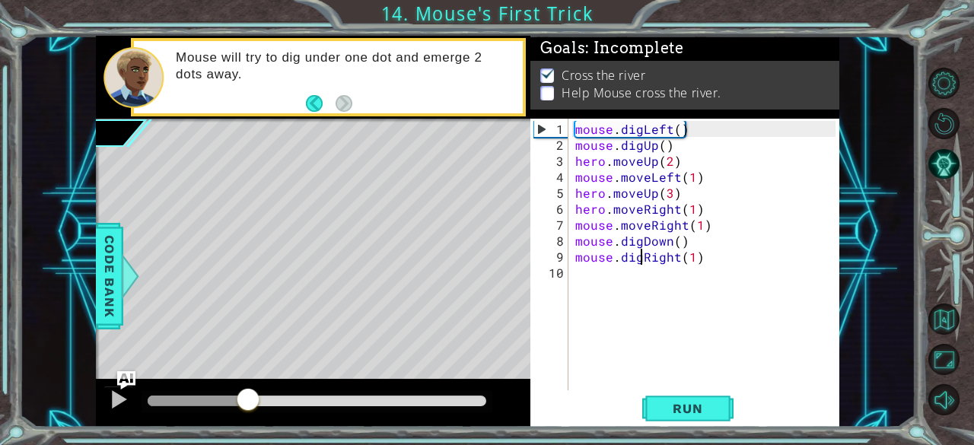
click at [248, 406] on div at bounding box center [317, 401] width 339 height 11
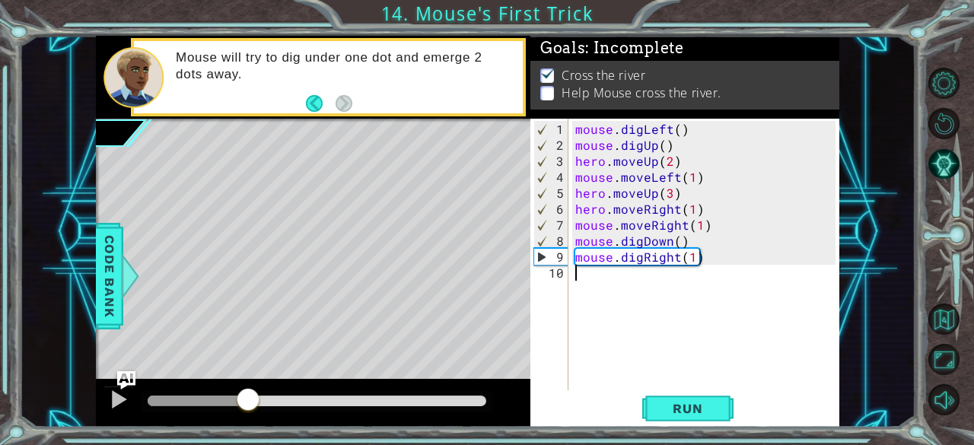
click at [636, 285] on div "mouse . digLeft ( ) mouse . digUp ( ) hero . moveUp ( 2 ) mouse . moveLeft ( 1 …" at bounding box center [708, 273] width 272 height 304
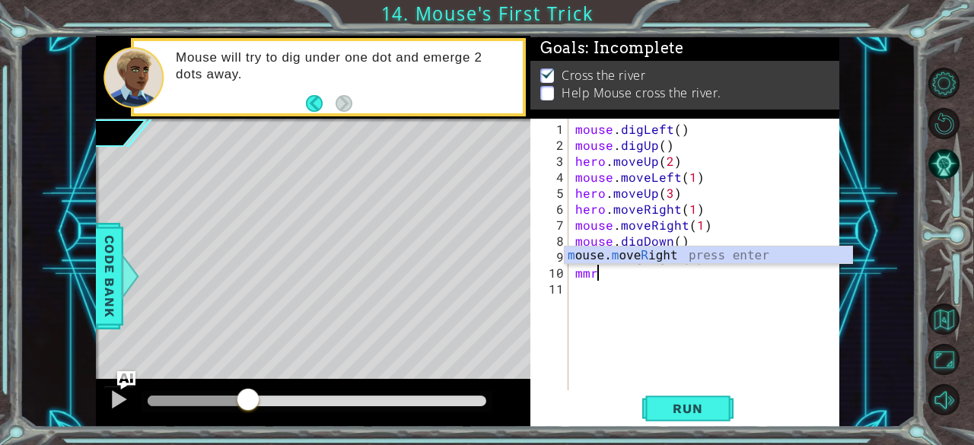
scroll to position [0, 0]
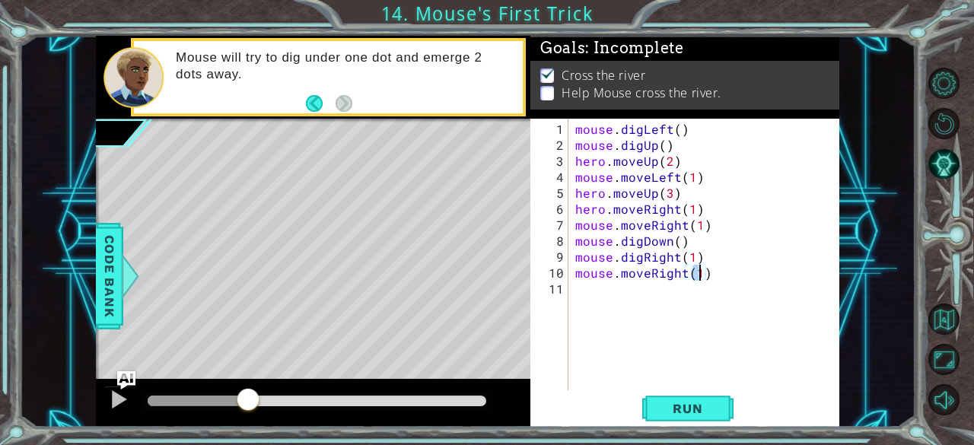
type textarea "mouse.moveRight(3)"
click at [580, 287] on div "mouse . digLeft ( ) mouse . digUp ( ) hero . moveUp ( 2 ) mouse . moveLeft ( 1 …" at bounding box center [708, 273] width 272 height 304
type textarea "mouse.moveUp(5)"
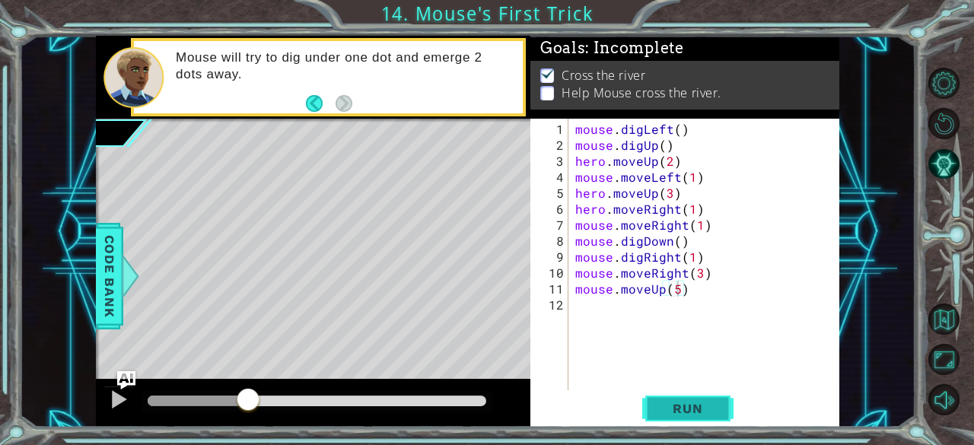
click at [680, 409] on span "Run" at bounding box center [687, 408] width 60 height 15
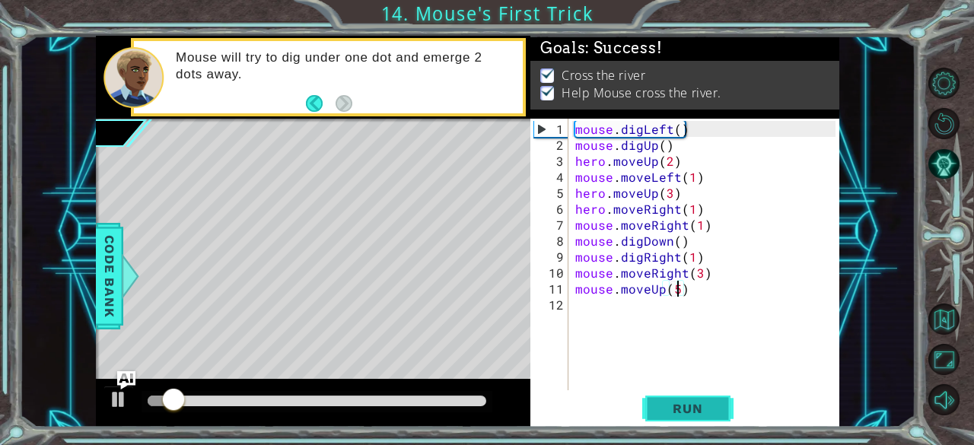
click at [680, 409] on span "Run" at bounding box center [687, 408] width 60 height 15
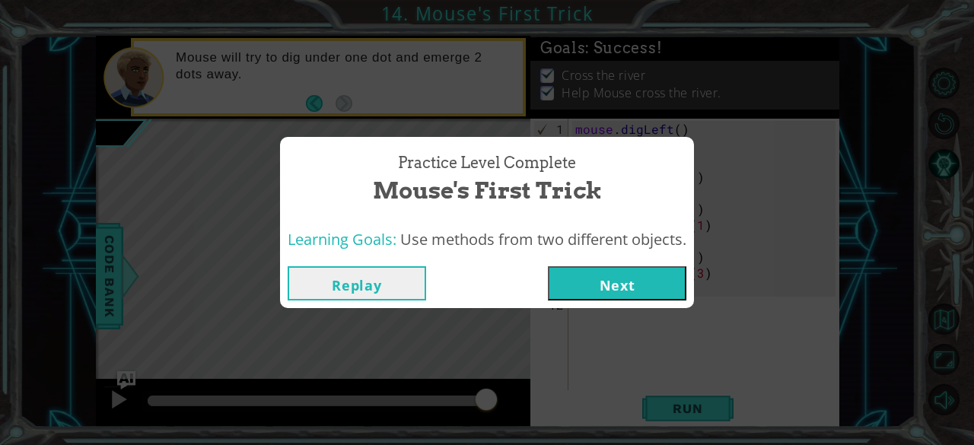
click at [601, 294] on button "Next" at bounding box center [617, 283] width 138 height 34
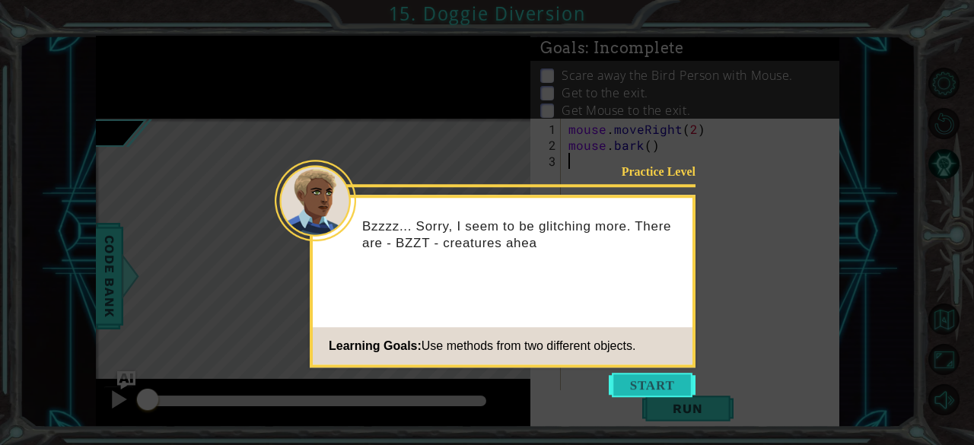
click at [655, 390] on button "Start" at bounding box center [652, 385] width 87 height 24
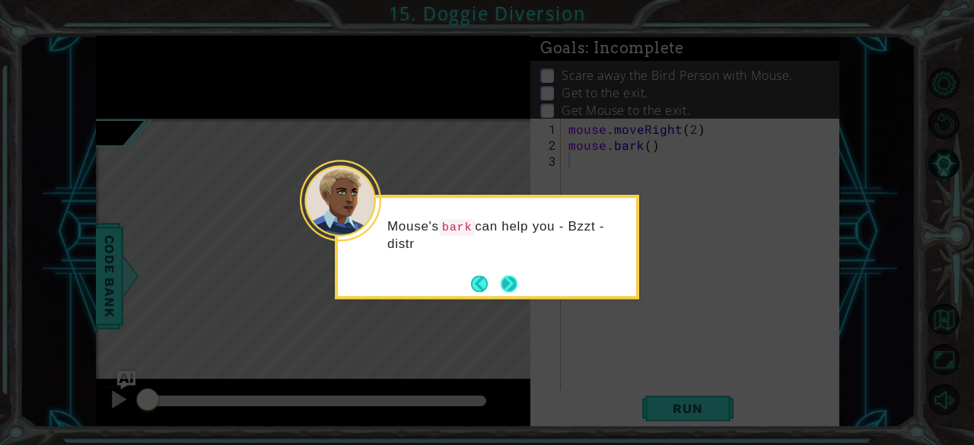
click at [509, 285] on button "Next" at bounding box center [509, 283] width 17 height 17
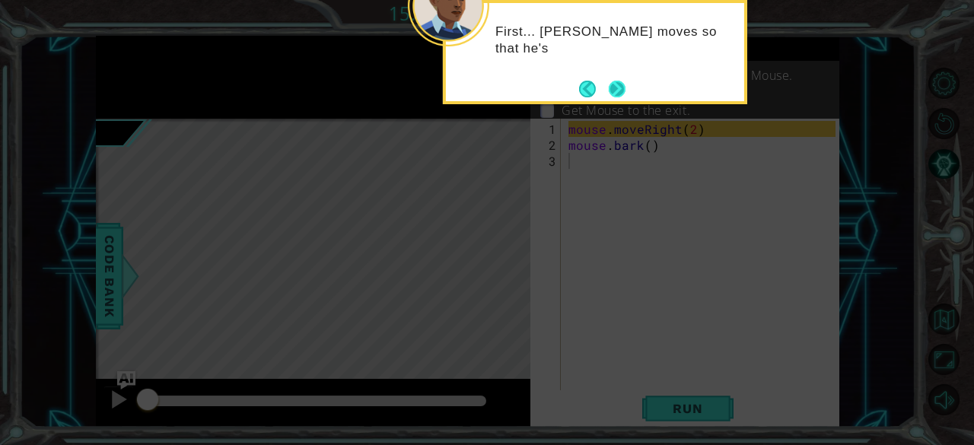
click at [624, 87] on button "Next" at bounding box center [617, 89] width 17 height 17
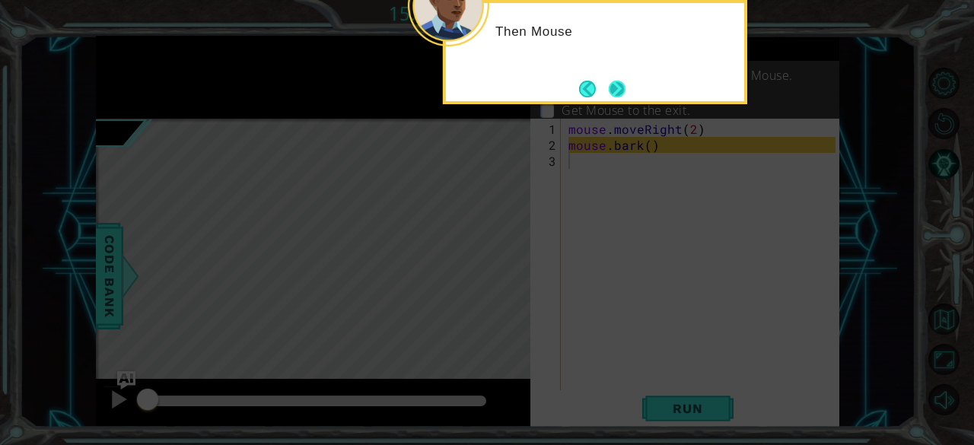
click at [616, 88] on button "Next" at bounding box center [617, 89] width 17 height 17
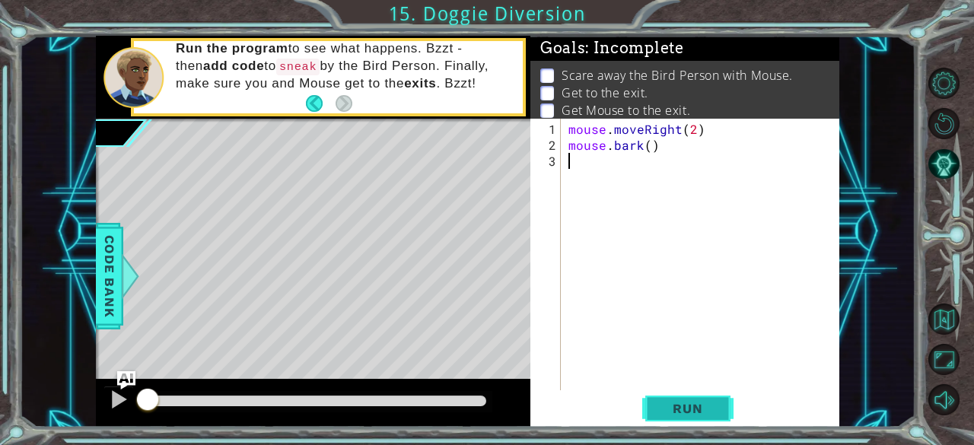
click at [680, 400] on button "Run" at bounding box center [687, 408] width 91 height 31
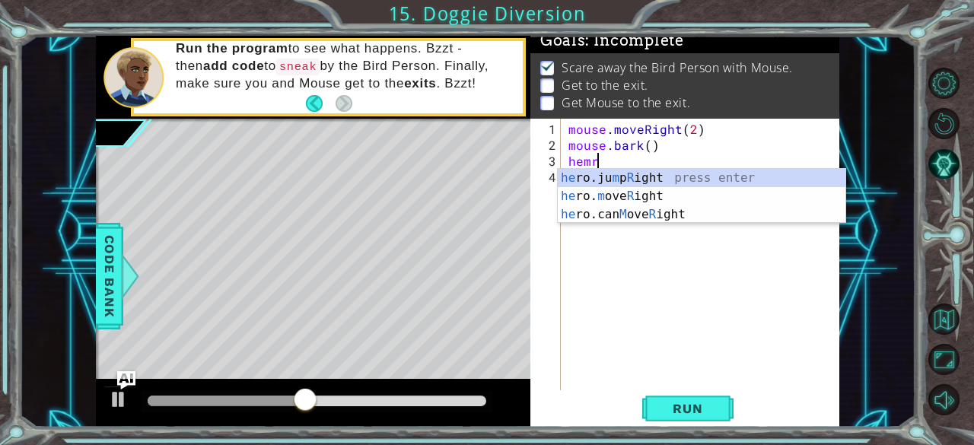
scroll to position [0, 1]
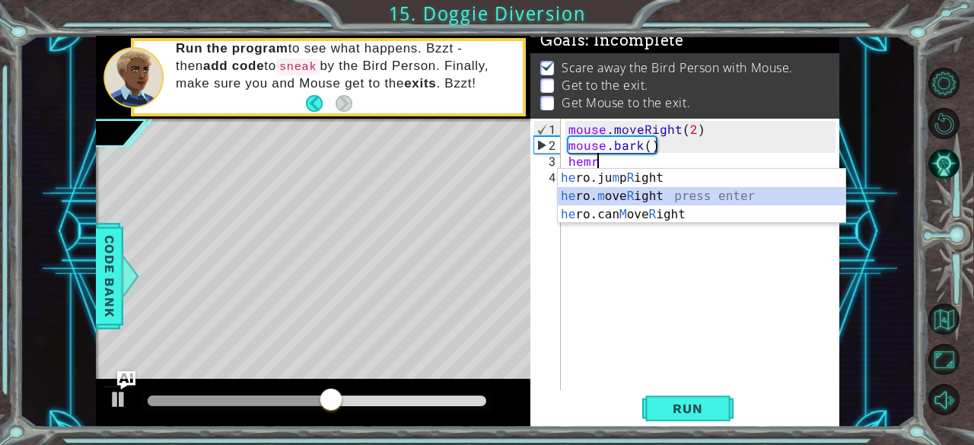
click at [583, 193] on div "he ro.ju m p R ight press enter he ro. m ove R ight press enter he ro.can M ove…" at bounding box center [702, 214] width 288 height 91
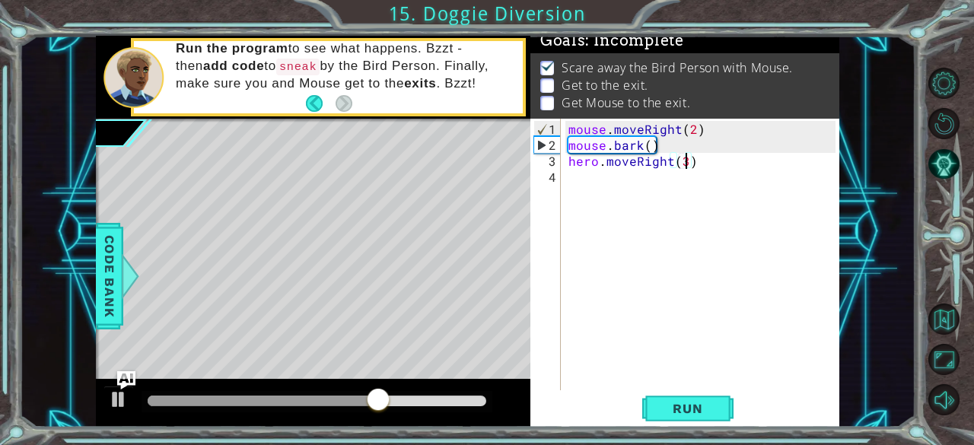
scroll to position [0, 6]
click at [653, 406] on button "Run" at bounding box center [687, 408] width 91 height 31
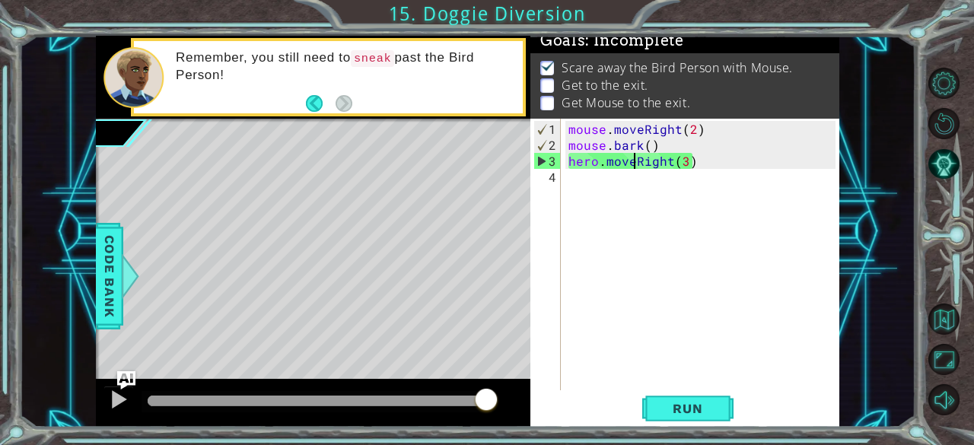
click at [635, 159] on div "mouse . moveRight ( 2 ) mouse . bark ( ) hero . moveRight ( 3 )" at bounding box center [704, 273] width 279 height 304
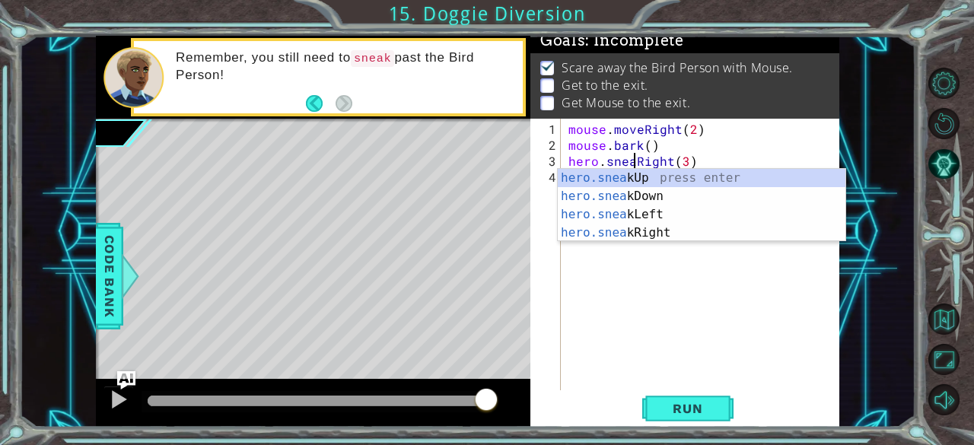
scroll to position [0, 4]
type textarea "hero.sneakRight(3)"
click at [680, 398] on button "Run" at bounding box center [687, 408] width 91 height 31
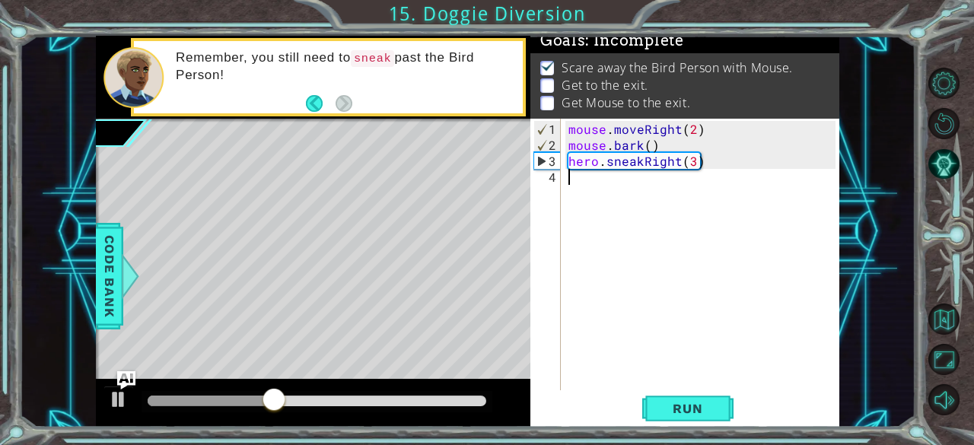
click at [582, 188] on div "mouse . moveRight ( 2 ) mouse . bark ( ) hero . sneakRight ( 3 )" at bounding box center [704, 273] width 279 height 304
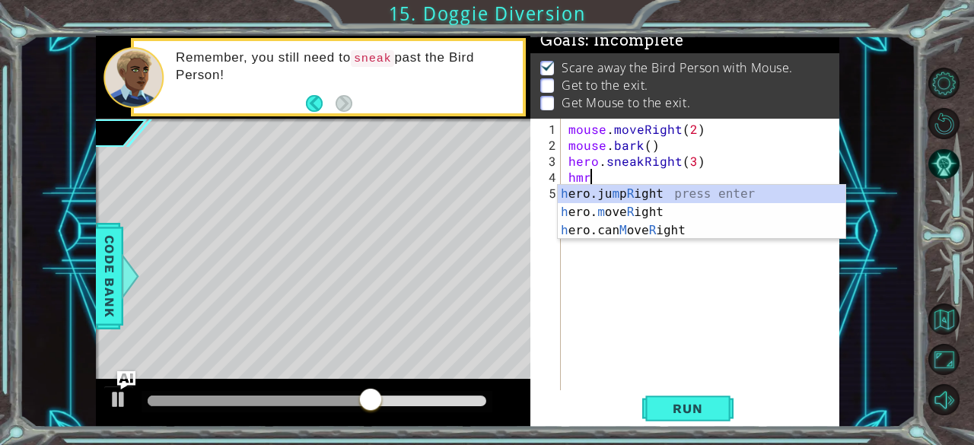
scroll to position [0, 0]
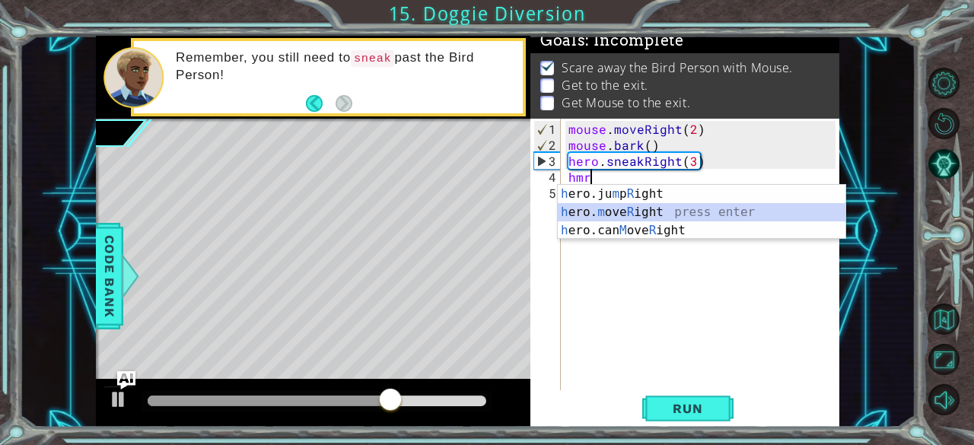
click at [613, 207] on div "h ero.ju m p R ight press enter h ero. m ove R ight press enter h ero.can M ove…" at bounding box center [702, 230] width 288 height 91
type textarea "hero.moveRight(1)"
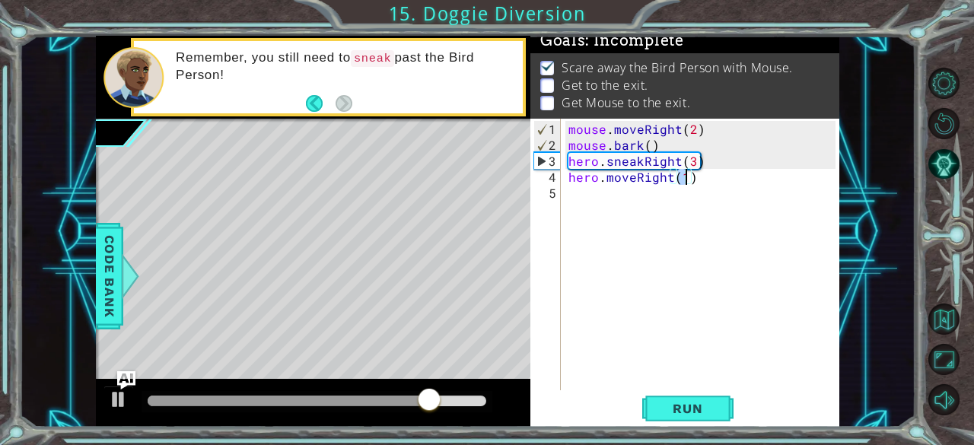
click at [597, 189] on div "mouse . moveRight ( 2 ) mouse . bark ( ) hero . sneakRight ( 3 ) hero . moveRig…" at bounding box center [704, 273] width 279 height 304
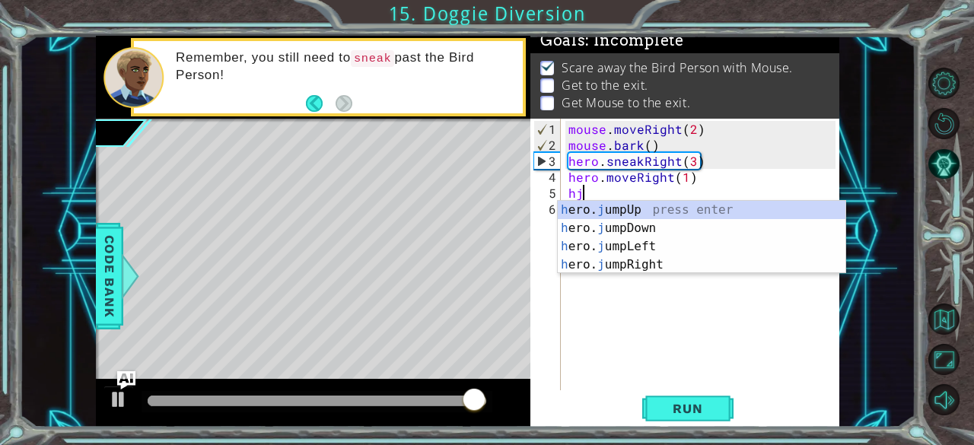
type textarea "hjr"
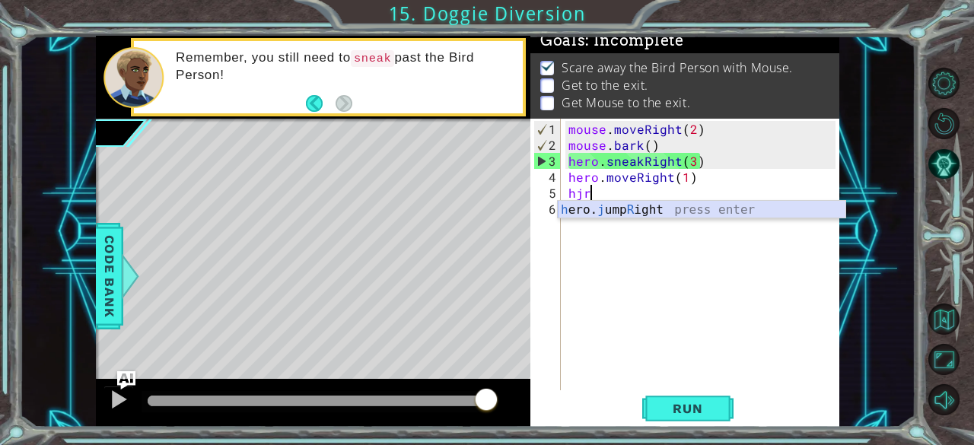
click at [579, 208] on div "h ero. j ump R ight press enter" at bounding box center [702, 228] width 288 height 55
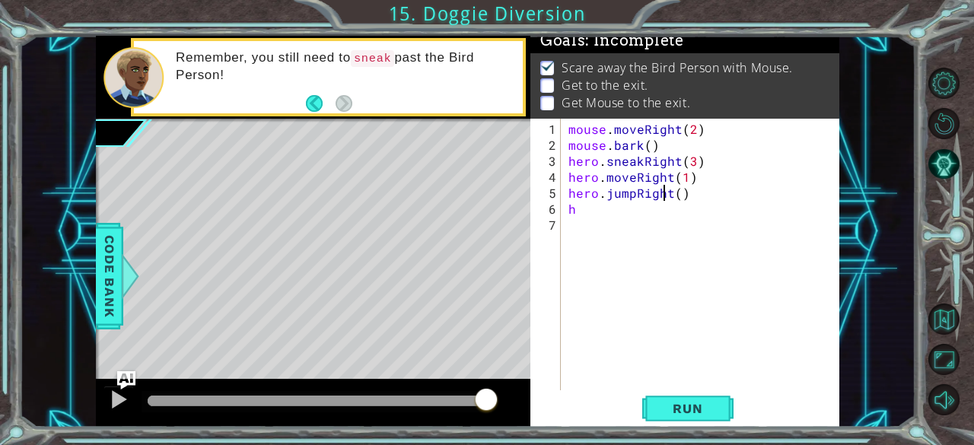
click at [664, 195] on div "mouse . moveRight ( 2 ) mouse . bark ( ) hero . sneakRight ( 3 ) hero . moveRig…" at bounding box center [704, 273] width 279 height 304
click at [670, 195] on div "mouse . moveRight ( 2 ) mouse . bark ( ) hero . sneakRight ( 3 ) hero . moveRig…" at bounding box center [704, 273] width 279 height 304
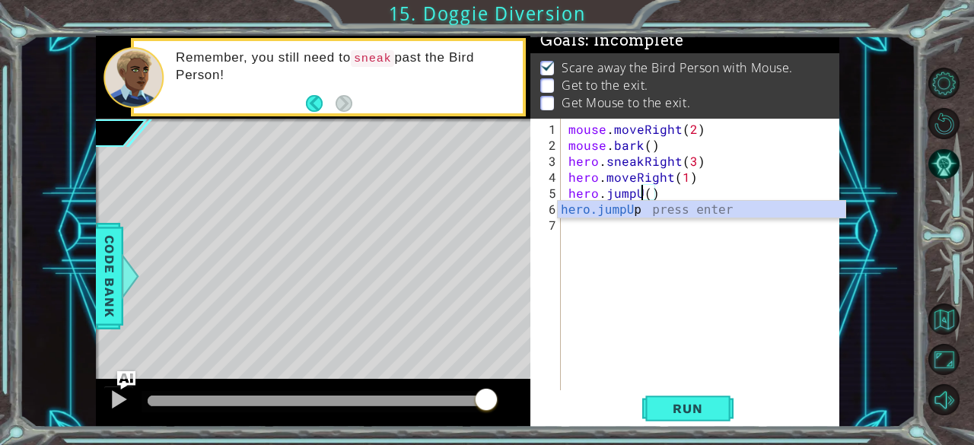
scroll to position [0, 5]
click at [619, 203] on div "hero.jumpUp press enter" at bounding box center [702, 228] width 288 height 55
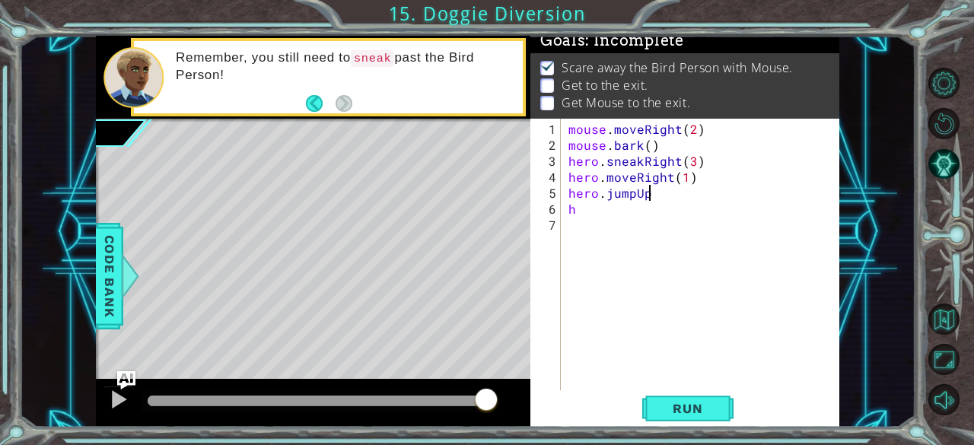
click at [598, 209] on div "mouse . moveRight ( 2 ) mouse . bark ( ) hero . sneakRight ( 3 ) hero . moveRig…" at bounding box center [704, 273] width 279 height 304
click at [650, 191] on div "mouse . moveRight ( 2 ) mouse . bark ( ) hero . sneakRight ( 3 ) hero . moveRig…" at bounding box center [704, 273] width 279 height 304
click at [597, 214] on div "mouse . moveRight ( 2 ) mouse . bark ( ) hero . sneakRight ( 3 ) hero . moveRig…" at bounding box center [704, 273] width 279 height 304
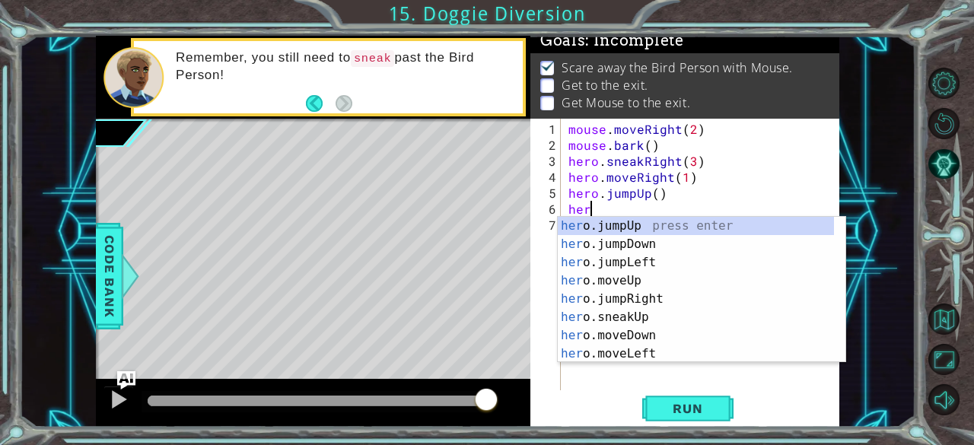
scroll to position [0, 1]
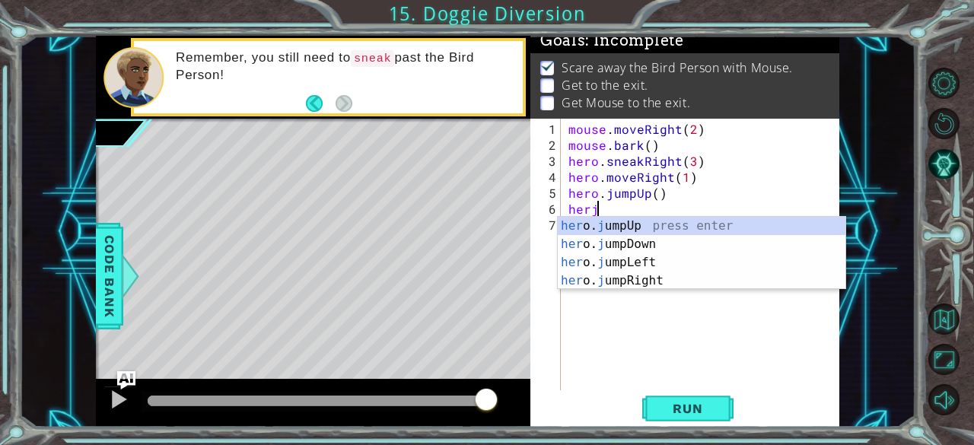
type textarea "herjr"
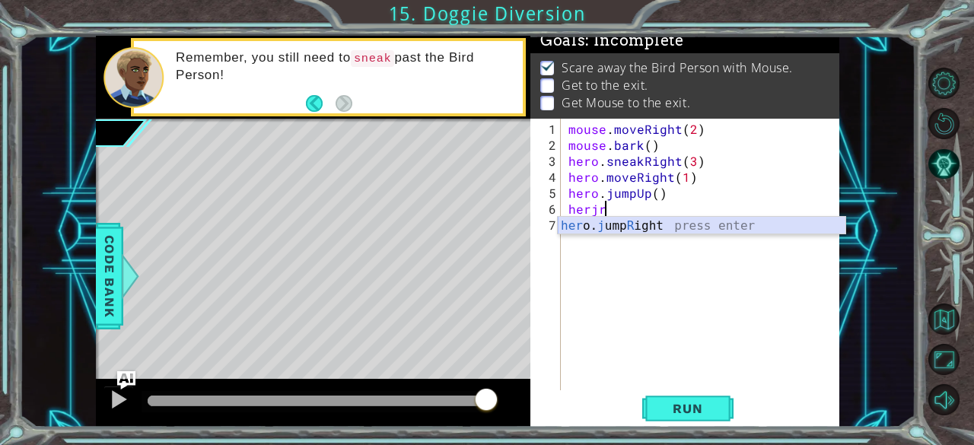
click at [610, 226] on div "her o. j ump R ight press enter" at bounding box center [702, 244] width 288 height 55
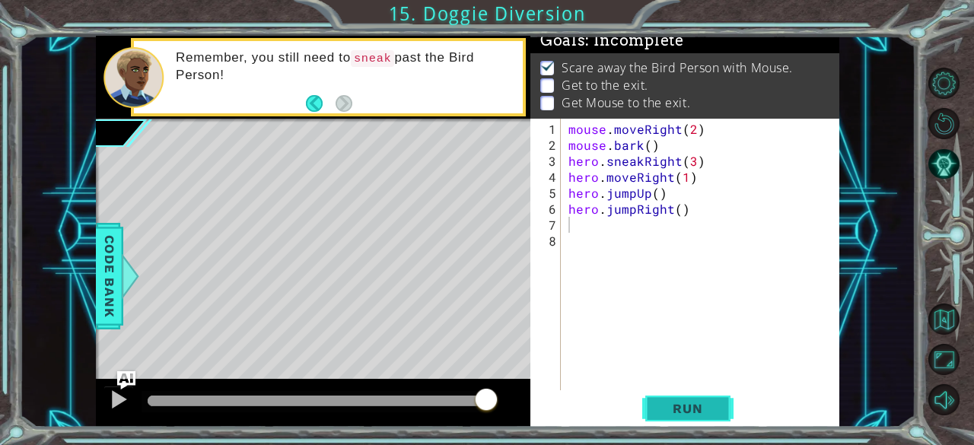
click at [653, 402] on button "Run" at bounding box center [687, 408] width 91 height 31
